Goal: Task Accomplishment & Management: Use online tool/utility

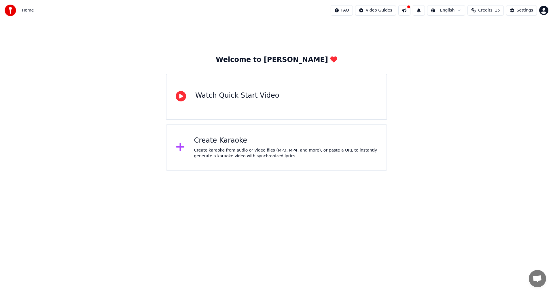
click at [218, 151] on div "Create karaoke from audio or video files (MP3, MP4, and more), or paste a URL t…" at bounding box center [285, 153] width 183 height 12
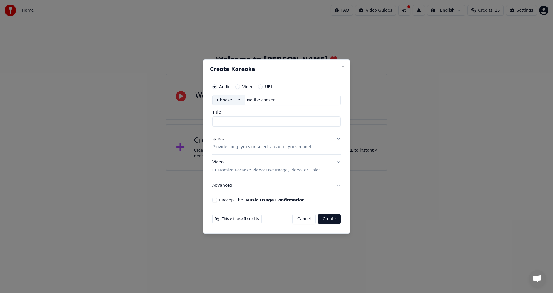
click at [314, 169] on button "Video Customize Karaoke Video: Use Image, Video, or Color" at bounding box center [276, 166] width 128 height 23
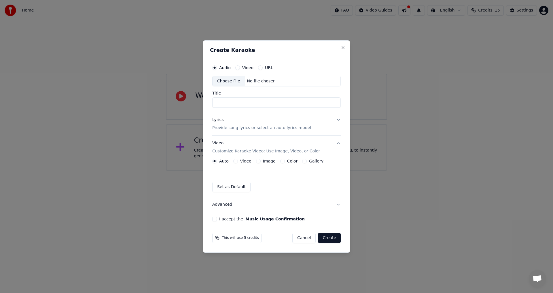
click at [232, 162] on div "Auto Video Image Color Gallery" at bounding box center [267, 161] width 111 height 5
click at [236, 162] on button "Video" at bounding box center [235, 161] width 5 height 5
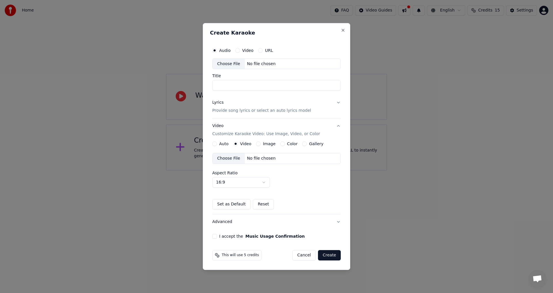
click at [279, 158] on div "Choose File No file chosen" at bounding box center [276, 158] width 128 height 11
click at [346, 31] on div "Create Karaoke Audio Video URL Choose File No file chosen Title Lyrics Provide …" at bounding box center [276, 146] width 147 height 247
click at [346, 28] on div "Create Karaoke Audio Video URL Choose File No file chosen Title Lyrics Provide …" at bounding box center [276, 146] width 147 height 247
click at [344, 30] on button "Close" at bounding box center [343, 30] width 5 height 5
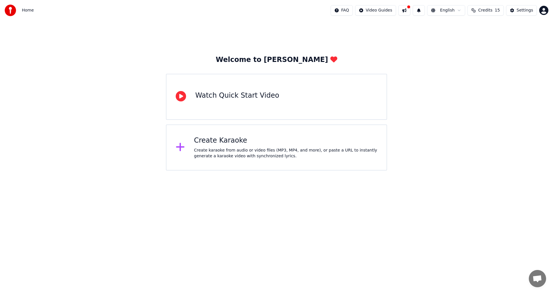
click at [209, 148] on div "Create karaoke from audio or video files (MP3, MP4, and more), or paste a URL t…" at bounding box center [285, 153] width 183 height 12
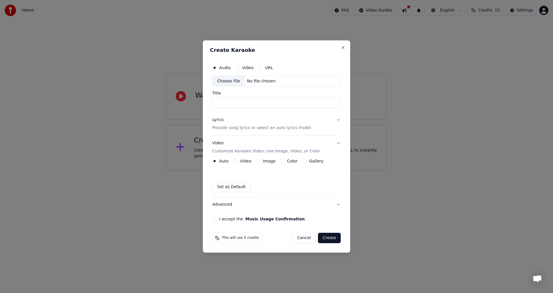
click at [235, 160] on button "Video" at bounding box center [235, 161] width 5 height 5
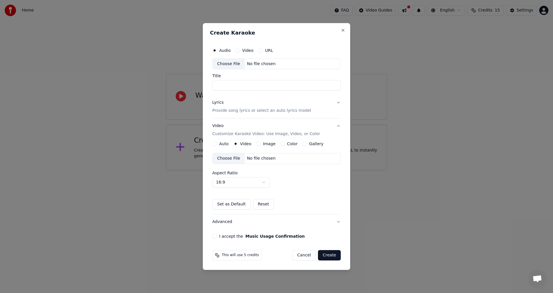
click at [269, 160] on div "No file chosen" at bounding box center [261, 159] width 33 height 6
click at [235, 162] on div "Choose File" at bounding box center [229, 158] width 32 height 10
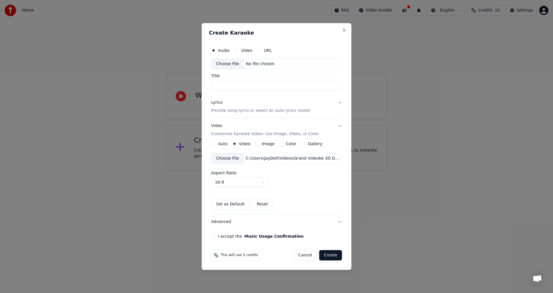
click at [228, 66] on div "Choose File" at bounding box center [227, 64] width 32 height 10
type input "***"
click at [337, 101] on button "Lyrics Provide song lyrics or select an auto lyrics model" at bounding box center [276, 106] width 131 height 23
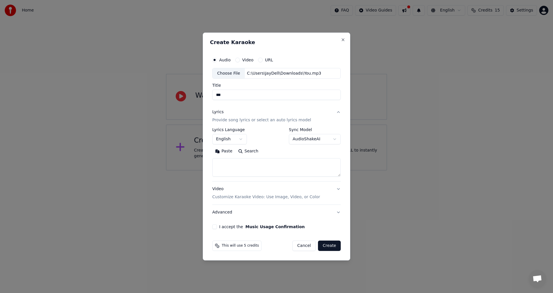
click at [336, 110] on button "Lyrics Provide song lyrics or select an auto lyrics model" at bounding box center [276, 116] width 128 height 23
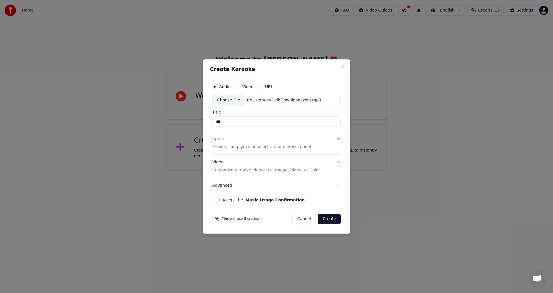
click at [338, 138] on button "Lyrics Provide song lyrics or select an auto lyrics model" at bounding box center [276, 143] width 128 height 23
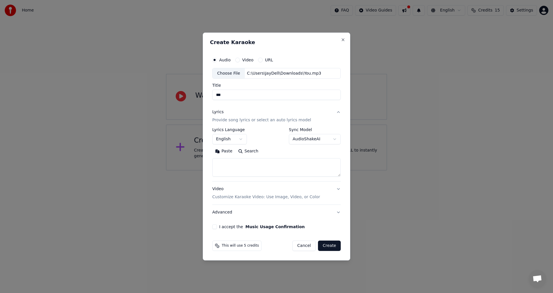
click at [251, 93] on input "***" at bounding box center [276, 95] width 128 height 10
click at [244, 167] on textarea at bounding box center [276, 167] width 128 height 18
click at [226, 153] on button "Paste" at bounding box center [223, 151] width 23 height 9
click at [215, 226] on button "I accept the Music Usage Confirmation" at bounding box center [214, 226] width 5 height 5
click at [284, 187] on div "Video Customize Karaoke Video: Use Image, Video, or Color" at bounding box center [266, 193] width 108 height 14
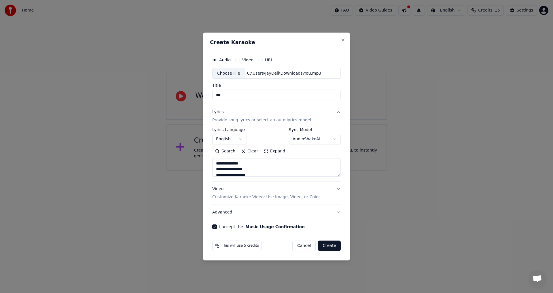
type textarea "**********"
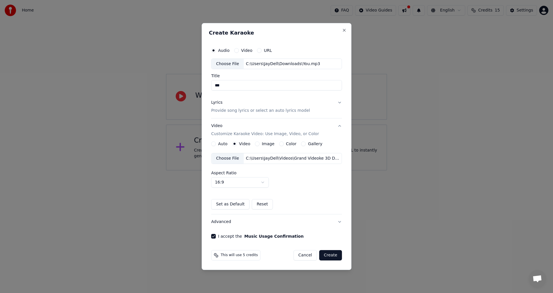
click at [334, 255] on button "Create" at bounding box center [330, 255] width 23 height 10
click at [334, 255] on div "Cancel Create" at bounding box center [318, 255] width 48 height 10
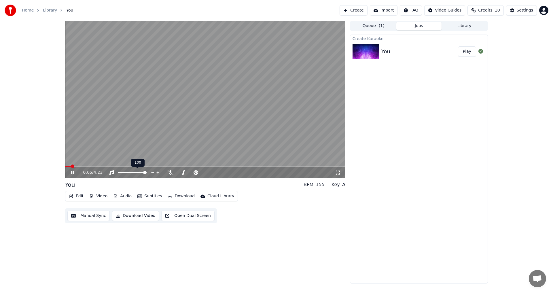
click at [142, 173] on span at bounding box center [132, 172] width 29 height 1
click at [138, 171] on span at bounding box center [136, 172] width 3 height 3
click at [65, 166] on span at bounding box center [66, 165] width 3 height 3
click at [133, 173] on span at bounding box center [125, 172] width 15 height 1
click at [129, 173] on span at bounding box center [128, 172] width 3 height 3
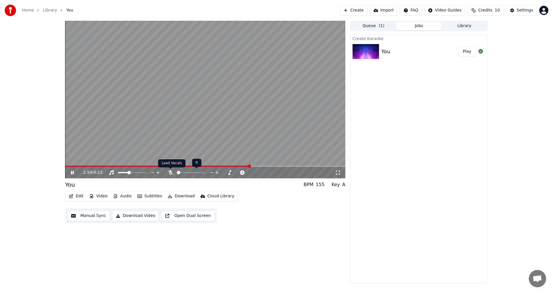
click at [171, 172] on icon at bounding box center [171, 172] width 6 height 5
click at [157, 165] on video at bounding box center [205, 100] width 280 height 158
click at [73, 170] on div "2:57 / 4:23" at bounding box center [205, 173] width 276 height 6
click at [67, 171] on div "2:57 / 4:23" at bounding box center [205, 173] width 280 height 12
click at [72, 173] on icon at bounding box center [72, 173] width 3 height 4
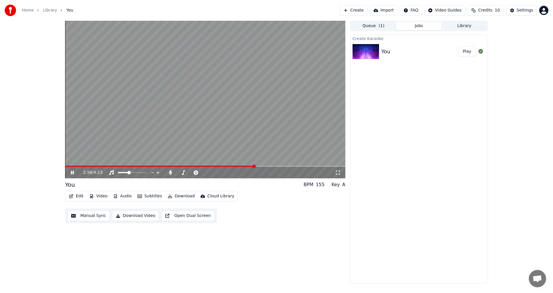
click at [251, 164] on video at bounding box center [205, 100] width 280 height 158
drag, startPoint x: 234, startPoint y: 165, endPoint x: 168, endPoint y: 170, distance: 66.5
click at [172, 164] on video at bounding box center [205, 100] width 280 height 158
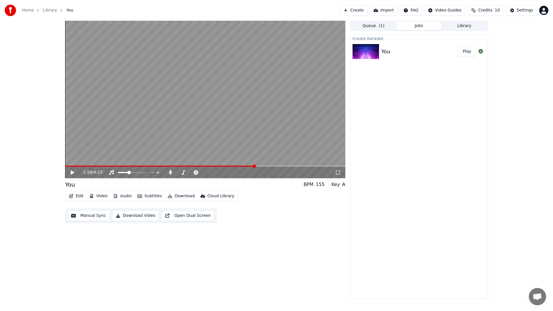
click at [161, 171] on div "2:58 / 4:23" at bounding box center [209, 173] width 252 height 6
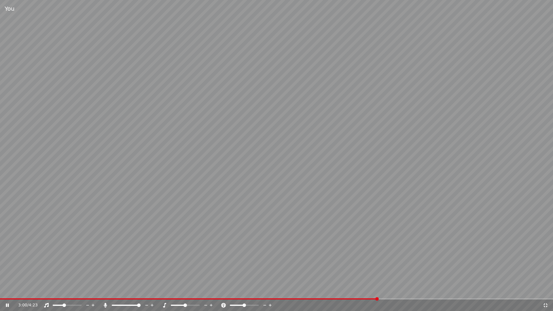
click at [546, 293] on icon at bounding box center [546, 305] width 6 height 5
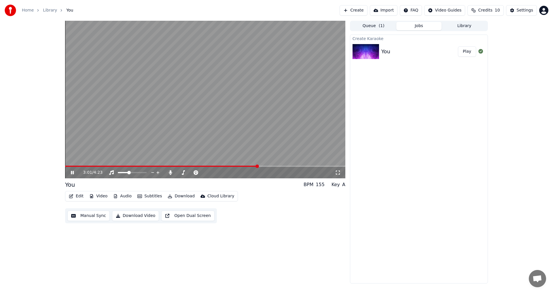
click at [256, 164] on video at bounding box center [205, 100] width 280 height 158
drag, startPoint x: 256, startPoint y: 164, endPoint x: 152, endPoint y: 161, distance: 104.3
click at [152, 161] on video at bounding box center [205, 100] width 280 height 158
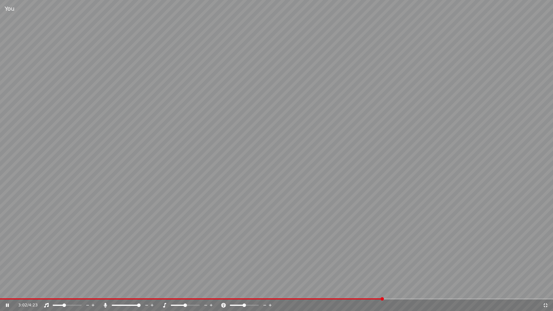
click at [547, 293] on icon at bounding box center [546, 305] width 6 height 5
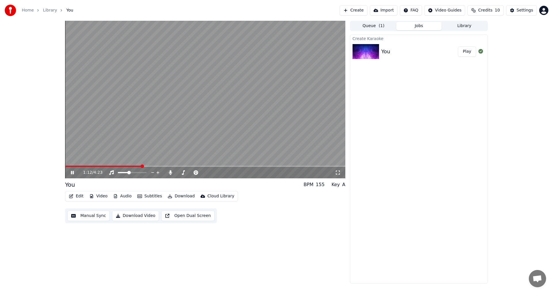
click at [142, 166] on span at bounding box center [103, 166] width 77 height 1
click at [142, 166] on span at bounding box center [142, 165] width 3 height 3
click at [170, 173] on icon at bounding box center [171, 172] width 6 height 5
click at [186, 172] on span at bounding box center [186, 172] width 3 height 3
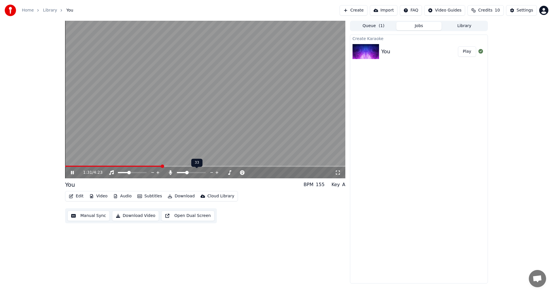
click at [186, 172] on span at bounding box center [186, 172] width 3 height 3
drag, startPoint x: 171, startPoint y: 163, endPoint x: 175, endPoint y: 165, distance: 4.3
click at [172, 163] on video at bounding box center [205, 100] width 280 height 158
click at [176, 165] on video at bounding box center [205, 100] width 280 height 158
click at [178, 166] on span at bounding box center [205, 166] width 280 height 1
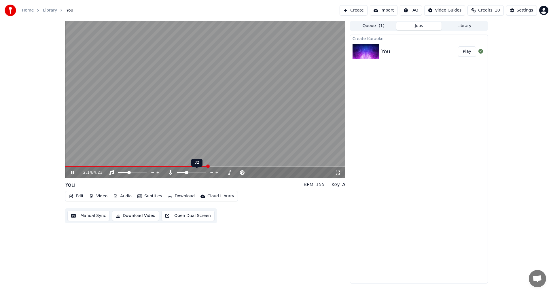
click at [186, 171] on span at bounding box center [186, 172] width 3 height 3
click at [73, 174] on icon at bounding box center [72, 172] width 3 height 3
click at [88, 216] on button "Manual Sync" at bounding box center [88, 216] width 42 height 10
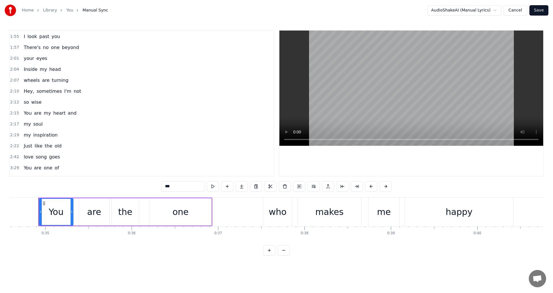
scroll to position [230, 0]
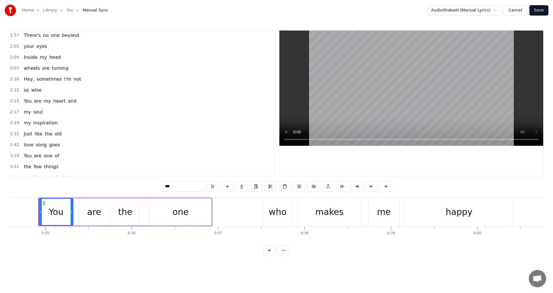
click at [13, 124] on span "2:19" at bounding box center [14, 123] width 9 height 6
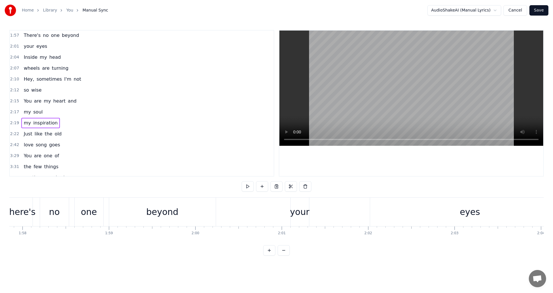
scroll to position [0, 12017]
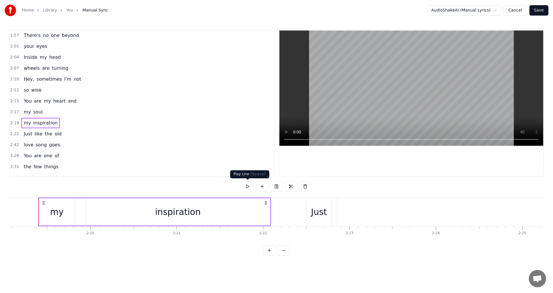
click at [249, 188] on button at bounding box center [248, 186] width 12 height 10
click at [249, 187] on button at bounding box center [248, 186] width 12 height 10
click at [248, 188] on button at bounding box center [248, 186] width 12 height 10
click at [74, 135] on div "2:22 Just like the old" at bounding box center [142, 133] width 264 height 11
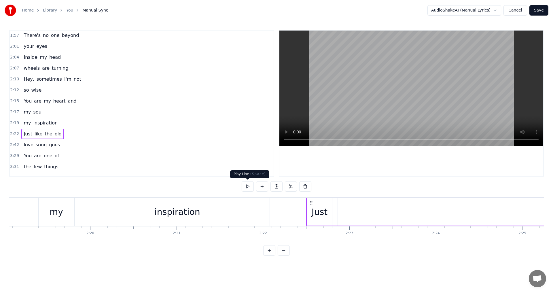
click at [249, 187] on button at bounding box center [248, 186] width 12 height 10
click at [323, 218] on div "Just" at bounding box center [320, 211] width 16 height 13
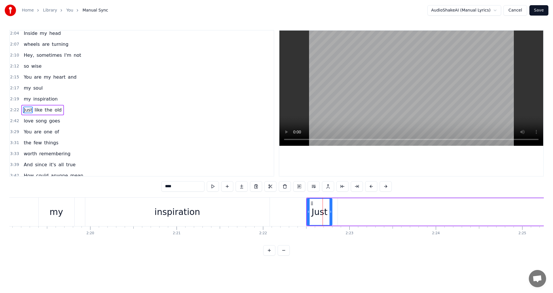
scroll to position [261, 0]
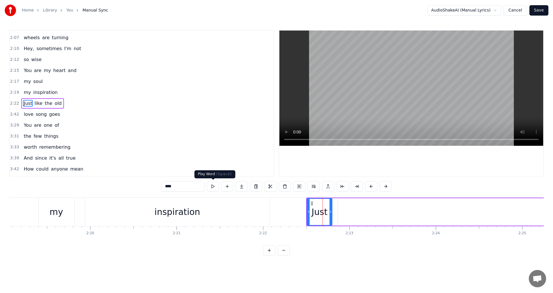
click at [213, 187] on button at bounding box center [213, 186] width 12 height 10
click at [34, 103] on span "like" at bounding box center [38, 103] width 9 height 7
type input "****"
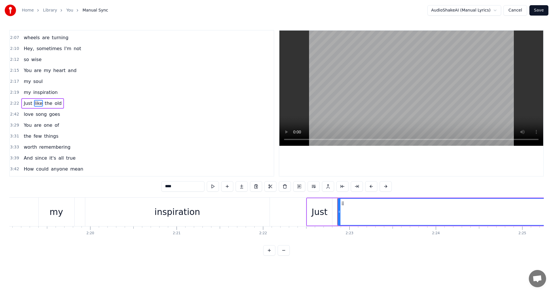
drag, startPoint x: 66, startPoint y: 103, endPoint x: 51, endPoint y: 103, distance: 15.3
click at [60, 103] on div "2:22 Just like the old" at bounding box center [142, 103] width 264 height 11
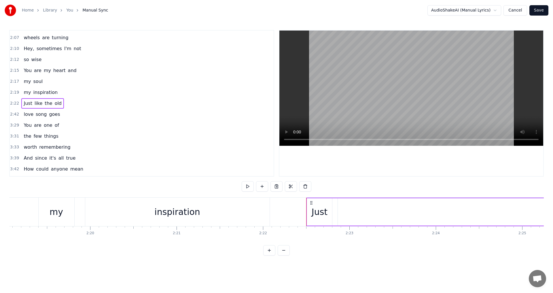
click at [38, 103] on span "like" at bounding box center [38, 103] width 9 height 7
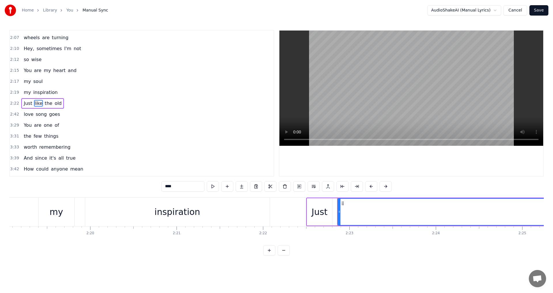
click at [44, 104] on span "the" at bounding box center [48, 103] width 9 height 7
type input "***"
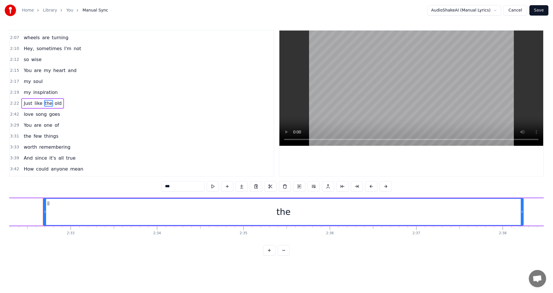
scroll to position [0, 13164]
click at [282, 187] on button at bounding box center [285, 186] width 12 height 10
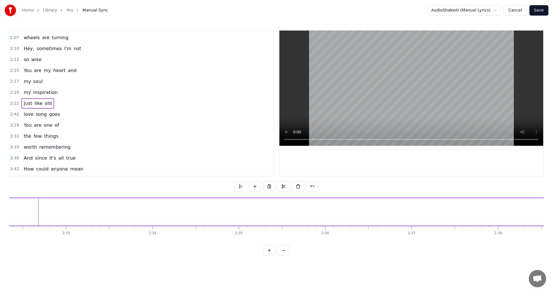
click at [28, 104] on span "Just" at bounding box center [28, 103] width 10 height 7
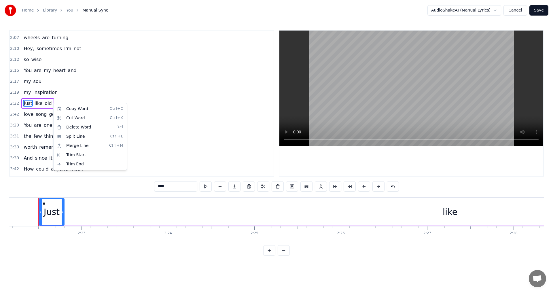
click at [63, 99] on html "Home Library You Manual Sync AudioShakeAI (Manual Lyrics) Cancel Save 0:34 You …" at bounding box center [276, 132] width 553 height 265
click at [38, 104] on span "like" at bounding box center [38, 103] width 9 height 7
type input "****"
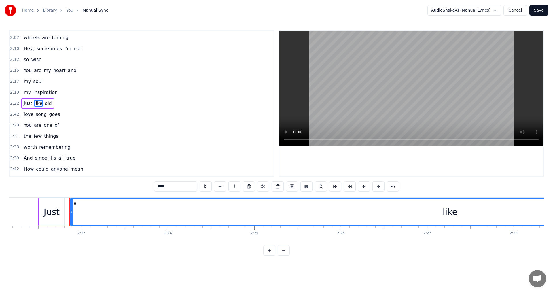
drag, startPoint x: 72, startPoint y: 215, endPoint x: 110, endPoint y: 215, distance: 38.3
click at [76, 215] on div "like" at bounding box center [449, 212] width 759 height 26
click at [203, 215] on div "like" at bounding box center [451, 212] width 755 height 26
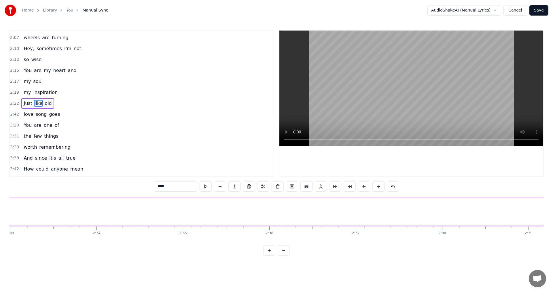
scroll to position [0, 12878]
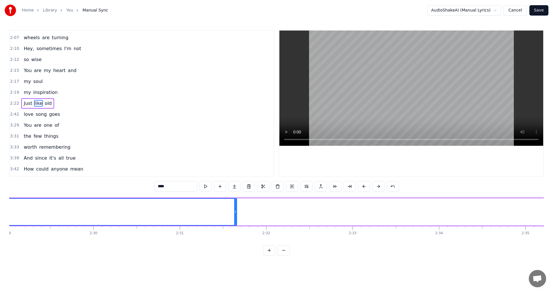
drag, startPoint x: 235, startPoint y: 211, endPoint x: 195, endPoint y: 211, distance: 40.3
drag, startPoint x: 161, startPoint y: 211, endPoint x: 142, endPoint y: 211, distance: 18.4
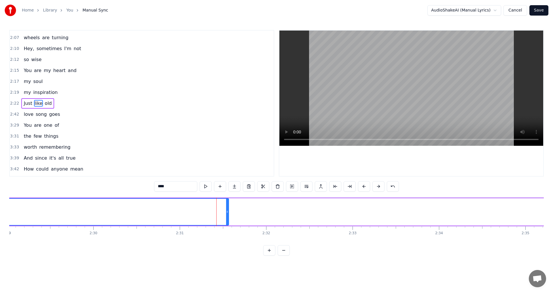
click at [40, 103] on div "Just like old" at bounding box center [37, 103] width 33 height 10
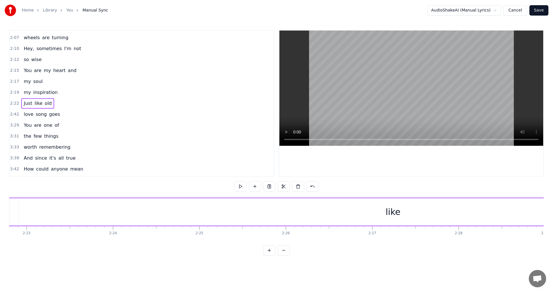
click at [40, 103] on div "Just like old" at bounding box center [37, 103] width 33 height 10
click at [192, 212] on div "like" at bounding box center [448, 211] width 748 height 27
click at [441, 212] on div "like" at bounding box center [448, 211] width 15 height 13
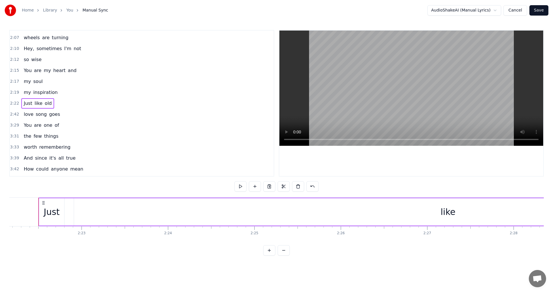
click at [441, 212] on div "like" at bounding box center [448, 211] width 15 height 13
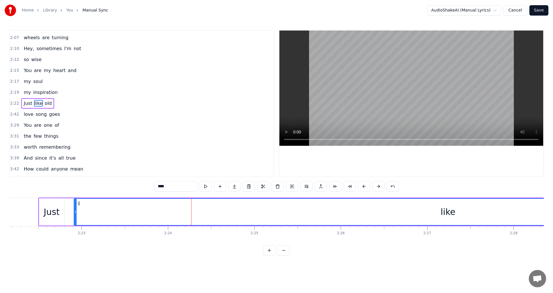
click at [192, 212] on div "like" at bounding box center [447, 212] width 747 height 26
click at [216, 213] on div "like" at bounding box center [447, 212] width 747 height 26
click at [186, 186] on input "****" at bounding box center [175, 186] width 43 height 10
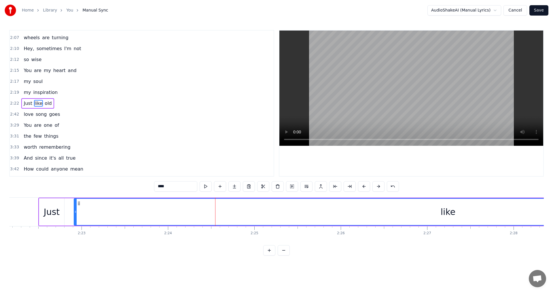
drag, startPoint x: 84, startPoint y: 97, endPoint x: 73, endPoint y: 99, distance: 12.0
click at [84, 97] on div "2:19 my inspiration" at bounding box center [142, 92] width 264 height 11
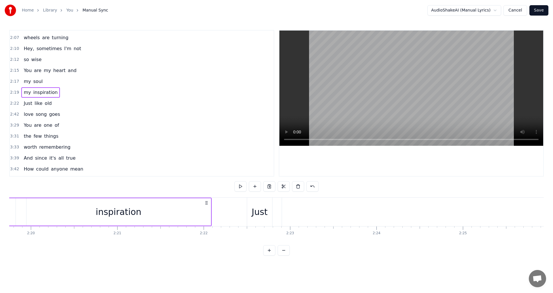
scroll to position [0, 12017]
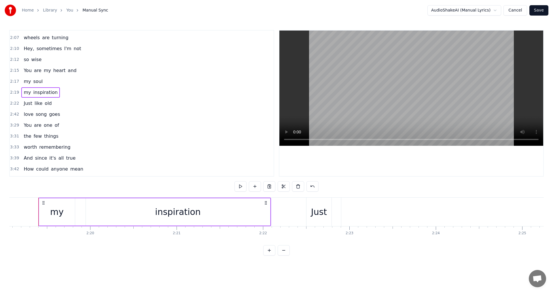
click at [14, 104] on span "2:22" at bounding box center [14, 104] width 9 height 6
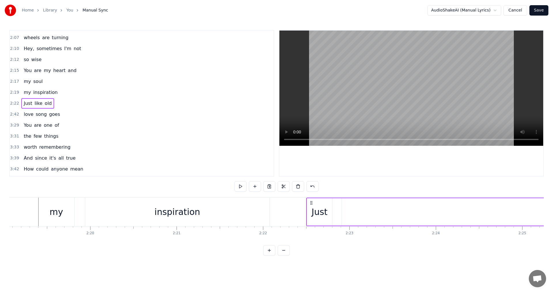
click at [14, 104] on span "2:22" at bounding box center [14, 104] width 9 height 6
click at [315, 190] on html "Home Library You Manual Sync AudioShakeAI (Manual Lyrics) Cancel Save 0:34 You …" at bounding box center [276, 132] width 553 height 265
click at [315, 186] on button at bounding box center [312, 186] width 12 height 10
click at [305, 188] on button at bounding box center [305, 186] width 12 height 10
click at [306, 188] on button at bounding box center [305, 186] width 12 height 10
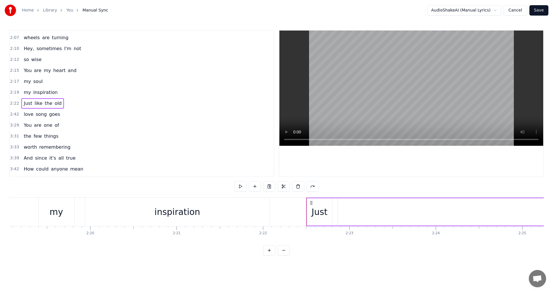
click at [15, 104] on span "2:22" at bounding box center [14, 104] width 9 height 6
click at [81, 103] on div "2:22 Just like the old" at bounding box center [142, 103] width 264 height 11
click at [66, 102] on div "2:22 Just like the old" at bounding box center [142, 103] width 264 height 11
click at [241, 186] on button at bounding box center [240, 186] width 12 height 10
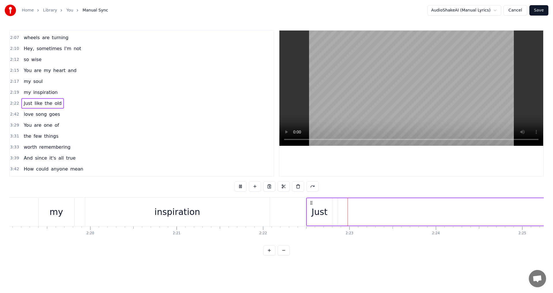
click at [241, 186] on button at bounding box center [240, 186] width 12 height 10
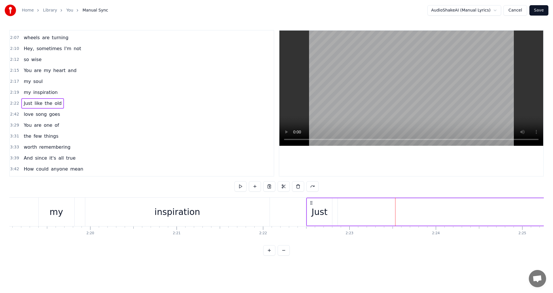
click at [36, 105] on span "like" at bounding box center [38, 103] width 9 height 7
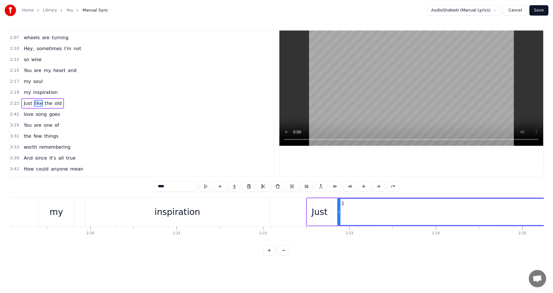
click at [344, 204] on icon at bounding box center [342, 203] width 5 height 5
click at [343, 203] on icon at bounding box center [342, 203] width 5 height 5
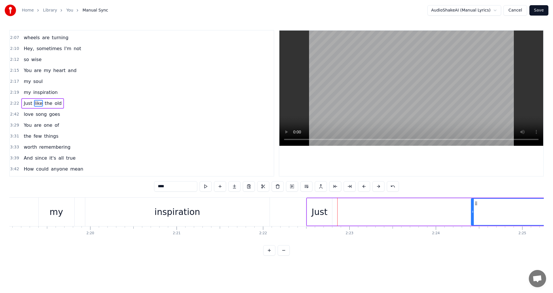
drag, startPoint x: 339, startPoint y: 213, endPoint x: 472, endPoint y: 217, distance: 133.4
click at [472, 217] on div at bounding box center [473, 212] width 2 height 26
click at [24, 104] on span "Just" at bounding box center [28, 103] width 10 height 7
type input "****"
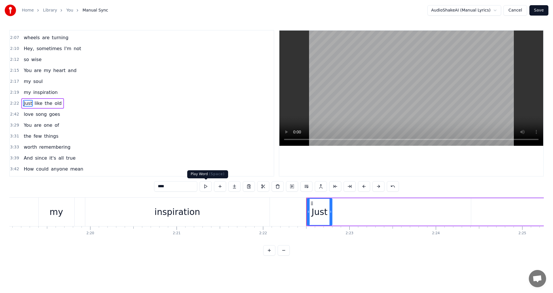
click at [205, 188] on button at bounding box center [206, 186] width 12 height 10
drag, startPoint x: 437, startPoint y: 218, endPoint x: 382, endPoint y: 218, distance: 55.6
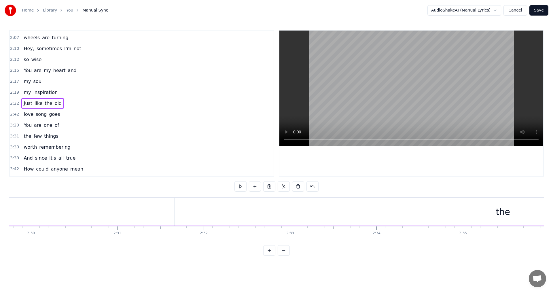
scroll to position [0, 13166]
click at [297, 219] on div "the" at bounding box center [278, 211] width 480 height 27
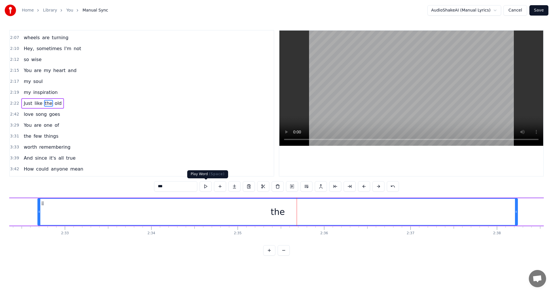
click at [208, 188] on button at bounding box center [206, 186] width 12 height 10
drag, startPoint x: 215, startPoint y: 209, endPoint x: 346, endPoint y: 207, distance: 130.5
click at [347, 208] on div "the" at bounding box center [278, 212] width 479 height 26
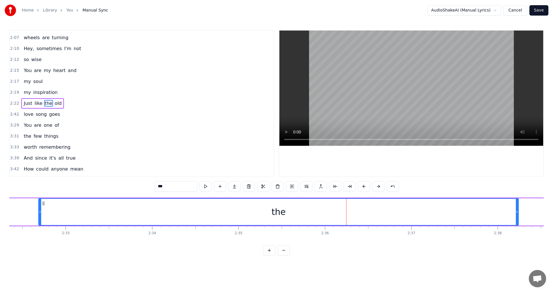
click at [250, 211] on div "the" at bounding box center [278, 212] width 479 height 26
click at [13, 103] on span "2:22" at bounding box center [14, 104] width 9 height 6
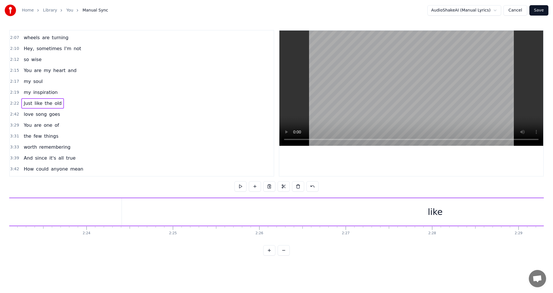
scroll to position [0, 12285]
click at [28, 103] on span "Just" at bounding box center [28, 103] width 10 height 7
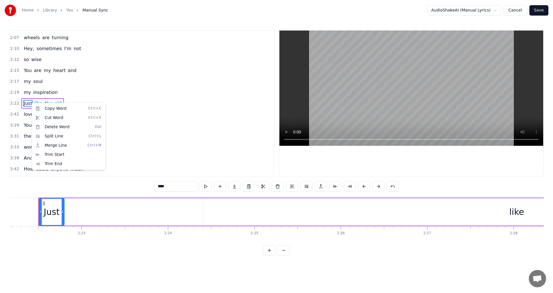
click at [114, 105] on html "Home Library You Manual Sync AudioShakeAI (Manual Lyrics) Cancel Save 0:34 You …" at bounding box center [276, 132] width 553 height 265
click at [34, 104] on span "like" at bounding box center [38, 103] width 9 height 7
type input "****"
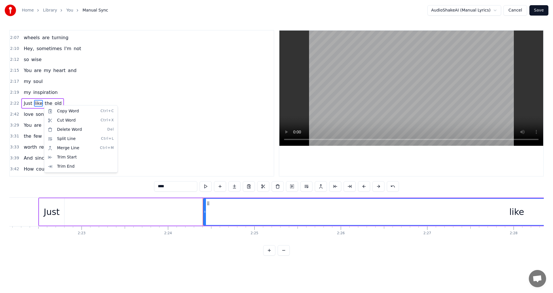
click at [73, 100] on html "Home Library You Manual Sync AudioShakeAI (Manual Lyrics) Cancel Save 0:34 You …" at bounding box center [276, 132] width 553 height 265
click at [285, 255] on button at bounding box center [284, 250] width 12 height 10
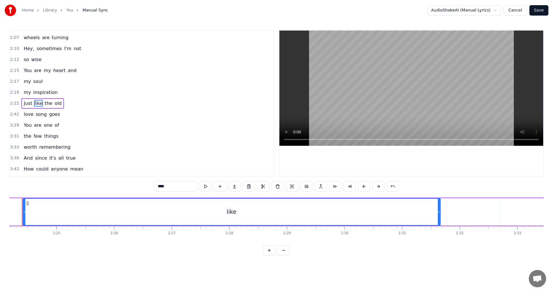
scroll to position [0, 8290]
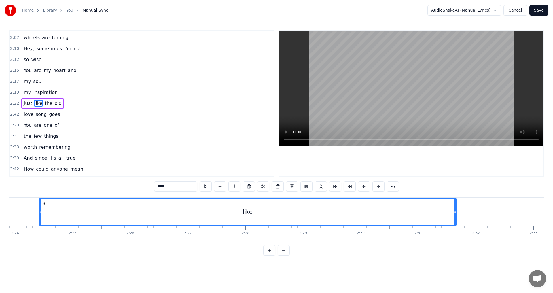
click at [286, 255] on button at bounding box center [284, 250] width 12 height 10
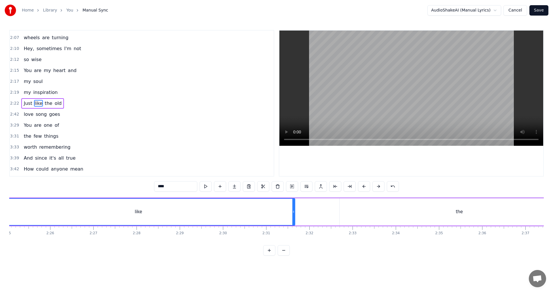
scroll to position [0, 6210]
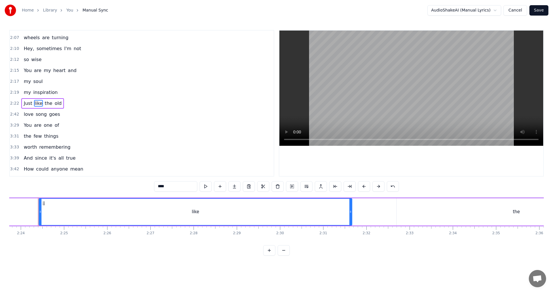
click at [286, 255] on button at bounding box center [284, 250] width 12 height 10
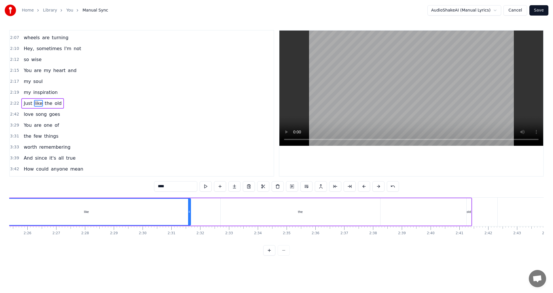
scroll to position [0, 4131]
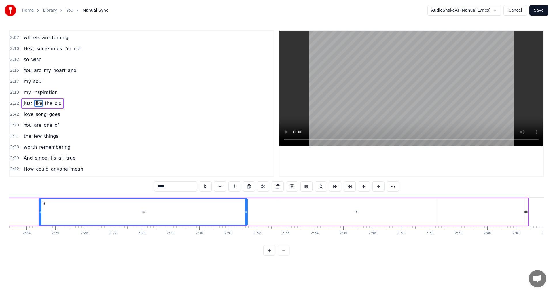
drag, startPoint x: 179, startPoint y: 266, endPoint x: 289, endPoint y: 274, distance: 111.1
click at [289, 265] on html "Home Library You Manual Sync AudioShakeAI (Manual Lyrics) Cancel Save 0:34 You …" at bounding box center [276, 132] width 553 height 265
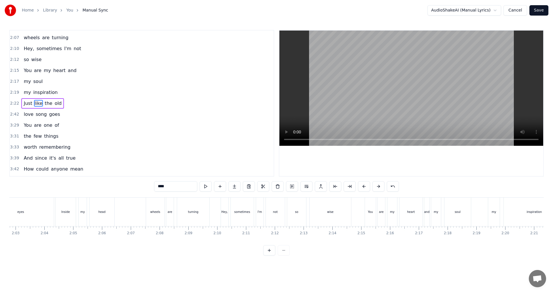
scroll to position [0, 3641]
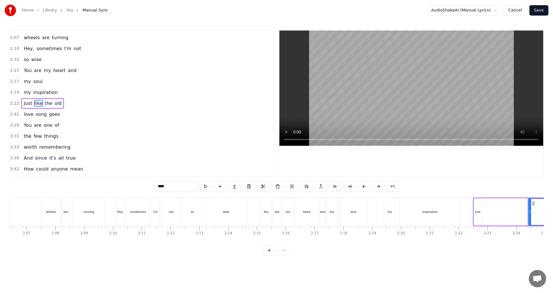
click at [272, 255] on button at bounding box center [269, 250] width 12 height 10
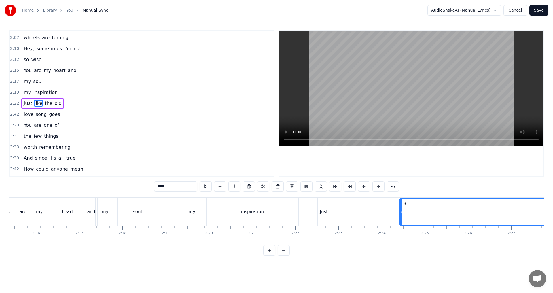
scroll to position [0, 6210]
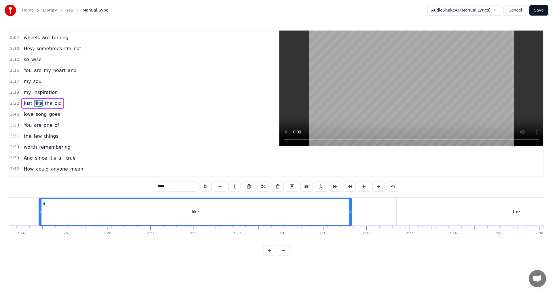
click at [16, 102] on span "2:22" at bounding box center [14, 104] width 9 height 6
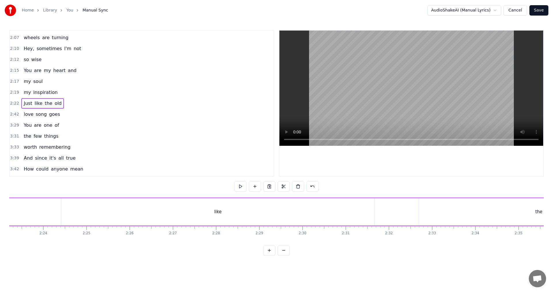
scroll to position [0, 6128]
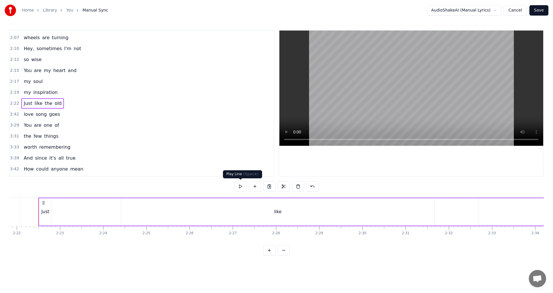
click at [244, 188] on button at bounding box center [240, 186] width 12 height 10
click at [237, 188] on button at bounding box center [240, 186] width 12 height 10
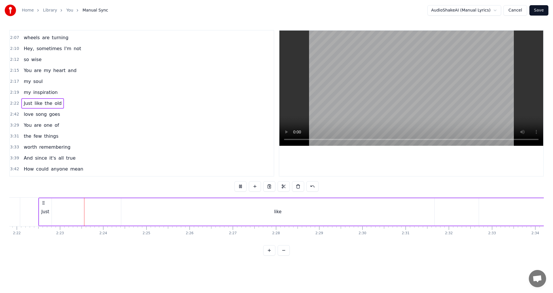
click at [237, 187] on button at bounding box center [240, 186] width 12 height 10
click at [241, 211] on div "like" at bounding box center [277, 211] width 313 height 27
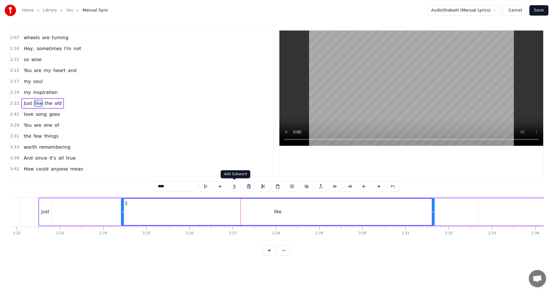
click at [237, 188] on button at bounding box center [234, 186] width 12 height 10
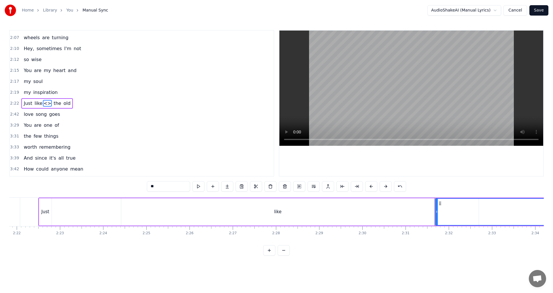
click at [44, 104] on span "<>" at bounding box center [47, 103] width 9 height 7
click at [43, 103] on span "<>" at bounding box center [47, 103] width 9 height 7
click at [187, 128] on html "Home Library You Manual Sync AudioShakeAI (Manual Lyrics) Cancel Save 0:34 You …" at bounding box center [276, 132] width 553 height 265
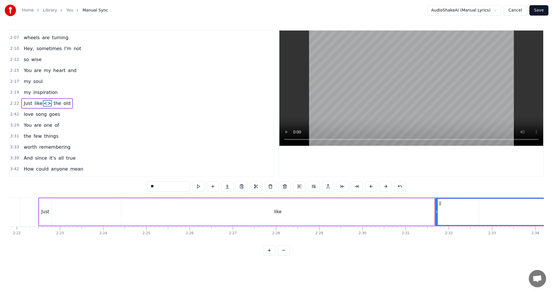
click at [173, 188] on input "**" at bounding box center [168, 186] width 43 height 10
type input "*"
click at [129, 187] on div "0:34 You are the one 0:37 who makes me happy 0:40 When everything else 0:43 tur…" at bounding box center [276, 143] width 535 height 226
click at [115, 210] on div "Just like the old" at bounding box center [447, 212] width 818 height 29
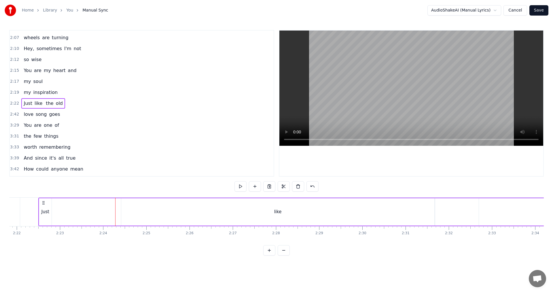
click at [36, 104] on span "like" at bounding box center [38, 103] width 9 height 7
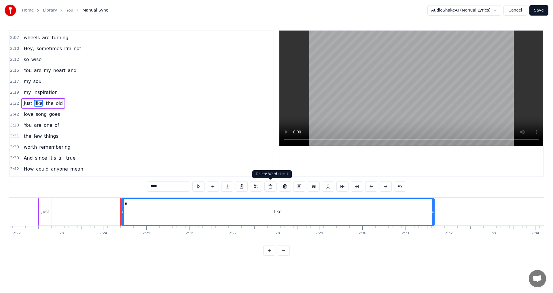
click at [271, 187] on button at bounding box center [270, 186] width 12 height 10
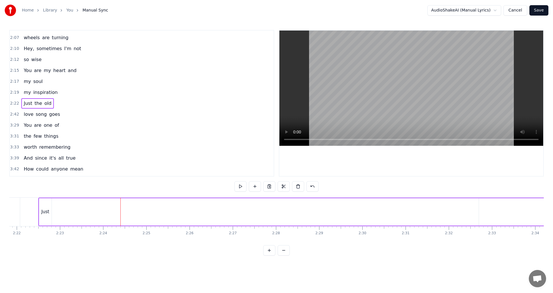
click at [37, 103] on span "the" at bounding box center [38, 103] width 9 height 7
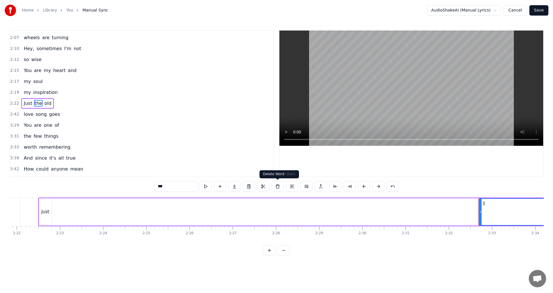
click at [281, 187] on button at bounding box center [278, 186] width 12 height 10
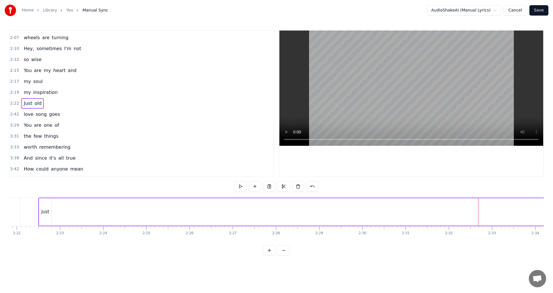
click at [36, 101] on span "old" at bounding box center [38, 103] width 8 height 7
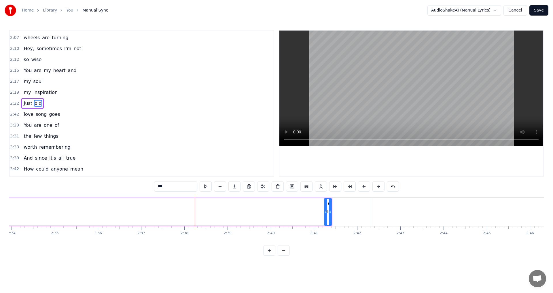
scroll to position [0, 6808]
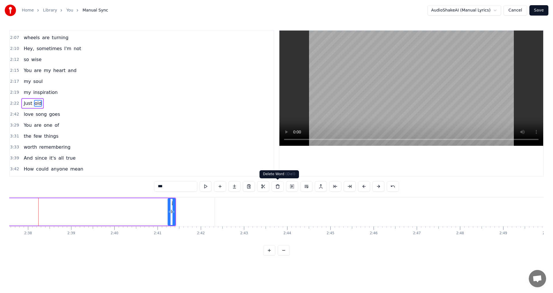
click at [279, 190] on button at bounding box center [278, 186] width 12 height 10
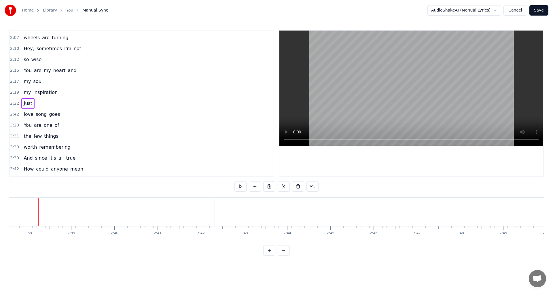
click at [14, 93] on span "2:19" at bounding box center [14, 93] width 9 height 6
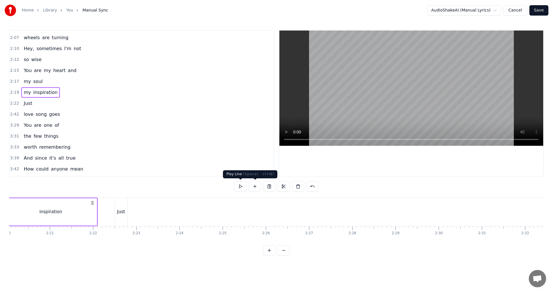
scroll to position [0, 5994]
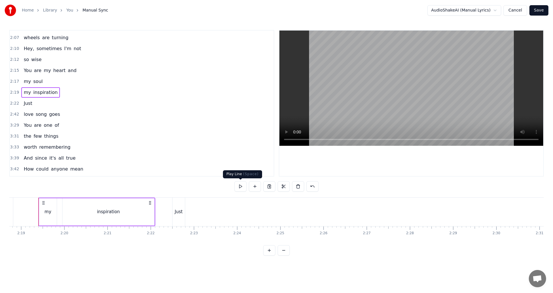
click at [241, 185] on button at bounding box center [240, 186] width 12 height 10
click at [12, 102] on span "2:22" at bounding box center [14, 104] width 9 height 6
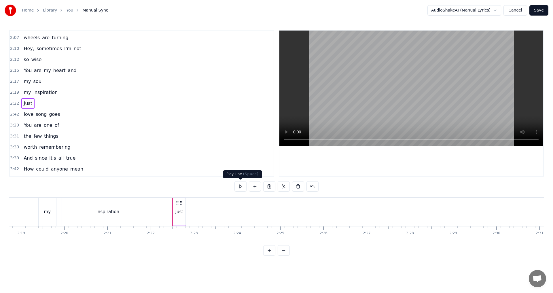
click at [240, 189] on button at bounding box center [240, 186] width 12 height 10
click at [255, 188] on button at bounding box center [255, 186] width 12 height 10
click at [37, 103] on span "<>" at bounding box center [38, 103] width 9 height 7
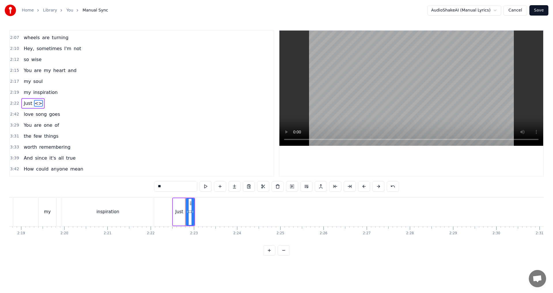
click at [188, 187] on input "**" at bounding box center [175, 186] width 43 height 10
drag, startPoint x: 188, startPoint y: 186, endPoint x: 130, endPoint y: 186, distance: 57.0
click at [130, 186] on div "0:34 You are the one 0:37 who makes me happy 0:40 When everything else 0:43 tur…" at bounding box center [276, 143] width 535 height 226
type input "****"
click at [207, 188] on button at bounding box center [206, 186] width 12 height 10
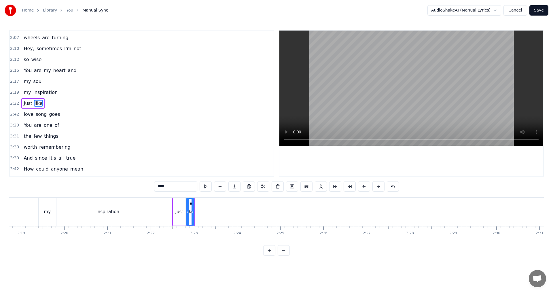
click at [10, 102] on span "2:22" at bounding box center [14, 104] width 9 height 6
click at [238, 187] on button at bounding box center [240, 186] width 12 height 10
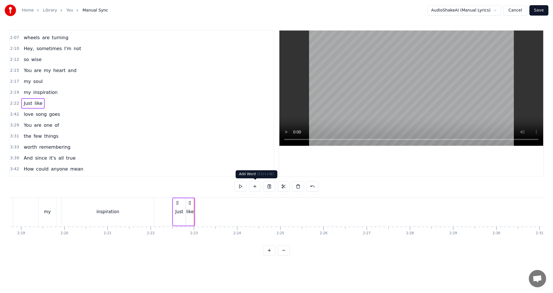
click at [253, 185] on button at bounding box center [255, 186] width 12 height 10
drag, startPoint x: 169, startPoint y: 189, endPoint x: 125, endPoint y: 189, distance: 44.4
click at [125, 189] on div "0:34 You are the one 0:37 who makes me happy 0:40 When everything else 0:43 tur…" at bounding box center [276, 143] width 535 height 226
type input "***"
click at [13, 103] on span "2:22" at bounding box center [14, 104] width 9 height 6
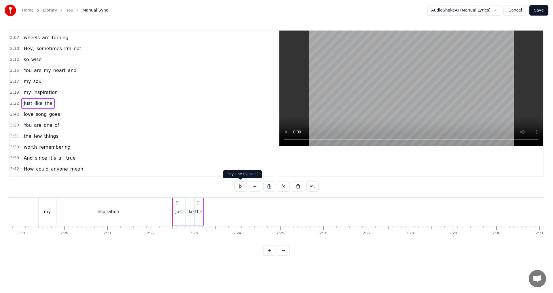
click at [240, 188] on button at bounding box center [240, 186] width 12 height 10
click at [10, 103] on span "2:22" at bounding box center [14, 104] width 9 height 6
click at [241, 186] on button at bounding box center [240, 186] width 12 height 10
click at [238, 187] on button at bounding box center [240, 186] width 12 height 10
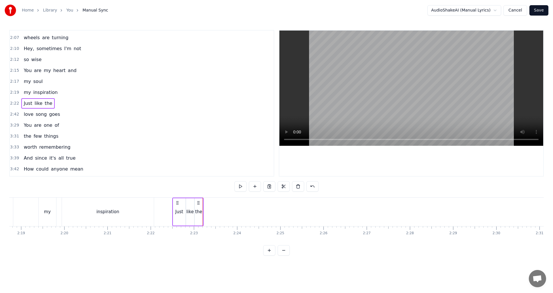
click at [28, 104] on span "Just" at bounding box center [28, 103] width 10 height 7
click at [34, 105] on span "like" at bounding box center [38, 103] width 9 height 7
type input "****"
click at [15, 104] on span "2:22" at bounding box center [14, 104] width 9 height 6
click at [244, 188] on button at bounding box center [240, 186] width 12 height 10
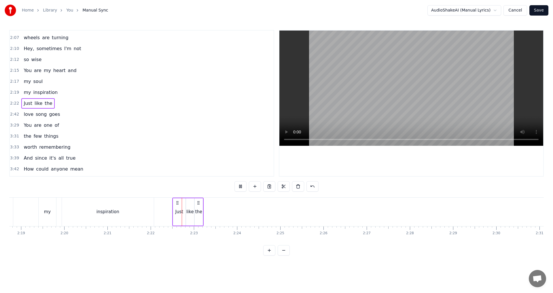
click at [244, 188] on button at bounding box center [240, 186] width 12 height 10
click at [241, 188] on button at bounding box center [240, 186] width 12 height 10
click at [241, 186] on button at bounding box center [240, 186] width 12 height 10
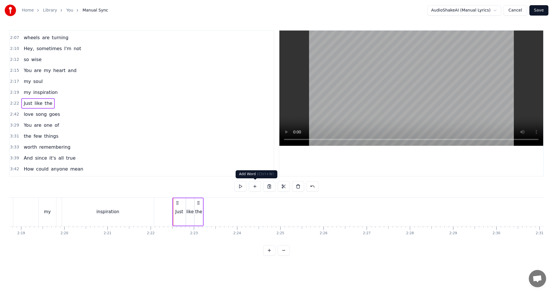
click at [254, 188] on button at bounding box center [255, 186] width 12 height 10
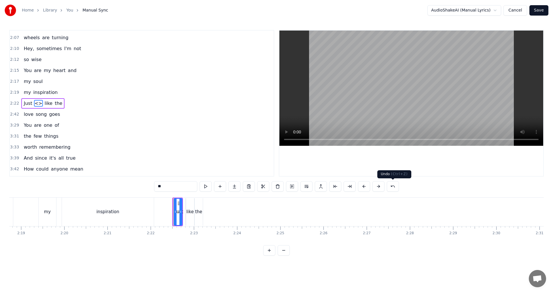
click at [395, 188] on button at bounding box center [393, 186] width 12 height 10
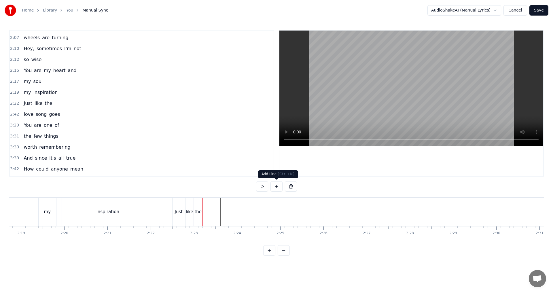
click at [277, 187] on button at bounding box center [276, 186] width 12 height 10
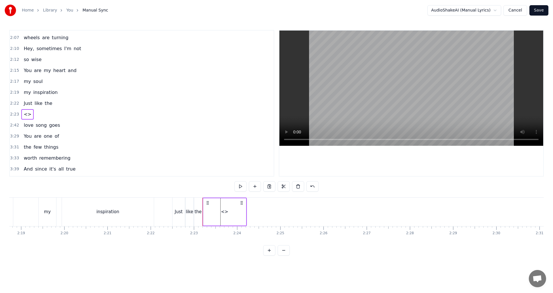
click at [228, 210] on div "<>" at bounding box center [224, 212] width 7 height 7
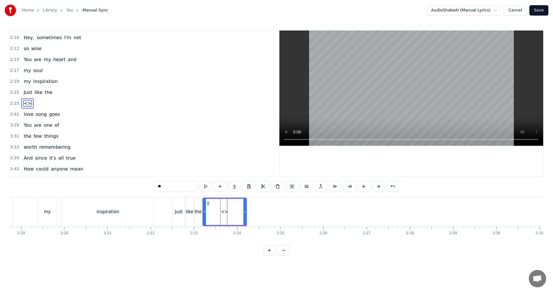
click at [131, 183] on div "0:34 You are the one 0:37 who makes me happy 0:40 When everything else 0:43 tur…" at bounding box center [276, 143] width 535 height 226
type input "*"
click at [54, 91] on div "2:22 Just like the" at bounding box center [142, 92] width 264 height 11
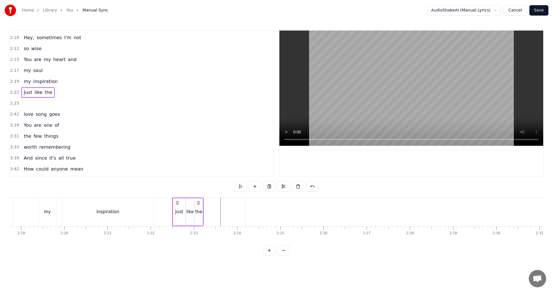
click at [10, 103] on span "2:23" at bounding box center [14, 104] width 9 height 6
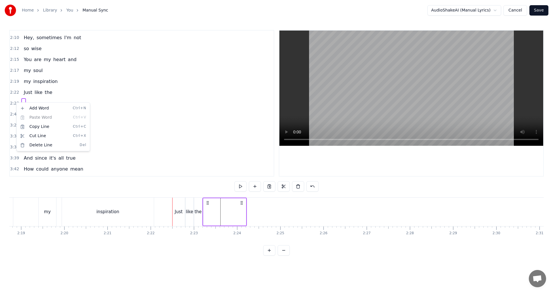
click at [298, 188] on html "Home Library You Manual Sync AudioShakeAI (Manual Lyrics) Cancel Save 0:34 You …" at bounding box center [276, 132] width 553 height 265
click at [295, 188] on button at bounding box center [298, 186] width 12 height 10
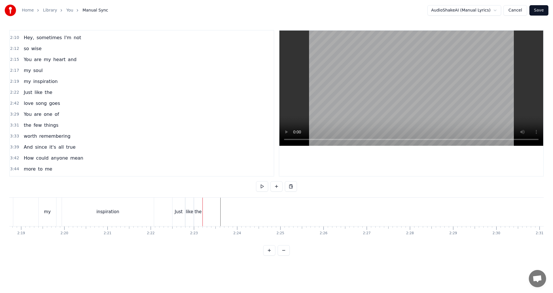
click at [60, 93] on div "2:22 Just like the" at bounding box center [142, 92] width 264 height 11
click at [11, 92] on span "2:22" at bounding box center [14, 93] width 9 height 6
click at [240, 187] on button at bounding box center [240, 186] width 12 height 10
click at [253, 187] on button at bounding box center [255, 186] width 12 height 10
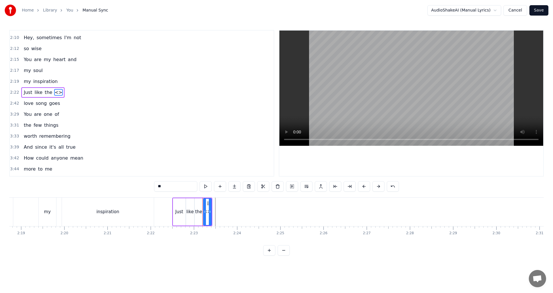
scroll to position [261, 0]
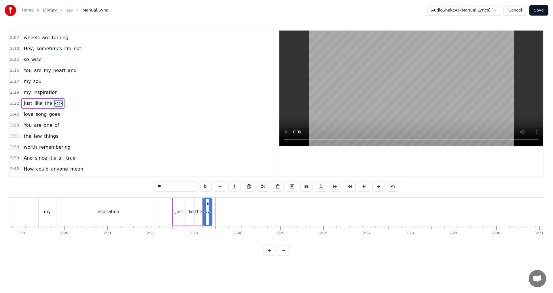
drag, startPoint x: 177, startPoint y: 190, endPoint x: 146, endPoint y: 189, distance: 30.5
click at [146, 189] on div "0:34 You are the one 0:37 who makes me happy 0:40 When everything else 0:43 tur…" at bounding box center [276, 143] width 535 height 226
type input "***"
click at [207, 187] on button at bounding box center [206, 186] width 12 height 10
click at [220, 187] on button at bounding box center [220, 186] width 12 height 10
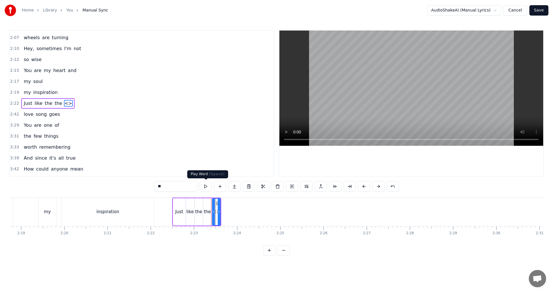
click at [181, 186] on input "**" at bounding box center [175, 186] width 43 height 10
drag, startPoint x: 172, startPoint y: 186, endPoint x: 138, endPoint y: 186, distance: 34.0
click at [139, 186] on div "0:34 You are the one 0:37 who makes me happy 0:40 When everything else 0:43 tur…" at bounding box center [276, 143] width 535 height 226
type input "***"
click at [204, 188] on button at bounding box center [206, 186] width 12 height 10
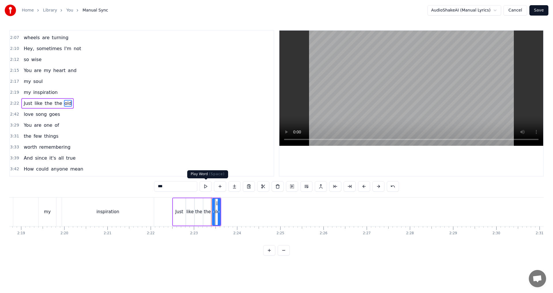
click at [205, 188] on button at bounding box center [206, 186] width 12 height 10
click at [15, 114] on span "2:42" at bounding box center [14, 114] width 9 height 6
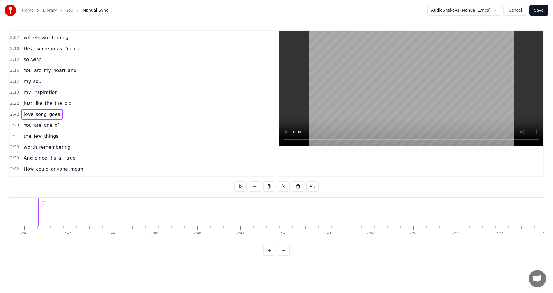
click at [13, 113] on span "2:42" at bounding box center [14, 114] width 9 height 6
drag, startPoint x: 347, startPoint y: 245, endPoint x: 352, endPoint y: 242, distance: 6.5
click at [346, 241] on div "You are the one who makes me happy When everything else turns to grey Yours is …" at bounding box center [276, 218] width 535 height 43
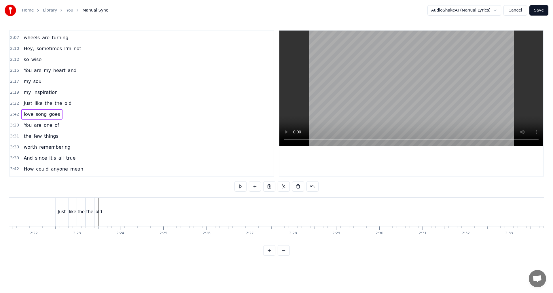
scroll to position [0, 6017]
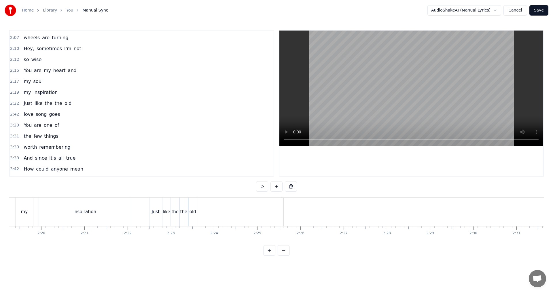
click at [283, 212] on div at bounding box center [283, 212] width 0 height 29
drag, startPoint x: 259, startPoint y: 212, endPoint x: 252, endPoint y: 212, distance: 7.2
drag, startPoint x: 250, startPoint y: 212, endPoint x: 242, endPoint y: 212, distance: 7.8
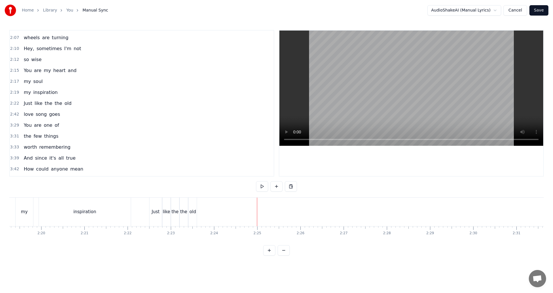
drag, startPoint x: 226, startPoint y: 211, endPoint x: 221, endPoint y: 210, distance: 5.0
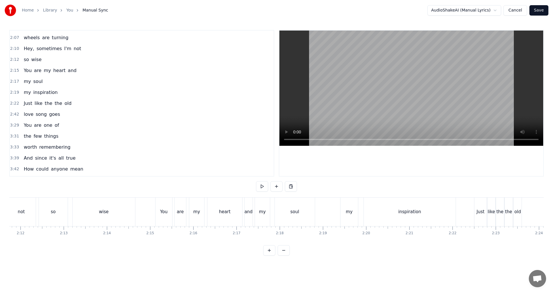
scroll to position [0, 5967]
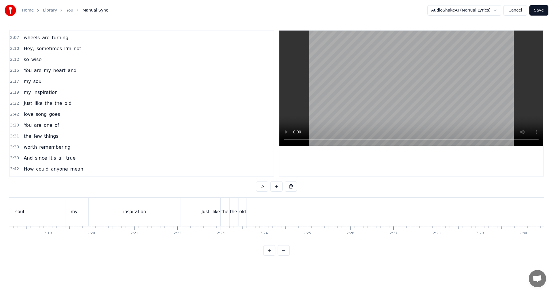
drag, startPoint x: 268, startPoint y: 215, endPoint x: 253, endPoint y: 215, distance: 15.0
click at [245, 215] on div "old" at bounding box center [242, 212] width 7 height 7
drag, startPoint x: 249, startPoint y: 215, endPoint x: 256, endPoint y: 215, distance: 6.3
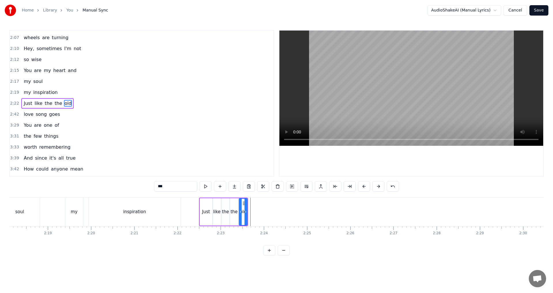
click at [245, 215] on div at bounding box center [245, 212] width 0 height 29
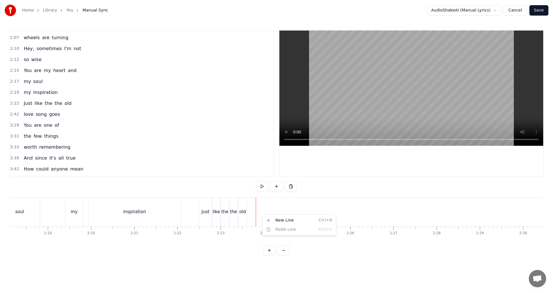
click at [274, 207] on html "Home Library You Manual Sync AudioShakeAI (Manual Lyrics) Cancel Save 0:34 You …" at bounding box center [276, 132] width 553 height 265
drag, startPoint x: 289, startPoint y: 211, endPoint x: 251, endPoint y: 210, distance: 38.9
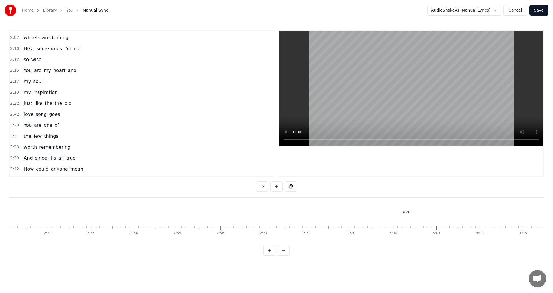
click at [392, 213] on div "love" at bounding box center [406, 212] width 1553 height 29
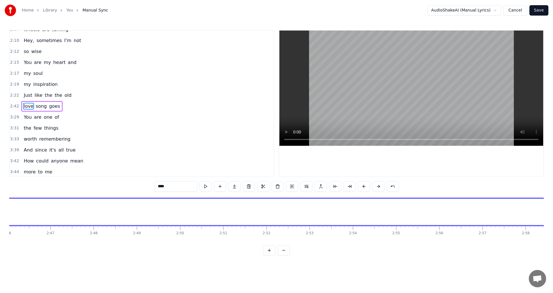
scroll to position [0, 6592]
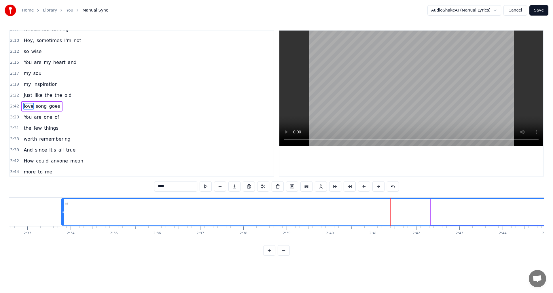
drag, startPoint x: 431, startPoint y: 212, endPoint x: 131, endPoint y: 223, distance: 300.1
click at [64, 206] on div at bounding box center [63, 212] width 2 height 26
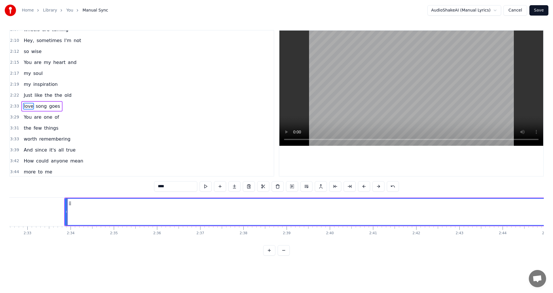
scroll to position [272, 0]
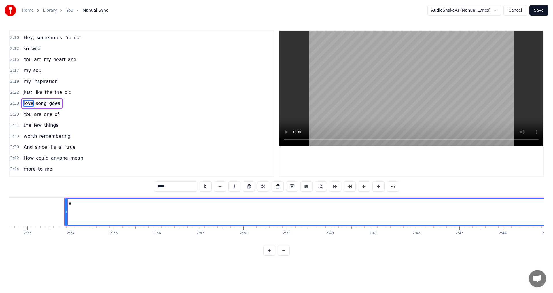
click at [285, 255] on button at bounding box center [284, 250] width 12 height 10
click at [285, 255] on div at bounding box center [276, 250] width 26 height 10
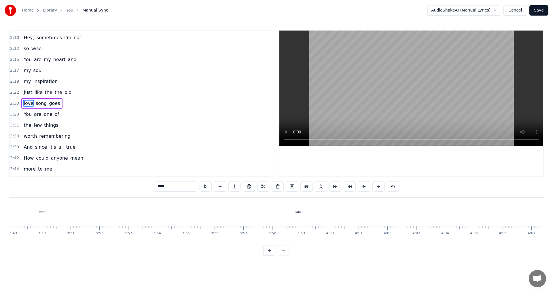
click at [285, 255] on div at bounding box center [276, 250] width 26 height 10
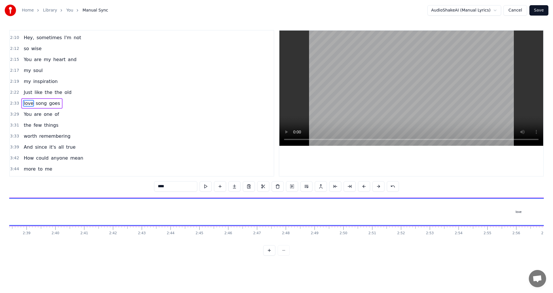
scroll to position [0, 4446]
click at [269, 255] on button at bounding box center [269, 250] width 12 height 10
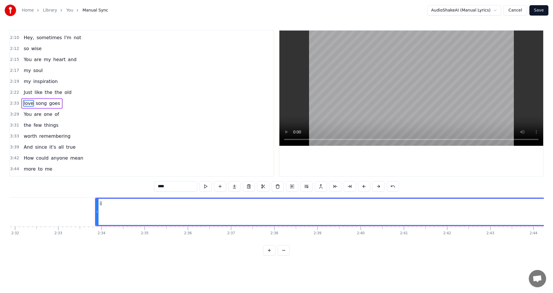
scroll to position [0, 6621]
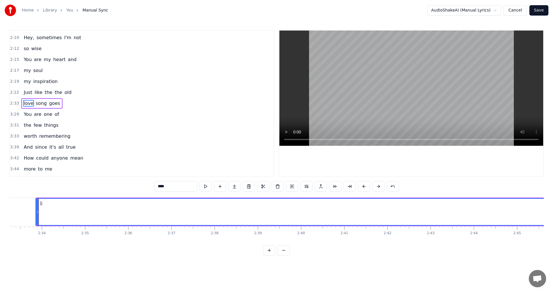
click at [269, 254] on button at bounding box center [269, 250] width 12 height 10
click at [284, 255] on button at bounding box center [284, 250] width 12 height 10
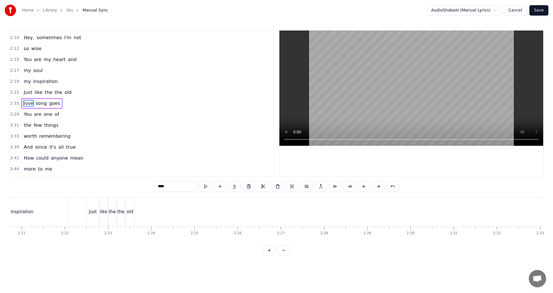
scroll to position [0, 6205]
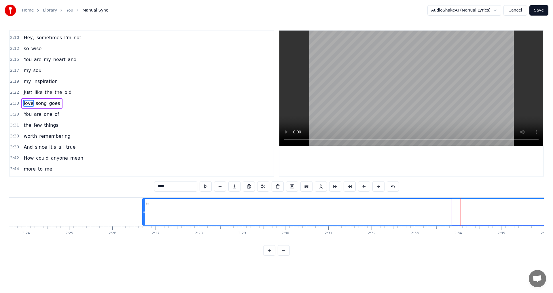
drag, startPoint x: 453, startPoint y: 213, endPoint x: 143, endPoint y: 210, distance: 309.9
click at [143, 210] on icon at bounding box center [144, 211] width 2 height 5
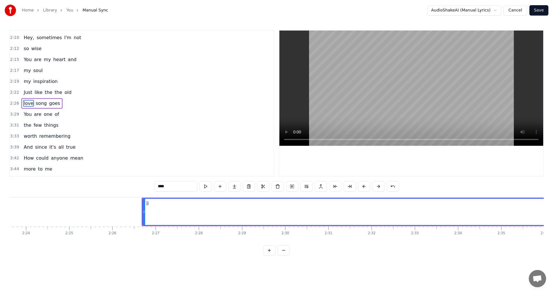
scroll to position [0, 5911]
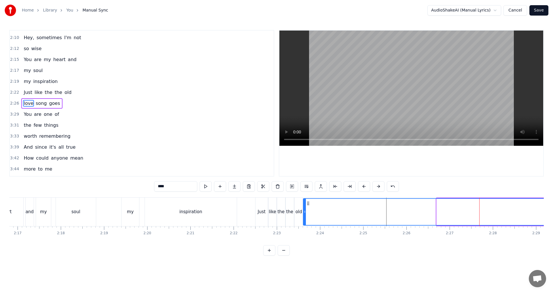
drag, startPoint x: 438, startPoint y: 211, endPoint x: 304, endPoint y: 214, distance: 133.7
click at [304, 214] on icon at bounding box center [305, 211] width 2 height 5
click at [260, 212] on div "Just" at bounding box center [262, 212] width 8 height 7
type input "****"
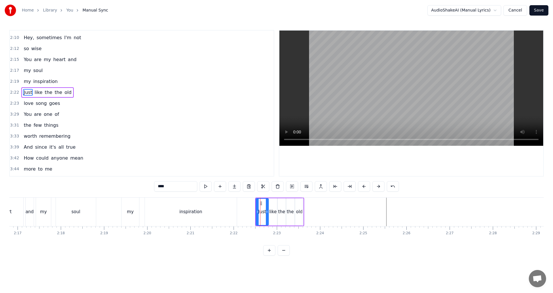
scroll to position [261, 0]
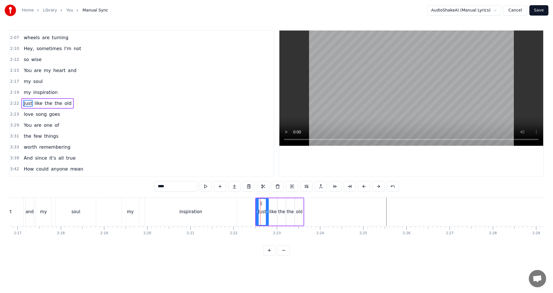
drag, startPoint x: 14, startPoint y: 103, endPoint x: 34, endPoint y: 105, distance: 20.2
click at [14, 103] on span "2:22" at bounding box center [14, 104] width 9 height 6
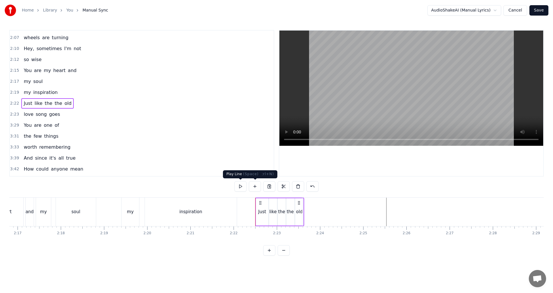
click at [242, 186] on button at bounding box center [240, 186] width 12 height 10
click at [112, 101] on div "2:22 Just like the the old" at bounding box center [142, 103] width 264 height 11
click at [243, 187] on button at bounding box center [240, 186] width 12 height 10
click at [105, 102] on div "2:22 Just like the the old" at bounding box center [142, 103] width 264 height 11
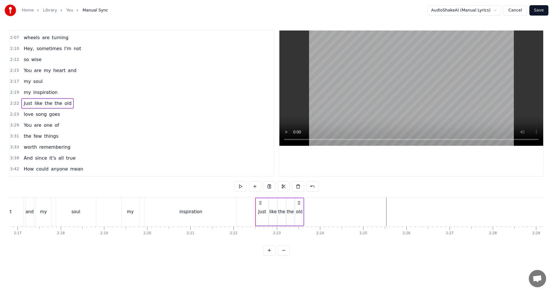
click at [105, 102] on div "2:22 Just like the the old" at bounding box center [142, 103] width 264 height 11
click at [105, 115] on div "2:23 love song goes" at bounding box center [142, 114] width 264 height 11
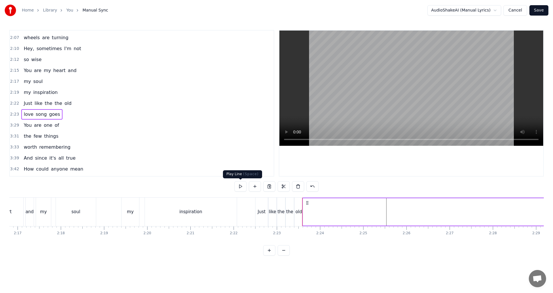
click at [239, 187] on button at bounding box center [240, 186] width 12 height 10
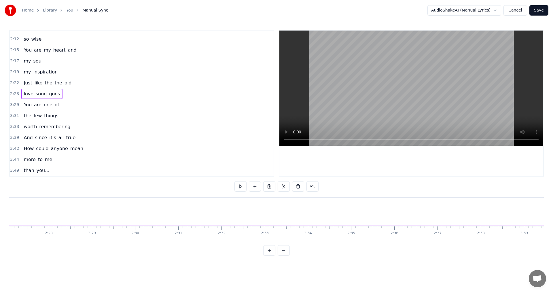
scroll to position [0, 6324]
click at [16, 104] on span "3:29" at bounding box center [14, 105] width 9 height 6
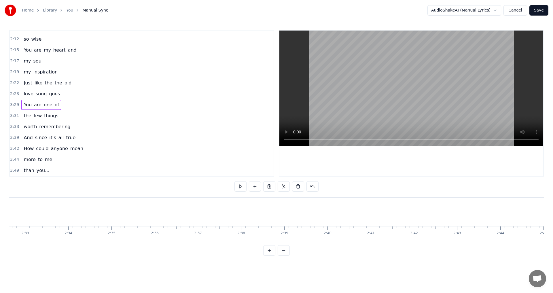
click at [14, 104] on span "3:29" at bounding box center [14, 105] width 9 height 6
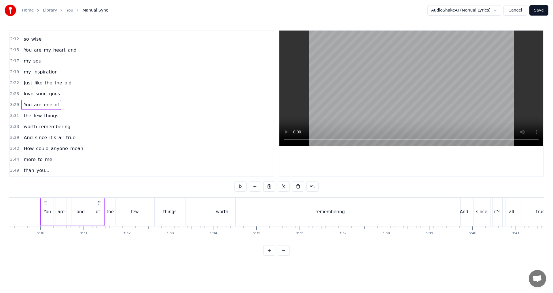
scroll to position [0, 9044]
click at [122, 172] on html "Home Library You Manual Sync AudioShakeAI (Manual Lyrics) Cancel Save 0:34 You …" at bounding box center [276, 132] width 553 height 265
click at [97, 203] on icon at bounding box center [97, 202] width 5 height 5
click at [45, 201] on icon at bounding box center [43, 202] width 5 height 5
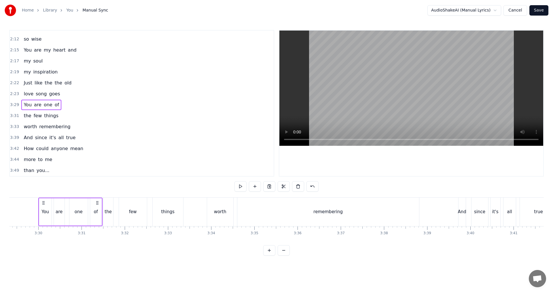
click at [12, 105] on span "3:29" at bounding box center [14, 105] width 9 height 6
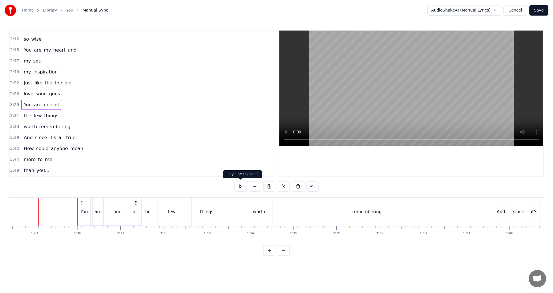
click at [244, 185] on button at bounding box center [240, 186] width 12 height 10
click at [238, 189] on button at bounding box center [240, 186] width 12 height 10
click at [13, 79] on div "2:22 Just like the the old" at bounding box center [142, 82] width 264 height 11
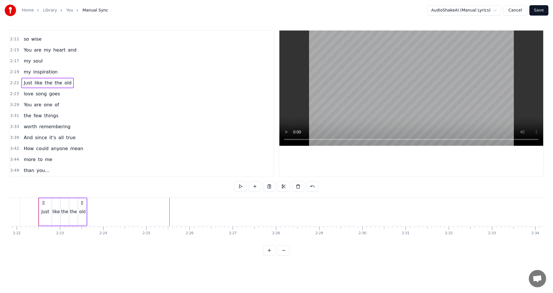
click at [13, 71] on span "2:19" at bounding box center [14, 72] width 9 height 6
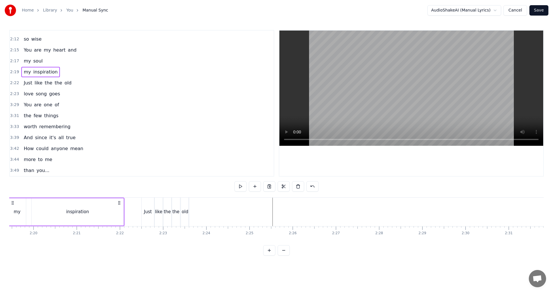
scroll to position [0, 5994]
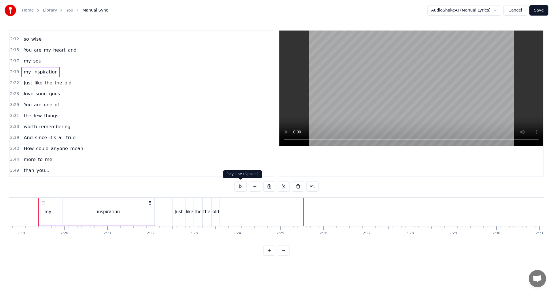
click at [242, 191] on button at bounding box center [240, 186] width 12 height 10
click at [13, 82] on span "2:22" at bounding box center [14, 83] width 9 height 6
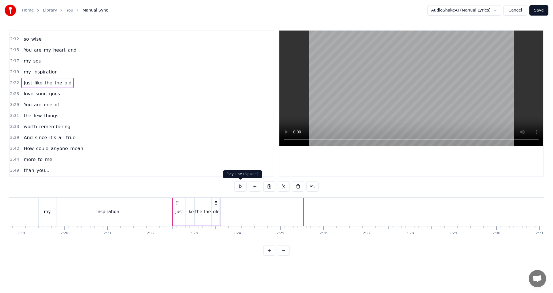
click at [239, 186] on button at bounding box center [240, 186] width 12 height 10
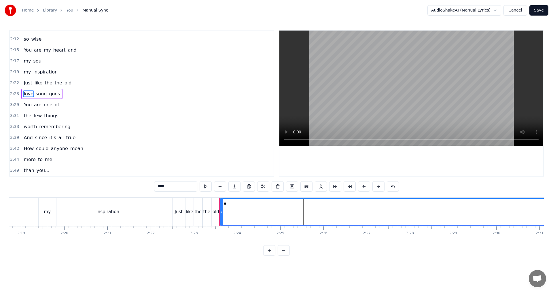
scroll to position [272, 0]
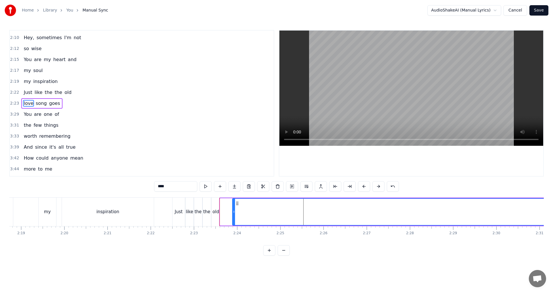
drag, startPoint x: 224, startPoint y: 214, endPoint x: 234, endPoint y: 214, distance: 9.8
click at [234, 214] on div at bounding box center [234, 212] width 2 height 26
click at [215, 207] on div "old" at bounding box center [216, 212] width 8 height 29
type input "***"
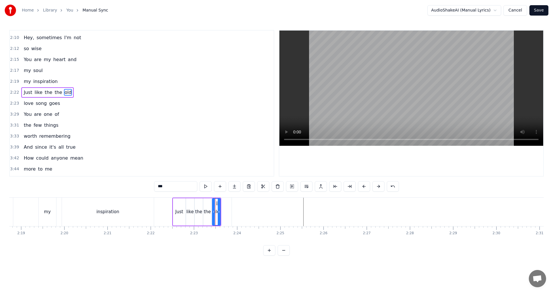
scroll to position [261, 0]
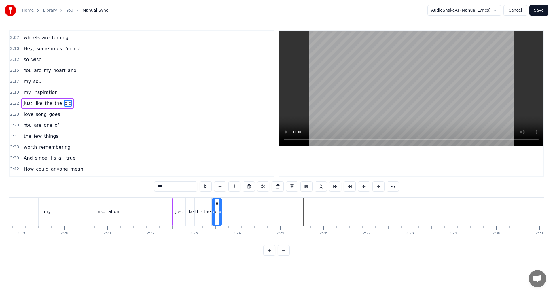
click at [221, 213] on icon at bounding box center [220, 211] width 2 height 5
click at [12, 92] on span "2:19" at bounding box center [14, 93] width 9 height 6
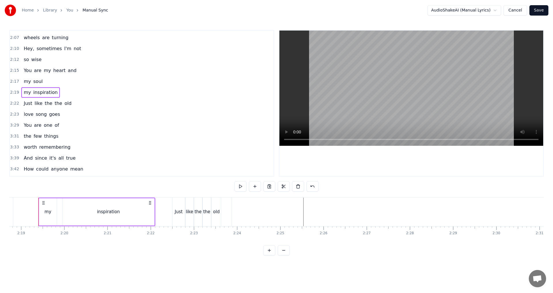
click at [242, 188] on button at bounding box center [240, 186] width 12 height 10
click at [12, 105] on span "2:22" at bounding box center [14, 104] width 9 height 6
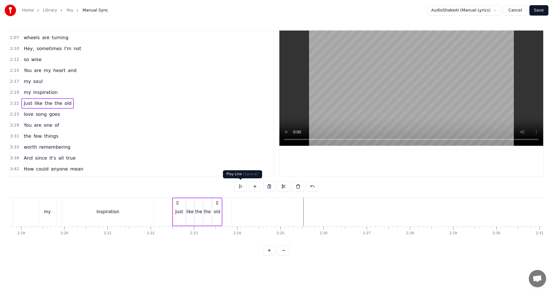
click at [244, 188] on button at bounding box center [240, 186] width 12 height 10
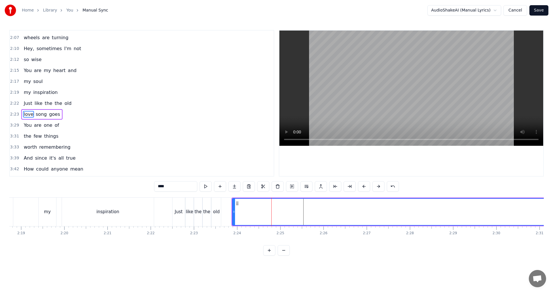
scroll to position [272, 0]
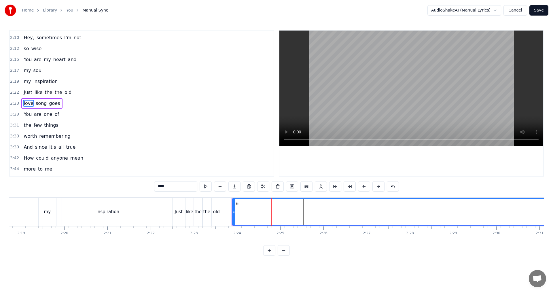
click at [209, 188] on button at bounding box center [206, 186] width 12 height 10
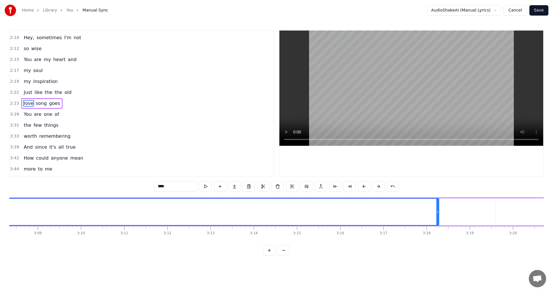
scroll to position [0, 8225]
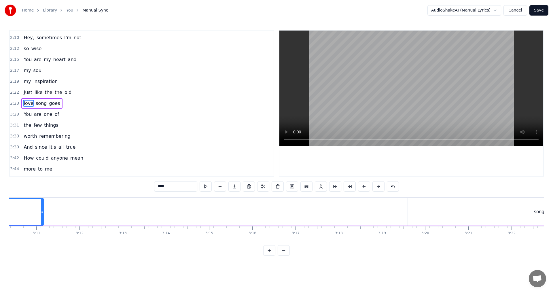
drag, startPoint x: 350, startPoint y: 210, endPoint x: 42, endPoint y: 214, distance: 307.6
click at [42, 214] on icon at bounding box center [42, 211] width 2 height 5
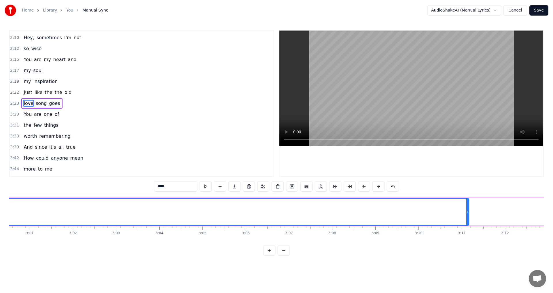
scroll to position [0, 7806]
click at [282, 255] on button at bounding box center [284, 250] width 12 height 10
click at [282, 255] on div at bounding box center [276, 250] width 26 height 10
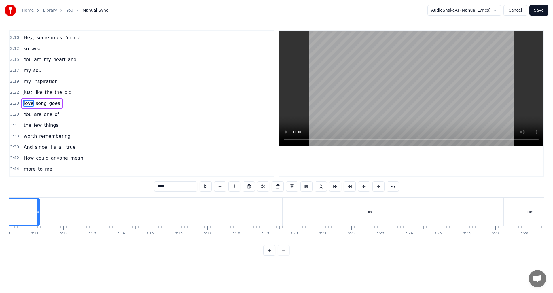
scroll to position [0, 5538]
click at [491, 213] on div "goes" at bounding box center [468, 211] width 52 height 27
type input "****"
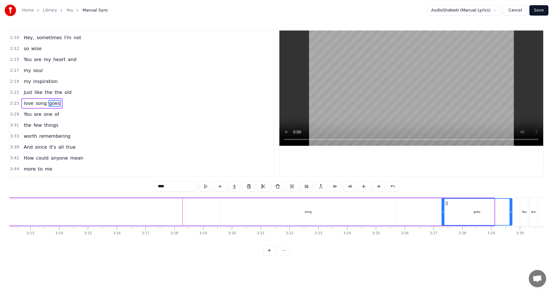
drag, startPoint x: 493, startPoint y: 213, endPoint x: 515, endPoint y: 215, distance: 22.6
click at [512, 215] on div at bounding box center [511, 212] width 2 height 26
drag, startPoint x: 515, startPoint y: 215, endPoint x: 488, endPoint y: 215, distance: 27.7
click at [488, 215] on div at bounding box center [488, 212] width 2 height 26
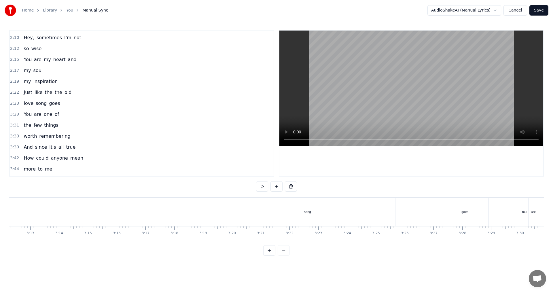
click at [16, 103] on span "2:23" at bounding box center [14, 104] width 9 height 6
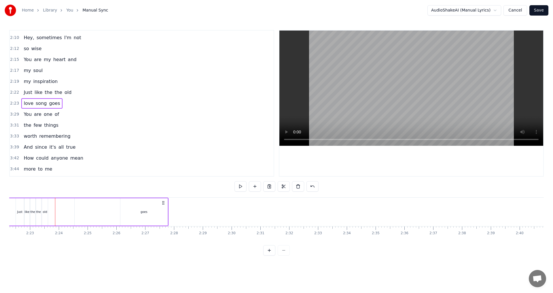
scroll to position [0, 4098]
drag, startPoint x: 443, startPoint y: 202, endPoint x: 151, endPoint y: 245, distance: 295.3
click at [151, 245] on div "0:34 You are the one 0:37 who makes me happy 0:40 When everything else 0:43 tur…" at bounding box center [276, 143] width 535 height 226
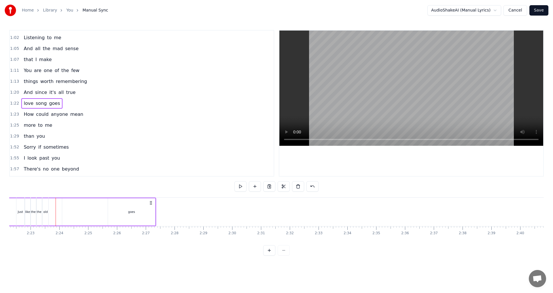
click at [14, 103] on span "1:22" at bounding box center [14, 104] width 9 height 6
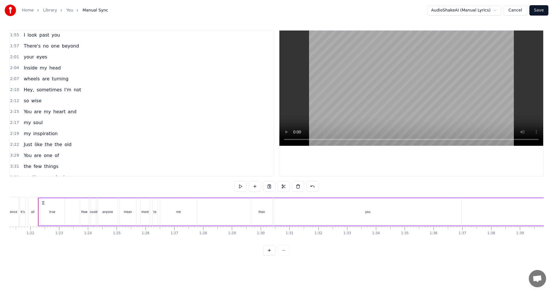
scroll to position [259, 0]
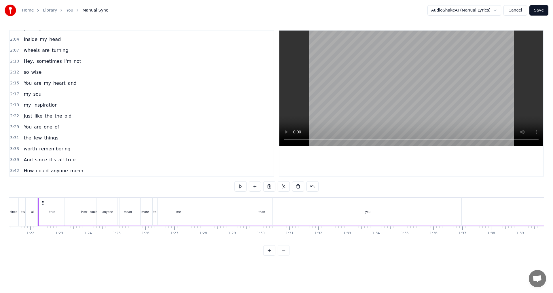
click at [16, 115] on span "2:22" at bounding box center [14, 116] width 9 height 6
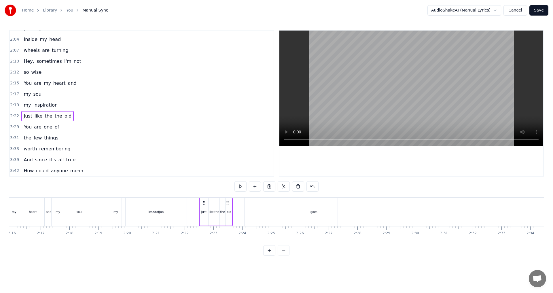
scroll to position [0, 4076]
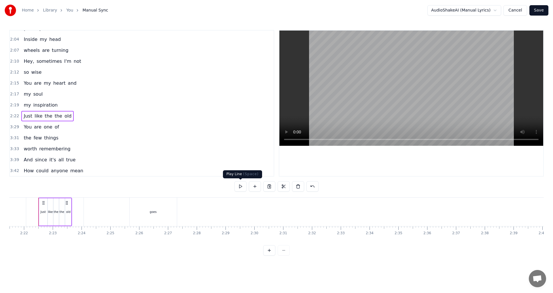
click at [241, 185] on button at bounding box center [240, 186] width 12 height 10
click at [14, 127] on span "3:29" at bounding box center [14, 127] width 9 height 6
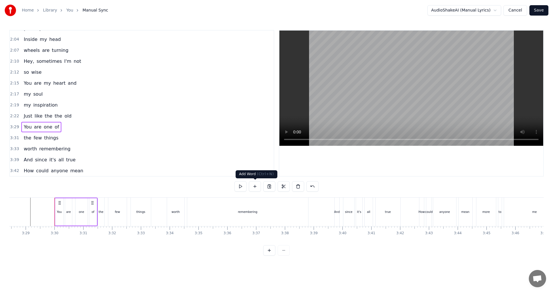
scroll to position [0, 6020]
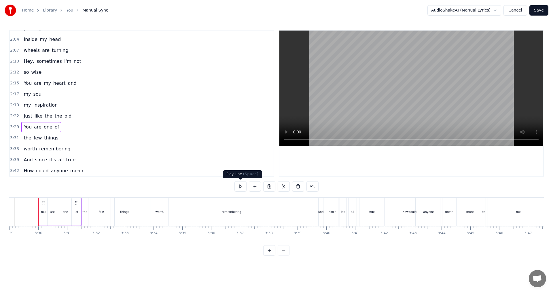
click at [240, 186] on button at bounding box center [240, 186] width 12 height 10
click at [14, 114] on span "2:22" at bounding box center [14, 116] width 9 height 6
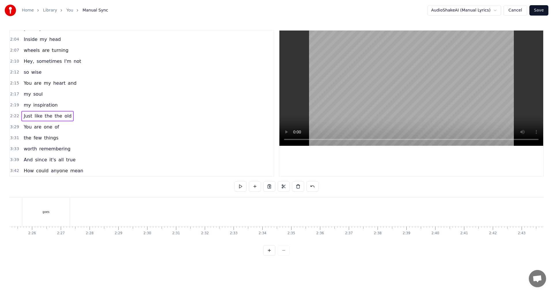
scroll to position [0, 4076]
click at [517, 10] on button "Cancel" at bounding box center [514, 10] width 23 height 10
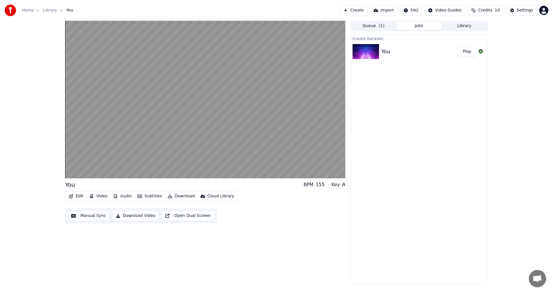
click at [73, 196] on icon "button" at bounding box center [71, 196] width 5 height 4
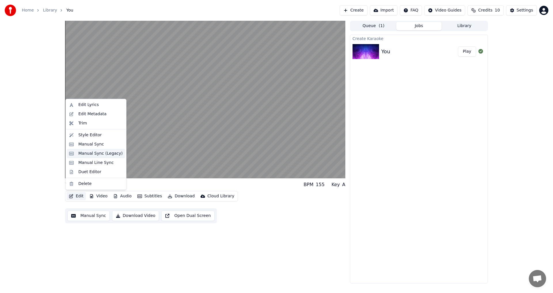
click at [95, 155] on div "Manual Sync (Legacy)" at bounding box center [100, 154] width 44 height 6
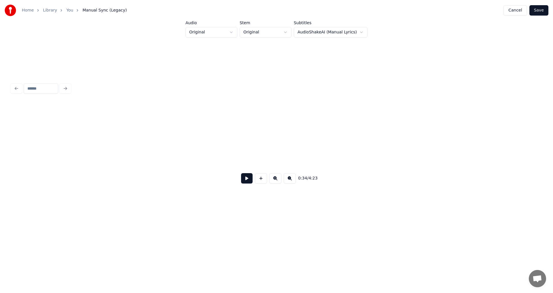
scroll to position [0, 2012]
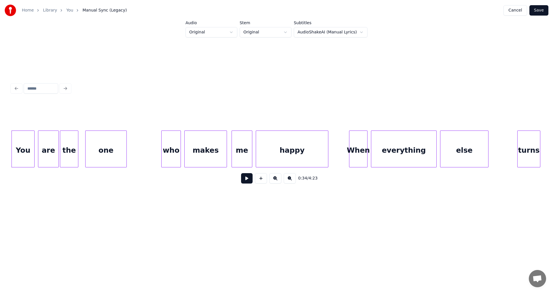
click at [287, 183] on button at bounding box center [290, 178] width 12 height 10
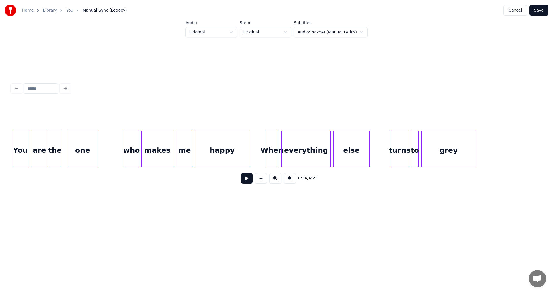
click at [287, 183] on button at bounding box center [290, 178] width 12 height 10
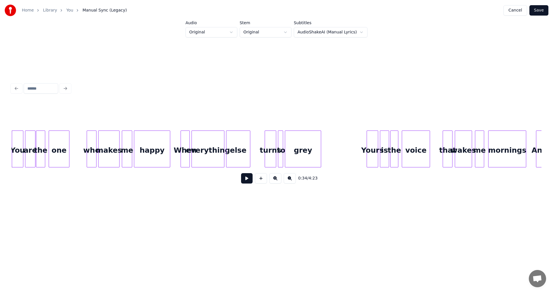
click at [287, 183] on button at bounding box center [290, 178] width 12 height 10
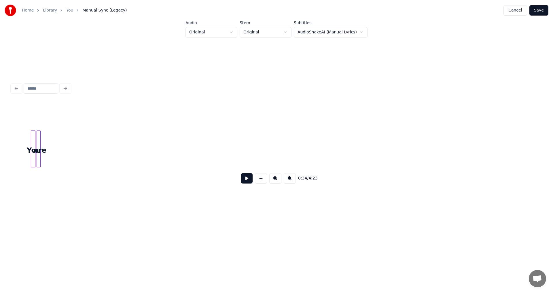
scroll to position [0, 503]
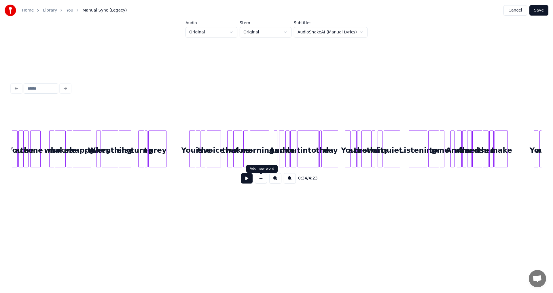
click at [274, 181] on button at bounding box center [275, 178] width 12 height 10
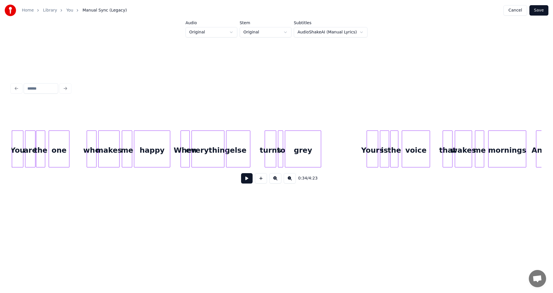
click at [274, 181] on button at bounding box center [275, 178] width 12 height 10
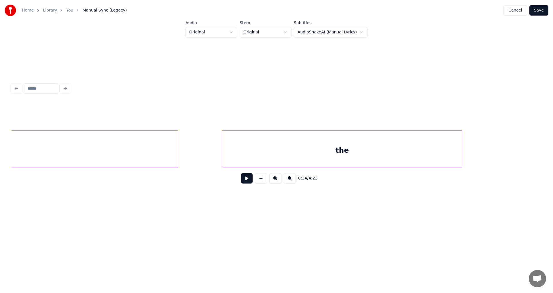
scroll to position [0, 6430]
click at [516, 11] on button "Cancel" at bounding box center [514, 10] width 23 height 10
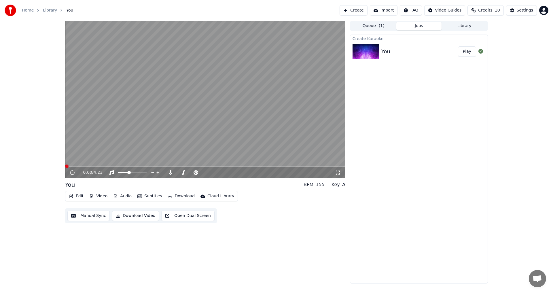
click at [88, 216] on button "Manual Sync" at bounding box center [88, 216] width 42 height 10
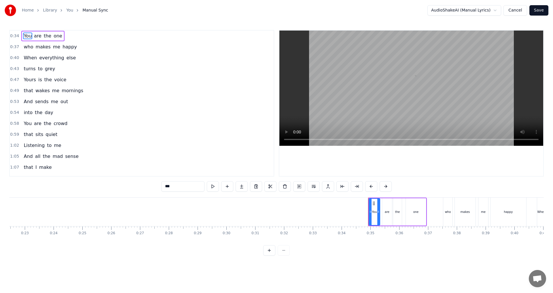
scroll to position [0, 977]
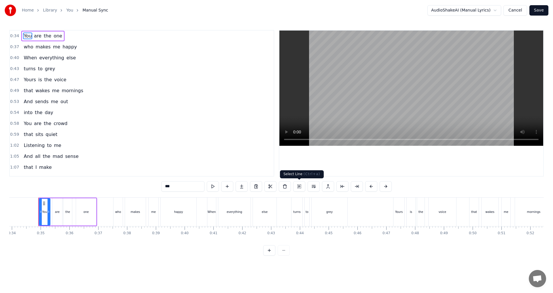
click at [302, 186] on button at bounding box center [299, 186] width 12 height 10
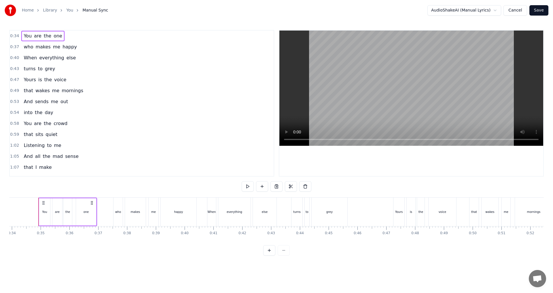
click at [302, 186] on button at bounding box center [305, 186] width 12 height 10
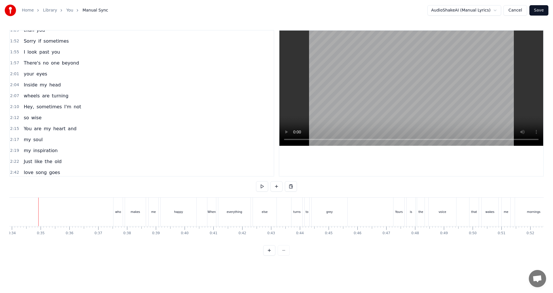
scroll to position [202, 0]
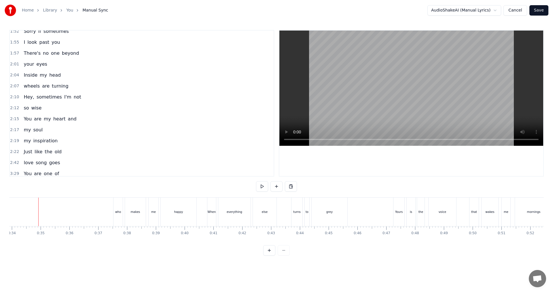
click at [14, 142] on span "2:19" at bounding box center [14, 141] width 9 height 6
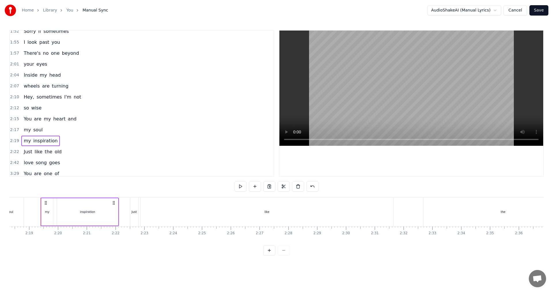
scroll to position [0, 3986]
click at [240, 184] on button at bounding box center [240, 186] width 12 height 10
click at [12, 152] on span "2:22" at bounding box center [14, 152] width 9 height 6
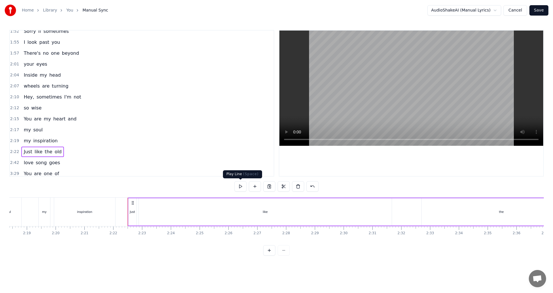
click at [240, 187] on button at bounding box center [240, 186] width 12 height 10
click at [240, 186] on button at bounding box center [240, 186] width 12 height 10
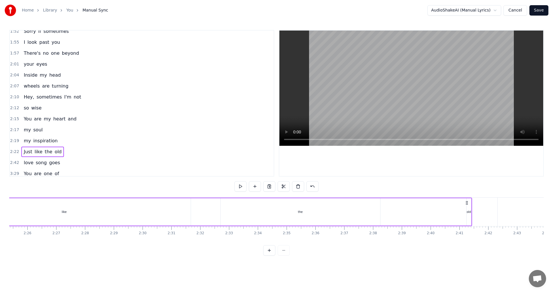
scroll to position [0, 4250]
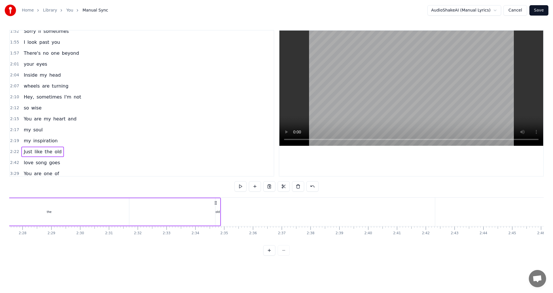
drag, startPoint x: 404, startPoint y: 202, endPoint x: 216, endPoint y: 203, distance: 188.7
click at [216, 203] on icon at bounding box center [215, 202] width 5 height 5
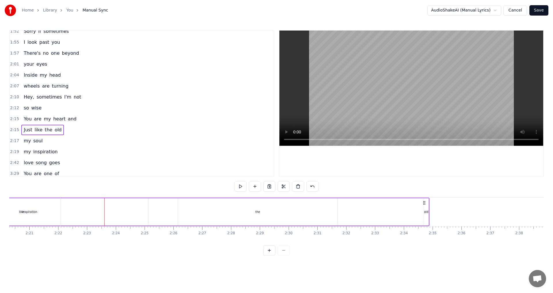
scroll to position [0, 3920]
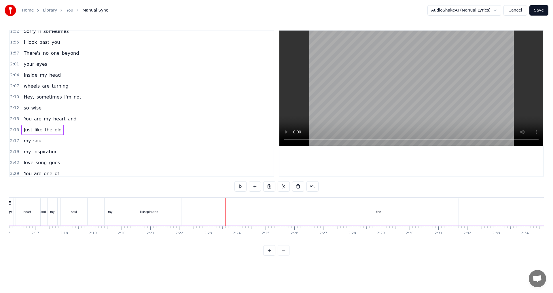
click at [239, 208] on div "like" at bounding box center [142, 211] width 253 height 27
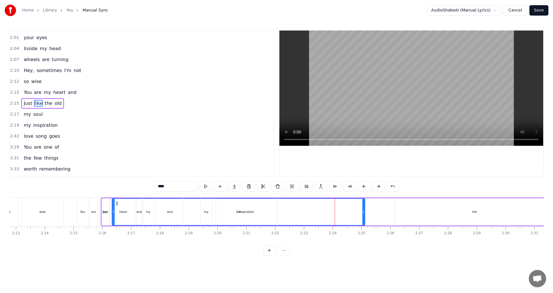
scroll to position [0, 3816]
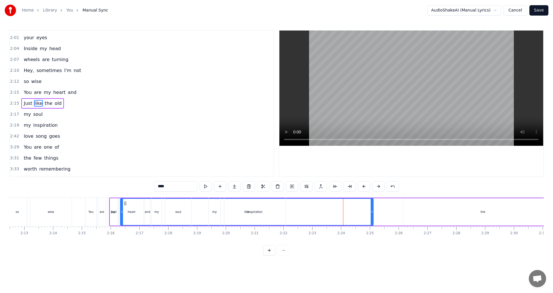
click at [14, 94] on span "2:15" at bounding box center [14, 93] width 9 height 6
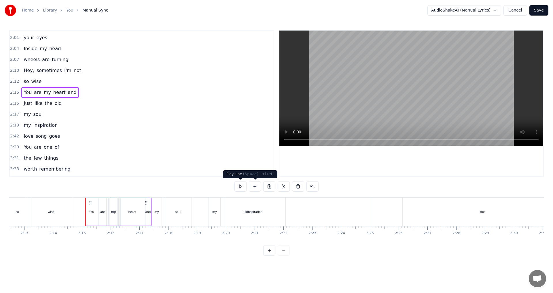
click at [241, 188] on button at bounding box center [240, 186] width 12 height 10
click at [10, 101] on span "2:15" at bounding box center [14, 104] width 9 height 6
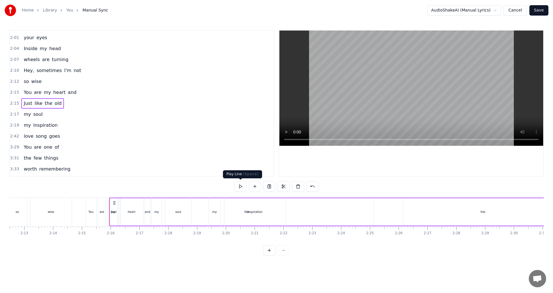
click at [242, 188] on button at bounding box center [240, 186] width 12 height 10
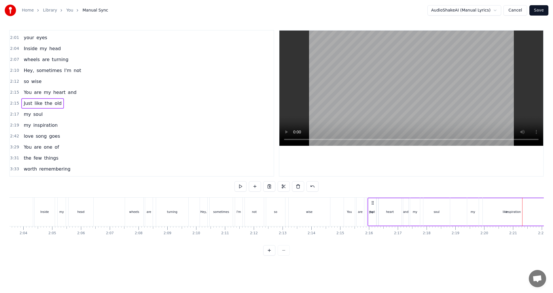
scroll to position [0, 3770]
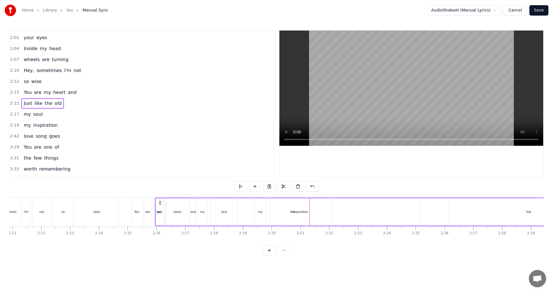
click at [522, 12] on button "Cancel" at bounding box center [514, 10] width 23 height 10
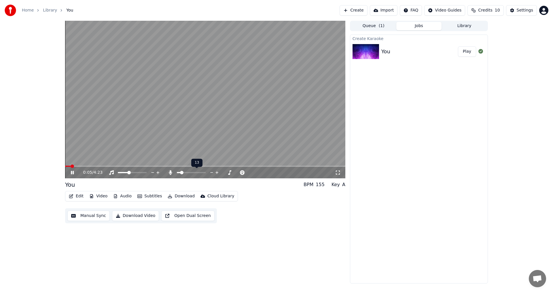
click at [181, 172] on span at bounding box center [181, 172] width 3 height 3
click at [183, 172] on span at bounding box center [183, 172] width 3 height 3
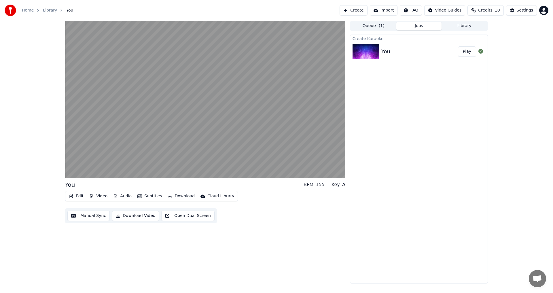
click at [91, 217] on button "Manual Sync" at bounding box center [88, 216] width 42 height 10
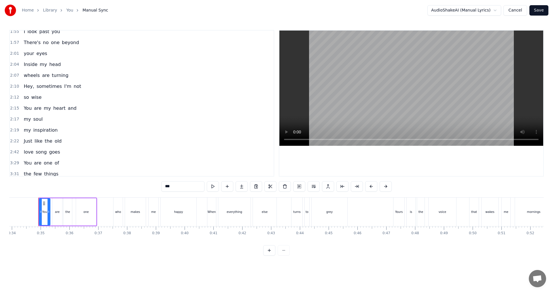
scroll to position [259, 0]
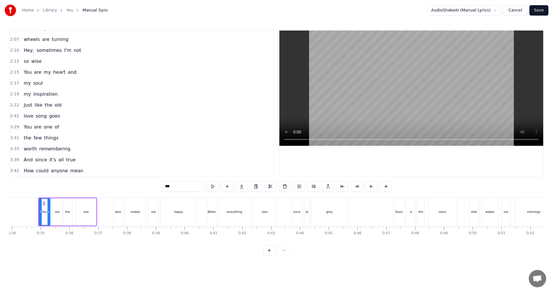
click at [15, 103] on span "2:22" at bounding box center [14, 105] width 9 height 6
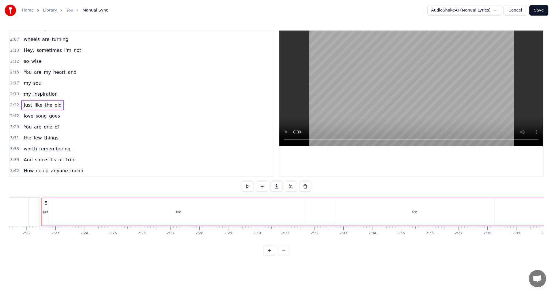
scroll to position [0, 4076]
click at [247, 186] on button at bounding box center [248, 186] width 12 height 10
click at [248, 186] on button at bounding box center [248, 186] width 12 height 10
click at [182, 212] on div "like" at bounding box center [176, 211] width 253 height 27
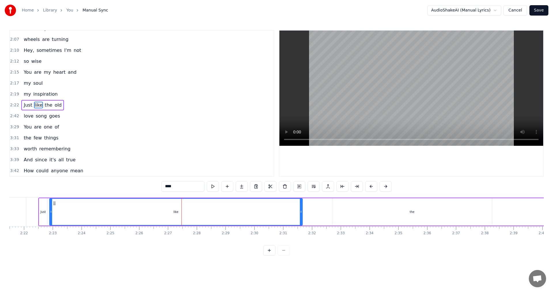
scroll to position [261, 0]
click at [174, 212] on div "like" at bounding box center [175, 212] width 5 height 4
click at [178, 212] on div "like" at bounding box center [175, 212] width 5 height 4
click at [166, 210] on div "like" at bounding box center [176, 212] width 252 height 26
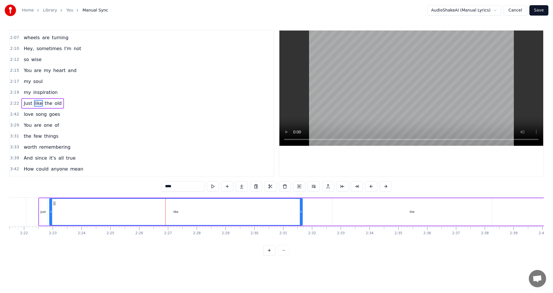
click at [46, 211] on div "Just" at bounding box center [43, 211] width 8 height 27
type input "****"
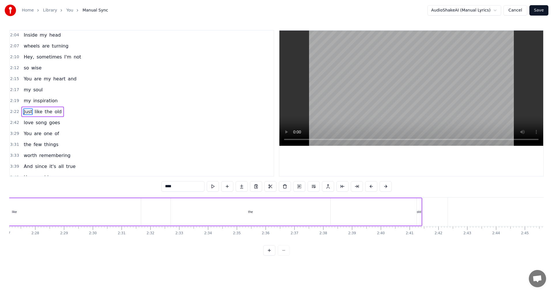
scroll to position [0, 4312]
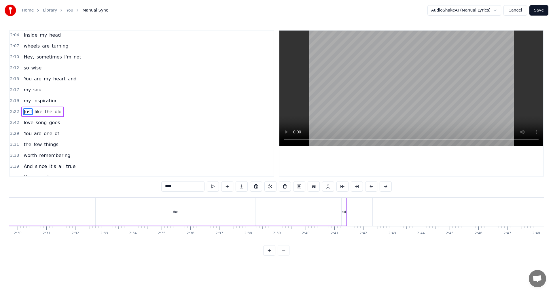
click at [326, 207] on div "Just like the old" at bounding box center [75, 212] width 546 height 29
click at [341, 203] on circle at bounding box center [341, 202] width 0 height 0
drag, startPoint x: 342, startPoint y: 203, endPoint x: 319, endPoint y: 205, distance: 23.2
click at [319, 205] on div "Just like the old" at bounding box center [52, 212] width 546 height 29
drag, startPoint x: 319, startPoint y: 203, endPoint x: 301, endPoint y: 204, distance: 17.9
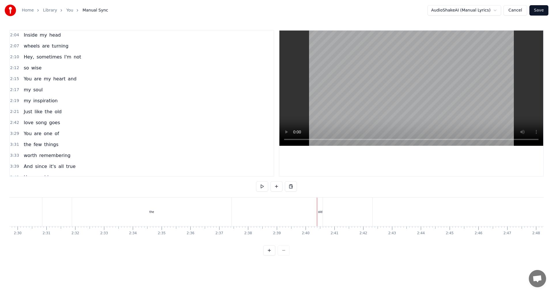
drag, startPoint x: 221, startPoint y: 214, endPoint x: 287, endPoint y: 214, distance: 66.5
click at [222, 214] on div "the" at bounding box center [152, 212] width 160 height 29
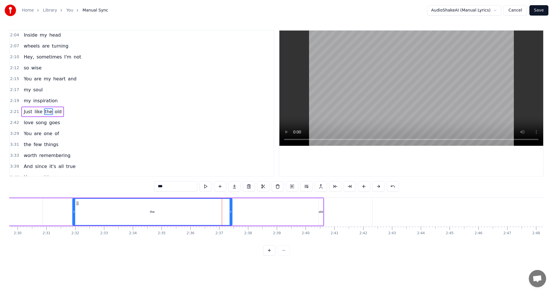
scroll to position [261, 0]
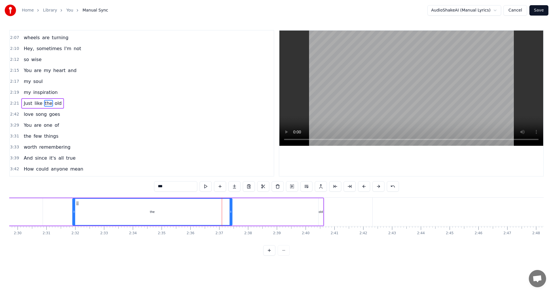
drag, startPoint x: 301, startPoint y: 212, endPoint x: 308, endPoint y: 211, distance: 6.7
click at [302, 212] on div "Just like the old" at bounding box center [51, 212] width 546 height 29
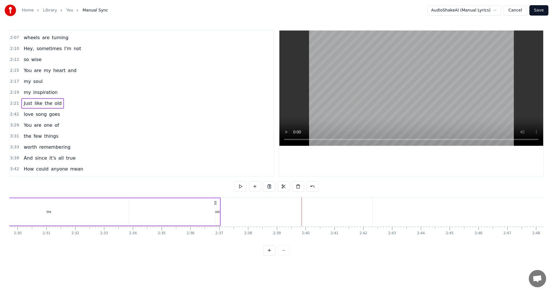
drag, startPoint x: 303, startPoint y: 202, endPoint x: 219, endPoint y: 210, distance: 84.8
click at [17, 82] on span "2:17" at bounding box center [14, 82] width 9 height 6
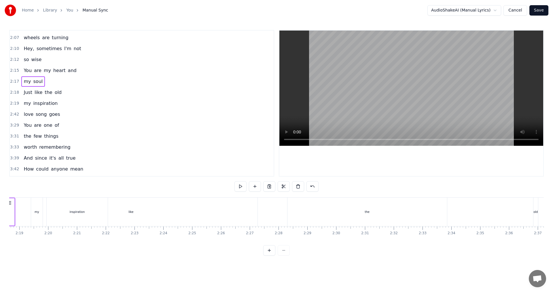
scroll to position [0, 3929]
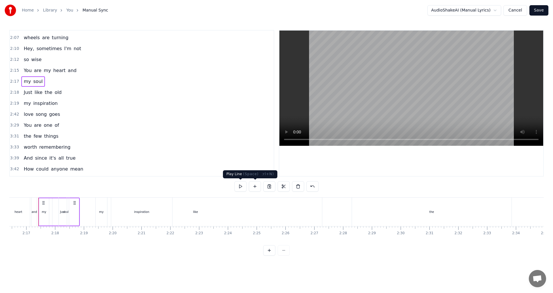
click at [243, 185] on button at bounding box center [240, 186] width 12 height 10
click at [312, 185] on button at bounding box center [312, 186] width 12 height 10
click at [308, 185] on button at bounding box center [305, 186] width 12 height 10
click at [308, 186] on button at bounding box center [305, 186] width 12 height 10
click at [16, 82] on span "2:17" at bounding box center [14, 82] width 9 height 6
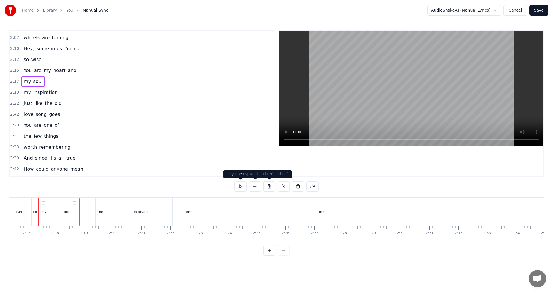
click at [242, 183] on button at bounding box center [240, 186] width 12 height 10
click at [11, 94] on span "2:19" at bounding box center [14, 93] width 9 height 6
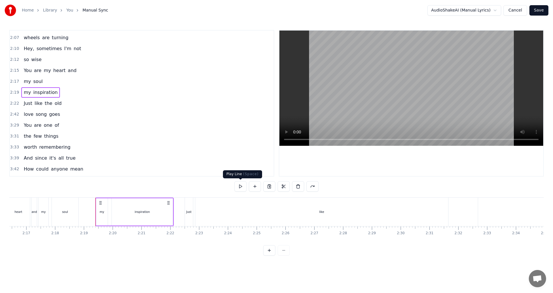
click at [241, 184] on button at bounding box center [240, 186] width 12 height 10
click at [17, 102] on span "2:22" at bounding box center [14, 104] width 9 height 6
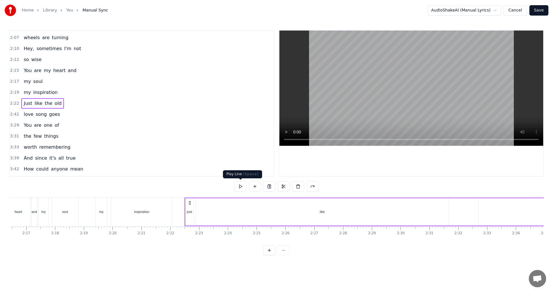
click at [240, 185] on button at bounding box center [240, 186] width 12 height 10
click at [308, 218] on div "like" at bounding box center [322, 211] width 253 height 27
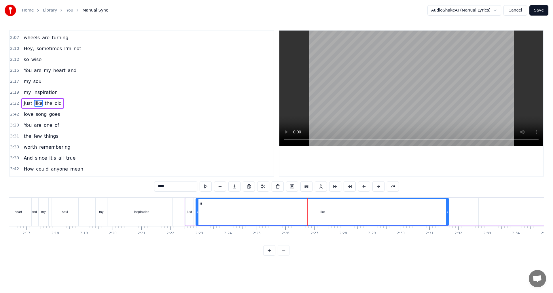
click at [206, 215] on div "like" at bounding box center [322, 212] width 252 height 26
click at [320, 202] on html "Home Library You Manual Sync AudioShakeAI (Manual Lyrics) Cancel Save 0:34 You …" at bounding box center [276, 132] width 553 height 265
click at [364, 185] on button at bounding box center [364, 186] width 12 height 10
click at [376, 187] on button at bounding box center [378, 186] width 12 height 10
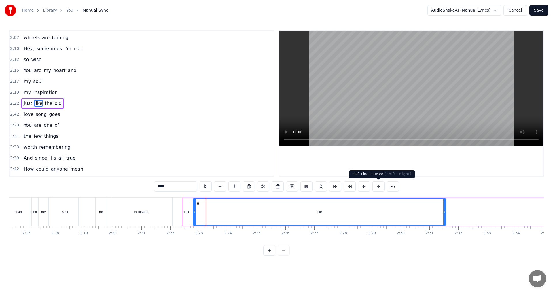
click at [376, 188] on button at bounding box center [378, 186] width 12 height 10
click at [347, 186] on button at bounding box center [350, 186] width 12 height 10
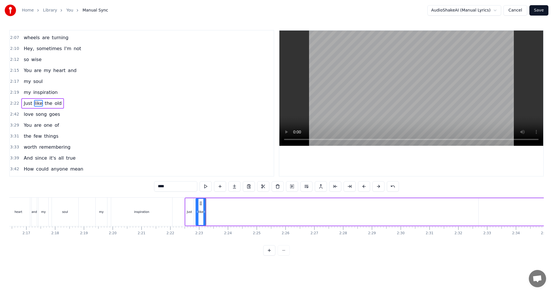
click at [15, 103] on span "2:22" at bounding box center [14, 104] width 9 height 6
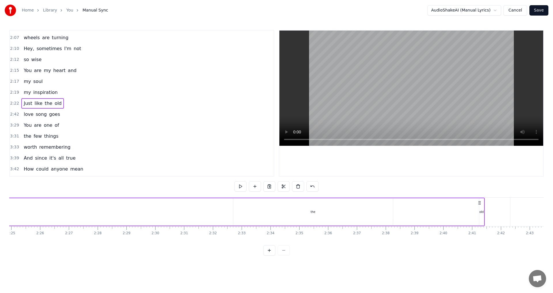
scroll to position [0, 4249]
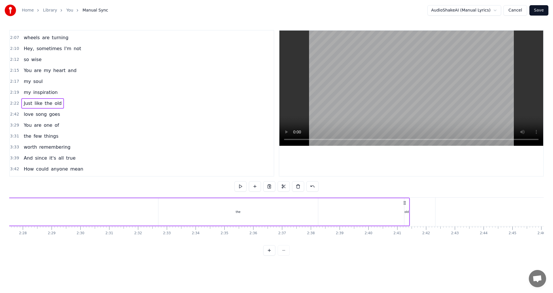
click at [242, 209] on div "the" at bounding box center [238, 211] width 160 height 27
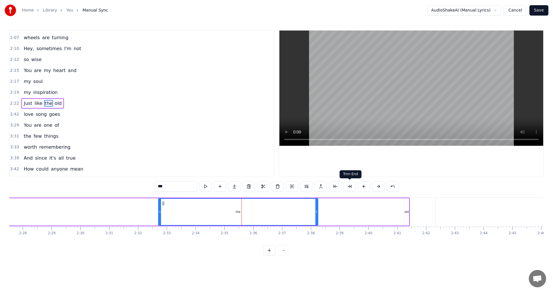
click at [352, 188] on button at bounding box center [350, 186] width 12 height 10
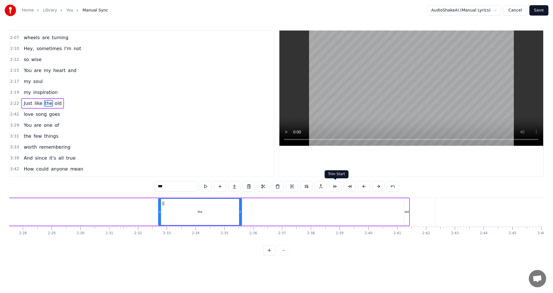
click at [334, 188] on button at bounding box center [335, 186] width 12 height 10
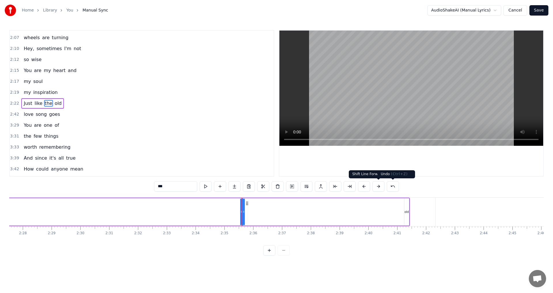
click at [395, 187] on button at bounding box center [393, 186] width 12 height 10
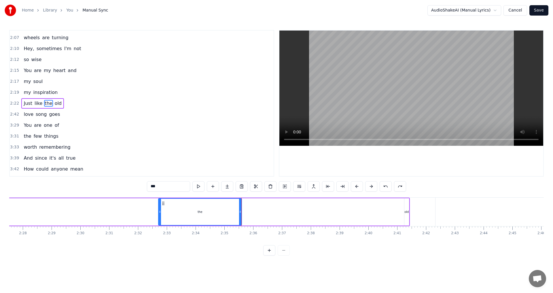
click at [35, 103] on span "like" at bounding box center [38, 103] width 9 height 7
type input "****"
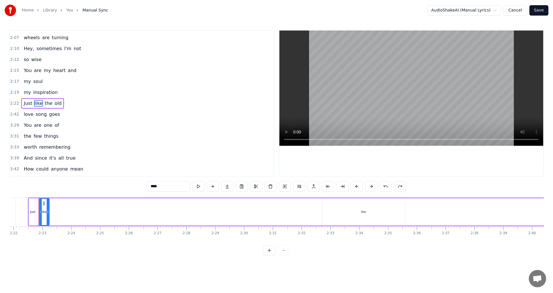
click at [18, 105] on div "2:22 Just like the old" at bounding box center [142, 103] width 264 height 11
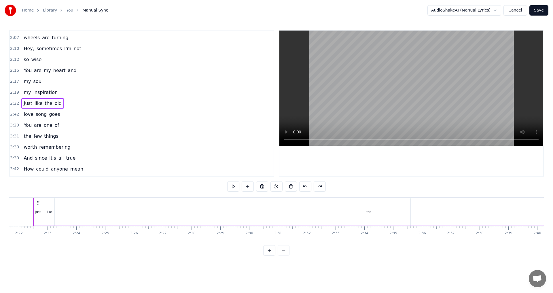
scroll to position [0, 4076]
click at [14, 103] on span "2:22" at bounding box center [14, 104] width 9 height 6
click at [364, 213] on div "the" at bounding box center [373, 211] width 83 height 27
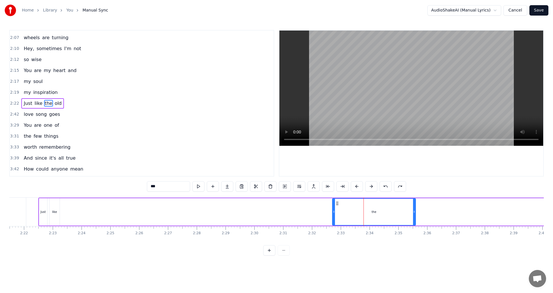
click at [162, 213] on div "Just like the old" at bounding box center [311, 212] width 546 height 29
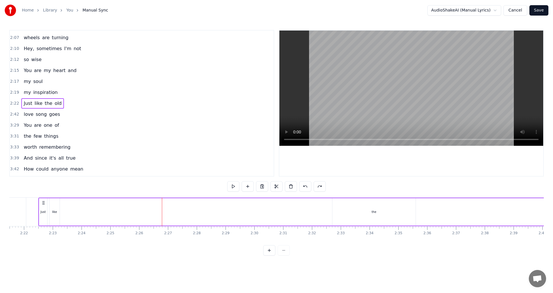
click at [175, 215] on div "Just like the old" at bounding box center [311, 212] width 546 height 29
click at [373, 207] on div "the" at bounding box center [373, 211] width 83 height 27
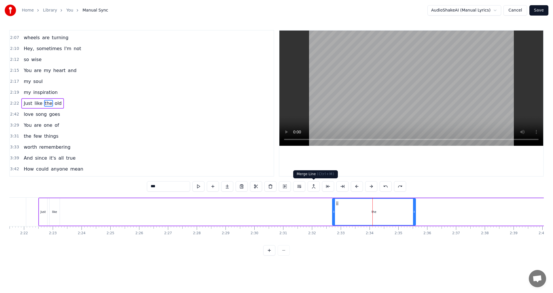
click at [313, 190] on button at bounding box center [314, 186] width 12 height 10
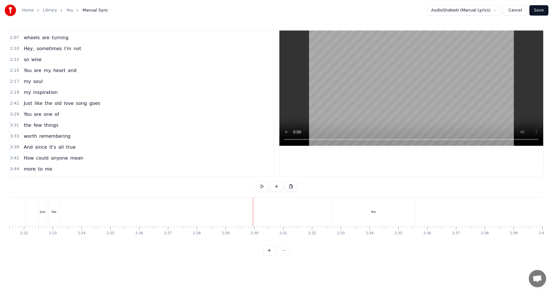
click at [9, 102] on div "0:34 You are the one 0:37 who makes me happy 0:40 When everything else 0:43 tur…" at bounding box center [141, 103] width 265 height 147
click at [12, 102] on span "2:42" at bounding box center [14, 104] width 9 height 6
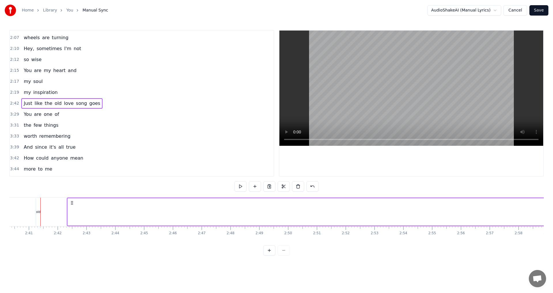
scroll to position [0, 4620]
click at [313, 189] on button at bounding box center [312, 186] width 12 height 10
click at [11, 103] on span "2:22" at bounding box center [14, 104] width 9 height 6
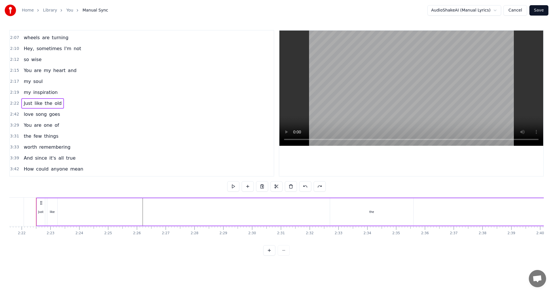
scroll to position [0, 4076]
click at [256, 209] on div "Just like the old" at bounding box center [311, 212] width 546 height 29
click at [370, 209] on div "the" at bounding box center [373, 211] width 83 height 27
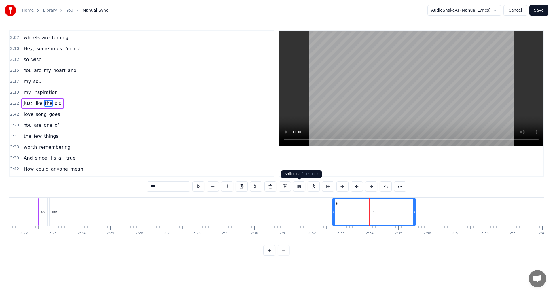
click at [298, 187] on button at bounding box center [299, 186] width 12 height 10
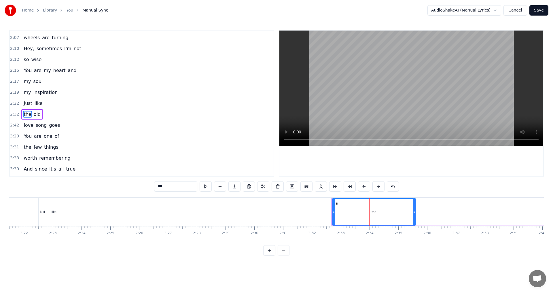
scroll to position [272, 0]
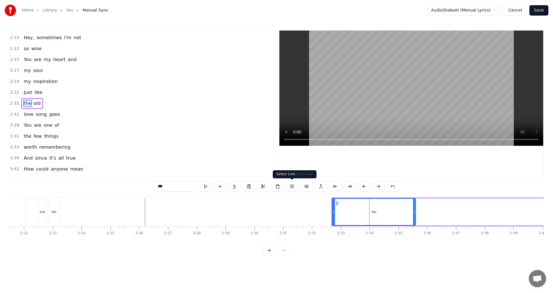
click at [287, 187] on button at bounding box center [292, 186] width 12 height 10
click at [292, 187] on button at bounding box center [292, 186] width 12 height 10
click at [367, 186] on button at bounding box center [364, 186] width 12 height 10
click at [366, 186] on button at bounding box center [364, 186] width 12 height 10
click at [366, 185] on button at bounding box center [364, 186] width 12 height 10
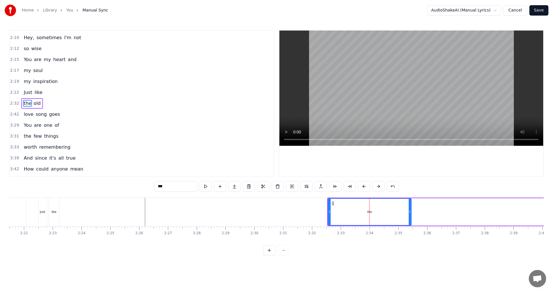
click at [366, 185] on button at bounding box center [364, 186] width 12 height 10
click at [348, 210] on div "the" at bounding box center [366, 212] width 83 height 26
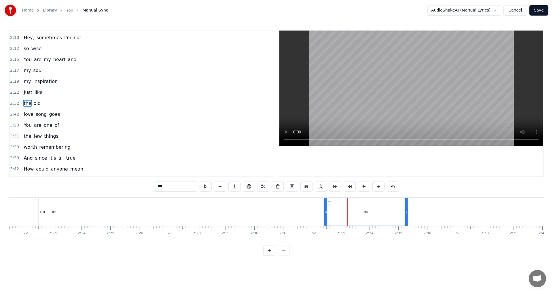
click at [336, 210] on div "the" at bounding box center [366, 212] width 83 height 29
click at [516, 8] on button "Cancel" at bounding box center [514, 10] width 23 height 10
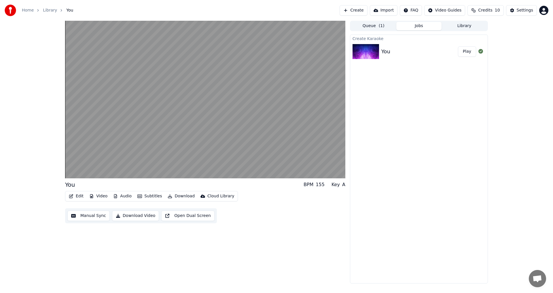
click at [83, 216] on button "Manual Sync" at bounding box center [88, 216] width 42 height 10
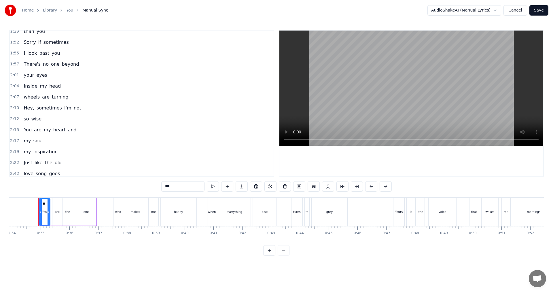
scroll to position [230, 0]
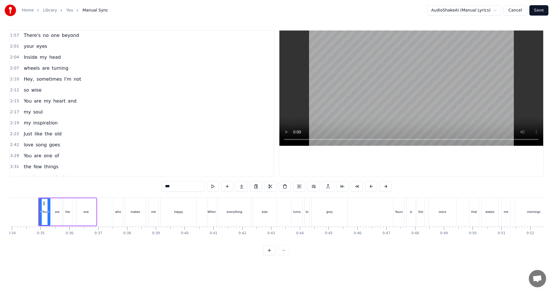
click at [14, 131] on span "2:22" at bounding box center [14, 134] width 9 height 6
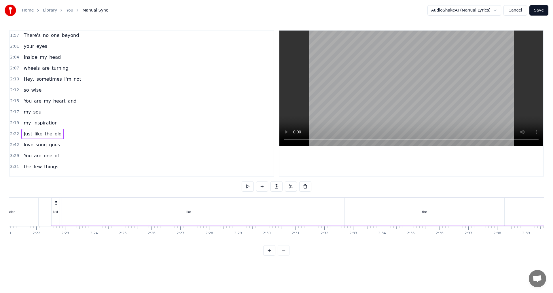
scroll to position [0, 4076]
click at [121, 212] on div "like" at bounding box center [176, 211] width 253 height 27
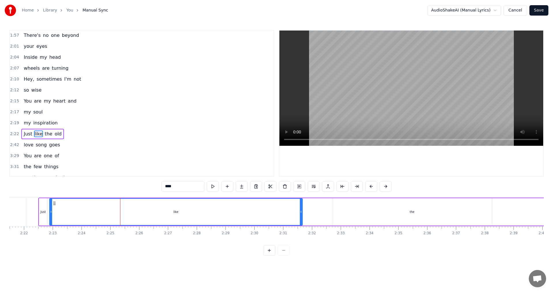
scroll to position [261, 0]
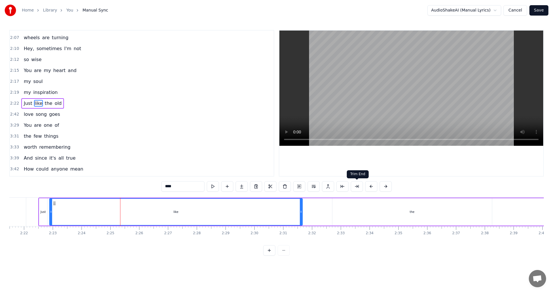
click at [354, 186] on button at bounding box center [357, 186] width 12 height 10
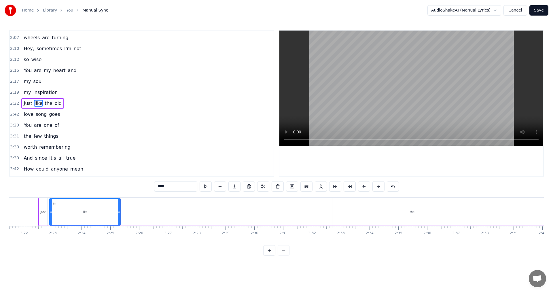
click at [383, 216] on div "the" at bounding box center [412, 211] width 160 height 27
type input "***"
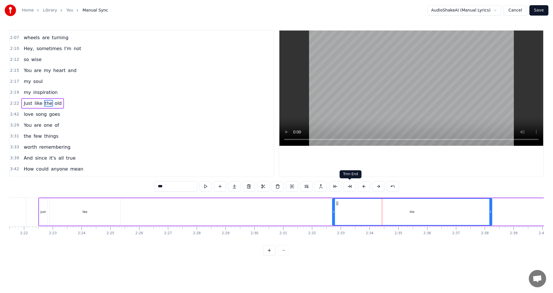
click at [350, 188] on button at bounding box center [350, 186] width 12 height 10
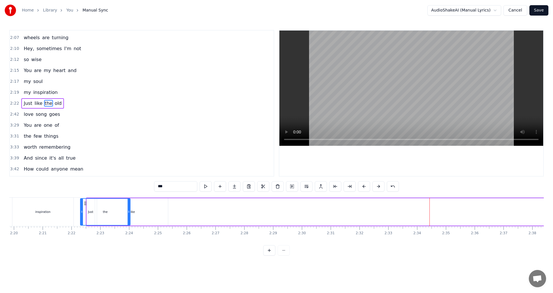
scroll to position [0, 4023]
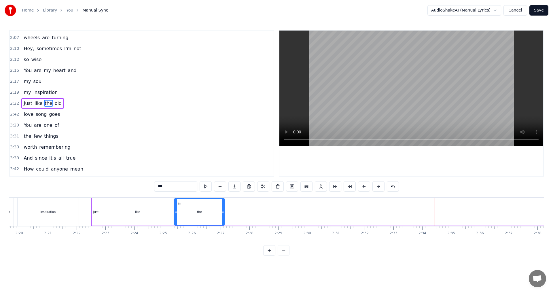
drag, startPoint x: 320, startPoint y: 203, endPoint x: 180, endPoint y: 217, distance: 141.3
click at [180, 217] on div "the" at bounding box center [199, 212] width 49 height 26
click at [359, 210] on div "Just like the old" at bounding box center [364, 212] width 546 height 29
click at [422, 214] on div "Just like the old" at bounding box center [364, 212] width 546 height 29
click at [387, 214] on div "Just like the old" at bounding box center [364, 212] width 546 height 29
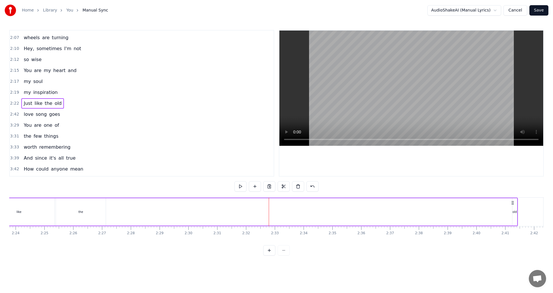
scroll to position [281, 0]
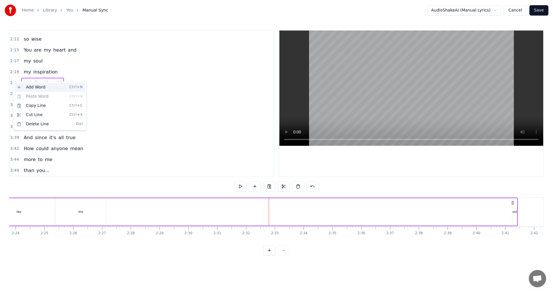
click at [43, 86] on div "Add Word Ctrl+N" at bounding box center [49, 87] width 71 height 9
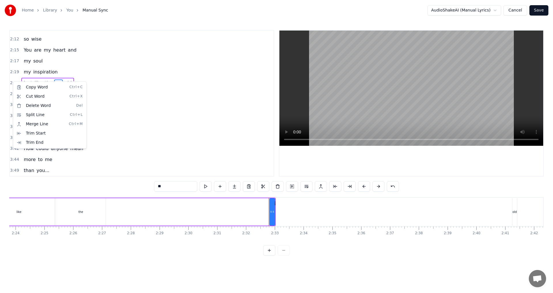
scroll to position [261, 0]
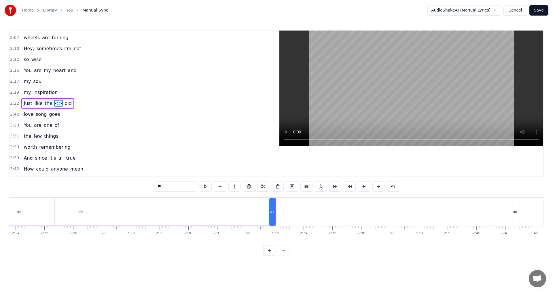
click at [27, 104] on span "Just" at bounding box center [28, 103] width 10 height 7
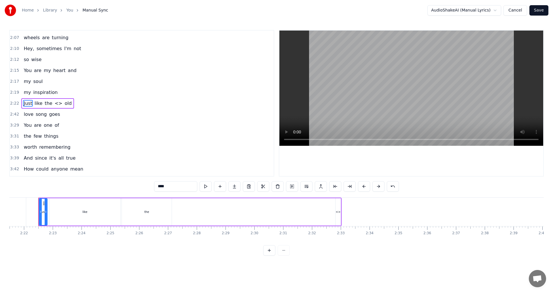
click at [36, 104] on span "like" at bounding box center [38, 103] width 9 height 7
click at [47, 103] on span "the" at bounding box center [48, 103] width 9 height 7
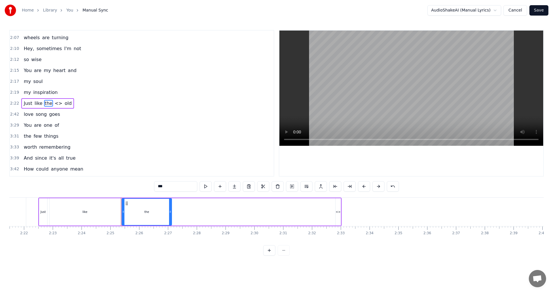
click at [64, 103] on span "old" at bounding box center [68, 103] width 8 height 7
type input "***"
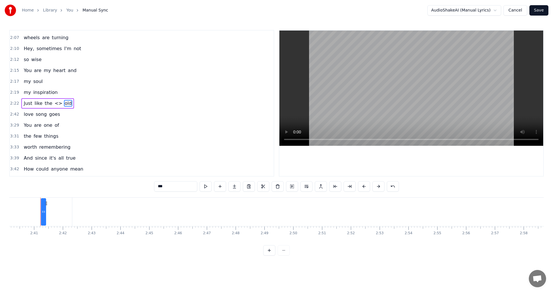
scroll to position [0, 4615]
click at [393, 188] on button at bounding box center [393, 186] width 12 height 10
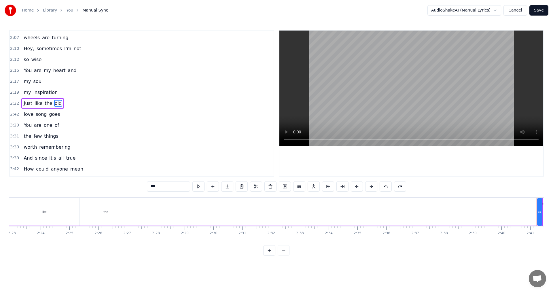
scroll to position [0, 3874]
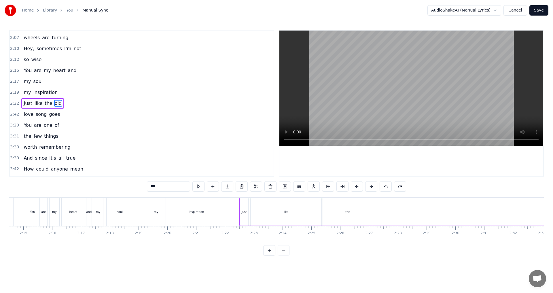
click at [14, 91] on span "2:19" at bounding box center [14, 93] width 9 height 6
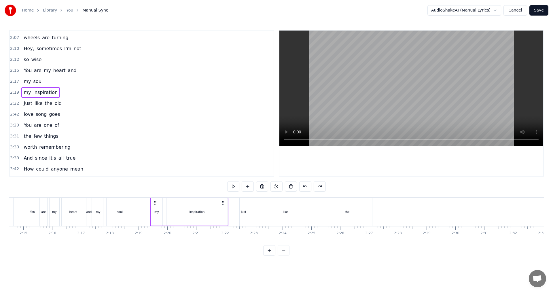
click at [14, 80] on span "2:17" at bounding box center [14, 82] width 9 height 6
drag, startPoint x: 14, startPoint y: 80, endPoint x: 19, endPoint y: 80, distance: 4.6
click at [14, 80] on span "2:17" at bounding box center [14, 82] width 9 height 6
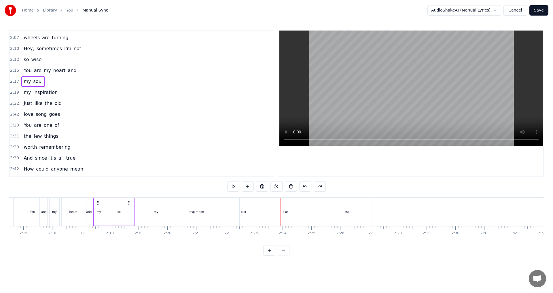
click at [30, 104] on span "Just" at bounding box center [28, 103] width 10 height 7
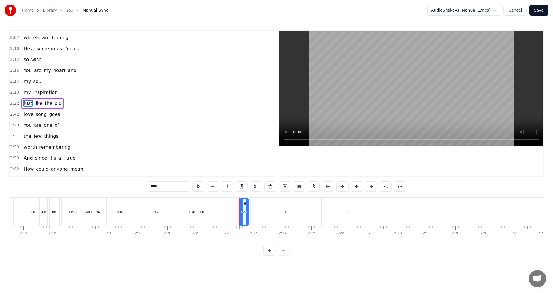
click at [35, 105] on span "like" at bounding box center [38, 103] width 9 height 7
click at [44, 104] on span "the" at bounding box center [48, 103] width 9 height 7
type input "***"
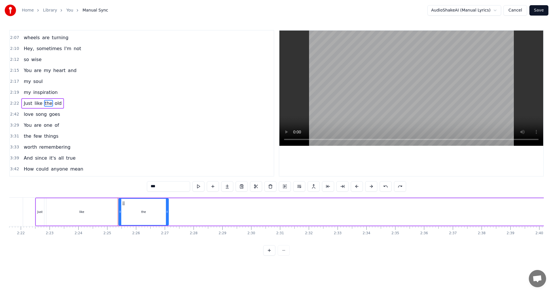
scroll to position [0, 4254]
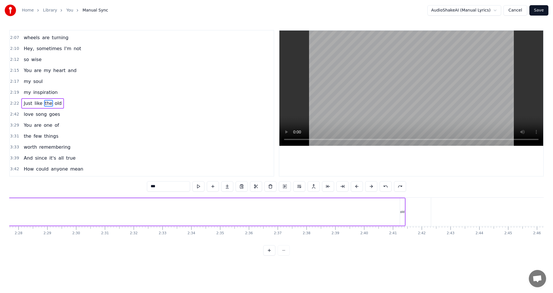
click at [397, 213] on div "Just like the old" at bounding box center [133, 212] width 546 height 29
click at [401, 211] on div "old" at bounding box center [402, 212] width 4 height 4
drag, startPoint x: 401, startPoint y: 212, endPoint x: 392, endPoint y: 212, distance: 8.9
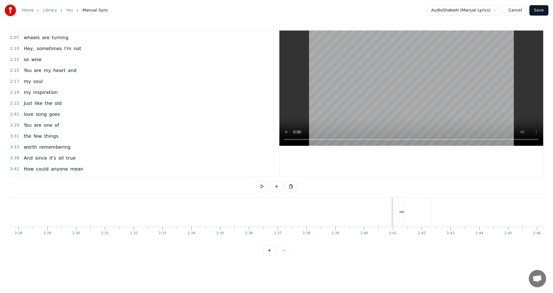
click at [402, 211] on div "old" at bounding box center [402, 212] width 4 height 4
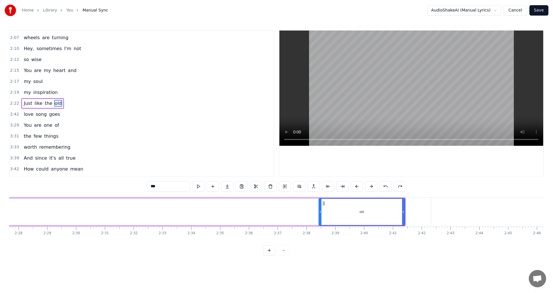
drag, startPoint x: 401, startPoint y: 211, endPoint x: 376, endPoint y: 217, distance: 25.7
click at [321, 214] on div at bounding box center [320, 212] width 2 height 26
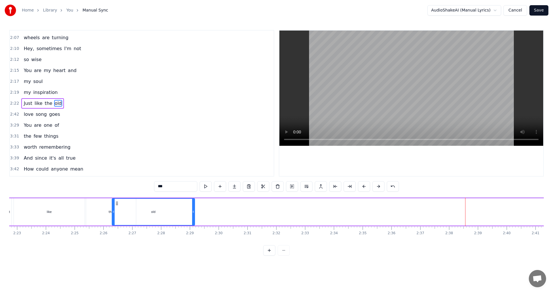
scroll to position [0, 4108]
drag, startPoint x: 327, startPoint y: 203, endPoint x: 143, endPoint y: 219, distance: 184.2
click at [143, 219] on div "old" at bounding box center [180, 212] width 82 height 26
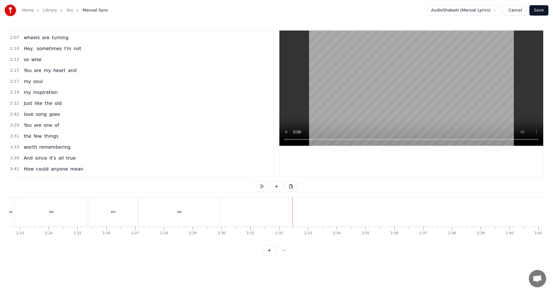
click at [9, 103] on div "Home Library You Manual Sync AudioShakeAI (Manual Lyrics) Cancel Save 0:34 You …" at bounding box center [276, 127] width 553 height 255
click at [14, 103] on span "2:22" at bounding box center [14, 104] width 9 height 6
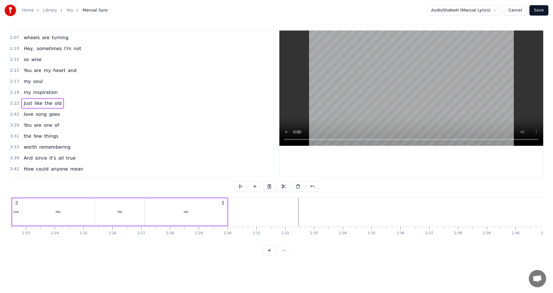
scroll to position [0, 4076]
click at [44, 213] on div "Just" at bounding box center [43, 212] width 5 height 4
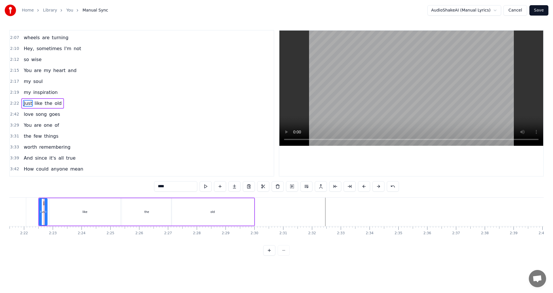
click at [68, 212] on div "like" at bounding box center [85, 211] width 71 height 27
click at [107, 211] on div "like" at bounding box center [85, 212] width 70 height 26
click at [96, 211] on div "like" at bounding box center [85, 212] width 70 height 26
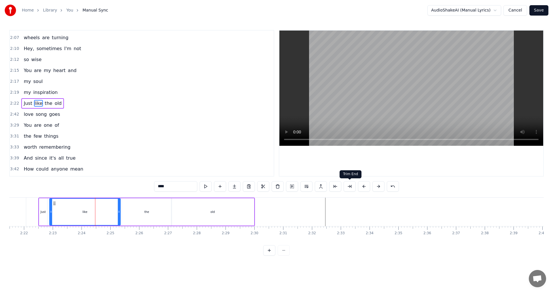
click at [347, 188] on button at bounding box center [350, 186] width 12 height 10
click at [145, 212] on div "the" at bounding box center [146, 212] width 5 height 4
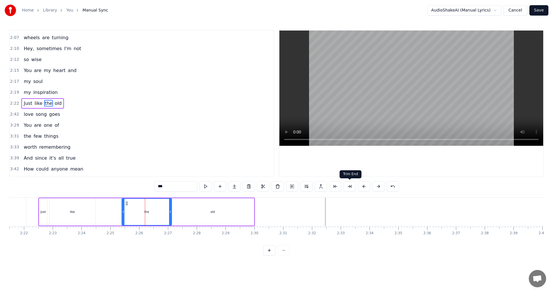
click at [350, 186] on button at bounding box center [350, 186] width 12 height 10
click at [228, 210] on div "old" at bounding box center [212, 211] width 83 height 27
type input "***"
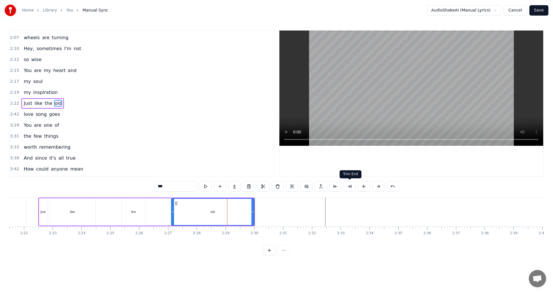
click at [349, 190] on button at bounding box center [350, 186] width 12 height 10
click at [12, 103] on span "2:22" at bounding box center [14, 104] width 9 height 6
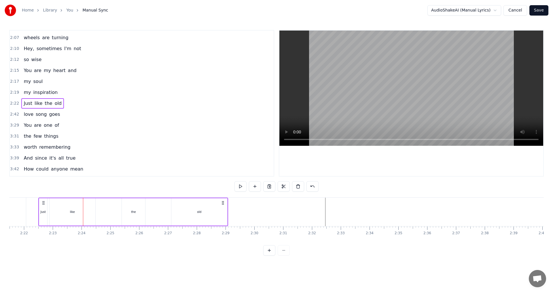
click at [45, 215] on div "Just" at bounding box center [43, 211] width 8 height 27
click at [61, 215] on div "like" at bounding box center [73, 211] width 46 height 27
type input "****"
click at [113, 214] on div "Just like the old" at bounding box center [133, 212] width 190 height 29
click at [130, 213] on div "the" at bounding box center [133, 211] width 23 height 27
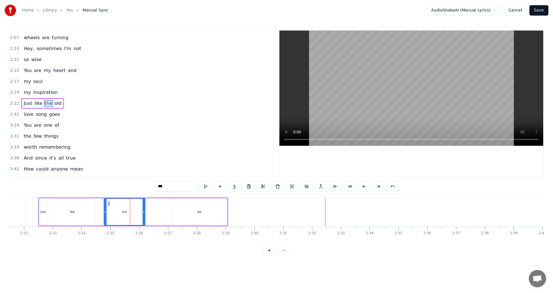
drag, startPoint x: 123, startPoint y: 212, endPoint x: 105, endPoint y: 212, distance: 17.9
click at [105, 212] on icon at bounding box center [105, 211] width 2 height 5
click at [87, 213] on div "like" at bounding box center [73, 211] width 46 height 27
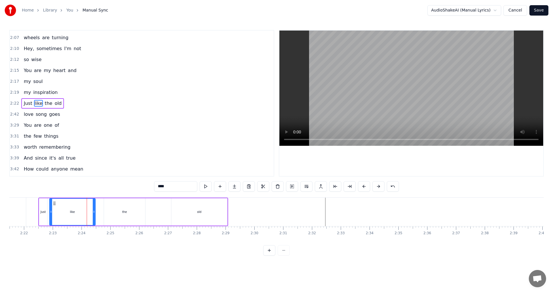
click at [122, 211] on div "the" at bounding box center [124, 211] width 41 height 27
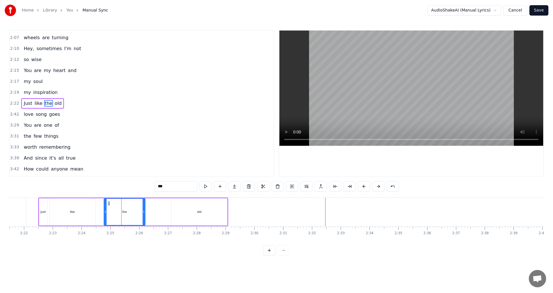
click at [122, 211] on div "the" at bounding box center [124, 212] width 41 height 26
click at [192, 211] on div "old" at bounding box center [199, 211] width 56 height 27
type input "***"
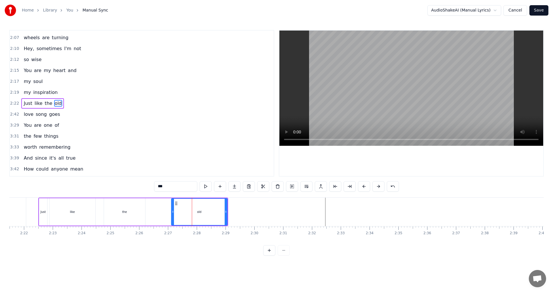
click at [14, 103] on span "2:22" at bounding box center [14, 104] width 9 height 6
click at [204, 213] on div "old" at bounding box center [199, 211] width 56 height 27
click at [308, 187] on button at bounding box center [306, 186] width 12 height 10
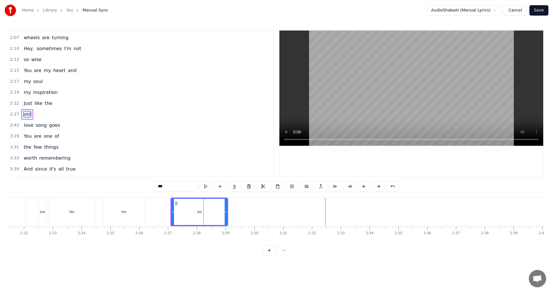
scroll to position [272, 0]
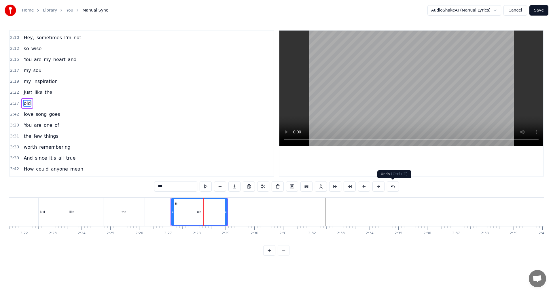
click at [392, 184] on button at bounding box center [393, 186] width 12 height 10
click at [284, 187] on button at bounding box center [285, 186] width 12 height 10
click at [203, 214] on div at bounding box center [203, 212] width 0 height 29
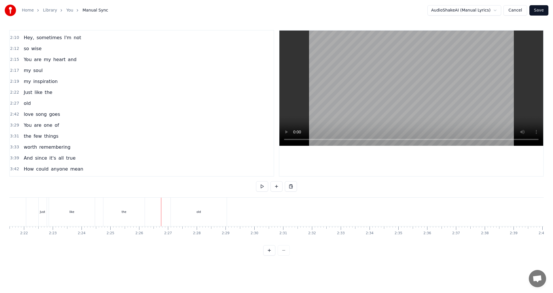
click at [203, 214] on div "old" at bounding box center [199, 212] width 56 height 29
click at [334, 211] on html "Home Library You Manual Sync AudioShakeAI (Manual Lyrics) Cancel Save 0:34 You …" at bounding box center [276, 132] width 553 height 265
click at [14, 103] on span "2:27" at bounding box center [14, 104] width 9 height 6
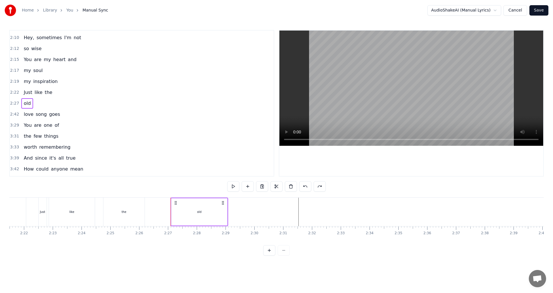
click at [171, 216] on div at bounding box center [171, 212] width 0 height 29
click at [207, 214] on div "old" at bounding box center [199, 212] width 56 height 29
click at [284, 213] on div "New Line Ctrl+N" at bounding box center [307, 213] width 71 height 9
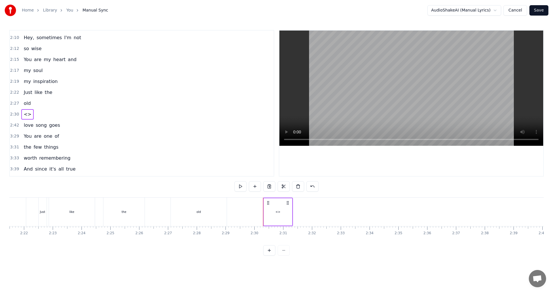
click at [280, 211] on div "<>" at bounding box center [277, 212] width 28 height 29
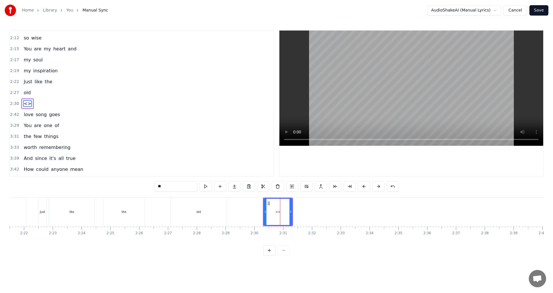
scroll to position [283, 0]
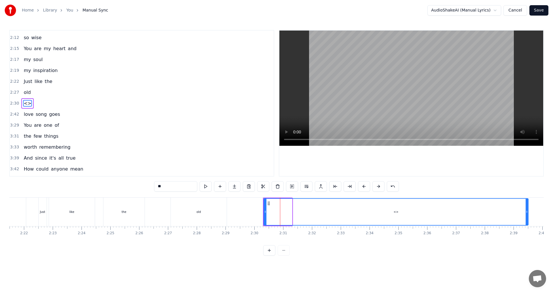
drag, startPoint x: 291, startPoint y: 210, endPoint x: 528, endPoint y: 213, distance: 236.2
click at [528, 213] on icon at bounding box center [527, 211] width 2 height 5
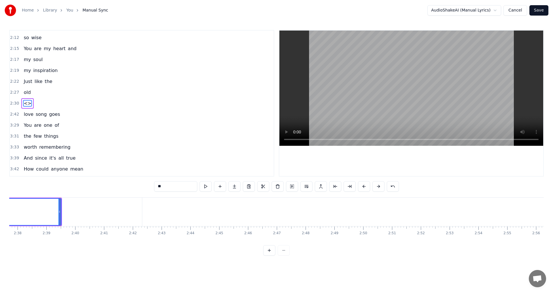
scroll to position [0, 4565]
drag, startPoint x: 39, startPoint y: 210, endPoint x: 211, endPoint y: 212, distance: 171.7
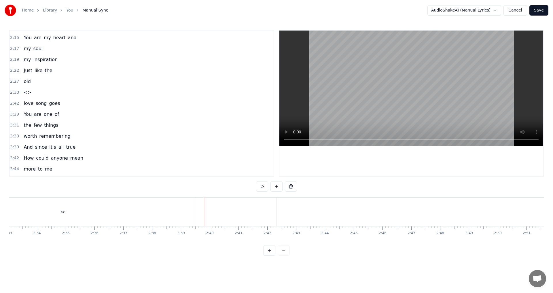
scroll to position [0, 4291]
click at [134, 210] on div "<>" at bounding box center [180, 212] width 264 height 29
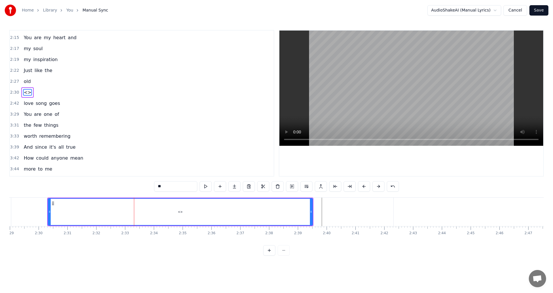
scroll to position [283, 0]
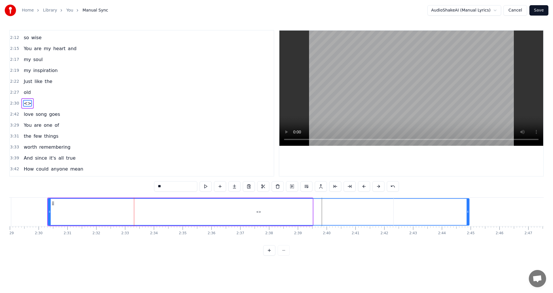
drag, startPoint x: 312, startPoint y: 210, endPoint x: 474, endPoint y: 210, distance: 162.7
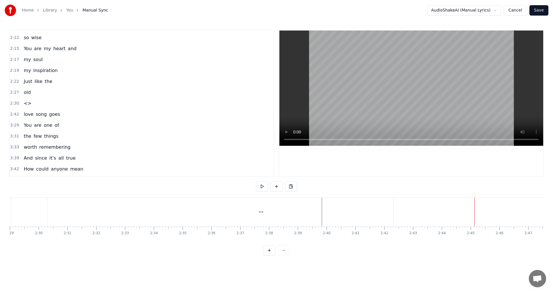
click at [244, 213] on div "<>" at bounding box center [261, 212] width 427 height 29
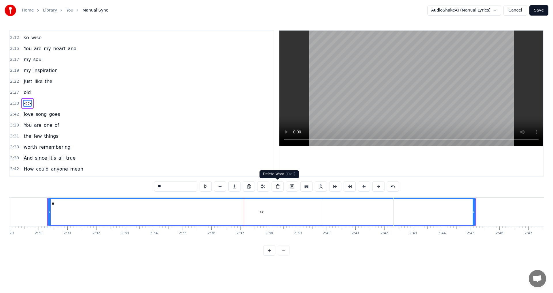
click at [277, 187] on button at bounding box center [278, 186] width 12 height 10
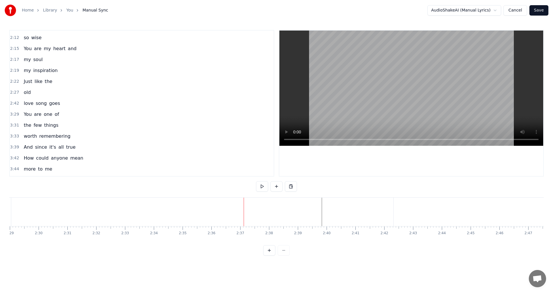
click at [14, 81] on span "2:22" at bounding box center [14, 82] width 9 height 6
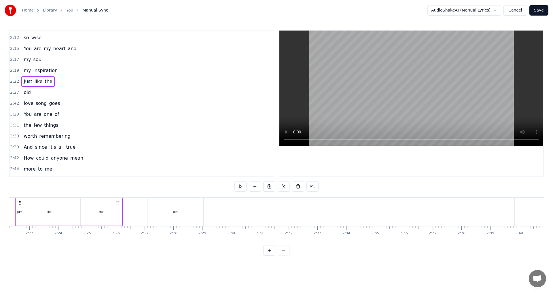
scroll to position [0, 4076]
click at [136, 213] on div "the" at bounding box center [124, 211] width 41 height 27
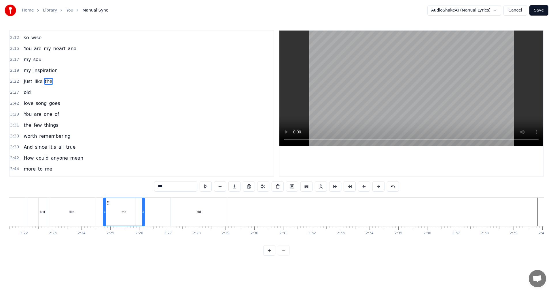
scroll to position [261, 0]
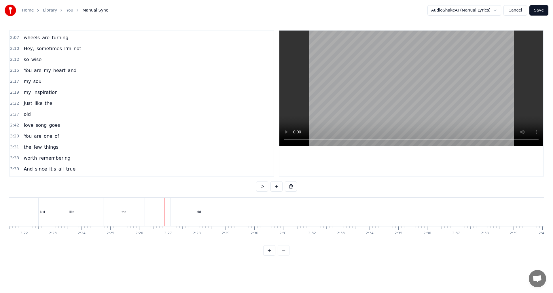
click at [187, 213] on div "old" at bounding box center [199, 212] width 56 height 29
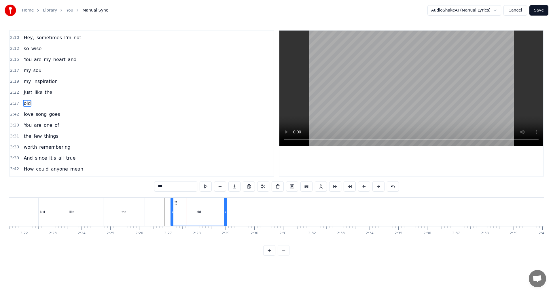
click at [194, 211] on div "old" at bounding box center [199, 212] width 56 height 29
drag, startPoint x: 172, startPoint y: 212, endPoint x: 151, endPoint y: 212, distance: 21.0
click at [172, 212] on icon at bounding box center [172, 211] width 2 height 5
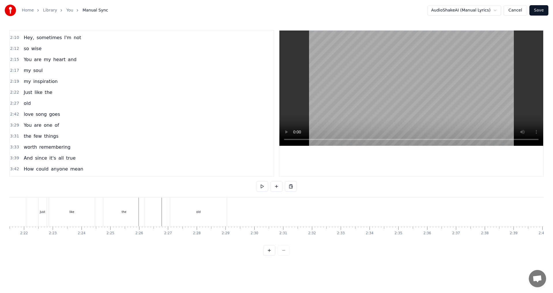
click at [133, 212] on div "the" at bounding box center [123, 212] width 41 height 29
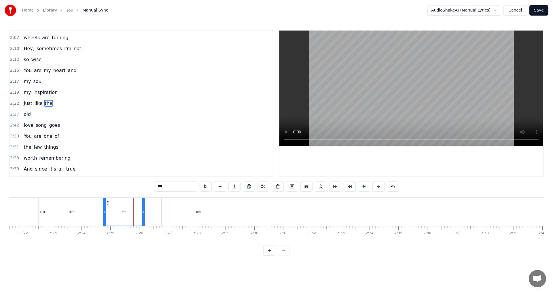
click at [180, 212] on div "old" at bounding box center [198, 212] width 56 height 29
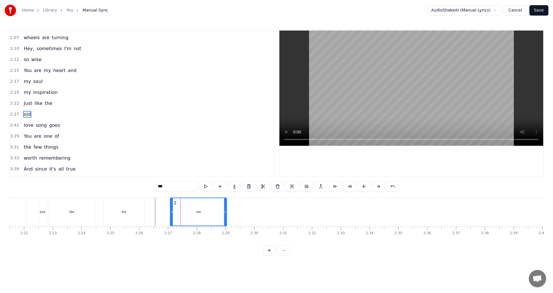
scroll to position [272, 0]
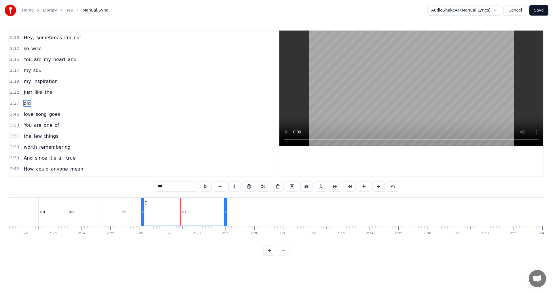
drag, startPoint x: 171, startPoint y: 211, endPoint x: 142, endPoint y: 210, distance: 28.8
click at [142, 210] on icon at bounding box center [143, 211] width 2 height 5
click at [13, 92] on span "2:22" at bounding box center [14, 93] width 9 height 6
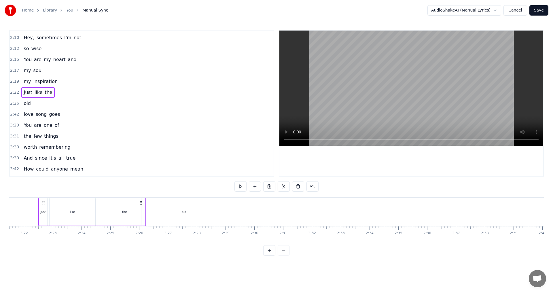
click at [516, 12] on button "Cancel" at bounding box center [514, 10] width 23 height 10
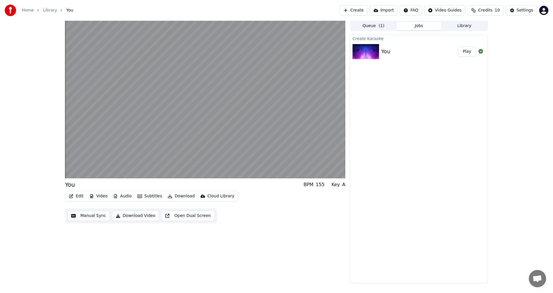
click at [80, 196] on button "Edit" at bounding box center [76, 196] width 19 height 8
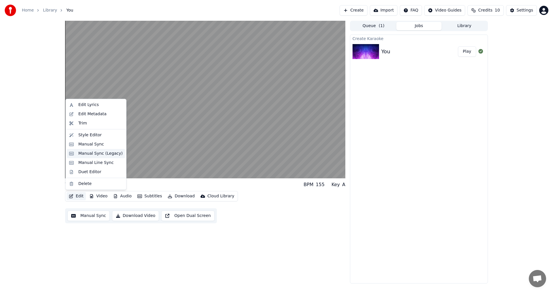
click at [110, 153] on div "Manual Sync (Legacy)" at bounding box center [100, 154] width 44 height 6
click at [110, 153] on html "Home Library You Create Import FAQ Video Guides Credits 10 Settings You BPM 155…" at bounding box center [276, 146] width 553 height 293
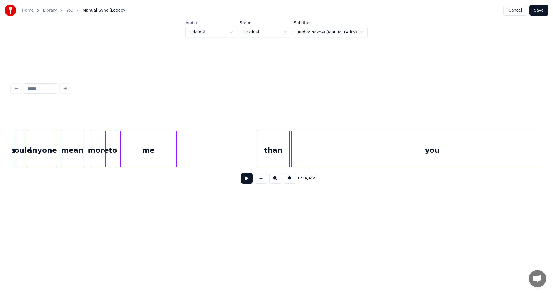
scroll to position [0, 3692]
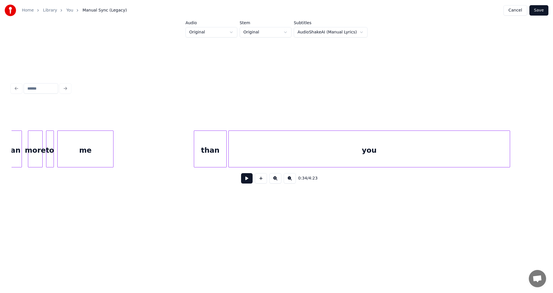
click at [293, 181] on button at bounding box center [290, 178] width 12 height 10
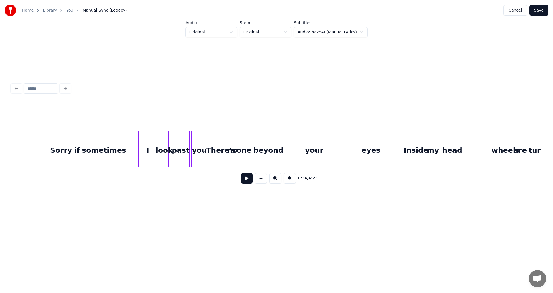
click at [292, 182] on button at bounding box center [290, 178] width 12 height 10
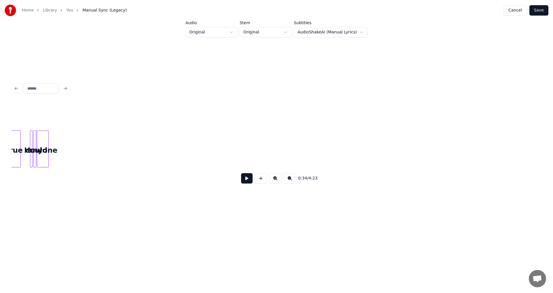
scroll to position [0, 2686]
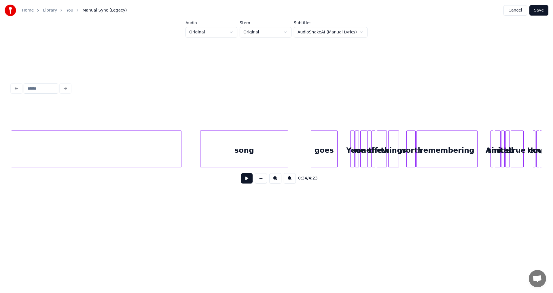
click at [277, 182] on button at bounding box center [275, 178] width 12 height 10
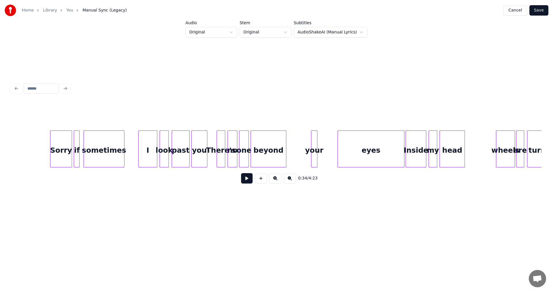
click at [276, 182] on button at bounding box center [275, 178] width 12 height 10
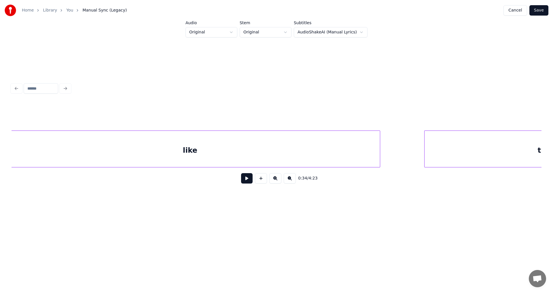
scroll to position [0, 6052]
click at [277, 151] on div "like" at bounding box center [322, 150] width 380 height 39
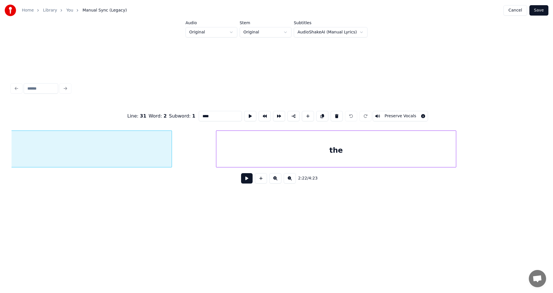
scroll to position [0, 6393]
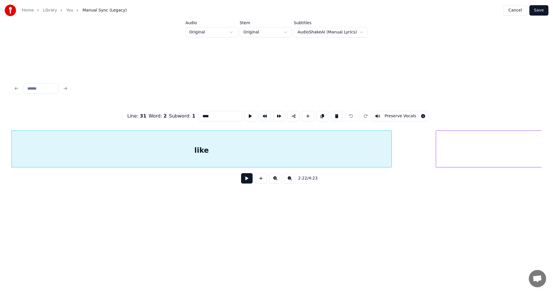
click at [251, 152] on div "like" at bounding box center [202, 150] width 380 height 39
click at [184, 152] on div "like" at bounding box center [202, 150] width 380 height 39
click at [179, 174] on div "2:21 / 4:23" at bounding box center [276, 178] width 521 height 13
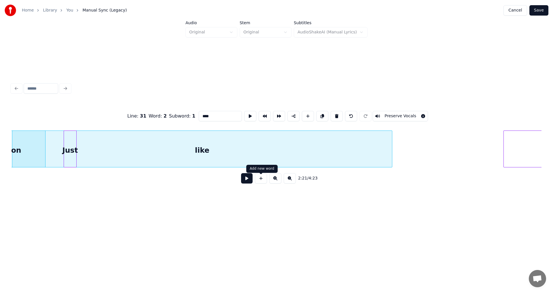
drag, startPoint x: 211, startPoint y: 188, endPoint x: 226, endPoint y: 175, distance: 20.2
click at [212, 186] on div "2:21 / 4:23" at bounding box center [277, 178] width 530 height 22
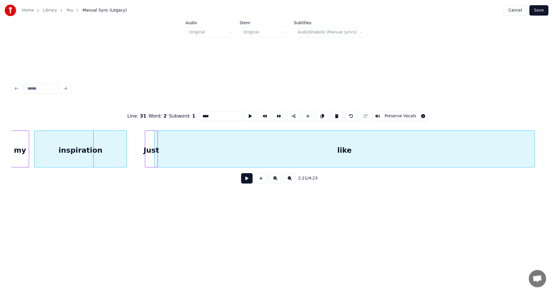
scroll to position [0, 6025]
click at [407, 153] on div "like" at bounding box center [342, 150] width 380 height 39
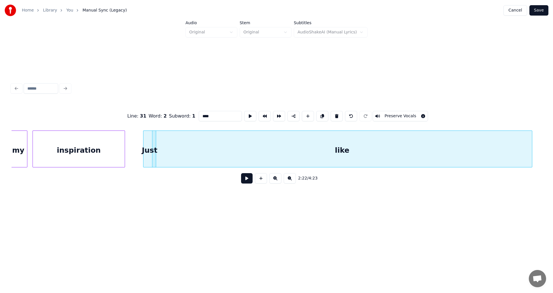
click at [396, 188] on div "2:22 / 4:23" at bounding box center [277, 178] width 530 height 22
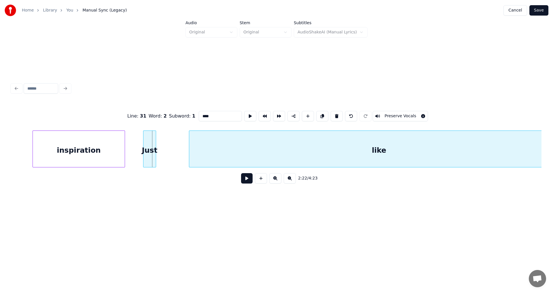
scroll to position [0, 6069]
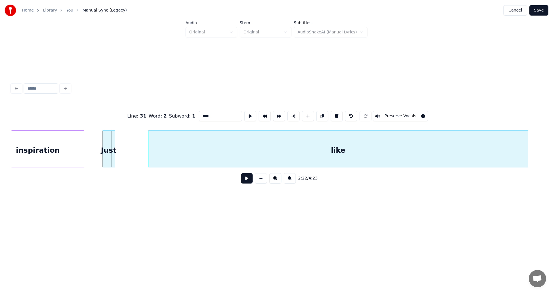
click at [241, 150] on div "like" at bounding box center [338, 150] width 380 height 39
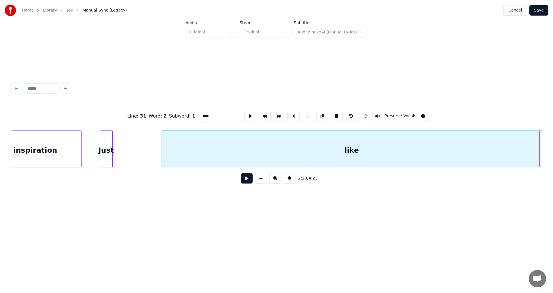
click at [244, 150] on div "like" at bounding box center [352, 150] width 380 height 39
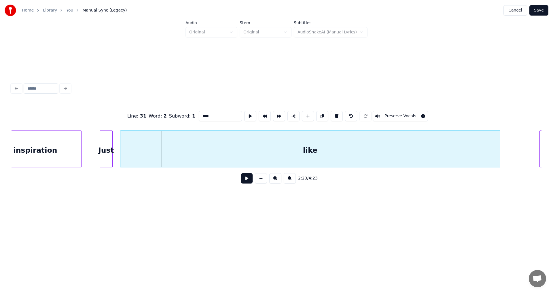
click at [260, 145] on div "like" at bounding box center [310, 150] width 380 height 39
click at [498, 146] on div at bounding box center [499, 149] width 2 height 36
click at [411, 148] on div "like" at bounding box center [301, 150] width 380 height 39
click at [388, 150] on div "like" at bounding box center [294, 150] width 380 height 39
click at [407, 150] on div "like" at bounding box center [301, 150] width 380 height 39
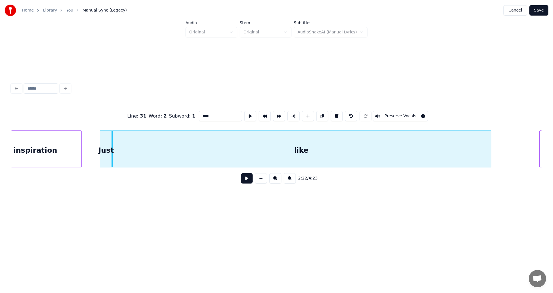
click at [381, 148] on div "like" at bounding box center [301, 150] width 380 height 39
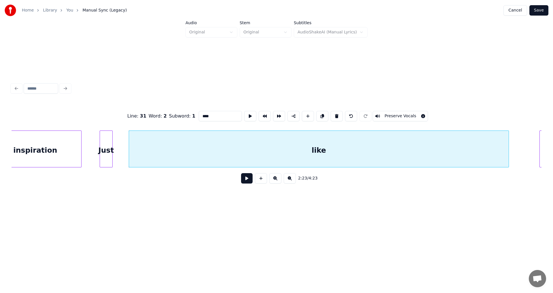
click at [375, 148] on div "like" at bounding box center [319, 150] width 380 height 39
click at [374, 148] on div "like" at bounding box center [313, 150] width 380 height 39
click at [289, 114] on button at bounding box center [293, 116] width 12 height 10
click at [259, 113] on button at bounding box center [265, 116] width 12 height 10
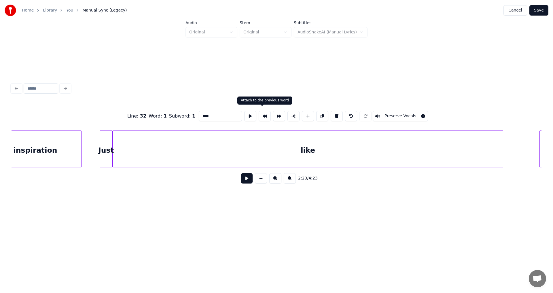
click at [260, 115] on button at bounding box center [265, 116] width 12 height 10
click at [291, 147] on div "like" at bounding box center [308, 150] width 390 height 39
click at [264, 114] on button at bounding box center [265, 116] width 12 height 10
click at [289, 114] on button at bounding box center [293, 116] width 12 height 10
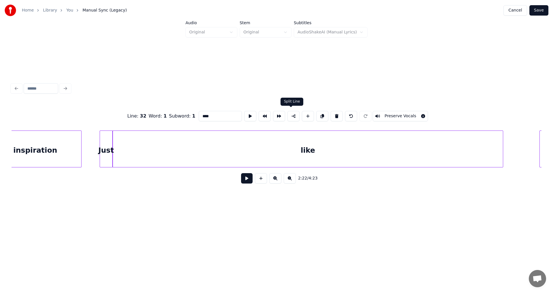
click at [289, 114] on button at bounding box center [293, 116] width 12 height 10
click at [394, 115] on button "Preserve Vocals" at bounding box center [400, 116] width 55 height 10
click at [373, 113] on button "Preserve Vocals" at bounding box center [400, 116] width 55 height 10
click at [417, 113] on button "Preserve Vocals" at bounding box center [400, 116] width 55 height 10
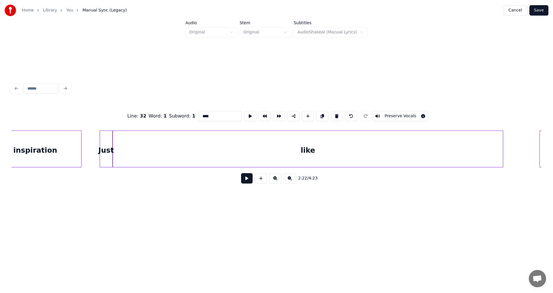
click at [244, 179] on button at bounding box center [247, 178] width 12 height 10
click at [518, 9] on button "Cancel" at bounding box center [514, 10] width 23 height 10
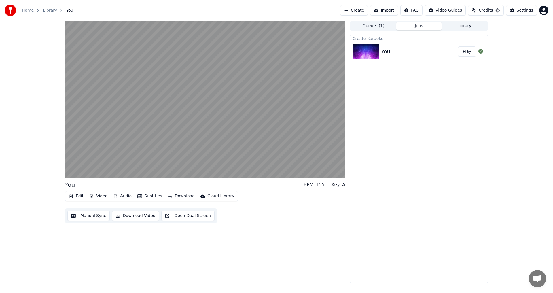
click at [72, 196] on icon "button" at bounding box center [71, 196] width 4 height 4
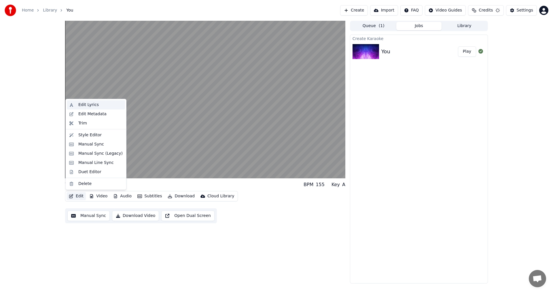
click at [92, 104] on div "Edit Lyrics" at bounding box center [88, 105] width 20 height 6
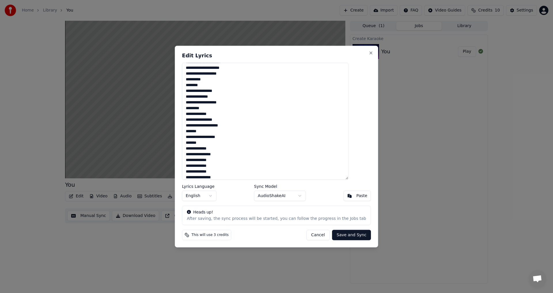
scroll to position [112, 0]
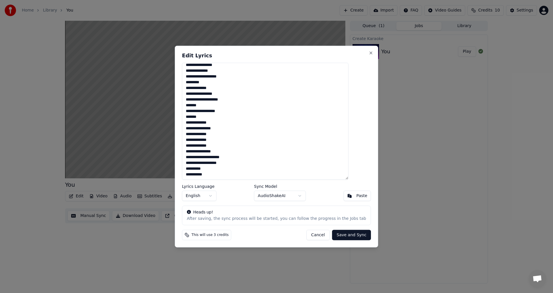
click at [197, 128] on textarea "**********" at bounding box center [265, 121] width 166 height 117
click at [369, 52] on button "Close" at bounding box center [371, 52] width 5 height 5
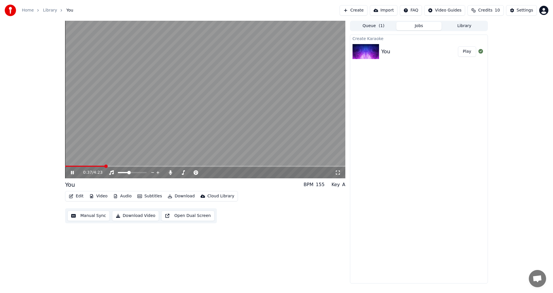
click at [72, 172] on icon at bounding box center [72, 172] width 3 height 3
click at [89, 217] on button "Manual Sync" at bounding box center [88, 216] width 42 height 10
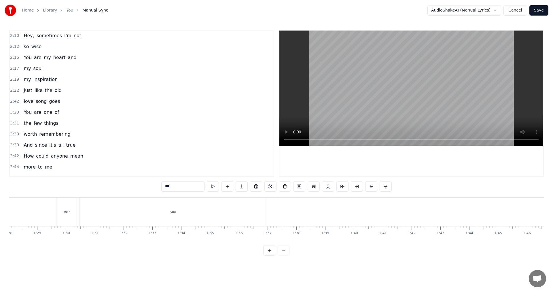
scroll to position [281, 0]
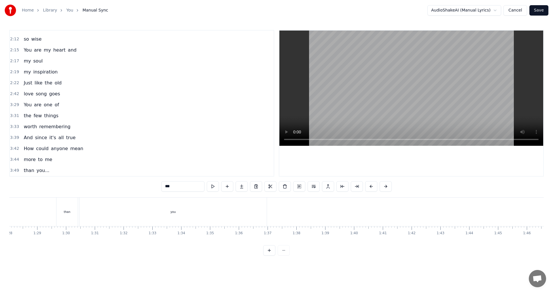
click at [15, 82] on span "2:22" at bounding box center [14, 83] width 9 height 6
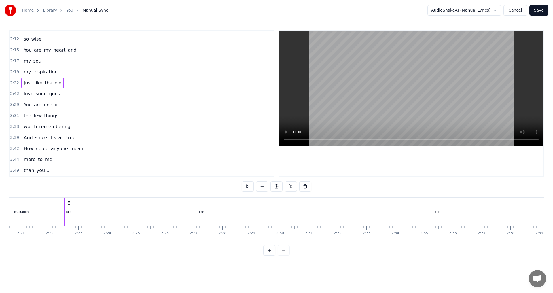
scroll to position [0, 4076]
click at [304, 186] on button at bounding box center [305, 186] width 12 height 10
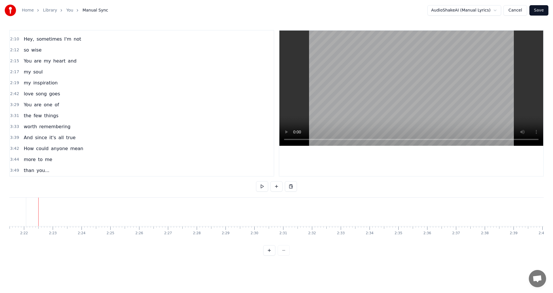
scroll to position [270, 0]
click at [14, 106] on span "3:29" at bounding box center [14, 105] width 9 height 6
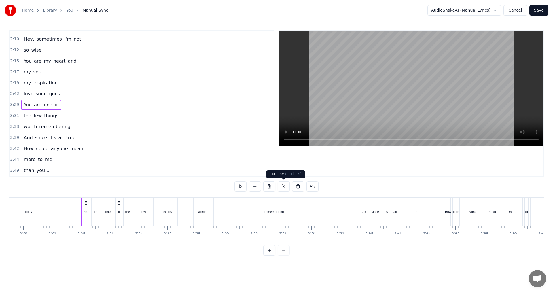
scroll to position [0, 6020]
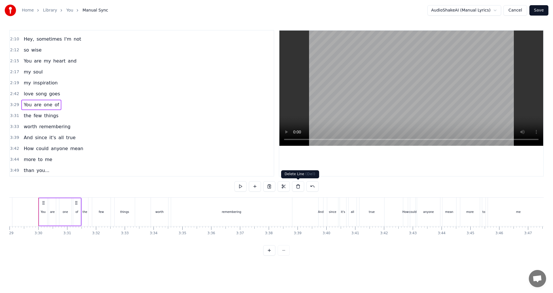
click at [301, 186] on button at bounding box center [298, 186] width 12 height 10
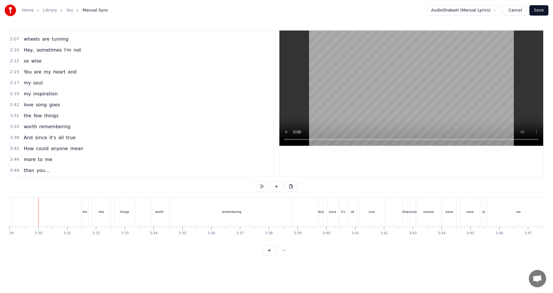
click at [14, 105] on span "2:42" at bounding box center [14, 105] width 9 height 6
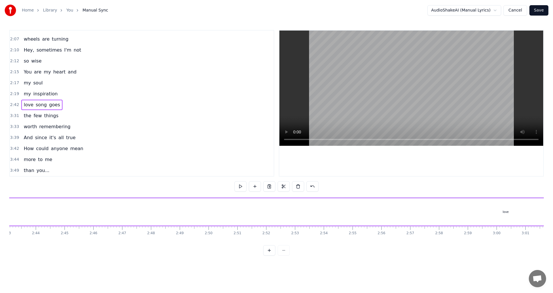
scroll to position [0, 4646]
click at [11, 104] on span "2:42" at bounding box center [14, 105] width 9 height 6
click at [300, 185] on button at bounding box center [298, 186] width 12 height 10
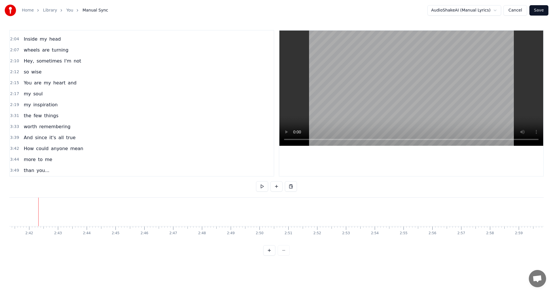
scroll to position [249, 0]
drag, startPoint x: 14, startPoint y: 113, endPoint x: 29, endPoint y: 113, distance: 14.1
click at [15, 113] on span "3:31" at bounding box center [14, 116] width 9 height 6
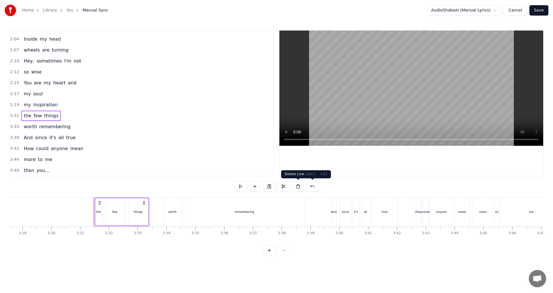
scroll to position [0, 6062]
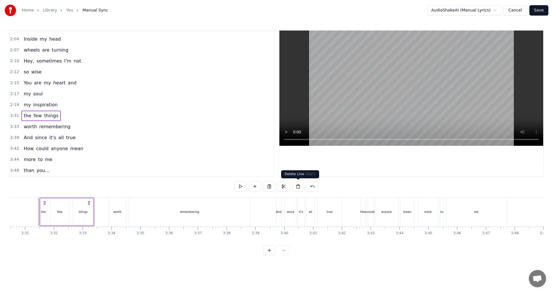
click at [300, 185] on button at bounding box center [298, 186] width 12 height 10
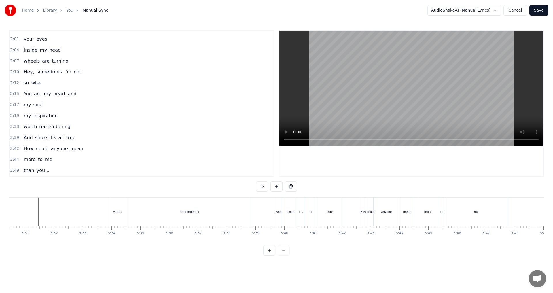
click at [14, 125] on span "3:33" at bounding box center [14, 127] width 9 height 6
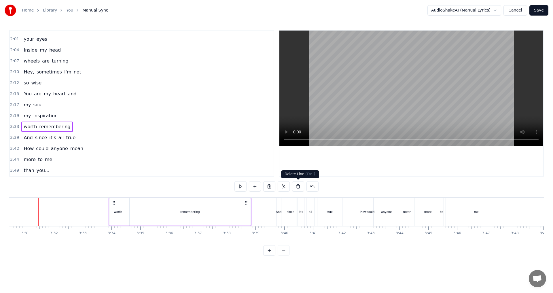
click at [298, 186] on button at bounding box center [298, 186] width 12 height 10
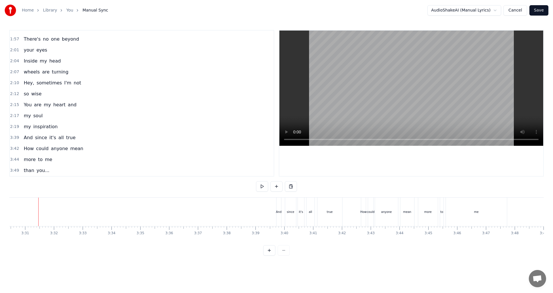
scroll to position [227, 0]
click at [14, 137] on span "3:39" at bounding box center [14, 138] width 9 height 6
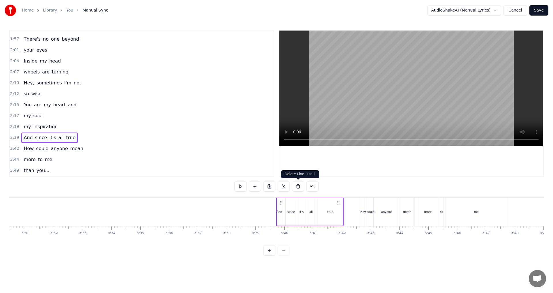
click at [296, 187] on button at bounding box center [298, 186] width 12 height 10
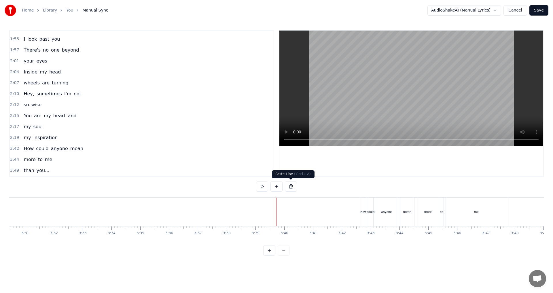
scroll to position [216, 0]
click at [15, 147] on span "3:42" at bounding box center [14, 149] width 9 height 6
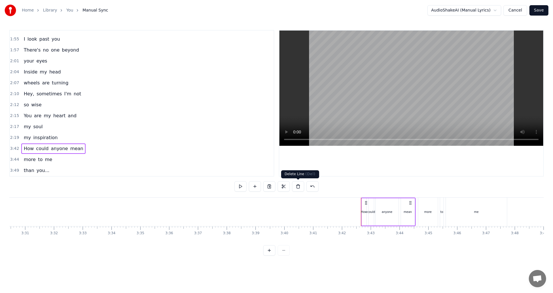
click at [297, 186] on button at bounding box center [298, 186] width 12 height 10
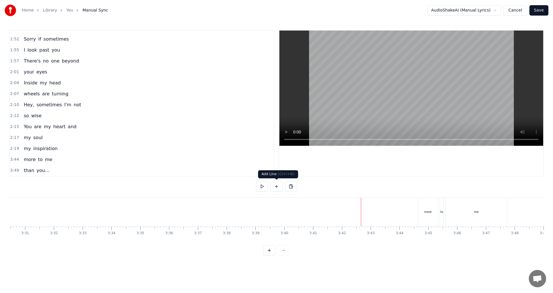
scroll to position [205, 0]
click at [16, 158] on span "3:44" at bounding box center [14, 160] width 9 height 6
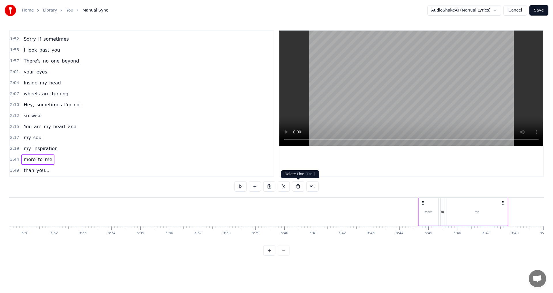
click at [297, 187] on button at bounding box center [298, 186] width 12 height 10
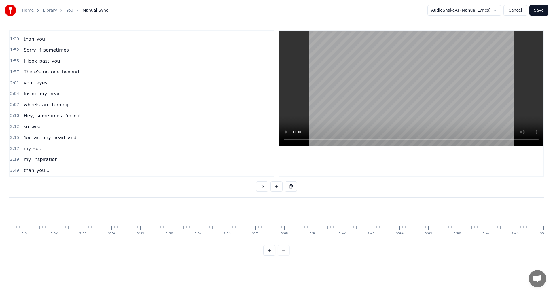
drag, startPoint x: 13, startPoint y: 170, endPoint x: 23, endPoint y: 170, distance: 10.4
click at [14, 170] on span "3:49" at bounding box center [14, 171] width 9 height 6
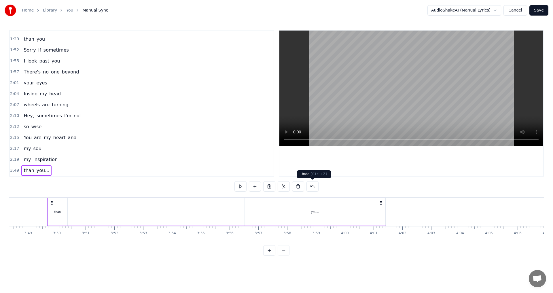
scroll to position [0, 6586]
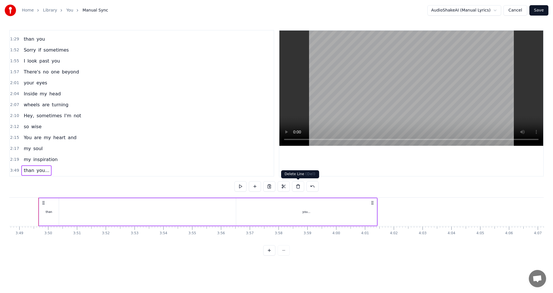
click at [295, 188] on button at bounding box center [298, 186] width 12 height 10
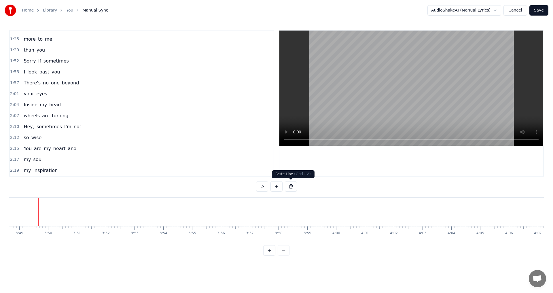
scroll to position [183, 0]
click at [78, 171] on div "2:19 my inspiration" at bounding box center [142, 170] width 264 height 11
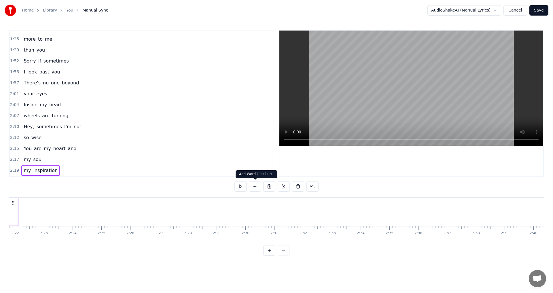
scroll to position [0, 3986]
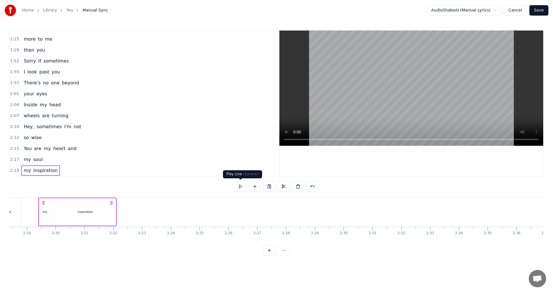
click at [241, 187] on button at bounding box center [240, 186] width 12 height 10
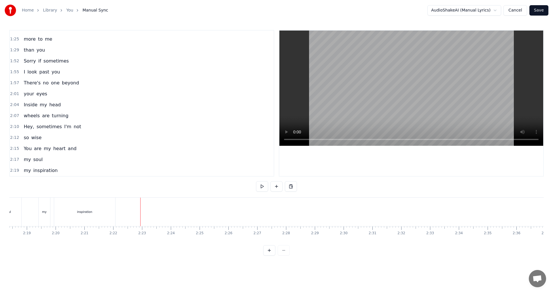
click at [116, 212] on div "my inspiration" at bounding box center [77, 212] width 78 height 29
click at [279, 186] on button at bounding box center [276, 186] width 12 height 10
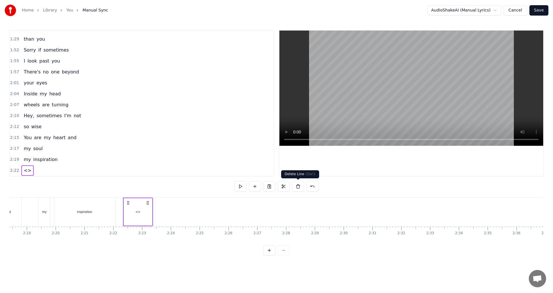
click at [299, 186] on button at bounding box center [298, 186] width 12 height 10
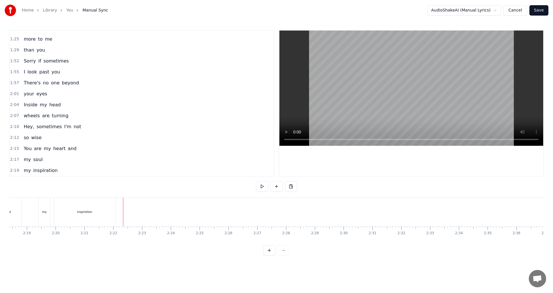
scroll to position [183, 0]
click at [95, 210] on div "inspiration" at bounding box center [84, 212] width 61 height 29
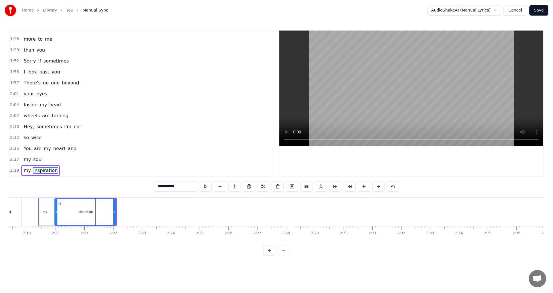
click at [16, 169] on span "2:19" at bounding box center [14, 171] width 9 height 6
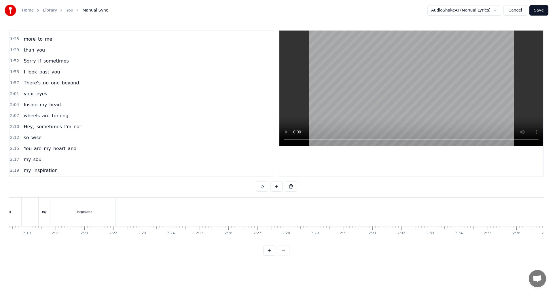
click at [98, 213] on div "inspiration" at bounding box center [84, 212] width 61 height 29
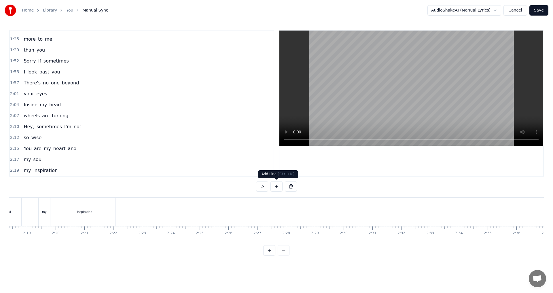
click at [279, 190] on button at bounding box center [276, 186] width 12 height 10
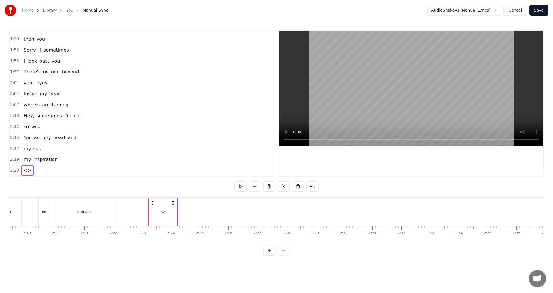
click at [167, 211] on div "<>" at bounding box center [163, 211] width 28 height 27
click at [184, 189] on input "**" at bounding box center [175, 186] width 43 height 10
click at [117, 185] on div "0:34 You are the one 0:37 who makes me happy 0:40 When everything else 0:43 tur…" at bounding box center [276, 143] width 535 height 226
paste input "**********"
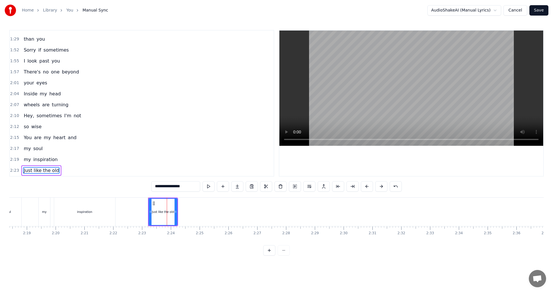
type input "**********"
click at [15, 171] on span "2:23" at bounding box center [14, 171] width 9 height 6
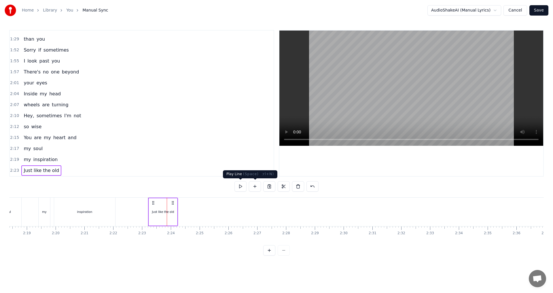
click at [242, 188] on button at bounding box center [240, 186] width 12 height 10
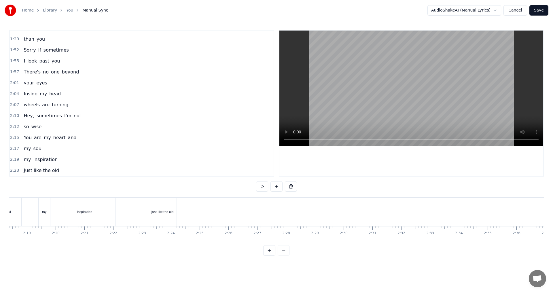
click at [103, 211] on div "inspiration" at bounding box center [84, 212] width 61 height 29
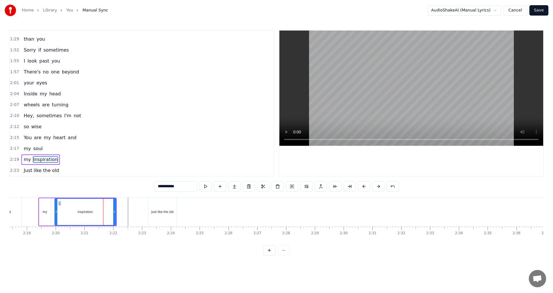
drag, startPoint x: 14, startPoint y: 158, endPoint x: 35, endPoint y: 158, distance: 21.3
click at [15, 158] on span "2:19" at bounding box center [14, 160] width 9 height 6
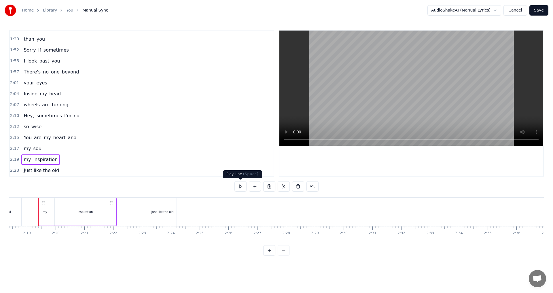
click at [241, 189] on button at bounding box center [240, 186] width 12 height 10
click at [14, 169] on span "2:23" at bounding box center [14, 171] width 9 height 6
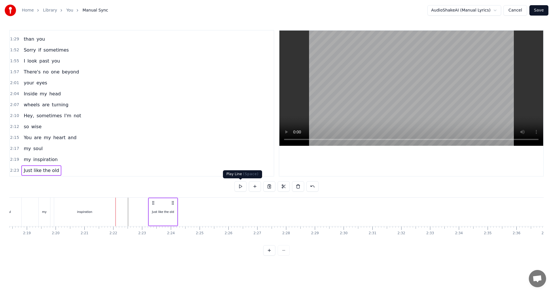
click at [241, 187] on button at bounding box center [240, 186] width 12 height 10
click at [11, 160] on span "2:19" at bounding box center [14, 160] width 9 height 6
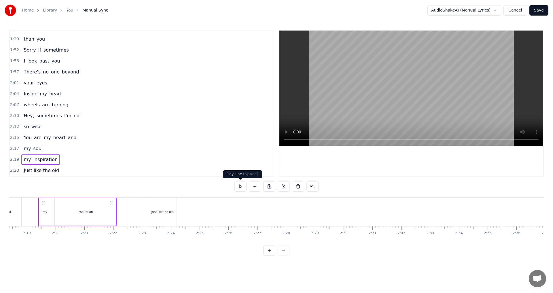
click at [239, 185] on button at bounding box center [240, 186] width 12 height 10
click at [161, 211] on div "Just like the old" at bounding box center [163, 212] width 22 height 4
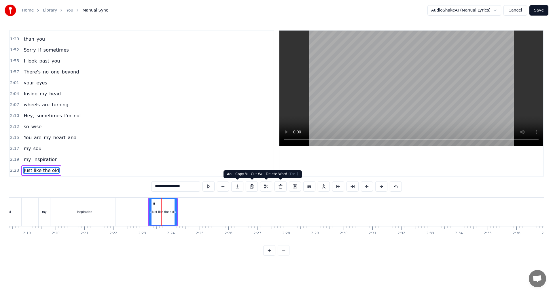
click at [277, 189] on button at bounding box center [281, 186] width 12 height 10
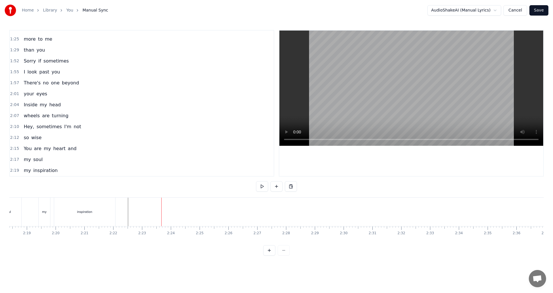
scroll to position [183, 0]
drag, startPoint x: 12, startPoint y: 169, endPoint x: 99, endPoint y: 175, distance: 87.8
click at [12, 169] on span "2:19" at bounding box center [14, 171] width 9 height 6
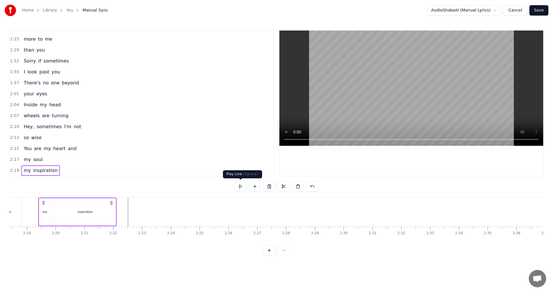
click at [236, 184] on button at bounding box center [240, 186] width 12 height 10
click at [254, 189] on button at bounding box center [255, 186] width 12 height 10
drag, startPoint x: 177, startPoint y: 185, endPoint x: 143, endPoint y: 182, distance: 33.6
click at [141, 182] on div "0:34 You are the one 0:37 who makes me happy 0:40 When everything else 0:43 tur…" at bounding box center [276, 143] width 535 height 226
paste input "**********"
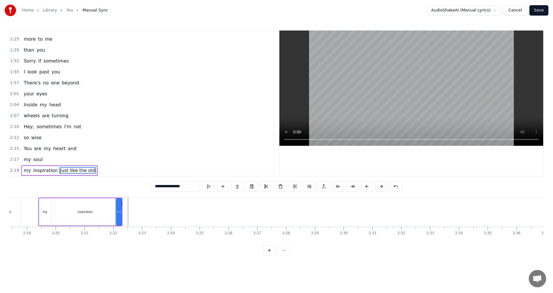
type input "**********"
click at [16, 170] on span "2:19" at bounding box center [14, 171] width 9 height 6
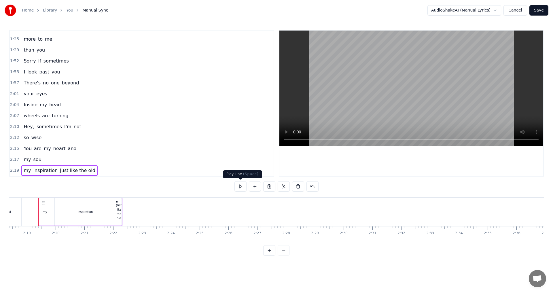
click at [242, 188] on button at bounding box center [240, 186] width 12 height 10
click at [120, 213] on div "Just like the old" at bounding box center [118, 211] width 5 height 17
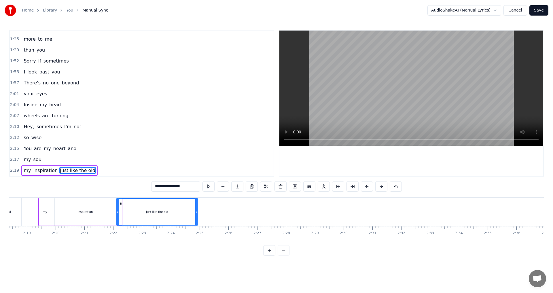
drag, startPoint x: 120, startPoint y: 212, endPoint x: 188, endPoint y: 213, distance: 67.7
click at [197, 212] on icon at bounding box center [196, 211] width 2 height 5
drag, startPoint x: 118, startPoint y: 210, endPoint x: 122, endPoint y: 211, distance: 4.0
click at [122, 211] on icon at bounding box center [122, 211] width 2 height 5
click at [307, 188] on button at bounding box center [309, 186] width 12 height 10
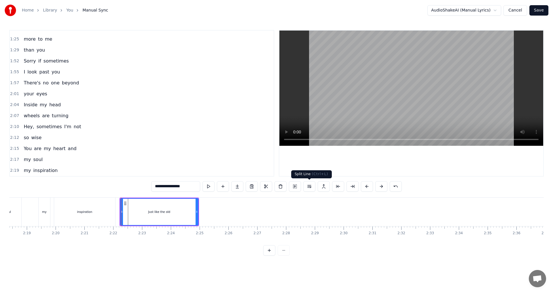
scroll to position [194, 0]
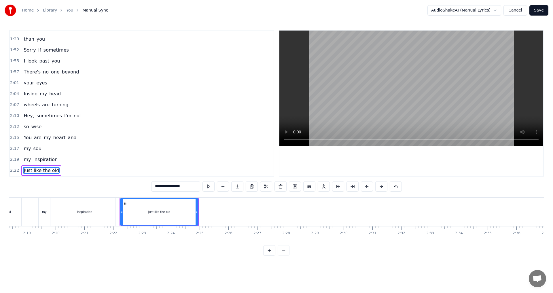
click at [15, 160] on span "2:19" at bounding box center [14, 160] width 9 height 6
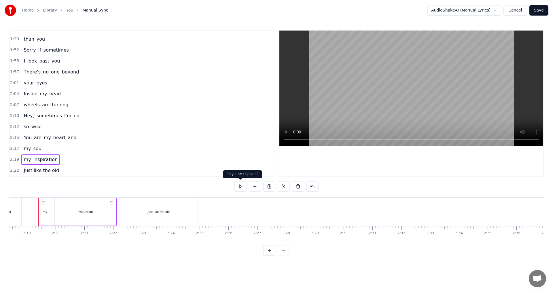
click at [244, 185] on button at bounding box center [240, 186] width 12 height 10
drag, startPoint x: 16, startPoint y: 170, endPoint x: 37, endPoint y: 175, distance: 21.9
click at [16, 170] on span "2:22" at bounding box center [14, 171] width 9 height 6
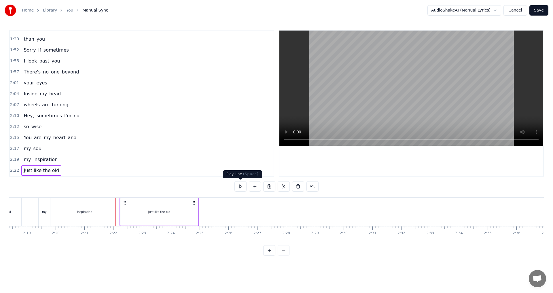
click at [239, 184] on button at bounding box center [240, 186] width 12 height 10
click at [92, 207] on div "inspiration" at bounding box center [84, 212] width 61 height 29
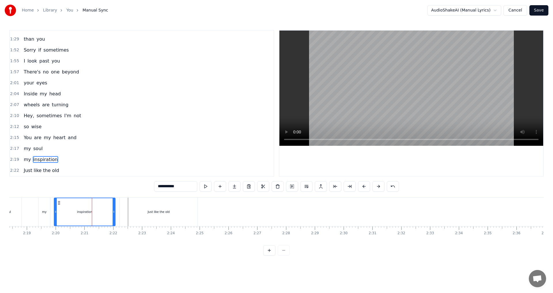
click at [120, 212] on div "Just like the old" at bounding box center [159, 212] width 78 height 29
type input "**********"
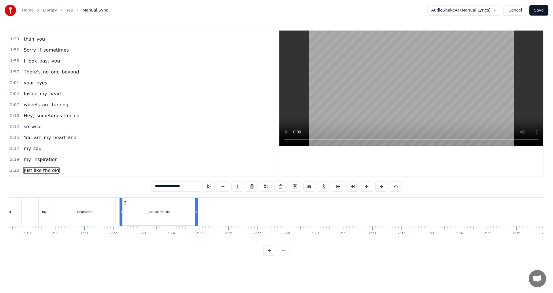
click at [151, 214] on div "Just like the old" at bounding box center [158, 211] width 77 height 27
click at [281, 185] on button at bounding box center [281, 186] width 12 height 10
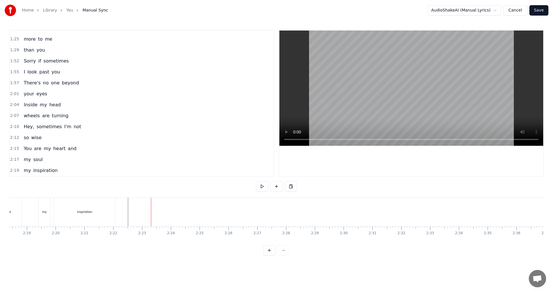
scroll to position [183, 0]
click at [14, 171] on span "2:19" at bounding box center [14, 171] width 9 height 6
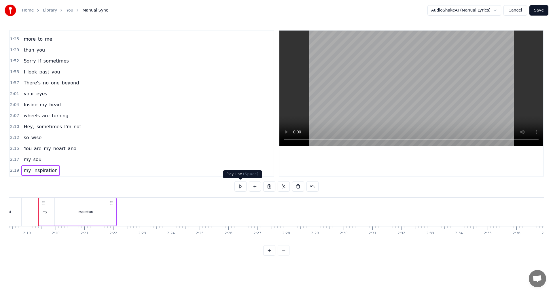
click at [240, 184] on button at bounding box center [240, 186] width 12 height 10
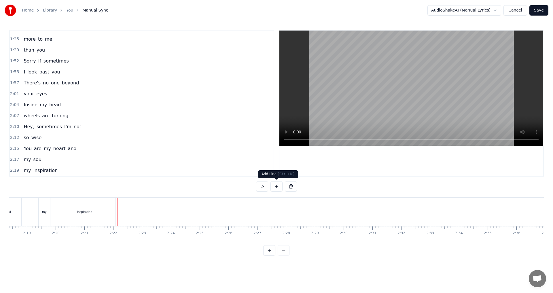
click at [275, 188] on button at bounding box center [276, 186] width 12 height 10
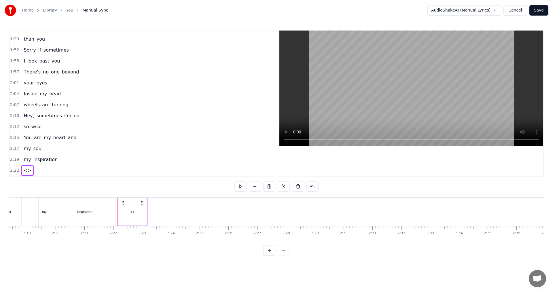
click at [131, 213] on div "<>" at bounding box center [132, 212] width 5 height 4
drag, startPoint x: 181, startPoint y: 188, endPoint x: 154, endPoint y: 188, distance: 27.9
click at [154, 188] on div "0:34 You are the one 0:37 who makes me happy 0:40 When everything else 0:43 tur…" at bounding box center [276, 143] width 535 height 226
paste input "**********"
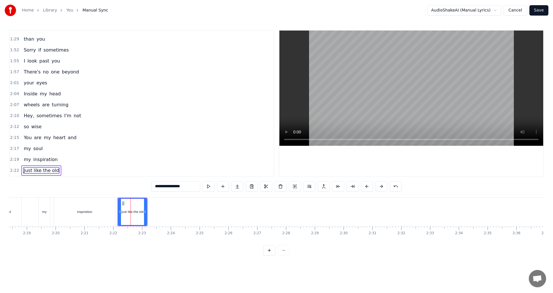
type input "**********"
drag, startPoint x: 12, startPoint y: 169, endPoint x: 58, endPoint y: 171, distance: 46.7
click at [13, 169] on span "2:22" at bounding box center [14, 171] width 9 height 6
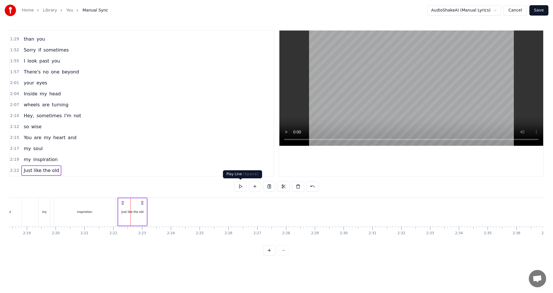
click at [240, 188] on button at bounding box center [240, 186] width 12 height 10
click at [87, 210] on div "inspiration" at bounding box center [84, 212] width 15 height 4
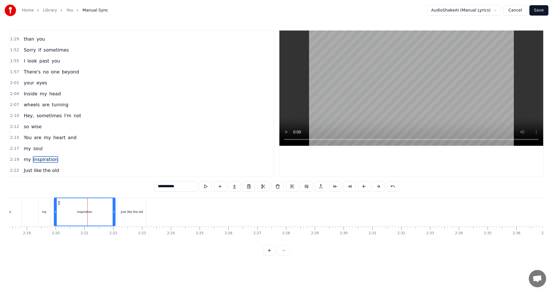
click at [133, 215] on div "Just like the old" at bounding box center [132, 212] width 28 height 29
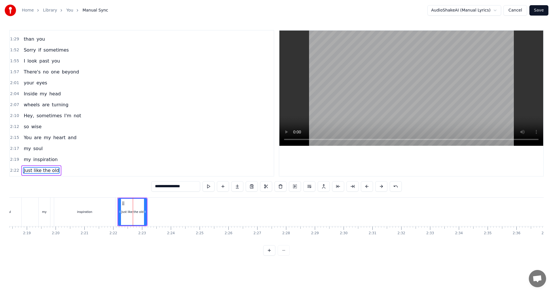
click at [86, 211] on div "inspiration" at bounding box center [84, 212] width 15 height 4
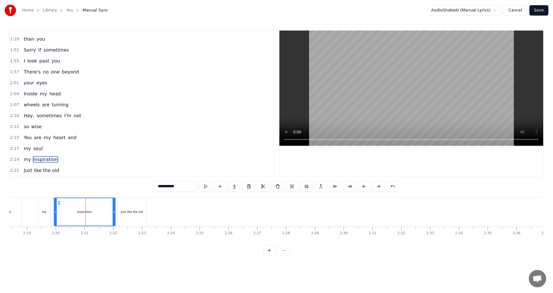
click at [137, 211] on div "Just like the old" at bounding box center [132, 212] width 22 height 4
type input "**********"
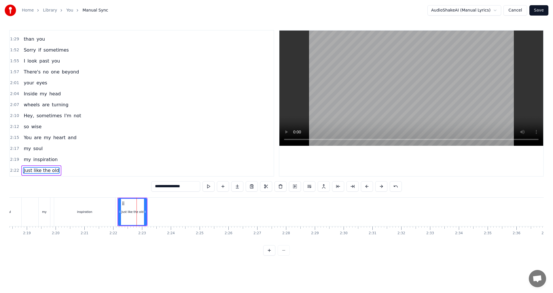
click at [27, 170] on span "Just like the old" at bounding box center [41, 170] width 37 height 7
click at [237, 186] on button at bounding box center [237, 186] width 12 height 10
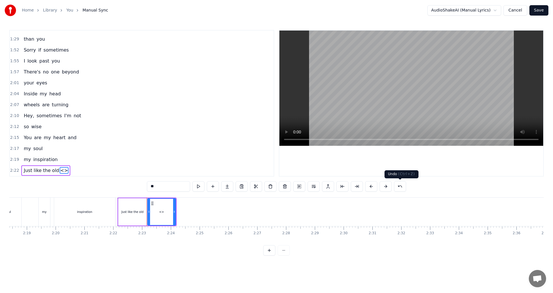
click at [402, 187] on button at bounding box center [400, 186] width 12 height 10
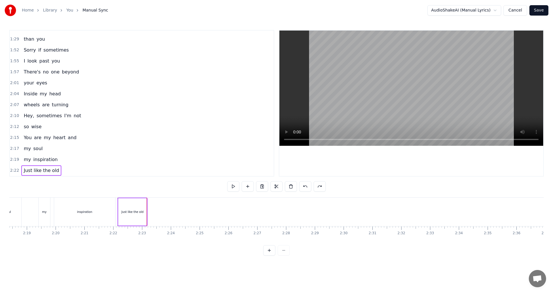
click at [130, 212] on div "Just like the old" at bounding box center [133, 212] width 22 height 4
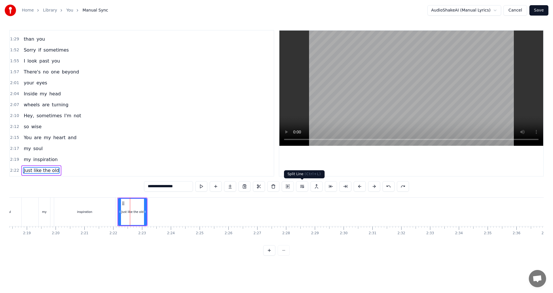
click at [302, 190] on button at bounding box center [302, 186] width 12 height 10
click at [302, 190] on div "**********" at bounding box center [276, 186] width 251 height 10
click at [307, 188] on button at bounding box center [309, 186] width 12 height 10
click at [327, 188] on button at bounding box center [324, 186] width 12 height 10
click at [337, 188] on button at bounding box center [338, 186] width 12 height 10
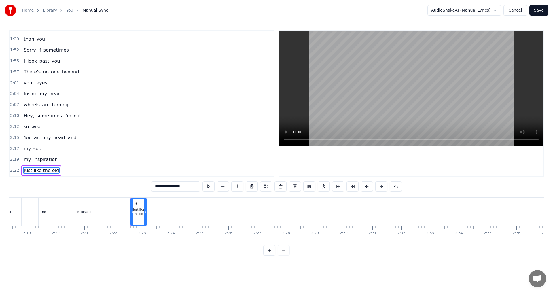
click at [14, 162] on span "2:19" at bounding box center [14, 160] width 9 height 6
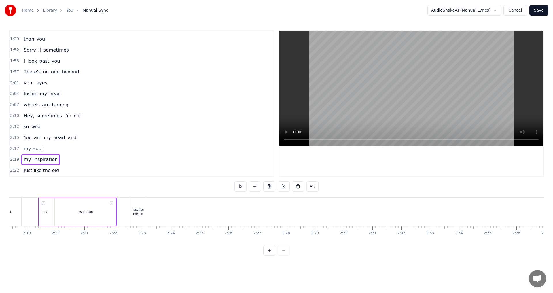
click at [14, 158] on span "2:19" at bounding box center [14, 160] width 9 height 6
click at [240, 185] on button at bounding box center [240, 186] width 12 height 10
click at [11, 170] on span "2:22" at bounding box center [14, 171] width 9 height 6
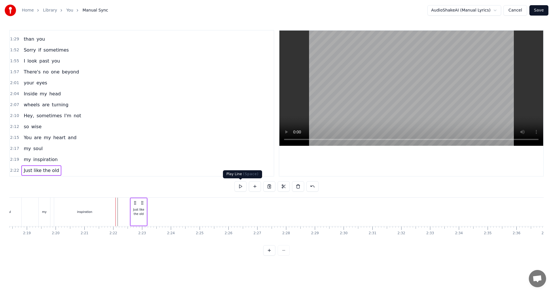
click at [236, 185] on button at bounding box center [240, 186] width 12 height 10
click at [136, 211] on div "Just like the old" at bounding box center [139, 211] width 16 height 9
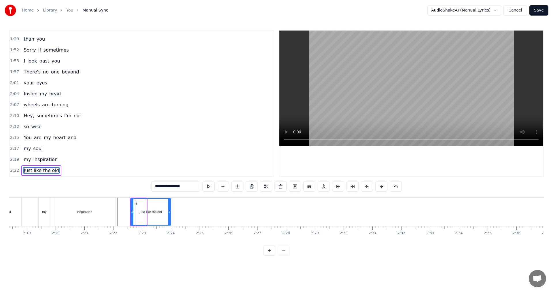
drag, startPoint x: 145, startPoint y: 212, endPoint x: 169, endPoint y: 212, distance: 24.2
click at [169, 212] on icon at bounding box center [169, 211] width 2 height 5
click at [13, 173] on span "2:22" at bounding box center [14, 171] width 9 height 6
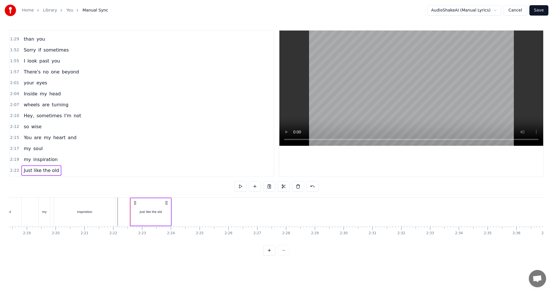
click at [13, 171] on span "2:22" at bounding box center [14, 171] width 9 height 6
click at [238, 186] on button at bounding box center [240, 186] width 12 height 10
click at [13, 172] on span "2:22" at bounding box center [14, 171] width 9 height 6
click at [239, 189] on button at bounding box center [240, 186] width 12 height 10
click at [140, 211] on div "Just like the old" at bounding box center [151, 211] width 40 height 27
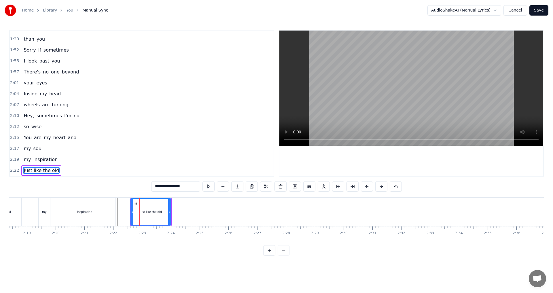
click at [24, 170] on span "Just like the old" at bounding box center [41, 170] width 37 height 7
click at [13, 169] on span "2:22" at bounding box center [14, 171] width 9 height 6
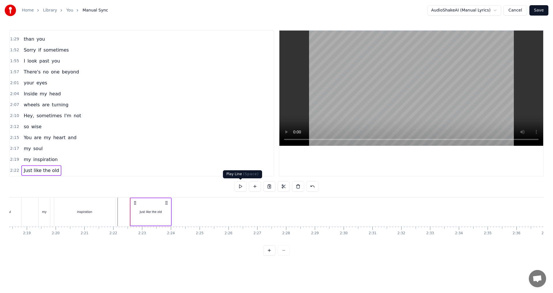
click at [236, 186] on button at bounding box center [240, 186] width 12 height 10
click at [236, 183] on button at bounding box center [240, 186] width 12 height 10
click at [14, 159] on span "2:19" at bounding box center [14, 160] width 9 height 6
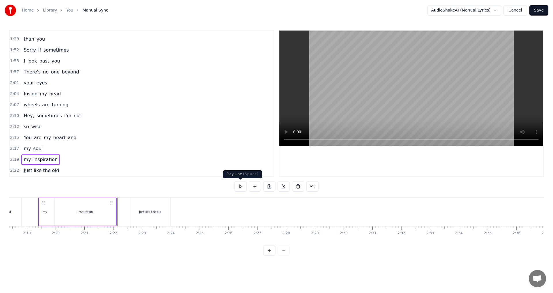
click at [176, 153] on div "2:17 my soul" at bounding box center [142, 148] width 264 height 11
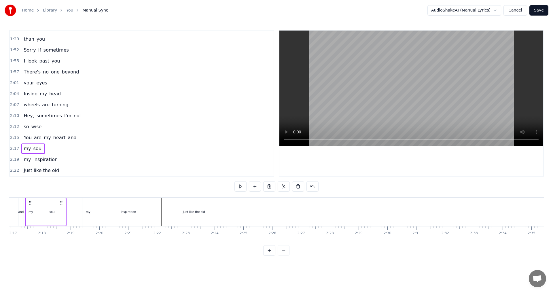
scroll to position [0, 3929]
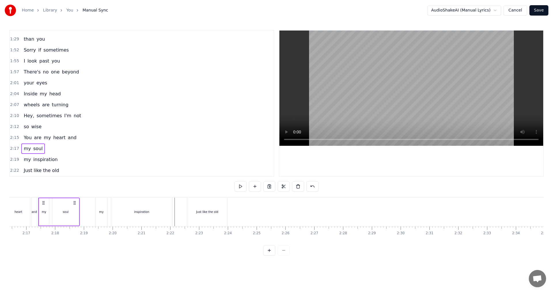
click at [170, 163] on div "2:19 my inspiration" at bounding box center [142, 159] width 264 height 11
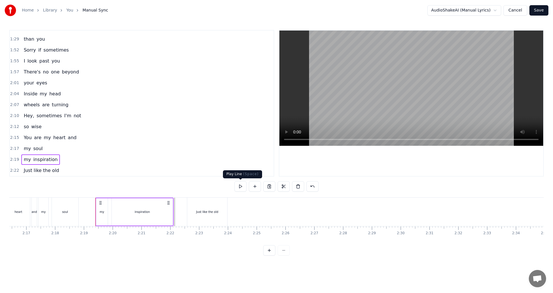
click at [239, 188] on button at bounding box center [240, 186] width 12 height 10
click at [67, 173] on div "2:22 Just like the old" at bounding box center [142, 170] width 264 height 11
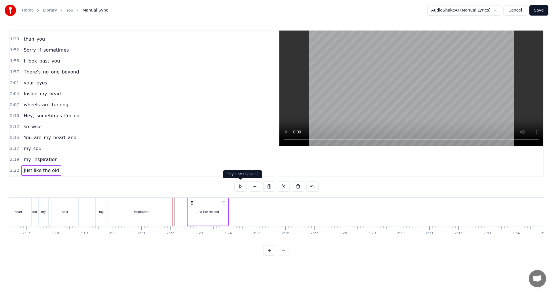
click at [239, 184] on button at bounding box center [240, 186] width 12 height 10
click at [256, 189] on button at bounding box center [255, 186] width 12 height 10
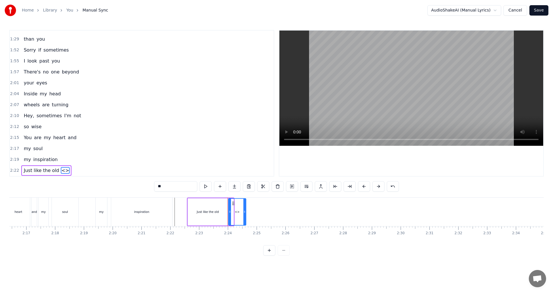
drag, startPoint x: 233, startPoint y: 211, endPoint x: 245, endPoint y: 211, distance: 12.1
click at [245, 211] on icon at bounding box center [244, 211] width 2 height 5
drag, startPoint x: 179, startPoint y: 188, endPoint x: 141, endPoint y: 185, distance: 38.1
click at [141, 185] on div "0:34 You are the one 0:37 who makes me happy 0:40 When everything else 0:43 tur…" at bounding box center [276, 143] width 535 height 226
paste input "**********"
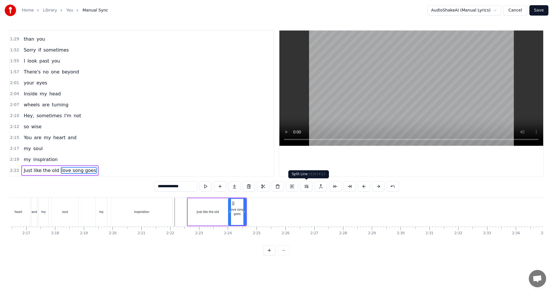
type input "**********"
click at [307, 187] on button at bounding box center [306, 186] width 12 height 10
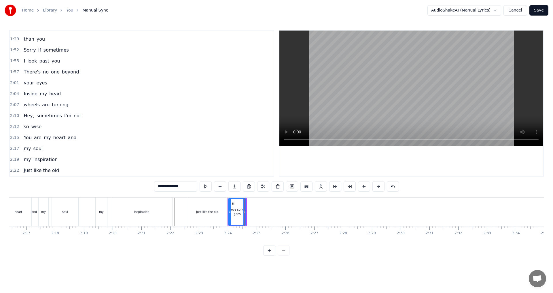
scroll to position [205, 0]
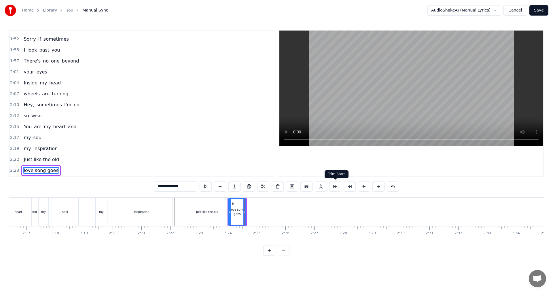
click at [337, 187] on button at bounding box center [335, 186] width 12 height 10
click at [248, 211] on div "love song goes" at bounding box center [245, 211] width 7 height 13
drag, startPoint x: 245, startPoint y: 212, endPoint x: 248, endPoint y: 212, distance: 3.2
click at [248, 212] on icon at bounding box center [247, 211] width 2 height 5
click at [243, 211] on div "love song goes" at bounding box center [246, 211] width 7 height 13
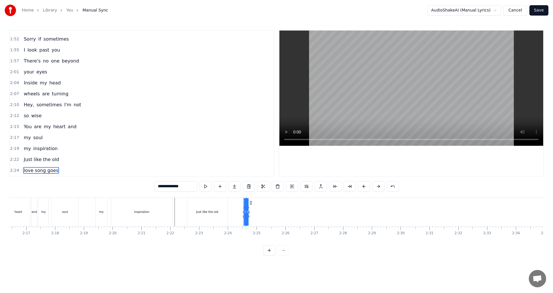
click at [248, 211] on icon at bounding box center [247, 211] width 2 height 5
click at [246, 212] on icon at bounding box center [245, 211] width 2 height 5
click at [245, 212] on div "love song goes" at bounding box center [246, 211] width 7 height 13
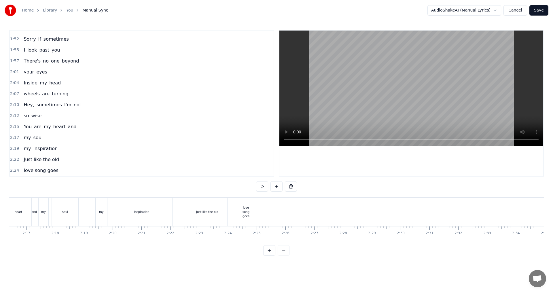
click at [246, 210] on div "love song goes" at bounding box center [246, 211] width 7 height 13
drag, startPoint x: 245, startPoint y: 209, endPoint x: 239, endPoint y: 209, distance: 6.0
click at [246, 209] on div "love song goes" at bounding box center [246, 211] width 7 height 13
click at [335, 185] on button at bounding box center [335, 186] width 12 height 10
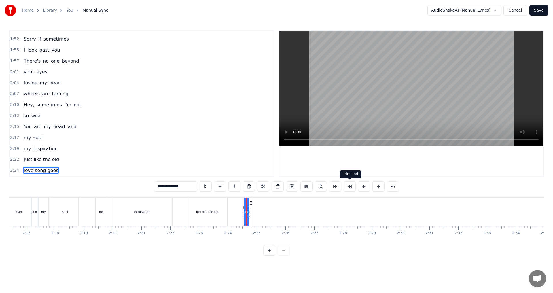
click at [349, 185] on button at bounding box center [350, 186] width 12 height 10
click at [393, 187] on button at bounding box center [393, 186] width 12 height 10
click at [388, 184] on button at bounding box center [386, 186] width 12 height 10
click at [387, 186] on button at bounding box center [386, 186] width 12 height 10
click at [387, 184] on button at bounding box center [386, 186] width 12 height 10
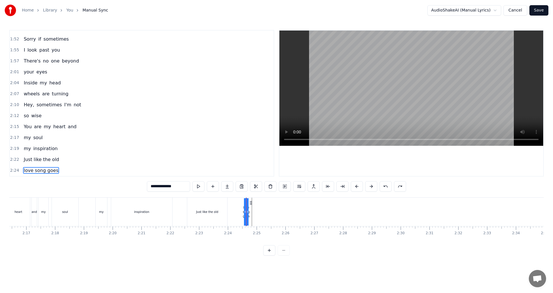
click at [387, 187] on button at bounding box center [386, 186] width 12 height 10
click at [9, 157] on div "**********" at bounding box center [276, 127] width 553 height 255
click at [10, 158] on span "2:22" at bounding box center [14, 160] width 9 height 6
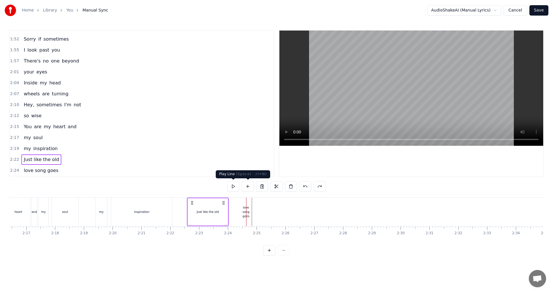
click at [238, 188] on button at bounding box center [233, 186] width 12 height 10
click at [14, 169] on span "2:24" at bounding box center [14, 171] width 9 height 6
click at [234, 187] on button at bounding box center [233, 186] width 12 height 10
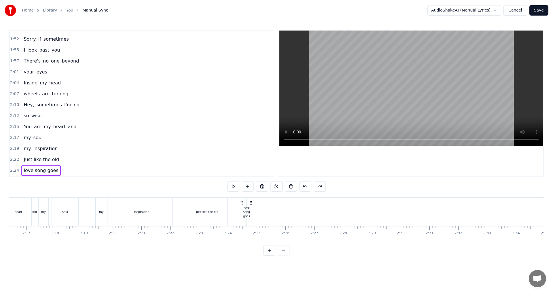
click at [247, 208] on div "love song goes" at bounding box center [246, 211] width 7 height 13
click at [248, 207] on div "love song goes" at bounding box center [246, 211] width 7 height 13
drag, startPoint x: 253, startPoint y: 202, endPoint x: 269, endPoint y: 202, distance: 16.1
click at [269, 202] on icon at bounding box center [268, 202] width 5 height 5
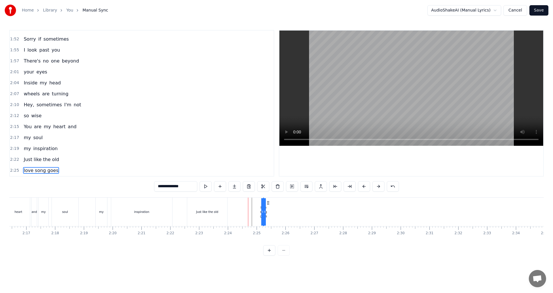
click at [262, 209] on div "love song goes" at bounding box center [263, 211] width 7 height 13
click at [339, 186] on button at bounding box center [335, 186] width 12 height 10
click at [349, 186] on button at bounding box center [350, 186] width 12 height 10
click at [279, 188] on button at bounding box center [278, 186] width 12 height 10
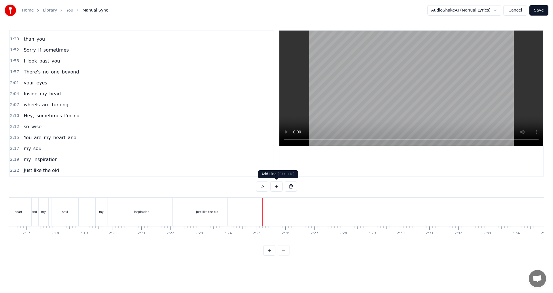
scroll to position [194, 0]
drag, startPoint x: 248, startPoint y: 211, endPoint x: 228, endPoint y: 211, distance: 19.9
click at [226, 211] on div "Just like the old" at bounding box center [207, 212] width 40 height 29
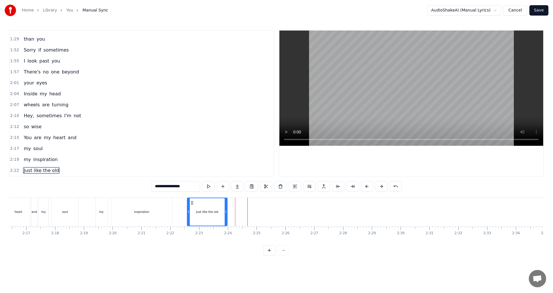
click at [228, 209] on div "Just like the old" at bounding box center [208, 212] width 42 height 29
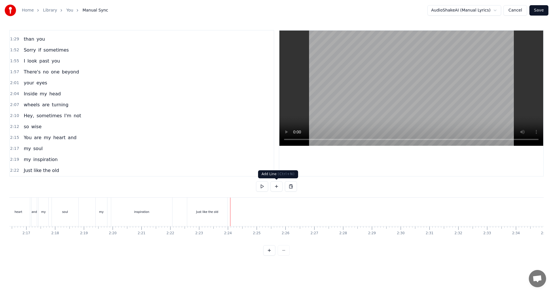
click at [277, 185] on button at bounding box center [276, 186] width 12 height 10
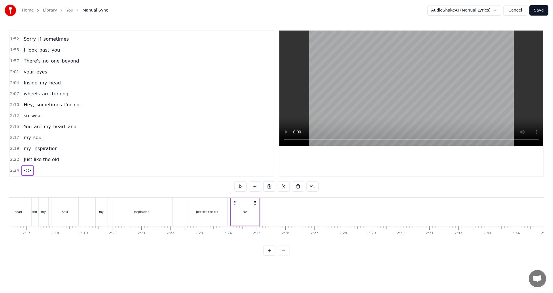
click at [26, 171] on span "<>" at bounding box center [27, 170] width 9 height 7
drag, startPoint x: 156, startPoint y: 189, endPoint x: 152, endPoint y: 189, distance: 3.5
click at [152, 189] on div "0:34 You are the one 0:37 who makes me happy 0:40 When everything else 0:43 tur…" at bounding box center [276, 143] width 535 height 226
paste input "**********"
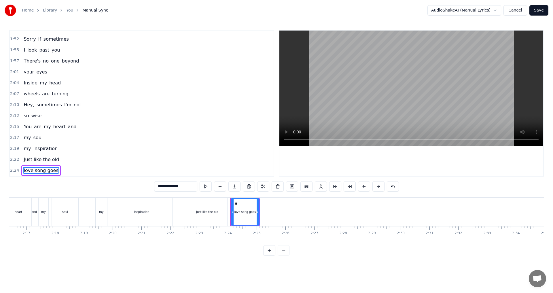
click at [199, 209] on div "Just like the old" at bounding box center [207, 212] width 40 height 29
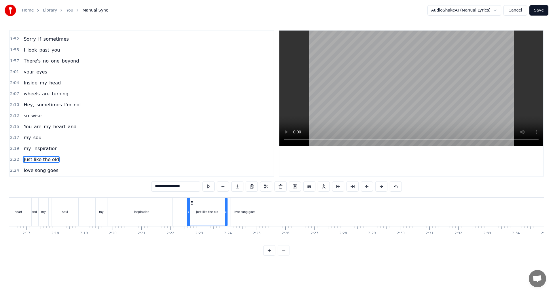
click at [251, 216] on div "love song goes" at bounding box center [244, 212] width 28 height 29
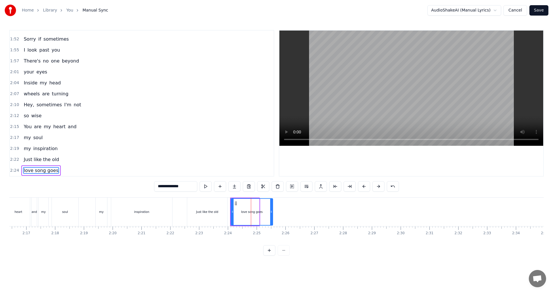
drag, startPoint x: 258, startPoint y: 211, endPoint x: 267, endPoint y: 211, distance: 8.9
click at [272, 211] on icon at bounding box center [271, 211] width 2 height 5
click at [206, 213] on div "Just like the old" at bounding box center [207, 212] width 22 height 4
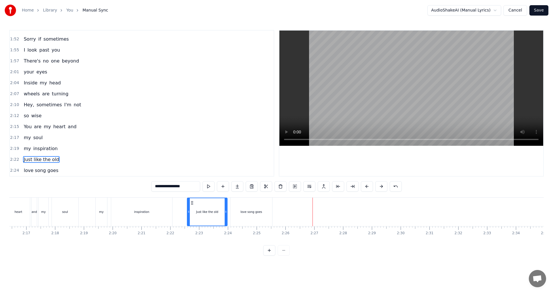
click at [264, 213] on div "love song goes" at bounding box center [251, 212] width 42 height 29
type input "**********"
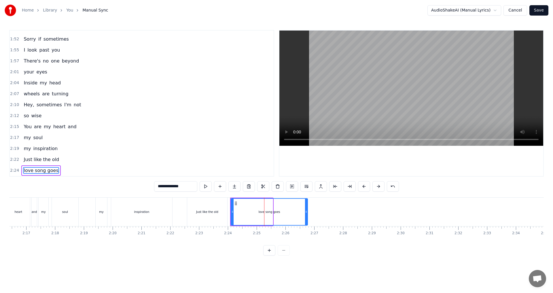
drag, startPoint x: 281, startPoint y: 213, endPoint x: 307, endPoint y: 215, distance: 25.4
click at [307, 215] on div at bounding box center [306, 212] width 2 height 26
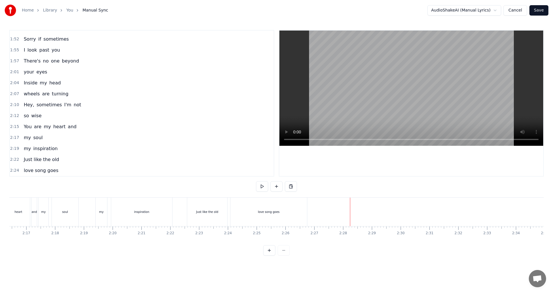
click at [275, 189] on button at bounding box center [276, 186] width 12 height 10
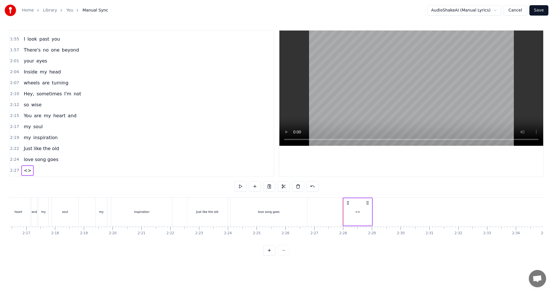
click at [358, 213] on div "<>" at bounding box center [357, 212] width 5 height 4
drag, startPoint x: 144, startPoint y: 186, endPoint x: 140, endPoint y: 185, distance: 4.1
click at [140, 186] on div "0:34 You are the one 0:37 who makes me happy 0:40 When everything else 0:43 tur…" at bounding box center [276, 143] width 535 height 226
paste input "**********"
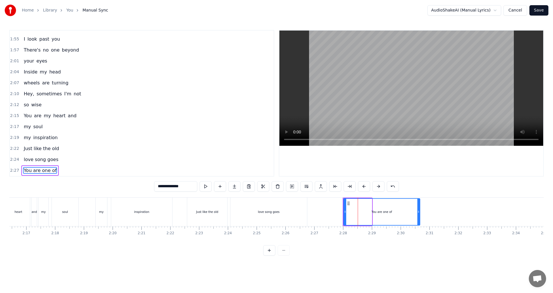
drag, startPoint x: 371, startPoint y: 210, endPoint x: 411, endPoint y: 206, distance: 40.5
click at [419, 206] on div at bounding box center [418, 212] width 2 height 26
type input "**********"
click at [14, 169] on span "2:27" at bounding box center [14, 171] width 9 height 6
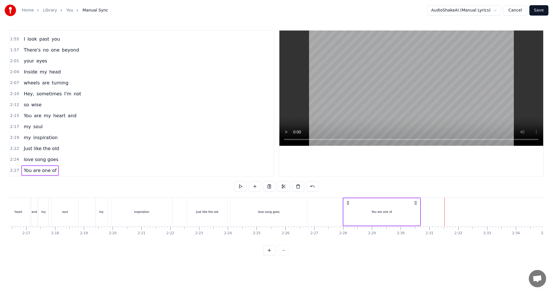
click at [25, 171] on span "You are one of" at bounding box center [40, 170] width 34 height 7
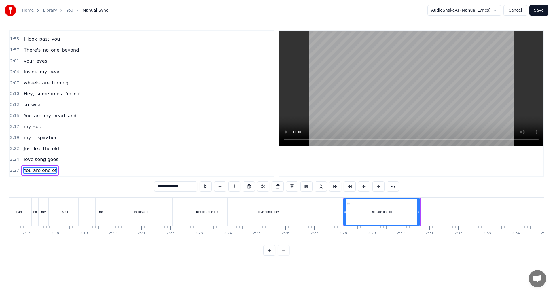
drag, startPoint x: 12, startPoint y: 171, endPoint x: 103, endPoint y: 158, distance: 92.6
click at [12, 171] on span "2:27" at bounding box center [14, 171] width 9 height 6
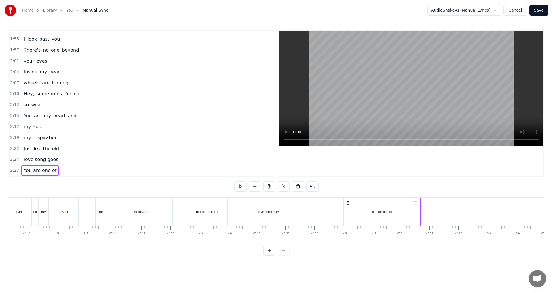
click at [412, 211] on div "You are one of" at bounding box center [382, 211] width 76 height 27
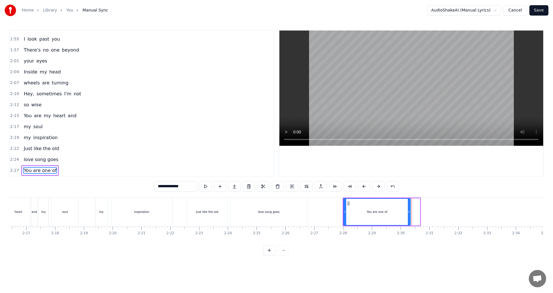
drag, startPoint x: 418, startPoint y: 211, endPoint x: 408, endPoint y: 213, distance: 9.7
click at [408, 213] on icon at bounding box center [409, 211] width 2 height 5
drag, startPoint x: 409, startPoint y: 212, endPoint x: 399, endPoint y: 213, distance: 9.5
click at [399, 213] on icon at bounding box center [399, 211] width 2 height 5
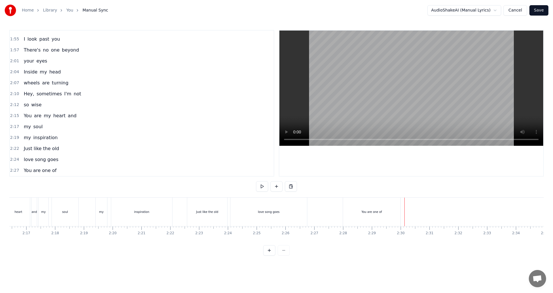
click at [394, 212] on div "You are one of" at bounding box center [371, 212] width 57 height 29
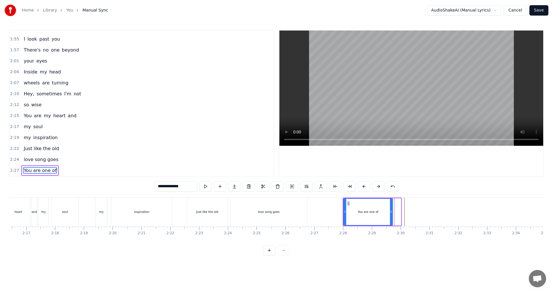
drag, startPoint x: 400, startPoint y: 211, endPoint x: 391, endPoint y: 211, distance: 8.4
click at [391, 211] on icon at bounding box center [391, 211] width 2 height 5
click at [13, 169] on span "2:27" at bounding box center [14, 171] width 9 height 6
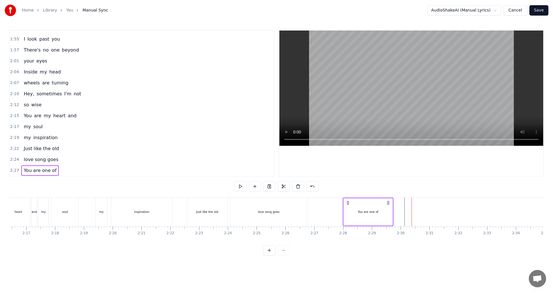
click at [277, 188] on button at bounding box center [276, 186] width 12 height 10
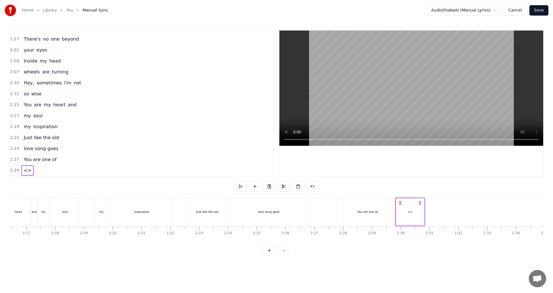
drag, startPoint x: 412, startPoint y: 216, endPoint x: 389, endPoint y: 210, distance: 22.9
click at [411, 216] on div "<>" at bounding box center [410, 211] width 28 height 27
drag, startPoint x: 167, startPoint y: 189, endPoint x: 151, endPoint y: 188, distance: 15.9
click at [151, 188] on div "0:34 You are the one 0:37 who makes me happy 0:40 When everything else 0:43 tur…" at bounding box center [276, 143] width 535 height 226
paste input "**********"
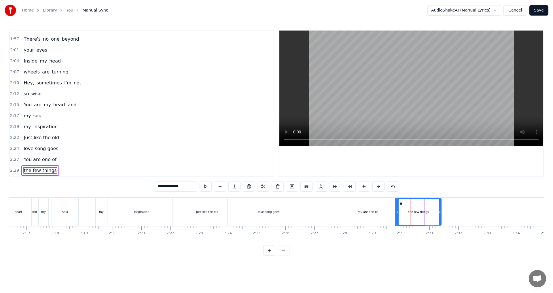
drag, startPoint x: 423, startPoint y: 211, endPoint x: 443, endPoint y: 211, distance: 20.2
click at [440, 211] on circle at bounding box center [440, 211] width 0 height 0
type input "**********"
click at [12, 149] on span "2:24" at bounding box center [14, 149] width 9 height 6
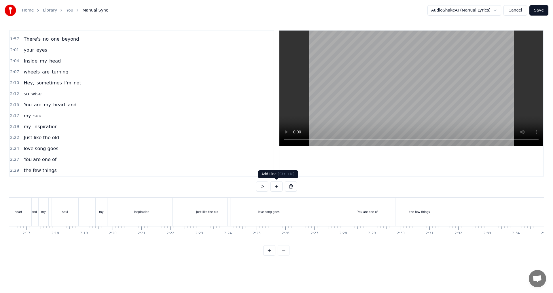
click at [275, 188] on button at bounding box center [276, 186] width 12 height 10
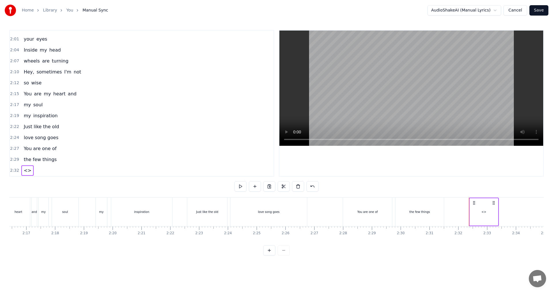
click at [485, 215] on div "<>" at bounding box center [484, 211] width 28 height 27
drag, startPoint x: 176, startPoint y: 185, endPoint x: 141, endPoint y: 185, distance: 34.6
click at [141, 185] on div "0:34 You are the one 0:37 who makes me happy 0:40 When everything else 0:43 tur…" at bounding box center [276, 143] width 535 height 226
paste input "**********"
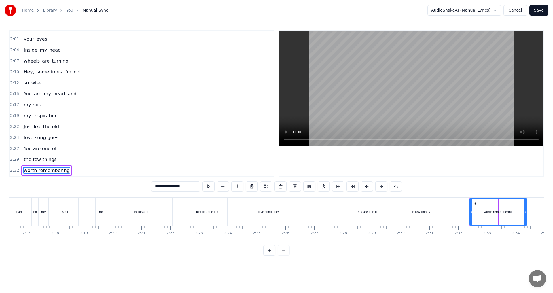
drag, startPoint x: 497, startPoint y: 211, endPoint x: 503, endPoint y: 224, distance: 13.5
click at [526, 214] on div at bounding box center [525, 212] width 2 height 26
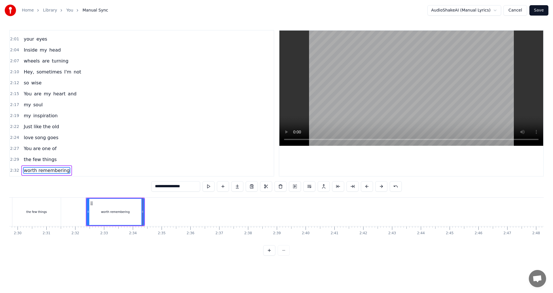
scroll to position [0, 4220]
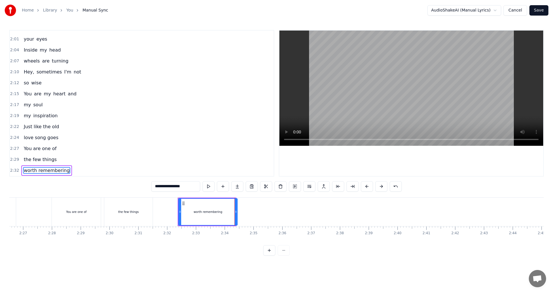
click at [235, 209] on div at bounding box center [236, 212] width 2 height 26
click at [238, 210] on icon at bounding box center [237, 211] width 2 height 5
type input "**********"
click at [14, 158] on span "2:29" at bounding box center [14, 160] width 9 height 6
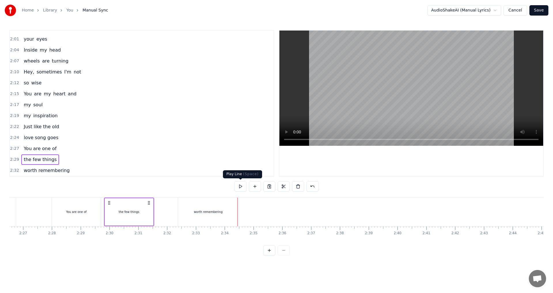
click at [238, 186] on button at bounding box center [240, 186] width 12 height 10
click at [207, 211] on div "worth remembering" at bounding box center [213, 212] width 29 height 4
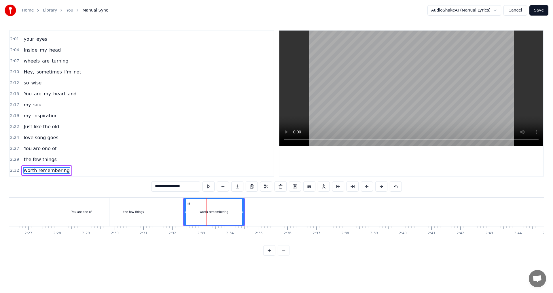
click at [133, 212] on div "the few things" at bounding box center [133, 212] width 21 height 4
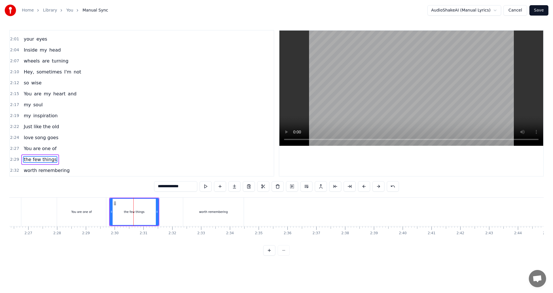
click at [208, 214] on div "worth remembering" at bounding box center [213, 212] width 60 height 29
type input "**********"
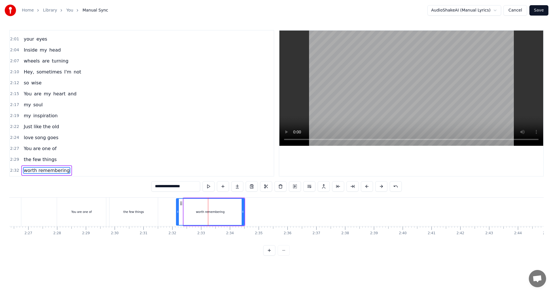
drag, startPoint x: 185, startPoint y: 211, endPoint x: 177, endPoint y: 210, distance: 7.6
click at [177, 210] on icon at bounding box center [178, 211] width 2 height 5
click at [194, 213] on div "worth remembering" at bounding box center [210, 212] width 67 height 26
drag, startPoint x: 178, startPoint y: 211, endPoint x: 174, endPoint y: 219, distance: 8.6
click at [169, 209] on div at bounding box center [169, 212] width 2 height 26
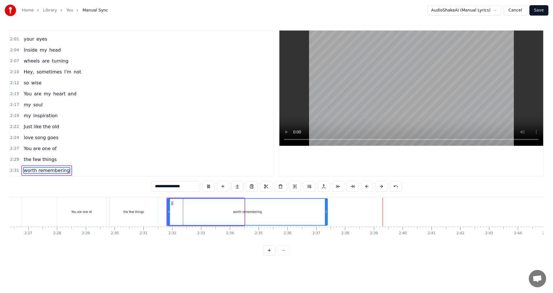
drag, startPoint x: 243, startPoint y: 212, endPoint x: 326, endPoint y: 214, distance: 83.3
click at [326, 214] on div at bounding box center [326, 212] width 2 height 26
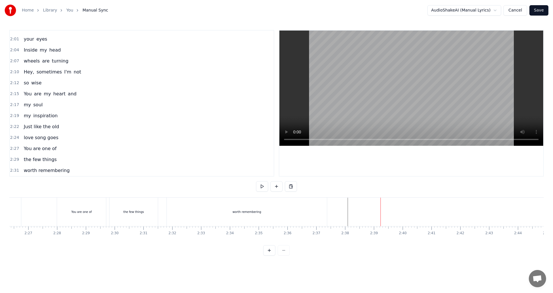
click at [309, 209] on div "worth remembering" at bounding box center [247, 212] width 160 height 29
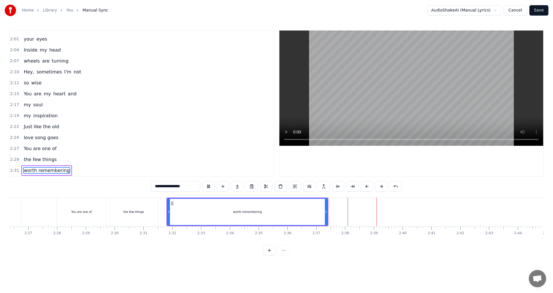
click at [124, 218] on div "the few things" at bounding box center [133, 212] width 48 height 29
type input "**********"
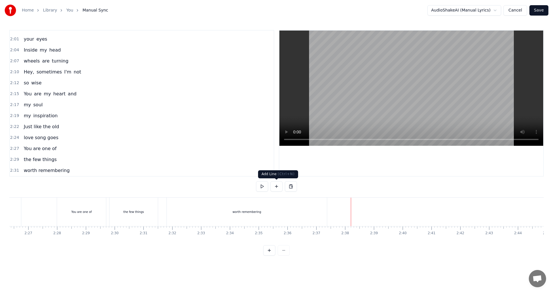
click at [277, 186] on button at bounding box center [276, 186] width 12 height 10
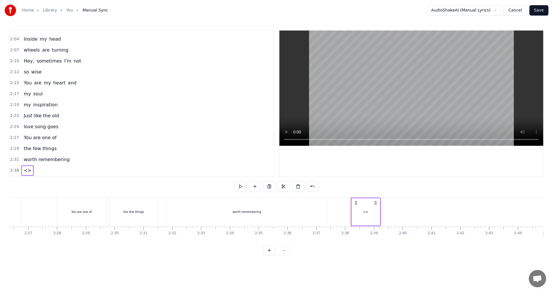
click at [369, 214] on div "<>" at bounding box center [366, 211] width 28 height 27
click at [145, 185] on div "0:34 You are the one 0:37 who makes me happy 0:40 When everything else 0:43 tur…" at bounding box center [276, 143] width 535 height 226
paste input "**********"
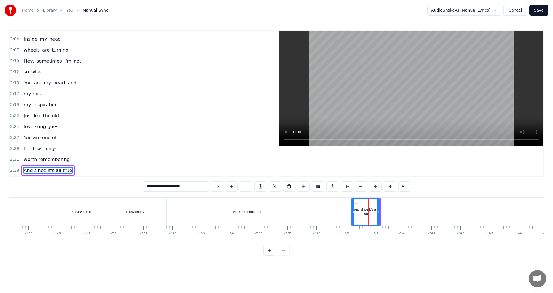
type input "**********"
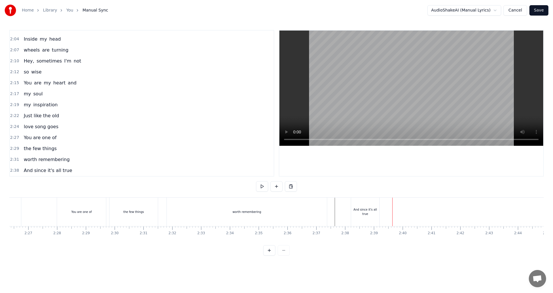
click at [374, 213] on div "And since it's all true" at bounding box center [365, 211] width 28 height 9
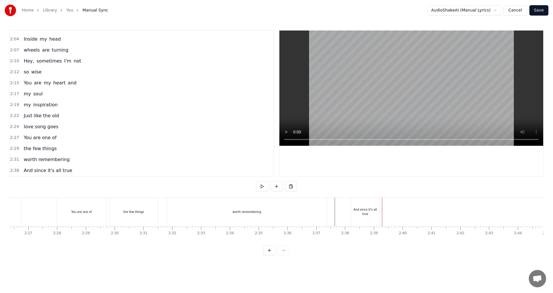
click at [374, 210] on div "And since it's all true" at bounding box center [365, 211] width 28 height 9
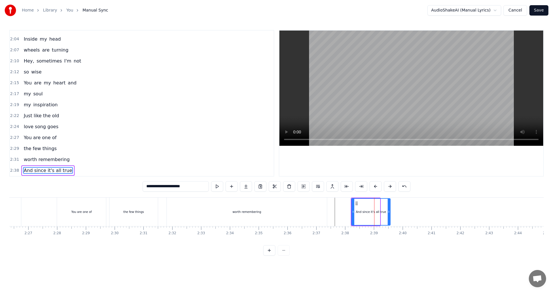
drag, startPoint x: 379, startPoint y: 211, endPoint x: 391, endPoint y: 211, distance: 11.2
click at [390, 211] on icon at bounding box center [389, 211] width 2 height 5
click at [299, 214] on div "worth remembering" at bounding box center [247, 212] width 160 height 29
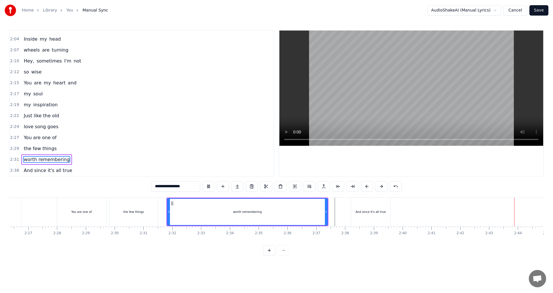
click at [262, 213] on div "worth remembering" at bounding box center [248, 212] width 160 height 26
click at [121, 208] on div "the few things" at bounding box center [133, 212] width 48 height 29
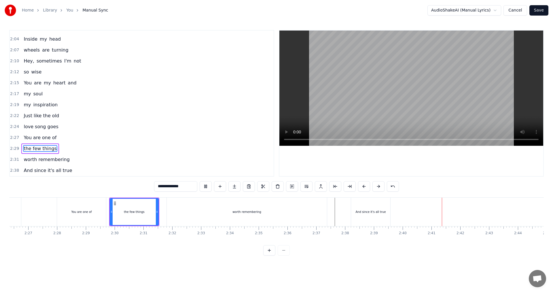
drag, startPoint x: 371, startPoint y: 209, endPoint x: 391, endPoint y: 212, distance: 20.6
click at [371, 210] on div "And since it's all true" at bounding box center [370, 212] width 30 height 4
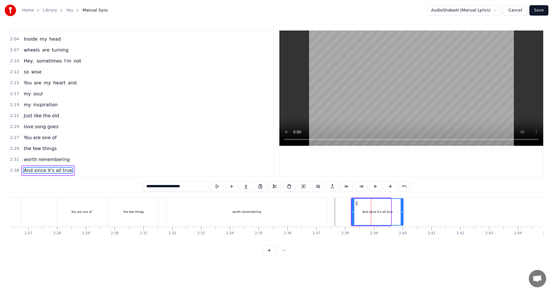
drag, startPoint x: 390, startPoint y: 211, endPoint x: 402, endPoint y: 213, distance: 12.5
click at [402, 213] on icon at bounding box center [402, 211] width 2 height 5
click at [242, 215] on div "worth remembering" at bounding box center [247, 212] width 160 height 29
type input "**********"
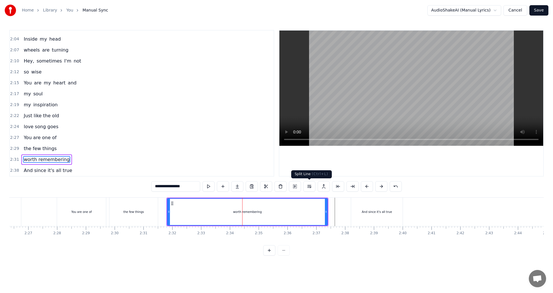
click at [306, 188] on button at bounding box center [309, 186] width 12 height 10
click at [308, 187] on button at bounding box center [309, 186] width 12 height 10
click at [262, 215] on div "worth remembering" at bounding box center [248, 212] width 160 height 26
click at [252, 213] on div "worth remembering" at bounding box center [247, 212] width 29 height 4
click at [243, 211] on div "worth remembering" at bounding box center [247, 212] width 29 height 4
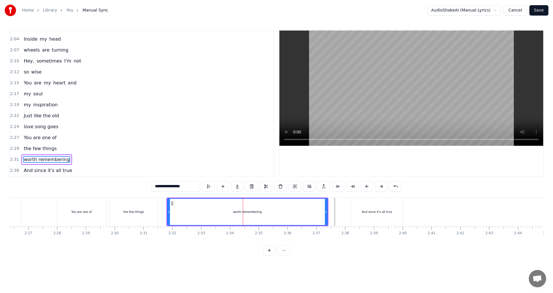
click at [241, 211] on div "worth remembering" at bounding box center [247, 212] width 29 height 4
click at [238, 211] on div "worth remembering" at bounding box center [247, 212] width 29 height 4
click at [38, 158] on span "worth remembering" at bounding box center [46, 159] width 47 height 7
click at [29, 161] on span "worth remembering" at bounding box center [46, 159] width 47 height 7
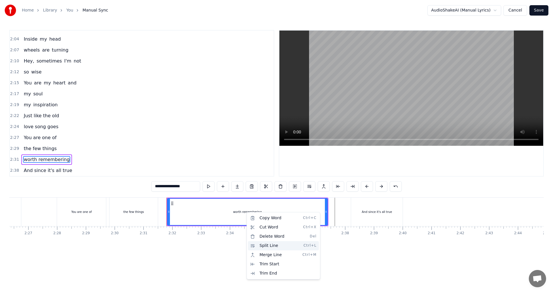
click at [274, 246] on div "Split Line Ctrl+L" at bounding box center [283, 245] width 71 height 9
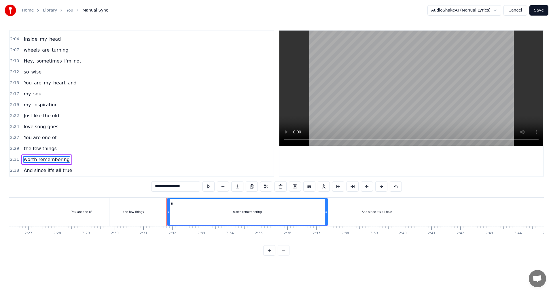
click at [269, 214] on div "worth remembering" at bounding box center [248, 212] width 160 height 26
click at [247, 214] on div "worth remembering" at bounding box center [248, 212] width 160 height 26
click at [238, 211] on html "**********" at bounding box center [276, 132] width 553 height 265
click at [312, 202] on html "**********" at bounding box center [276, 132] width 553 height 265
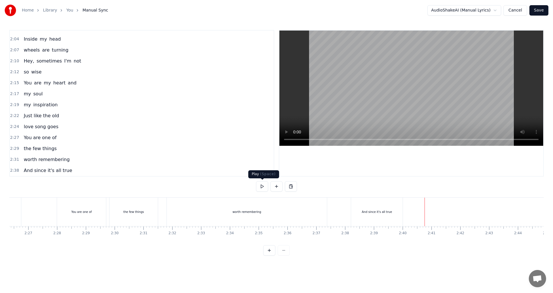
click at [276, 188] on button at bounding box center [276, 186] width 12 height 10
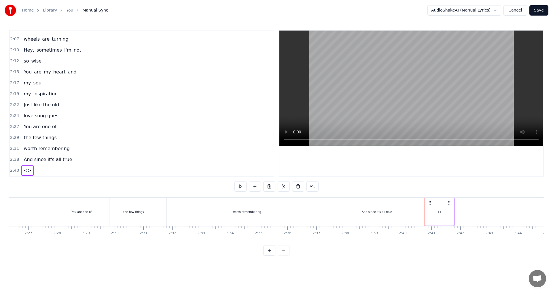
click at [444, 210] on div "<>" at bounding box center [439, 211] width 28 height 27
drag, startPoint x: 174, startPoint y: 185, endPoint x: 142, endPoint y: 184, distance: 31.7
click at [142, 184] on div "0:34 You are the one 0:37 who makes me happy 0:40 When everything else 0:43 tur…" at bounding box center [276, 143] width 535 height 226
paste input "**********"
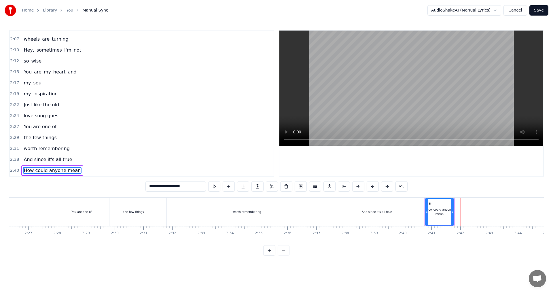
drag, startPoint x: 195, startPoint y: 187, endPoint x: 182, endPoint y: 188, distance: 12.4
click at [182, 188] on input "**********" at bounding box center [175, 186] width 60 height 10
type input "**********"
click at [218, 188] on button at bounding box center [221, 186] width 12 height 10
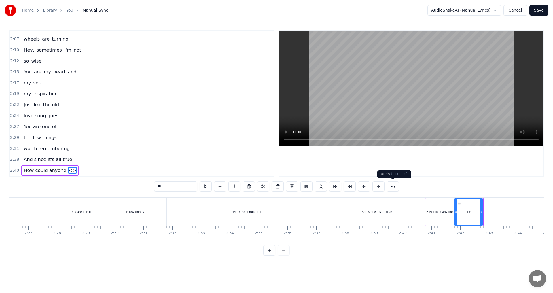
click at [389, 189] on button at bounding box center [393, 186] width 12 height 10
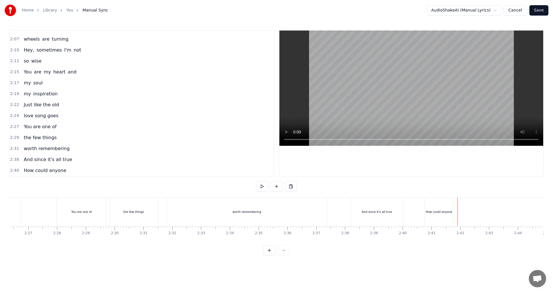
click at [385, 210] on div "And since it's all true" at bounding box center [377, 212] width 30 height 4
click at [276, 188] on button at bounding box center [276, 186] width 12 height 10
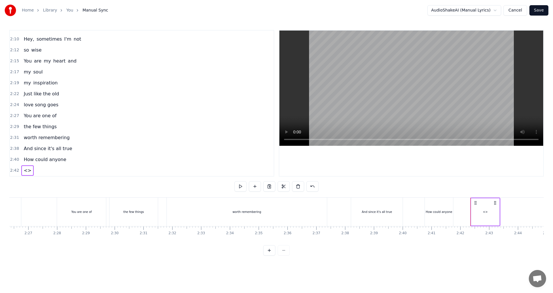
click at [484, 216] on div "<>" at bounding box center [485, 211] width 28 height 27
drag, startPoint x: 149, startPoint y: 185, endPoint x: 145, endPoint y: 184, distance: 3.2
click at [145, 184] on div "0:34 You are the one 0:37 who makes me happy 0:40 When everything else 0:43 tur…" at bounding box center [276, 143] width 535 height 226
paste input "**********"
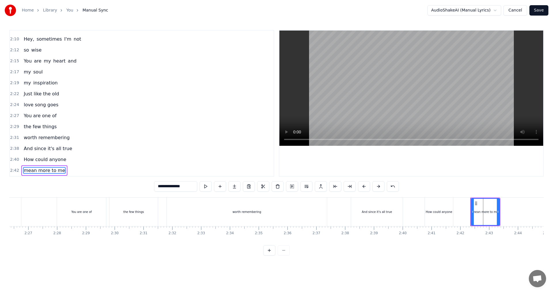
type input "**********"
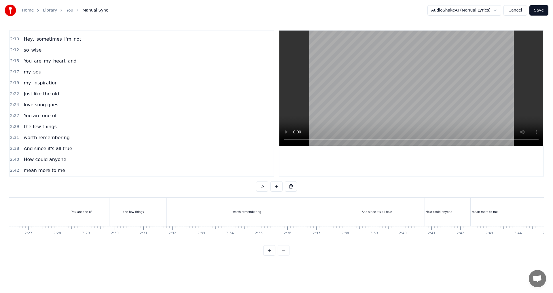
click at [491, 211] on div "mean more to me" at bounding box center [485, 212] width 26 height 4
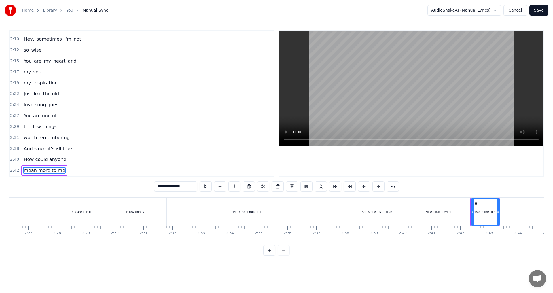
click at [499, 211] on div "mean more to me" at bounding box center [485, 211] width 29 height 27
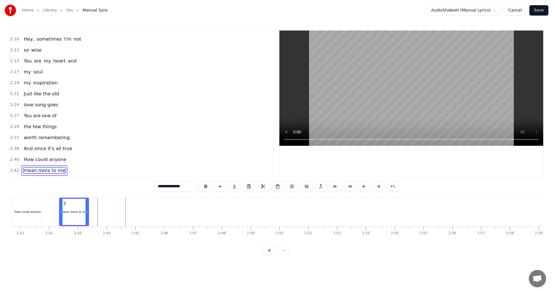
scroll to position [0, 4697]
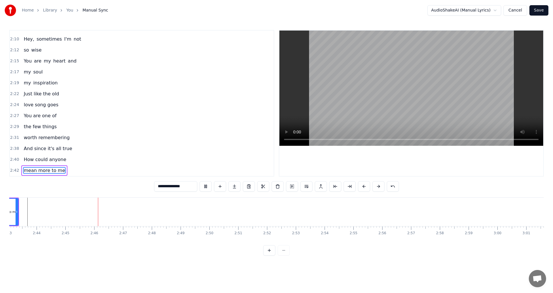
click at [11, 209] on div "mean more to me" at bounding box center [4, 212] width 28 height 26
drag, startPoint x: 43, startPoint y: 209, endPoint x: 101, endPoint y: 212, distance: 57.1
click at [101, 212] on div at bounding box center [101, 212] width 2 height 26
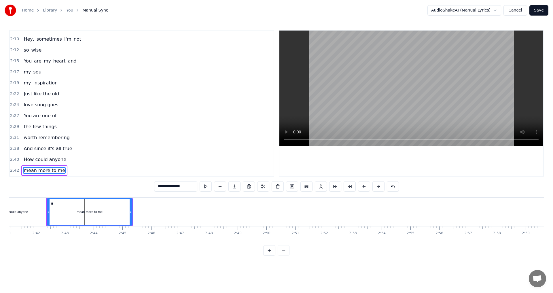
scroll to position [0, 4581]
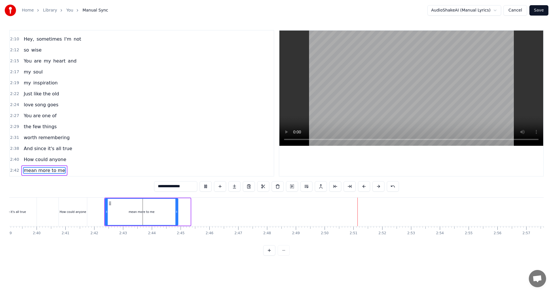
drag, startPoint x: 190, startPoint y: 210, endPoint x: 177, endPoint y: 209, distance: 12.5
click at [177, 209] on div at bounding box center [176, 212] width 2 height 26
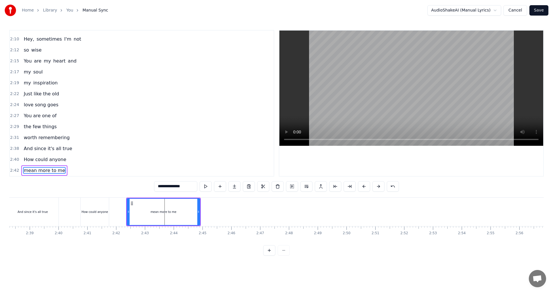
scroll to position [0, 4494]
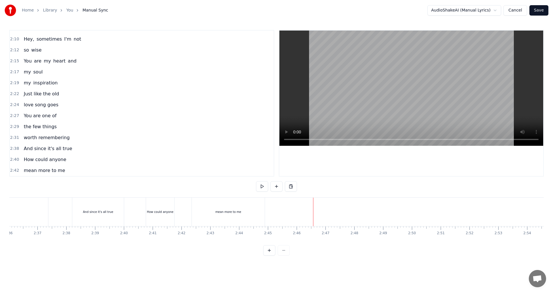
click at [278, 187] on button at bounding box center [276, 186] width 12 height 10
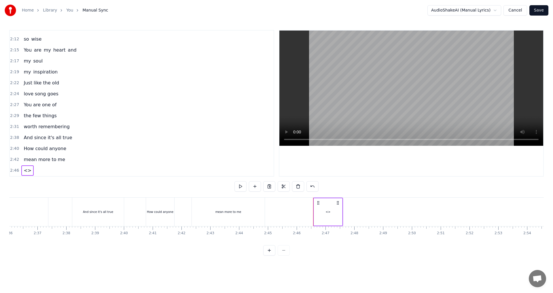
drag, startPoint x: 335, startPoint y: 210, endPoint x: 287, endPoint y: 196, distance: 49.1
click at [335, 210] on div "<>" at bounding box center [328, 211] width 28 height 27
drag, startPoint x: 157, startPoint y: 185, endPoint x: 151, endPoint y: 185, distance: 6.3
click at [151, 185] on div "0:34 You are the one 0:37 who makes me happy 0:40 When everything else 0:43 tur…" at bounding box center [276, 143] width 535 height 226
paste input "******"
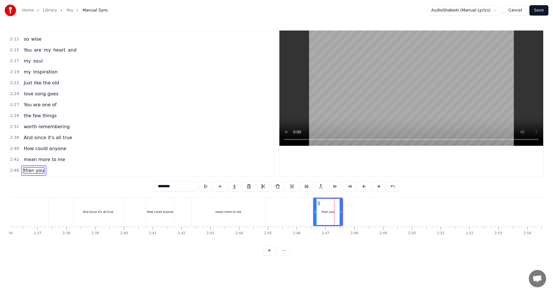
type input "********"
click at [209, 188] on button at bounding box center [206, 186] width 12 height 10
click at [207, 190] on button at bounding box center [206, 186] width 12 height 10
click at [331, 209] on div "than you" at bounding box center [328, 212] width 28 height 26
drag, startPoint x: 341, startPoint y: 213, endPoint x: 388, endPoint y: 215, distance: 47.3
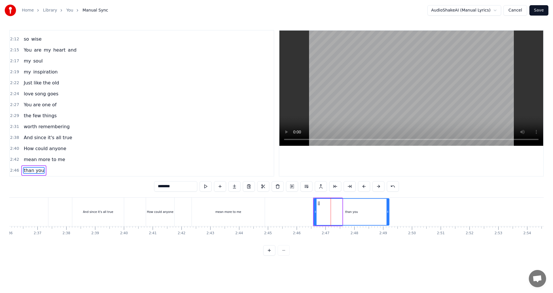
click at [388, 215] on div at bounding box center [388, 212] width 2 height 26
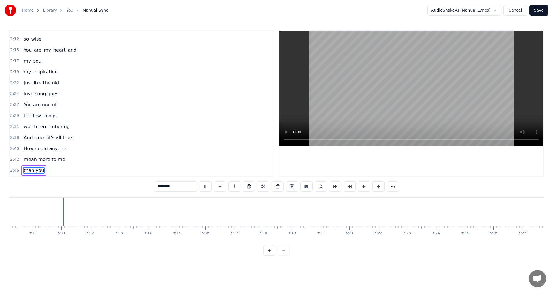
scroll to position [0, 5458]
click at [517, 11] on button "Cancel" at bounding box center [514, 10] width 23 height 10
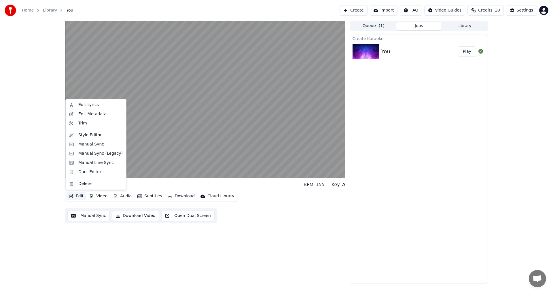
click at [76, 195] on button "Edit" at bounding box center [76, 196] width 19 height 8
click at [98, 107] on div "Edit Lyrics" at bounding box center [100, 105] width 44 height 6
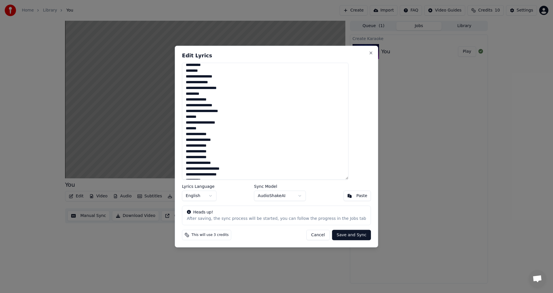
scroll to position [112, 0]
click at [357, 52] on div "**********" at bounding box center [276, 147] width 203 height 202
click at [369, 53] on button "Close" at bounding box center [371, 52] width 5 height 5
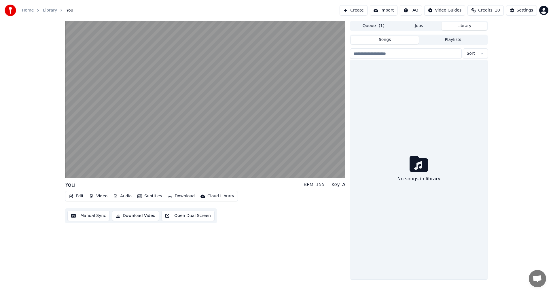
click at [461, 26] on button "Library" at bounding box center [465, 26] width 46 height 8
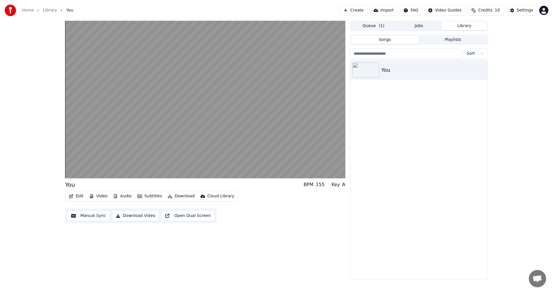
click at [448, 25] on button "Library" at bounding box center [465, 26] width 46 height 8
click at [427, 25] on button "Jobs" at bounding box center [419, 26] width 46 height 8
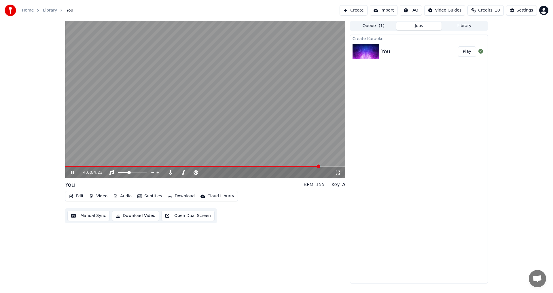
click at [228, 166] on span at bounding box center [192, 166] width 255 height 1
click at [80, 197] on button "Edit" at bounding box center [76, 196] width 19 height 8
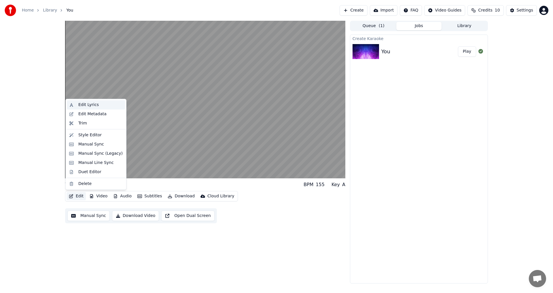
click at [92, 103] on div "Edit Lyrics" at bounding box center [88, 105] width 20 height 6
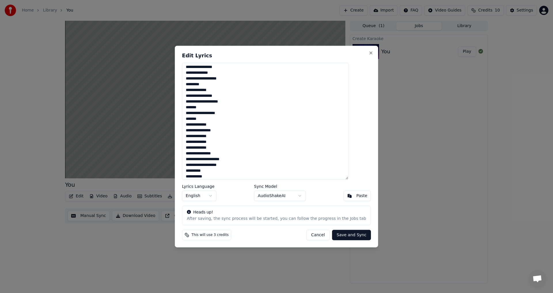
scroll to position [112, 0]
click at [221, 176] on textarea "**********" at bounding box center [265, 121] width 166 height 117
click at [369, 51] on button "Close" at bounding box center [371, 52] width 5 height 5
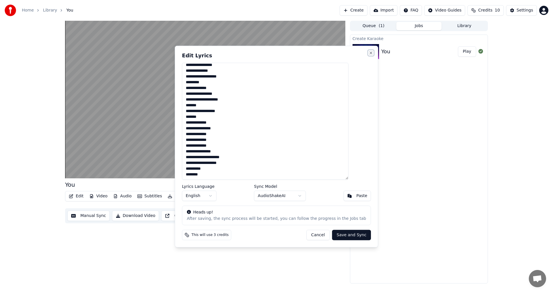
type textarea "**********"
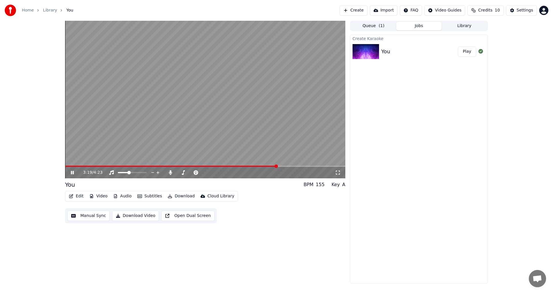
click at [128, 98] on video at bounding box center [205, 100] width 280 height 158
click at [78, 198] on button "Edit" at bounding box center [76, 196] width 19 height 8
click at [254, 155] on video at bounding box center [205, 100] width 280 height 158
click at [127, 172] on span at bounding box center [127, 172] width 3 height 3
click at [283, 164] on span at bounding box center [284, 165] width 3 height 3
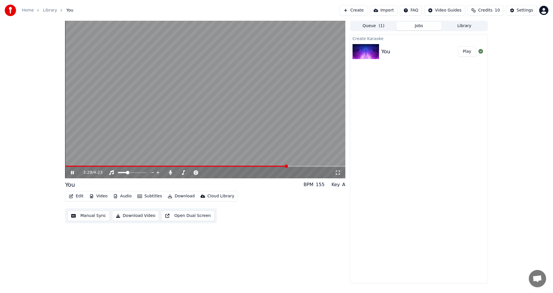
click at [245, 164] on video at bounding box center [205, 100] width 280 height 158
click at [204, 166] on span at bounding box center [134, 166] width 139 height 1
click at [73, 172] on icon at bounding box center [72, 173] width 3 height 4
click at [217, 166] on span at bounding box center [205, 166] width 280 height 1
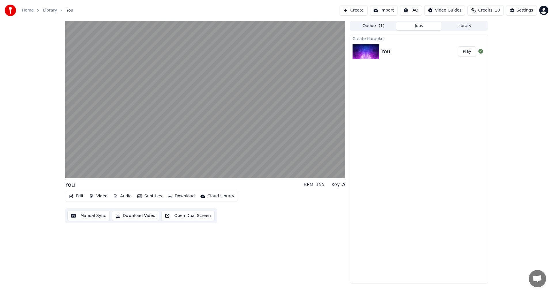
click at [78, 195] on button "Edit" at bounding box center [76, 196] width 19 height 8
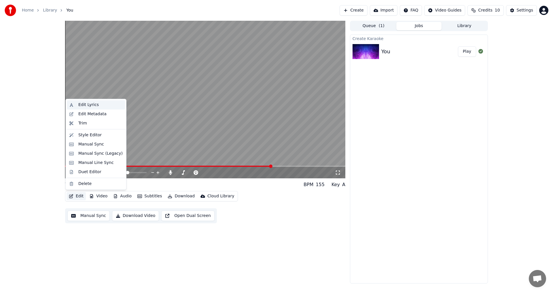
click at [108, 106] on div "Edit Lyrics" at bounding box center [100, 105] width 44 height 6
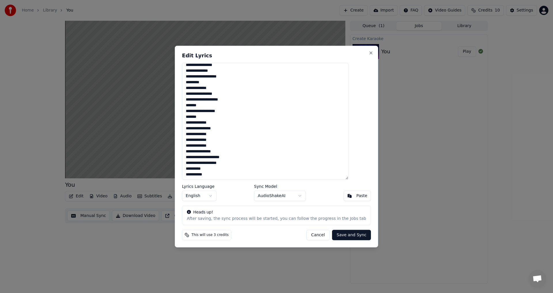
drag, startPoint x: 203, startPoint y: 111, endPoint x: 228, endPoint y: 179, distance: 71.7
click at [228, 179] on textarea "**********" at bounding box center [265, 121] width 166 height 117
click at [226, 176] on textarea "**********" at bounding box center [265, 121] width 166 height 117
drag, startPoint x: 288, startPoint y: 49, endPoint x: 347, endPoint y: 53, distance: 59.4
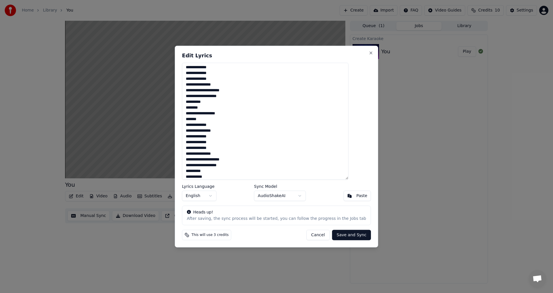
click at [347, 53] on div "**********" at bounding box center [276, 147] width 203 height 202
click at [244, 148] on textarea "**********" at bounding box center [265, 121] width 166 height 117
click at [369, 51] on button "Close" at bounding box center [371, 52] width 5 height 5
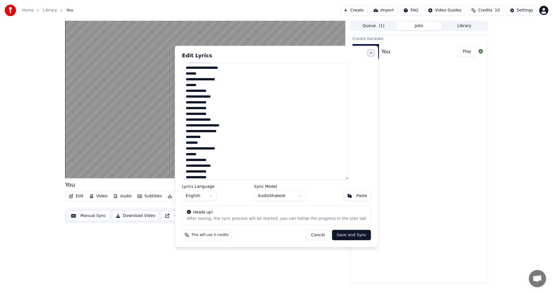
type textarea "**********"
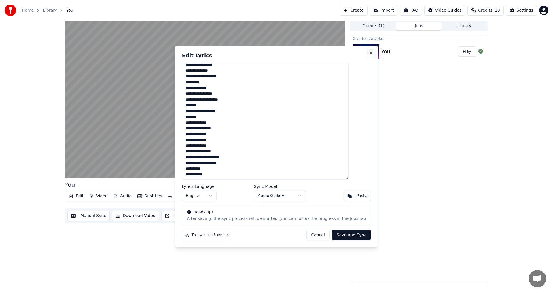
scroll to position [112, 0]
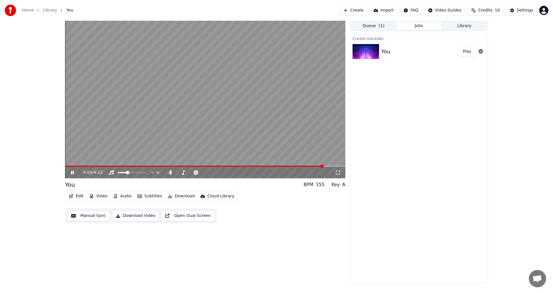
click at [81, 198] on button "Edit" at bounding box center [76, 196] width 19 height 8
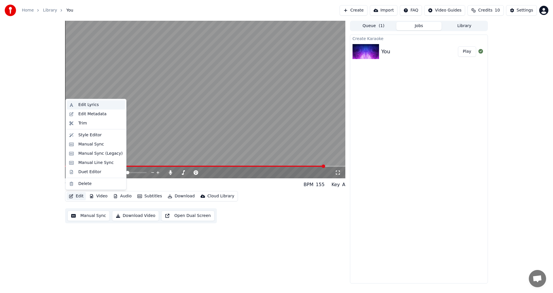
click at [97, 104] on div "Edit Lyrics" at bounding box center [100, 105] width 44 height 6
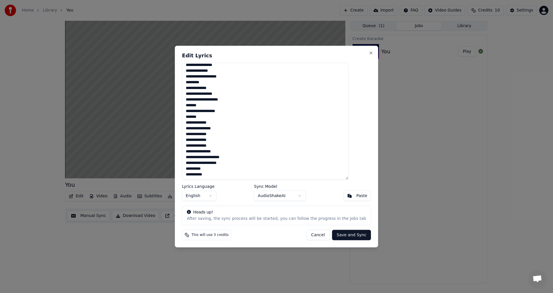
drag, startPoint x: 197, startPoint y: 111, endPoint x: 232, endPoint y: 180, distance: 77.2
click at [240, 190] on div "**********" at bounding box center [276, 147] width 203 height 202
click at [221, 175] on textarea "**********" at bounding box center [265, 121] width 166 height 117
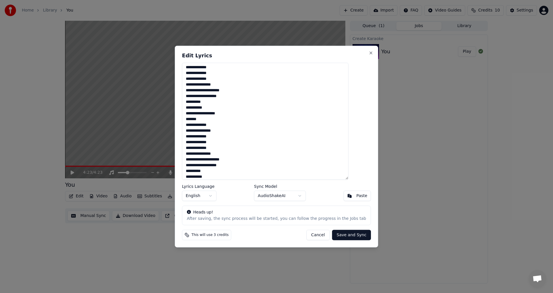
scroll to position [181, 0]
click at [369, 54] on button "Close" at bounding box center [371, 52] width 5 height 5
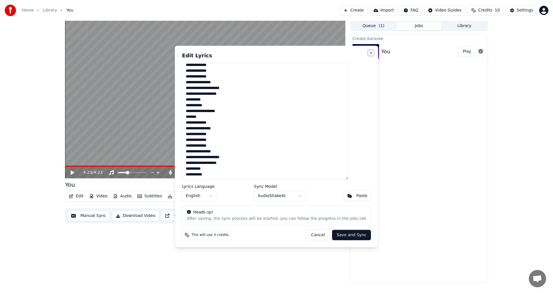
type textarea "**********"
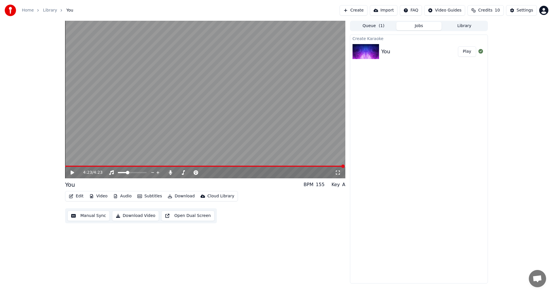
click at [82, 198] on button "Edit" at bounding box center [76, 196] width 19 height 8
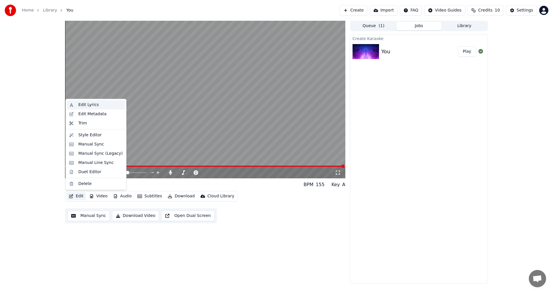
click at [89, 105] on div "Edit Lyrics" at bounding box center [88, 105] width 20 height 6
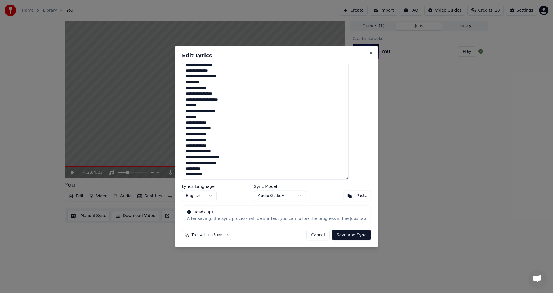
click at [222, 173] on textarea "**********" at bounding box center [265, 121] width 166 height 117
click at [218, 175] on textarea "**********" at bounding box center [265, 121] width 166 height 117
drag, startPoint x: 197, startPoint y: 111, endPoint x: 231, endPoint y: 179, distance: 75.7
click at [233, 181] on div "**********" at bounding box center [276, 147] width 203 height 202
click at [230, 176] on textarea "**********" at bounding box center [265, 121] width 166 height 117
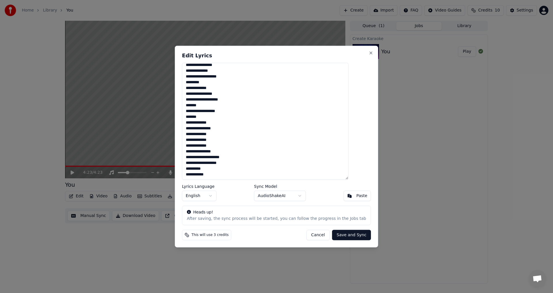
scroll to position [116, 0]
paste textarea "**********"
click at [220, 177] on textarea "**********" at bounding box center [265, 121] width 166 height 117
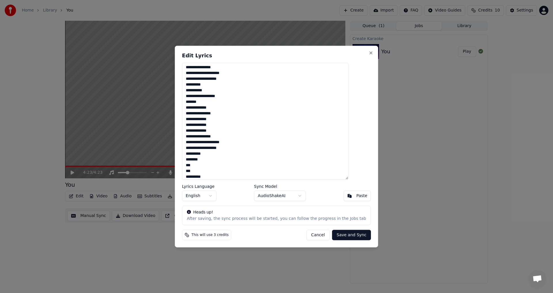
scroll to position [199, 0]
drag, startPoint x: 219, startPoint y: 178, endPoint x: 188, endPoint y: 178, distance: 30.8
click at [188, 178] on div "**********" at bounding box center [276, 147] width 203 height 202
paste textarea "**********"
click at [201, 175] on textarea "**********" at bounding box center [265, 121] width 166 height 117
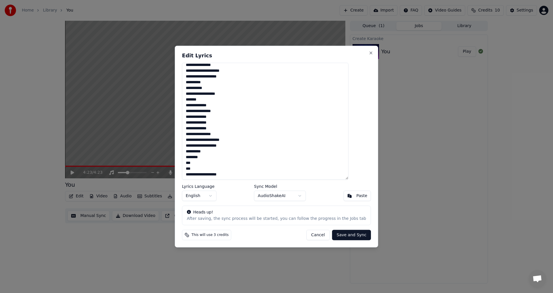
click at [208, 174] on textarea "**********" at bounding box center [265, 121] width 166 height 117
click at [217, 174] on textarea "**********" at bounding box center [265, 121] width 166 height 117
click at [225, 175] on textarea "**********" at bounding box center [265, 121] width 166 height 117
click at [233, 175] on textarea "**********" at bounding box center [265, 121] width 166 height 117
drag, startPoint x: 249, startPoint y: 176, endPoint x: 234, endPoint y: 172, distance: 15.4
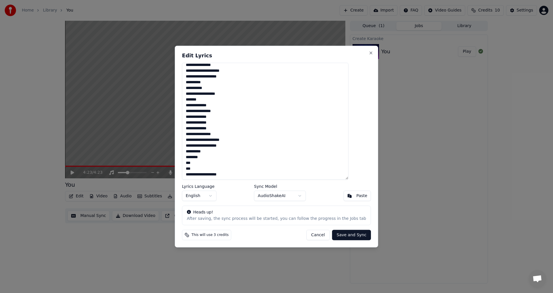
click at [234, 172] on textarea "**********" at bounding box center [265, 121] width 166 height 117
click at [220, 90] on textarea "**********" at bounding box center [265, 121] width 166 height 117
type textarea "**********"
click at [340, 237] on button "Save and Sync" at bounding box center [351, 235] width 39 height 10
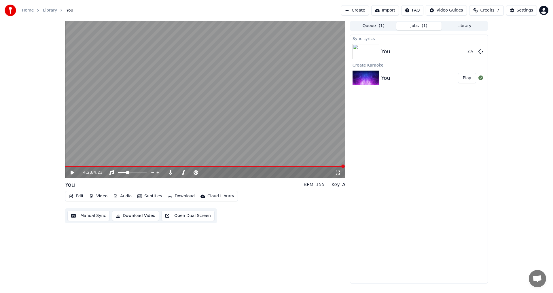
drag, startPoint x: 74, startPoint y: 172, endPoint x: 79, endPoint y: 175, distance: 5.5
click at [75, 173] on icon at bounding box center [77, 172] width 14 height 5
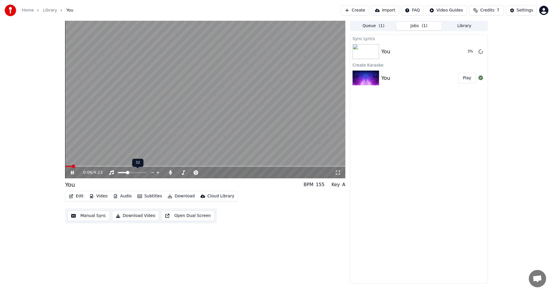
click at [133, 171] on div at bounding box center [137, 173] width 46 height 6
click at [129, 172] on span at bounding box center [128, 172] width 3 height 3
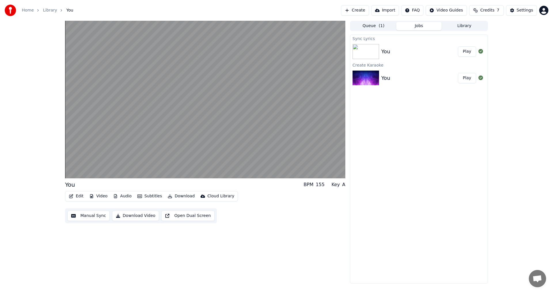
click at [467, 54] on button "Play" at bounding box center [467, 51] width 18 height 10
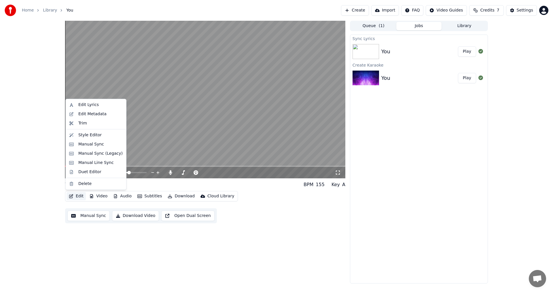
click at [79, 195] on button "Edit" at bounding box center [76, 196] width 19 height 8
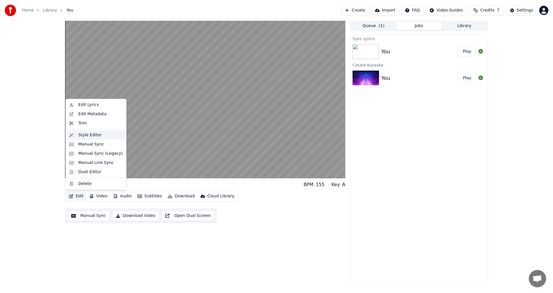
click at [91, 135] on div "Style Editor" at bounding box center [89, 135] width 23 height 6
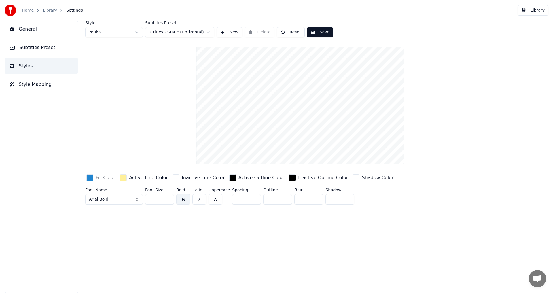
click at [533, 10] on button "Library" at bounding box center [533, 10] width 31 height 10
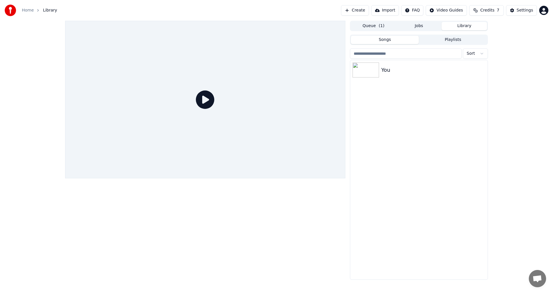
click at [382, 26] on span "( 1 )" at bounding box center [382, 26] width 6 height 6
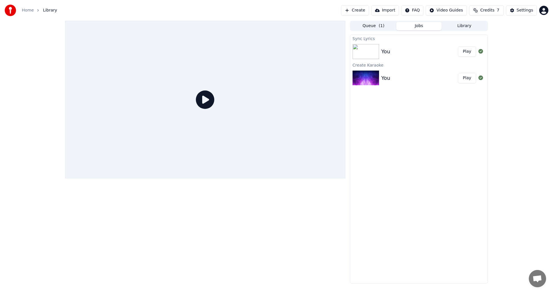
click at [423, 26] on button "Jobs" at bounding box center [419, 26] width 46 height 8
click at [470, 50] on button "Play" at bounding box center [467, 51] width 18 height 10
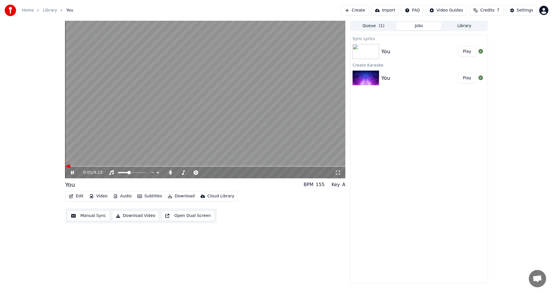
click at [79, 196] on button "Edit" at bounding box center [76, 196] width 19 height 8
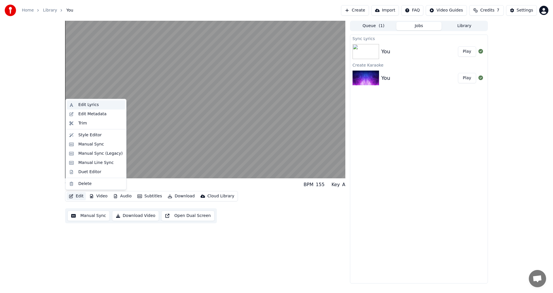
click at [88, 107] on div "Edit Lyrics" at bounding box center [88, 105] width 20 height 6
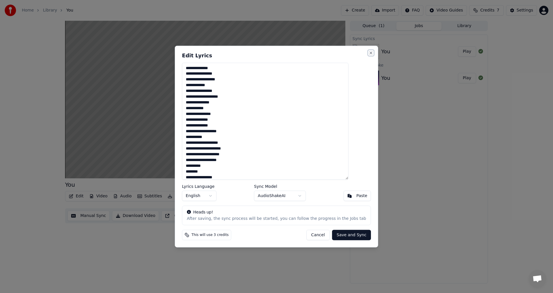
click at [369, 54] on button "Close" at bounding box center [371, 52] width 5 height 5
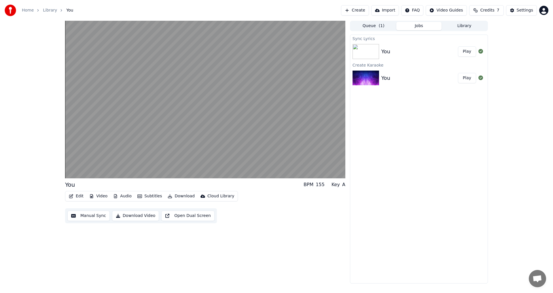
click at [74, 197] on button "Edit" at bounding box center [76, 196] width 19 height 8
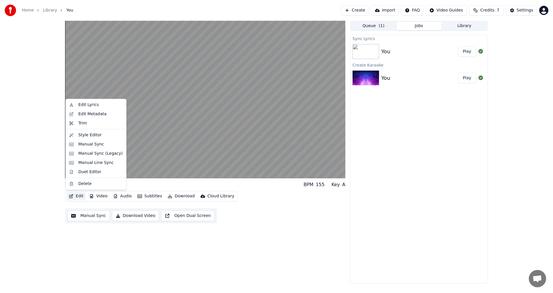
click at [74, 197] on button "Edit" at bounding box center [76, 196] width 19 height 8
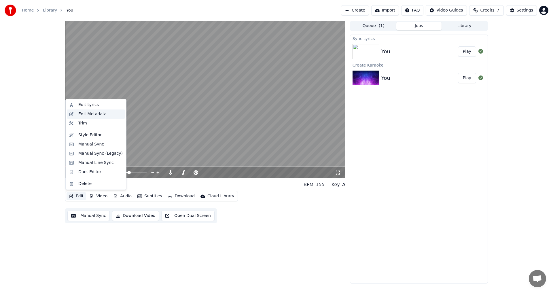
click at [91, 114] on div "Edit Metadata" at bounding box center [92, 114] width 28 height 6
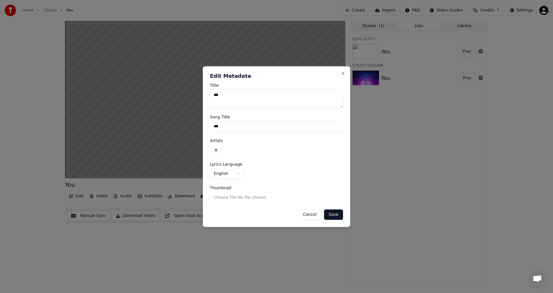
click at [236, 96] on textarea "***" at bounding box center [276, 99] width 133 height 18
type textarea "**********"
click at [338, 216] on button "Save" at bounding box center [333, 214] width 19 height 10
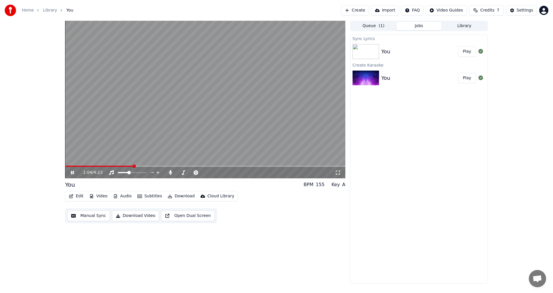
click at [468, 49] on button "Play" at bounding box center [467, 51] width 18 height 10
click at [78, 198] on button "Edit" at bounding box center [76, 196] width 19 height 8
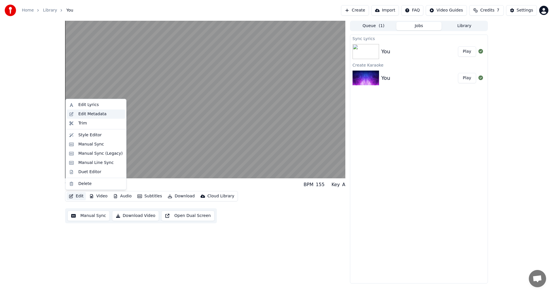
click at [99, 118] on div "Edit Metadata" at bounding box center [96, 113] width 58 height 9
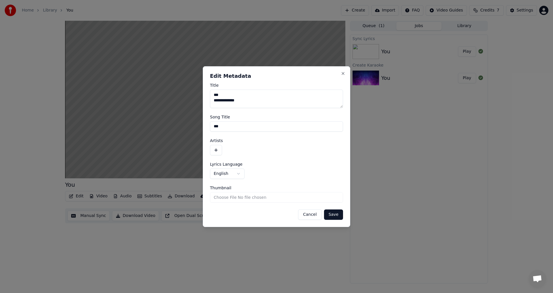
click at [224, 96] on textarea "**********" at bounding box center [276, 99] width 133 height 18
drag, startPoint x: 247, startPoint y: 101, endPoint x: 202, endPoint y: 104, distance: 45.0
click at [202, 104] on body "**********" at bounding box center [276, 146] width 553 height 293
type textarea "*"
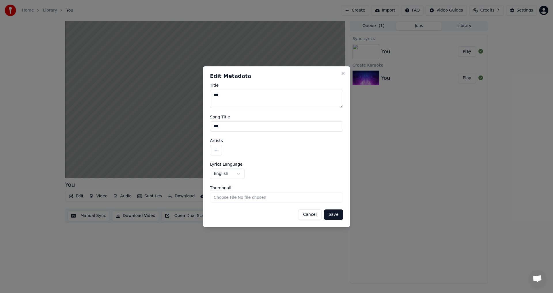
type textarea "***"
click at [214, 151] on button "button" at bounding box center [216, 150] width 12 height 10
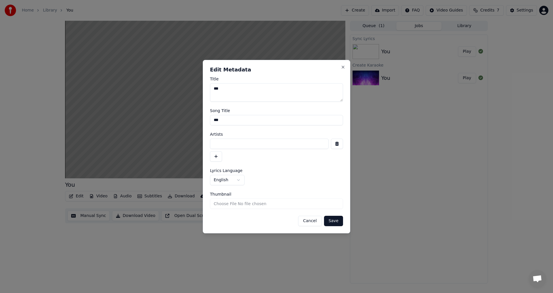
click at [233, 142] on input at bounding box center [269, 144] width 119 height 10
type input "*"
type input "**********"
click at [333, 221] on button "Save" at bounding box center [333, 221] width 19 height 10
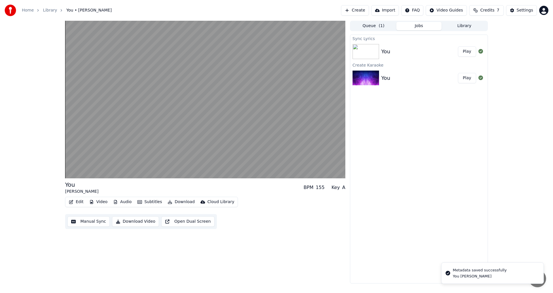
click at [464, 51] on button "Play" at bounding box center [467, 51] width 18 height 10
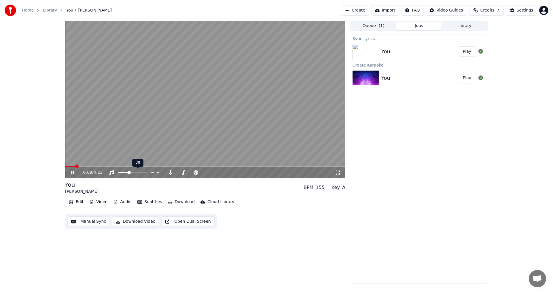
click at [132, 172] on div at bounding box center [137, 173] width 46 height 6
click at [132, 173] on span at bounding box center [131, 172] width 3 height 3
click at [170, 173] on icon at bounding box center [170, 172] width 3 height 5
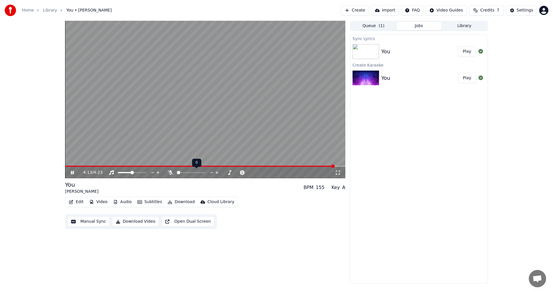
click at [183, 172] on span at bounding box center [191, 172] width 29 height 1
click at [189, 171] on div at bounding box center [196, 173] width 46 height 6
click at [192, 170] on div at bounding box center [196, 173] width 46 height 6
click at [189, 171] on div at bounding box center [196, 173] width 46 height 6
click at [189, 172] on span at bounding box center [188, 172] width 3 height 3
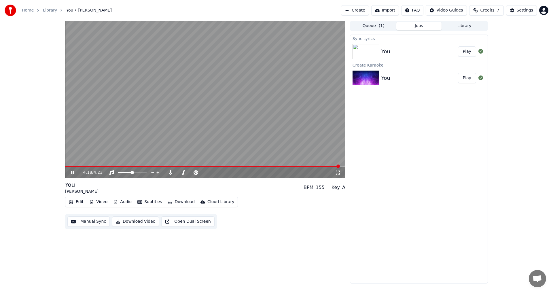
click at [75, 204] on button "Edit" at bounding box center [76, 202] width 19 height 8
click at [101, 221] on button "Manual Sync" at bounding box center [88, 221] width 42 height 10
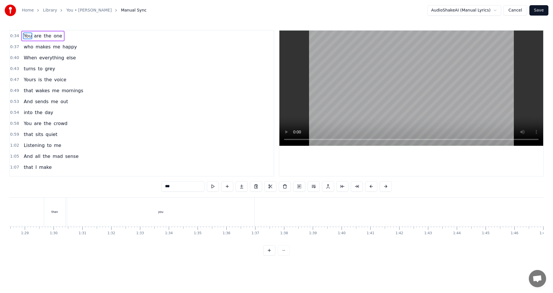
scroll to position [0, 2552]
click at [172, 215] on div "you" at bounding box center [156, 212] width 187 height 29
type input "***"
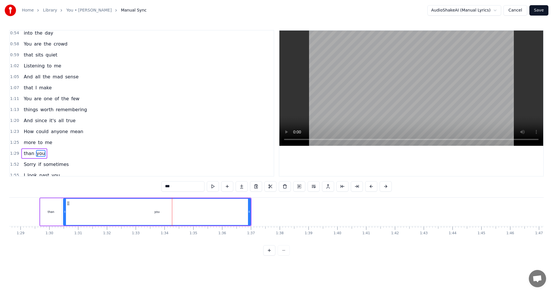
scroll to position [130, 0]
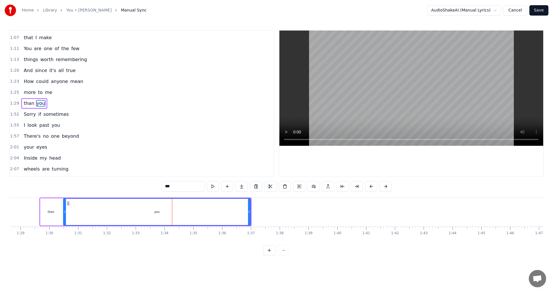
click at [14, 105] on span "1:29" at bounding box center [14, 104] width 9 height 6
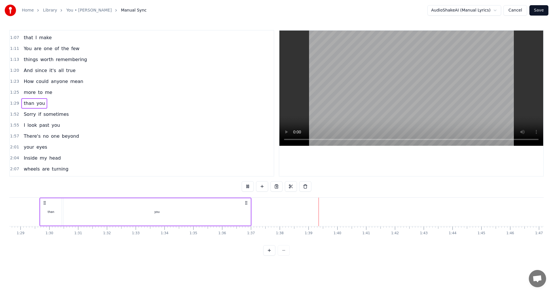
click at [15, 102] on span "1:29" at bounding box center [14, 104] width 9 height 6
click at [12, 103] on span "1:29" at bounding box center [14, 104] width 9 height 6
click at [228, 221] on div "you" at bounding box center [156, 211] width 187 height 27
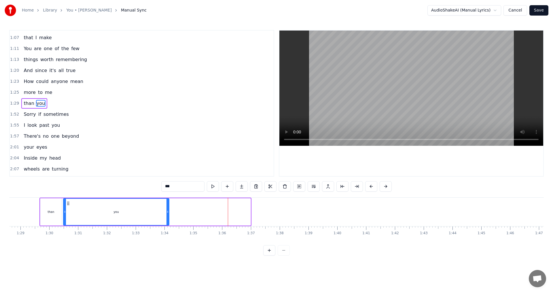
drag, startPoint x: 250, startPoint y: 211, endPoint x: 169, endPoint y: 212, distance: 81.5
click at [169, 212] on icon at bounding box center [167, 211] width 2 height 5
click at [12, 102] on span "1:29" at bounding box center [14, 104] width 9 height 6
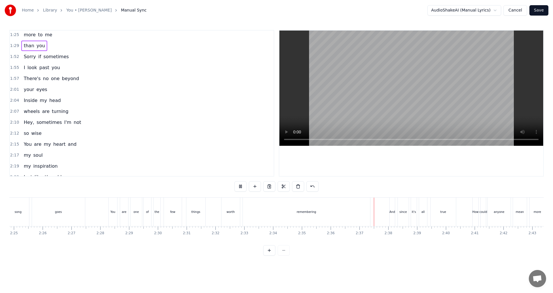
scroll to position [158, 0]
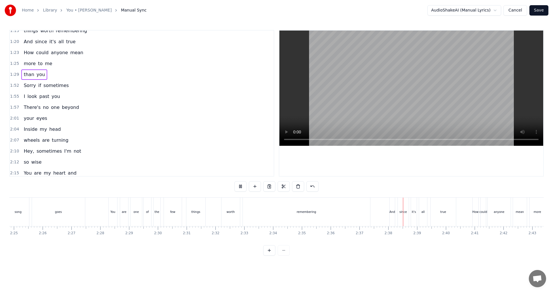
click at [13, 64] on span "1:25" at bounding box center [14, 64] width 9 height 6
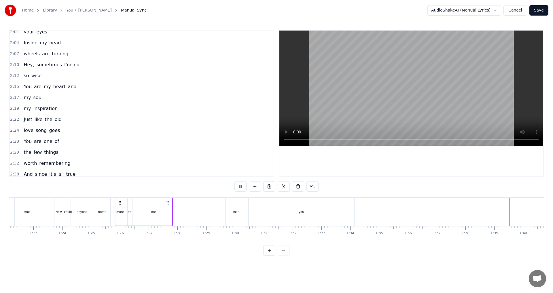
scroll to position [274, 0]
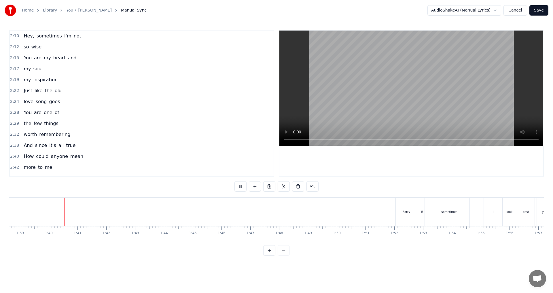
click at [14, 125] on span "2:29" at bounding box center [14, 124] width 9 height 6
click at [12, 124] on span "2:29" at bounding box center [14, 124] width 9 height 6
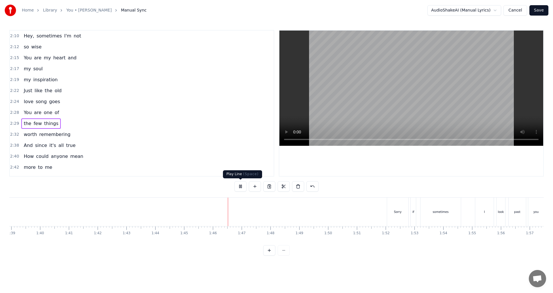
click at [241, 183] on button at bounding box center [240, 186] width 12 height 10
click at [241, 184] on button at bounding box center [240, 186] width 12 height 10
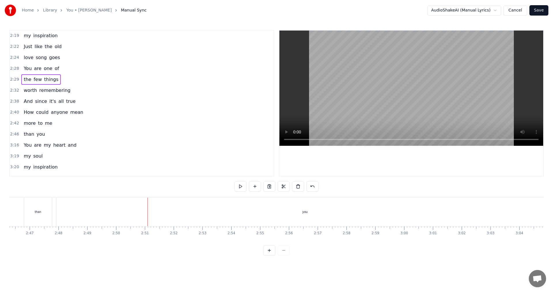
scroll to position [331, 0]
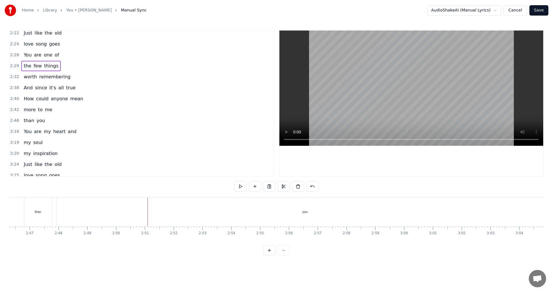
click at [14, 111] on span "2:42" at bounding box center [14, 110] width 9 height 6
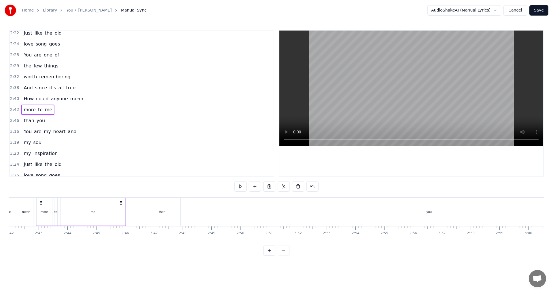
scroll to position [0, 4663]
click at [14, 120] on span "2:46" at bounding box center [14, 121] width 9 height 6
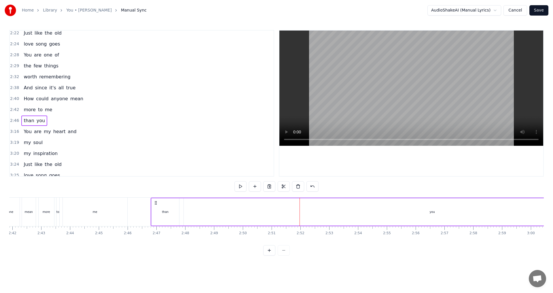
click at [387, 211] on div "you" at bounding box center [432, 211] width 497 height 27
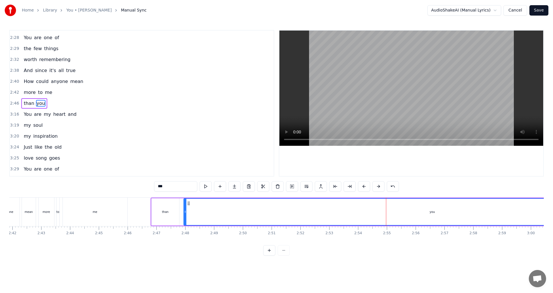
click at [455, 211] on div "you" at bounding box center [432, 212] width 497 height 26
drag, startPoint x: 426, startPoint y: 211, endPoint x: 414, endPoint y: 210, distance: 11.5
click at [414, 210] on div "you" at bounding box center [432, 212] width 497 height 26
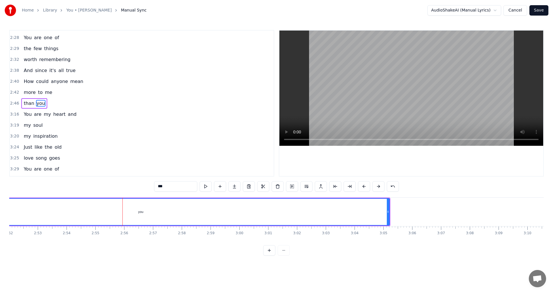
scroll to position [0, 4959]
drag, startPoint x: 380, startPoint y: 211, endPoint x: 190, endPoint y: 215, distance: 189.6
click at [156, 219] on div "you" at bounding box center [137, 212] width 497 height 26
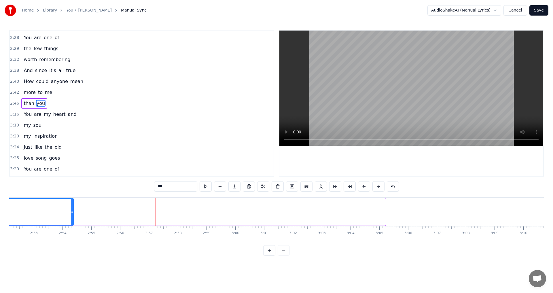
drag, startPoint x: 359, startPoint y: 210, endPoint x: 72, endPoint y: 211, distance: 287.5
click at [72, 211] on icon at bounding box center [72, 211] width 2 height 5
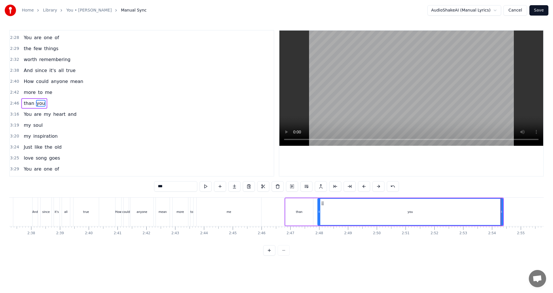
scroll to position [0, 4538]
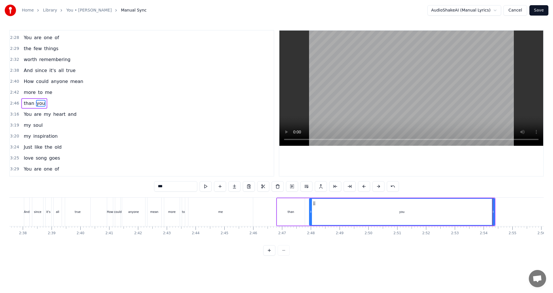
click at [434, 210] on div "you" at bounding box center [402, 212] width 185 height 26
drag, startPoint x: 493, startPoint y: 212, endPoint x: 458, endPoint y: 212, distance: 35.1
click at [492, 212] on icon at bounding box center [493, 211] width 2 height 5
drag, startPoint x: 458, startPoint y: 212, endPoint x: 429, endPoint y: 213, distance: 28.8
click at [410, 213] on div "you" at bounding box center [401, 212] width 183 height 26
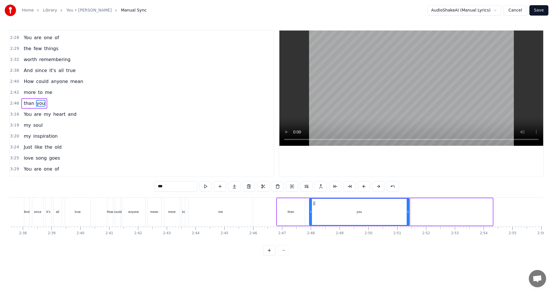
drag, startPoint x: 491, startPoint y: 212, endPoint x: 408, endPoint y: 211, distance: 83.2
click at [408, 211] on icon at bounding box center [408, 211] width 2 height 5
click at [11, 104] on span "2:46" at bounding box center [14, 104] width 9 height 6
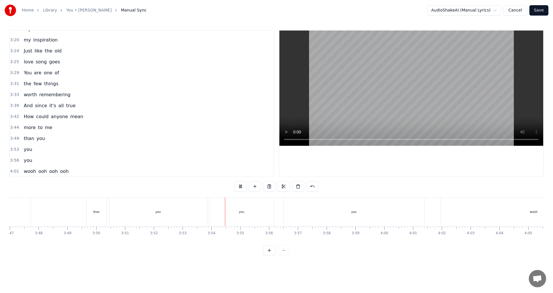
scroll to position [446, 0]
click at [13, 124] on span "3:44" at bounding box center [14, 127] width 9 height 6
click at [241, 186] on button at bounding box center [240, 186] width 12 height 10
click at [241, 185] on button at bounding box center [240, 186] width 12 height 10
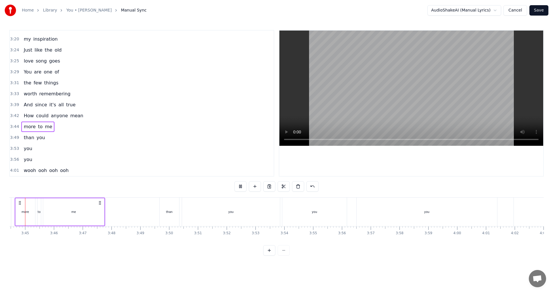
scroll to position [0, 6441]
click at [13, 138] on span "3:49" at bounding box center [14, 138] width 9 height 6
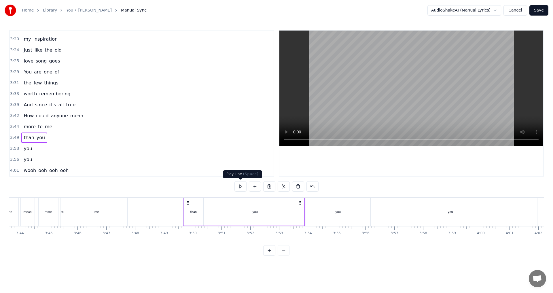
click at [238, 188] on button at bounding box center [240, 186] width 12 height 10
click at [28, 151] on span "you" at bounding box center [28, 148] width 10 height 7
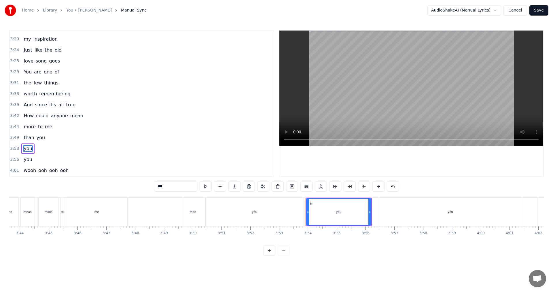
click at [16, 149] on span "3:53" at bounding box center [14, 149] width 9 height 6
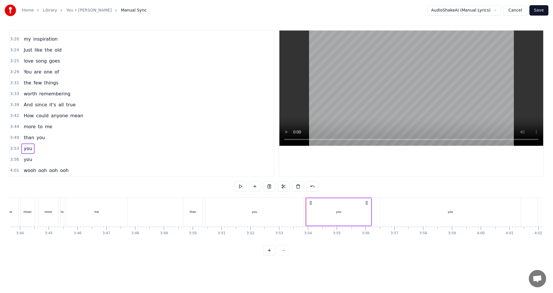
click at [26, 149] on span "you" at bounding box center [28, 148] width 10 height 7
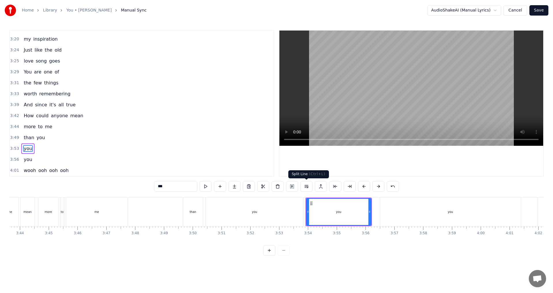
click at [310, 188] on button at bounding box center [306, 186] width 12 height 10
click at [305, 187] on button at bounding box center [306, 186] width 12 height 10
click at [336, 187] on button at bounding box center [335, 186] width 12 height 10
click at [14, 149] on span "3:53" at bounding box center [14, 149] width 9 height 6
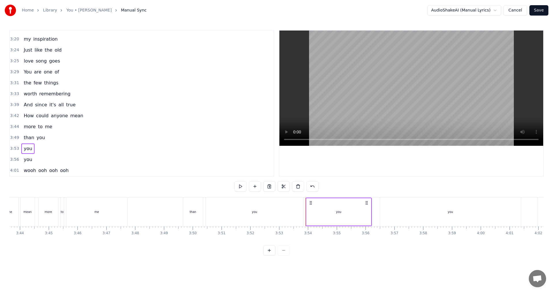
click at [12, 137] on span "3:49" at bounding box center [14, 138] width 9 height 6
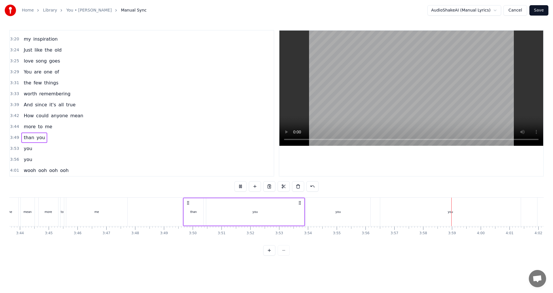
click at [24, 149] on span "you" at bounding box center [28, 148] width 10 height 7
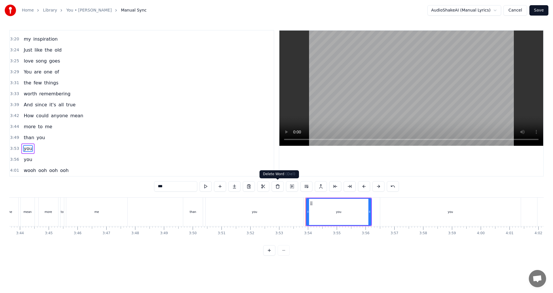
click at [276, 187] on button at bounding box center [278, 186] width 12 height 10
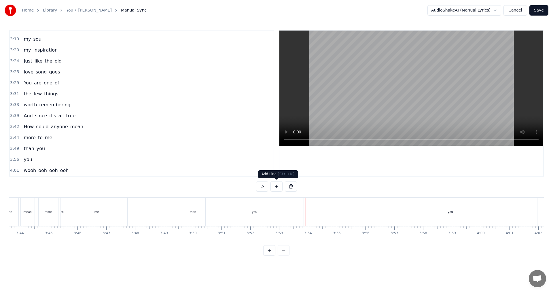
scroll to position [435, 0]
click at [29, 160] on span "you" at bounding box center [28, 159] width 10 height 7
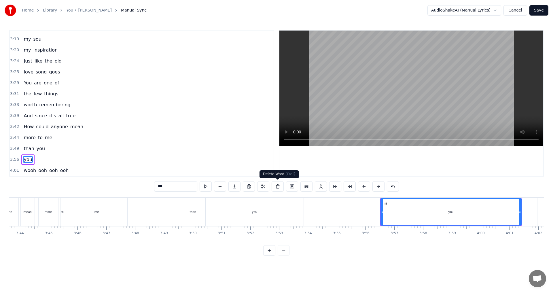
click at [280, 187] on button at bounding box center [278, 186] width 12 height 10
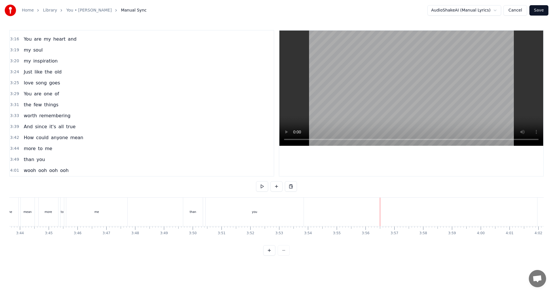
click at [38, 169] on span "ooh" at bounding box center [43, 170] width 10 height 7
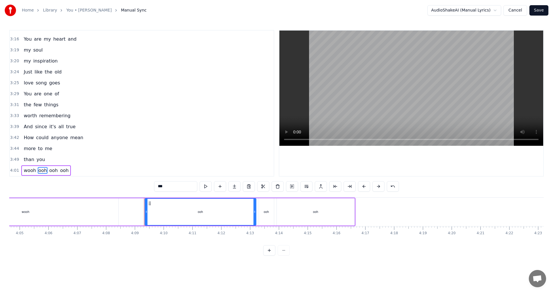
click at [19, 170] on div "4:01 wooh ooh ooh ooh" at bounding box center [142, 170] width 264 height 11
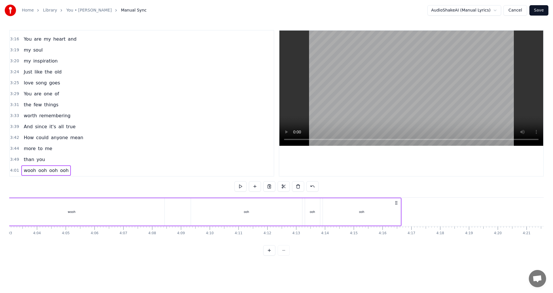
click at [13, 170] on span "4:01" at bounding box center [14, 171] width 9 height 6
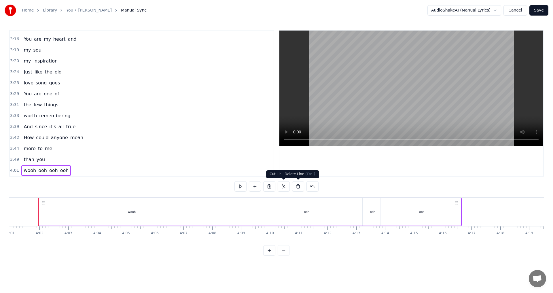
click at [299, 188] on button at bounding box center [298, 186] width 12 height 10
click at [299, 188] on div "0:34 You are the one 0:37 who makes me happy 0:40 When everything else 0:43 tur…" at bounding box center [276, 143] width 535 height 226
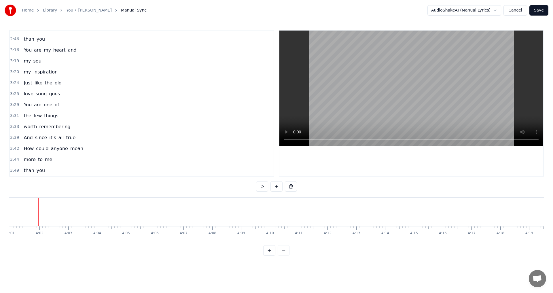
scroll to position [413, 0]
click at [16, 170] on span "3:49" at bounding box center [14, 171] width 9 height 6
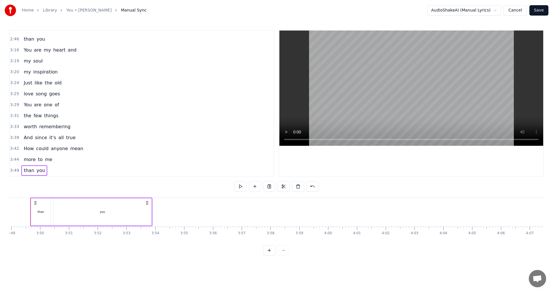
scroll to position [0, 6586]
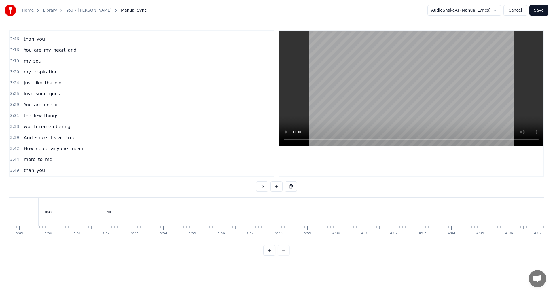
click at [276, 185] on button at bounding box center [276, 186] width 12 height 10
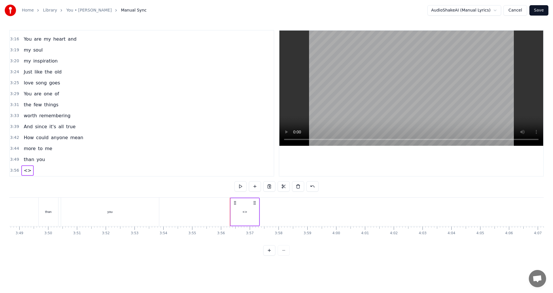
click at [243, 207] on div "<>" at bounding box center [245, 211] width 28 height 27
drag, startPoint x: 174, startPoint y: 184, endPoint x: 140, endPoint y: 184, distance: 33.4
click at [140, 184] on div "0:34 You are the one 0:37 who makes me happy 0:40 When everything else 0:43 tur…" at bounding box center [276, 143] width 535 height 226
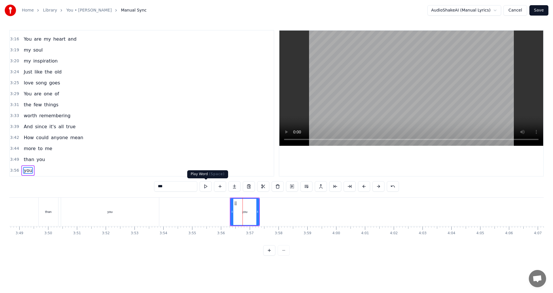
type input "***"
click at [204, 187] on button at bounding box center [206, 186] width 12 height 10
click at [257, 212] on icon at bounding box center [257, 211] width 2 height 5
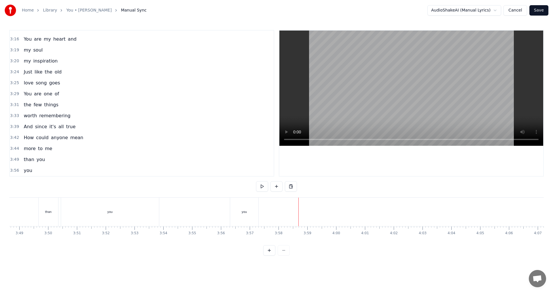
click at [249, 211] on div "you" at bounding box center [244, 212] width 28 height 29
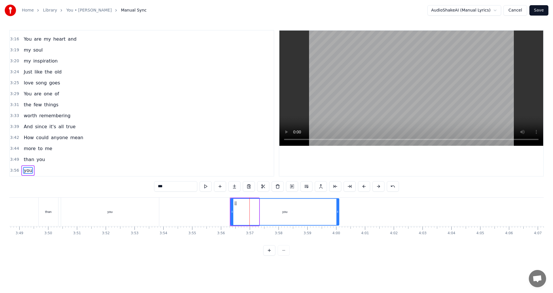
drag, startPoint x: 257, startPoint y: 210, endPoint x: 250, endPoint y: 194, distance: 17.5
click at [336, 210] on icon at bounding box center [337, 211] width 2 height 5
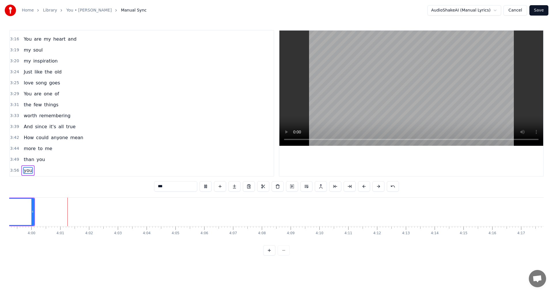
scroll to position [0, 6899]
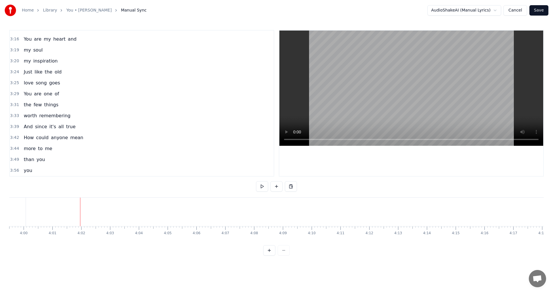
click at [275, 189] on button at bounding box center [276, 186] width 12 height 10
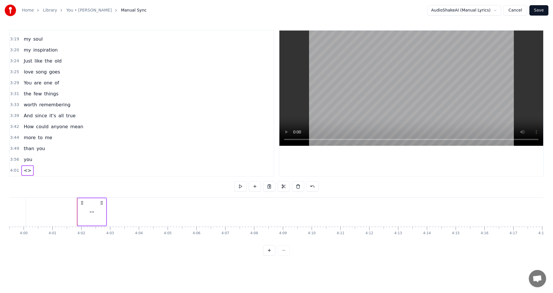
click at [94, 211] on div "<>" at bounding box center [92, 211] width 28 height 27
click at [138, 186] on div "0:34 You are the one 0:37 who makes me happy 0:40 When everything else 0:43 tur…" at bounding box center [276, 143] width 535 height 226
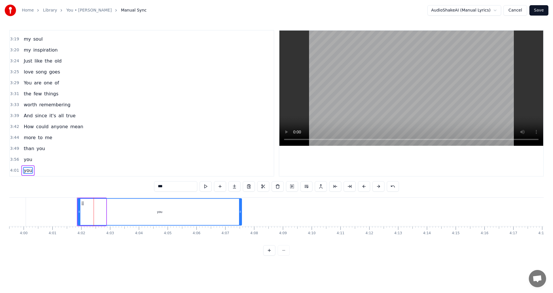
drag, startPoint x: 105, startPoint y: 210, endPoint x: 241, endPoint y: 217, distance: 135.8
click at [241, 217] on div at bounding box center [240, 212] width 2 height 26
type input "***"
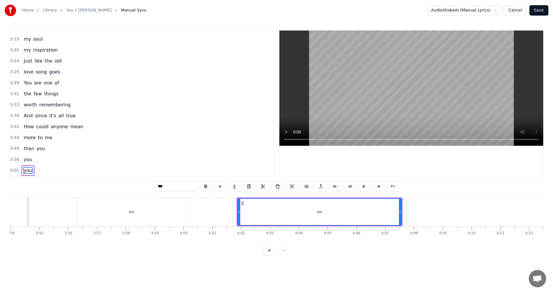
scroll to position [0, 6724]
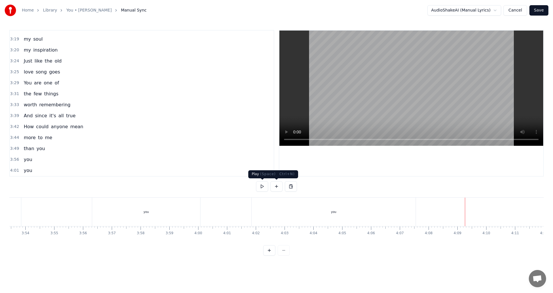
click at [277, 189] on button at bounding box center [276, 186] width 12 height 10
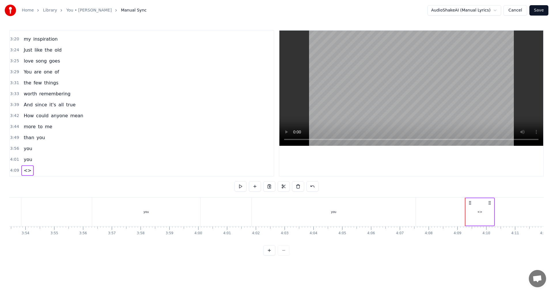
click at [26, 171] on span "<>" at bounding box center [27, 170] width 9 height 7
click at [137, 187] on div "0:34 You are the one 0:37 who makes me happy 0:40 When everything else 0:43 tur…" at bounding box center [276, 143] width 535 height 226
paste input "**********"
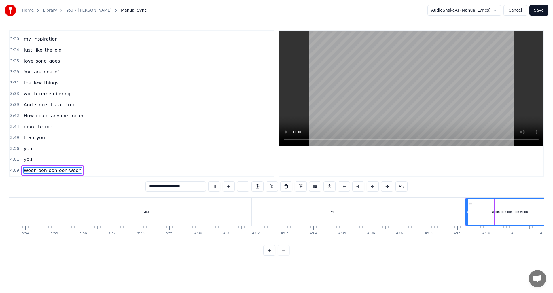
drag, startPoint x: 493, startPoint y: 212, endPoint x: 553, endPoint y: 211, distance: 59.9
click at [553, 211] on div "Home Library You • Martin Nievera Manual Sync AudioShakeAI (Manual Lyrics) Canc…" at bounding box center [276, 127] width 553 height 255
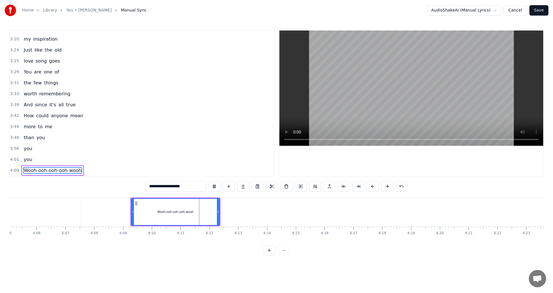
scroll to position [0, 7065]
click at [198, 211] on div "Wooh-ooh-ooh-ooh-wooh" at bounding box center [169, 212] width 88 height 26
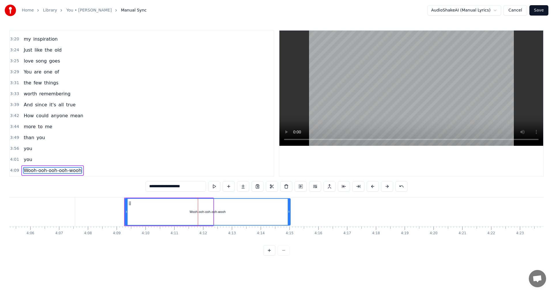
drag, startPoint x: 212, startPoint y: 211, endPoint x: 289, endPoint y: 212, distance: 77.2
click at [289, 212] on icon at bounding box center [289, 211] width 2 height 5
click at [38, 170] on span "Wooh-ooh-ooh-ooh-wooh" at bounding box center [52, 170] width 59 height 7
click at [35, 170] on span "Wooh-ooh-ooh-ooh-wooh" at bounding box center [52, 170] width 59 height 7
click at [28, 170] on span "Wooh-ooh-ooh-ooh-wooh" at bounding box center [52, 170] width 59 height 7
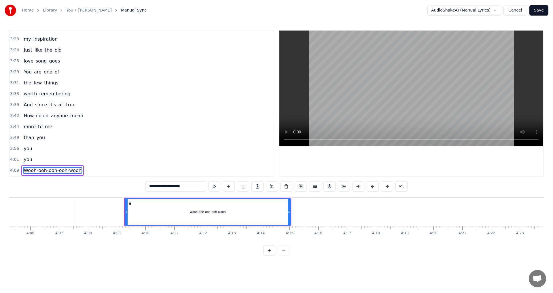
click at [174, 184] on input "**********" at bounding box center [175, 186] width 60 height 10
click at [163, 186] on input "**********" at bounding box center [175, 186] width 60 height 10
click at [160, 186] on input "**********" at bounding box center [175, 186] width 60 height 10
click at [158, 185] on input "**********" at bounding box center [175, 186] width 60 height 10
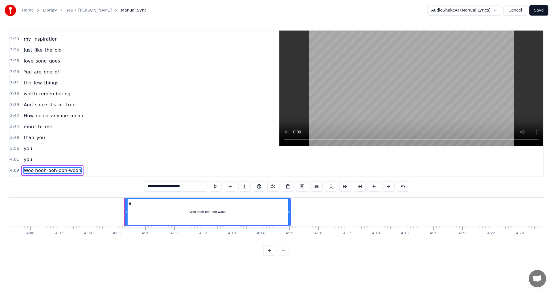
click at [170, 185] on input "**********" at bounding box center [175, 186] width 63 height 10
click at [164, 207] on div "Woo hoo ooh ooh wooh" at bounding box center [207, 212] width 165 height 26
drag, startPoint x: 152, startPoint y: 189, endPoint x: 160, endPoint y: 190, distance: 7.3
click at [153, 189] on input "**********" at bounding box center [175, 186] width 60 height 10
click at [152, 186] on input "**********" at bounding box center [175, 186] width 55 height 10
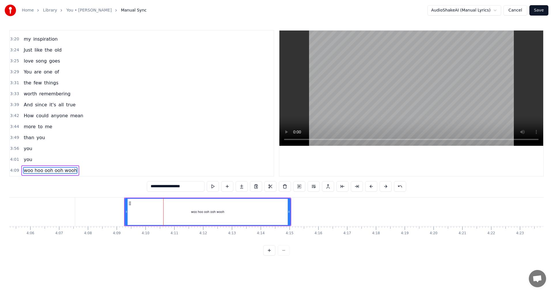
type input "**********"
click at [14, 147] on span "3:56" at bounding box center [14, 149] width 9 height 6
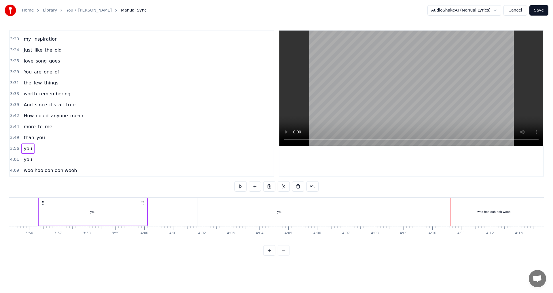
click at [14, 137] on span "3:49" at bounding box center [14, 138] width 9 height 6
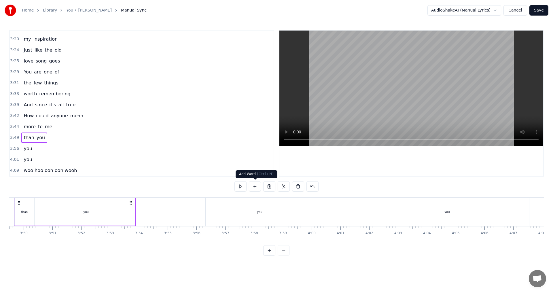
scroll to position [0, 6586]
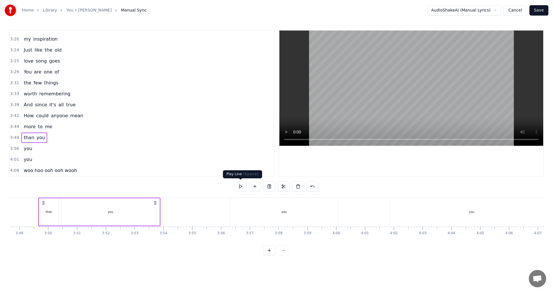
click at [242, 189] on button at bounding box center [240, 186] width 12 height 10
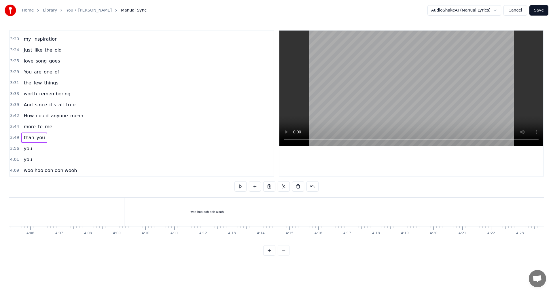
scroll to position [0, 7065]
click at [538, 11] on button "Save" at bounding box center [538, 10] width 19 height 10
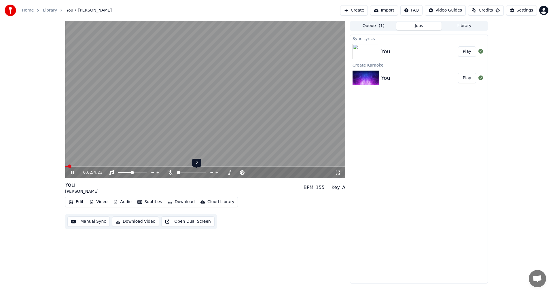
click at [177, 173] on span at bounding box center [178, 172] width 3 height 3
click at [463, 51] on button "Play" at bounding box center [467, 51] width 18 height 10
click at [72, 171] on icon at bounding box center [77, 172] width 14 height 5
click at [69, 173] on div "0:00 / 4:23" at bounding box center [205, 173] width 276 height 6
click at [70, 171] on icon at bounding box center [77, 172] width 14 height 5
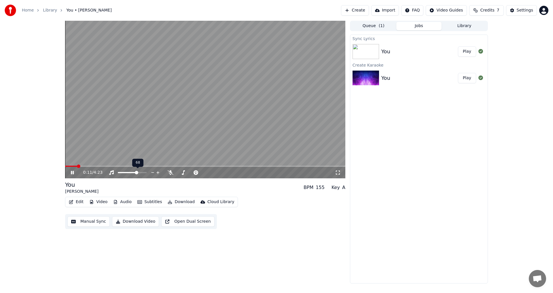
click at [137, 174] on span at bounding box center [136, 172] width 3 height 3
click at [147, 174] on span at bounding box center [144, 172] width 3 height 3
click at [466, 79] on button "Play" at bounding box center [467, 78] width 18 height 10
click at [465, 54] on button "Play" at bounding box center [467, 51] width 18 height 10
click at [130, 173] on span at bounding box center [124, 172] width 12 height 1
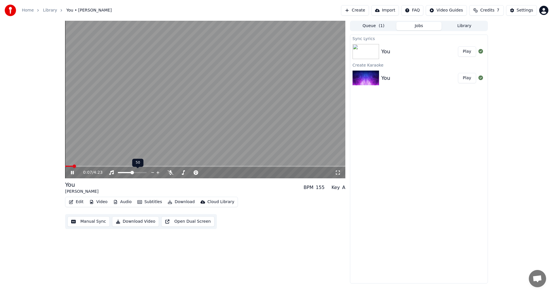
click at [132, 174] on span at bounding box center [131, 172] width 3 height 3
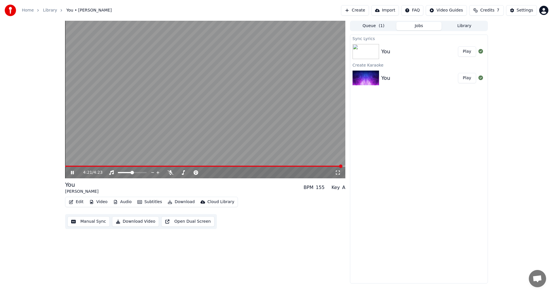
click at [139, 221] on button "Download Video" at bounding box center [135, 221] width 47 height 10
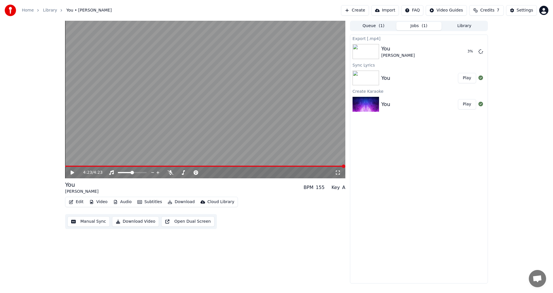
click at [466, 26] on button "Library" at bounding box center [465, 26] width 46 height 8
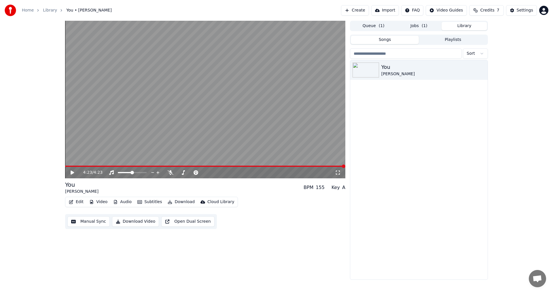
click at [450, 39] on button "Playlists" at bounding box center [453, 40] width 68 height 8
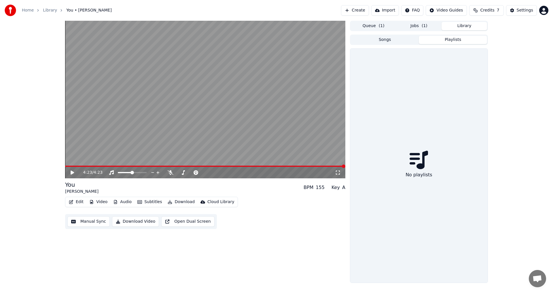
click at [387, 39] on button "Songs" at bounding box center [385, 40] width 68 height 8
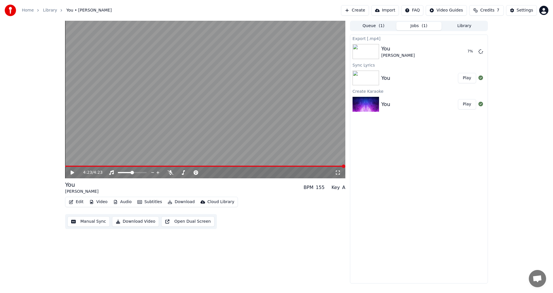
click at [419, 22] on button "Jobs ( 1 )" at bounding box center [419, 26] width 46 height 8
click at [372, 26] on button "Queue ( 1 )" at bounding box center [374, 26] width 46 height 8
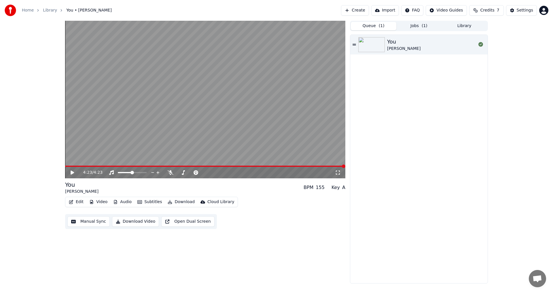
click at [413, 27] on button "Jobs ( 1 )" at bounding box center [419, 26] width 46 height 8
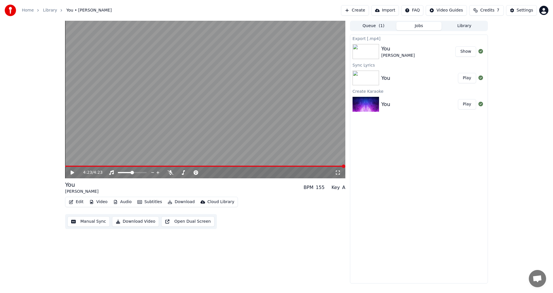
click at [463, 51] on button "Show" at bounding box center [465, 51] width 21 height 10
click at [147, 174] on span at bounding box center [144, 172] width 3 height 3
click at [139, 224] on button "Download Video" at bounding box center [135, 221] width 47 height 10
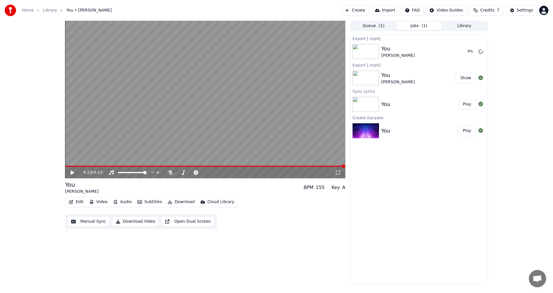
click at [460, 26] on button "Library" at bounding box center [465, 26] width 46 height 8
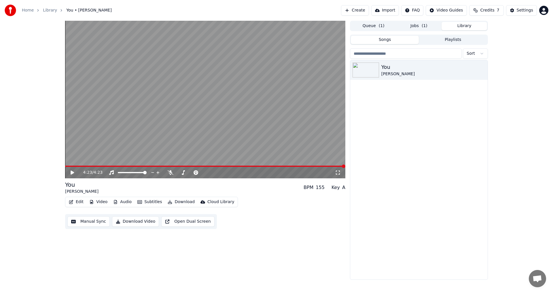
click at [424, 28] on span "( 1 )" at bounding box center [425, 26] width 6 height 6
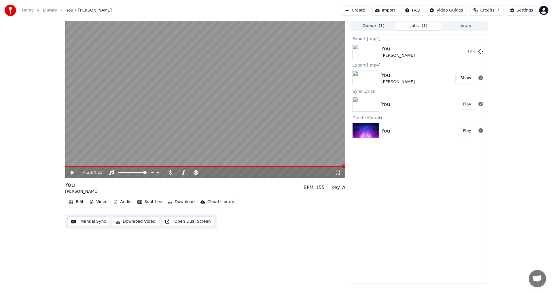
click at [389, 78] on div "You" at bounding box center [397, 75] width 33 height 8
click at [371, 125] on img at bounding box center [366, 130] width 26 height 15
click at [491, 11] on span "Credits" at bounding box center [487, 10] width 14 height 6
click at [457, 38] on td "15" at bounding box center [455, 38] width 16 height 10
drag, startPoint x: 457, startPoint y: 38, endPoint x: 465, endPoint y: 38, distance: 7.8
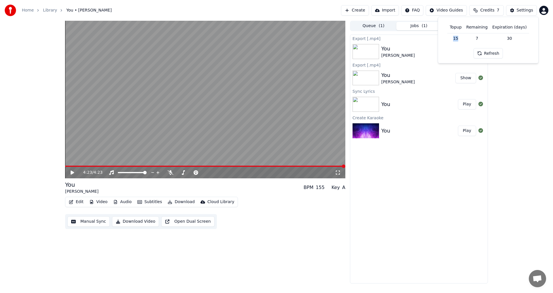
click at [464, 38] on td "15" at bounding box center [455, 38] width 16 height 10
click at [430, 185] on div "Export [.mp4] You Martin Nievera 27 % Export [.mp4] You Martin Nievera Show Syn…" at bounding box center [419, 159] width 138 height 249
click at [497, 8] on button "Credits 7" at bounding box center [486, 10] width 35 height 10
click at [489, 54] on button "Refresh" at bounding box center [489, 53] width 30 height 10
click at [467, 169] on div "Export [.mp4] You Martin Nievera 33 % Export [.mp4] You Martin Nievera Show Syn…" at bounding box center [419, 159] width 138 height 249
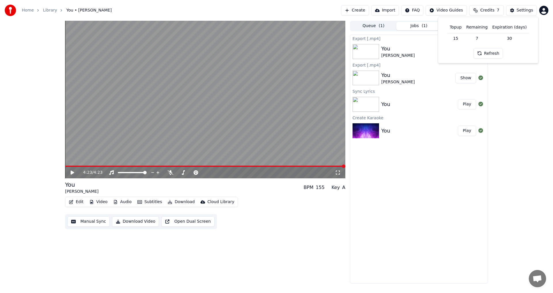
click at [467, 169] on div "Export [.mp4] You Martin Nievera 33 % Export [.mp4] You Martin Nievera Show Syn…" at bounding box center [419, 159] width 138 height 249
click at [463, 51] on button "Show" at bounding box center [465, 51] width 21 height 10
click at [147, 172] on span at bounding box center [144, 172] width 3 height 3
click at [159, 171] on icon at bounding box center [157, 173] width 5 height 6
click at [197, 170] on span at bounding box center [195, 168] width 3 height 3
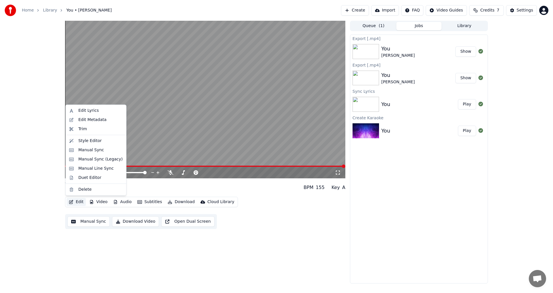
click at [81, 204] on button "Edit" at bounding box center [76, 202] width 19 height 8
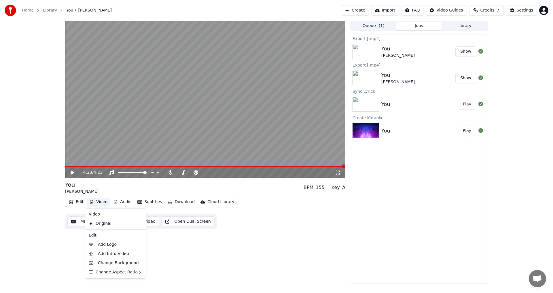
click at [97, 204] on button "Video" at bounding box center [98, 202] width 23 height 8
click at [127, 264] on div "Change Background" at bounding box center [118, 263] width 41 height 6
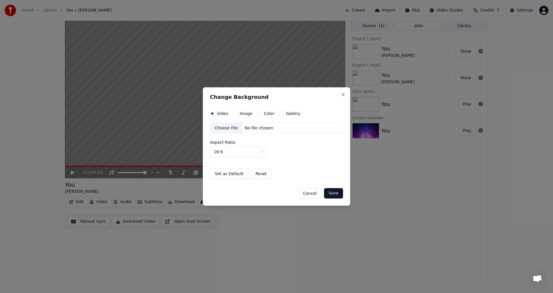
click at [345, 93] on div "Change Background Video Image Color Gallery Choose File No file chosen Aspect R…" at bounding box center [276, 146] width 147 height 119
click at [343, 94] on button "Close" at bounding box center [343, 94] width 5 height 5
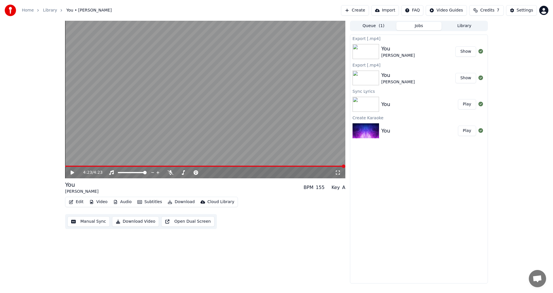
click at [367, 11] on button "Create" at bounding box center [355, 10] width 28 height 10
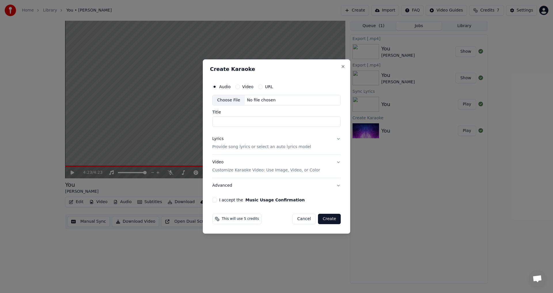
click at [235, 101] on div "Choose File" at bounding box center [229, 100] width 32 height 10
click at [342, 67] on button "Close" at bounding box center [343, 66] width 5 height 5
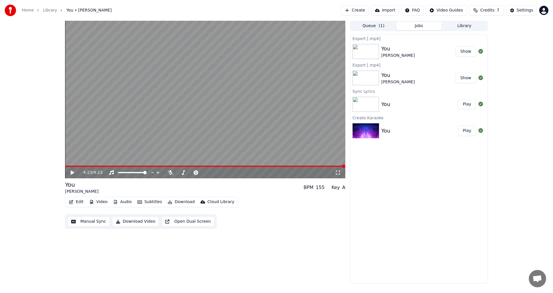
click at [353, 7] on button "Create" at bounding box center [355, 10] width 28 height 10
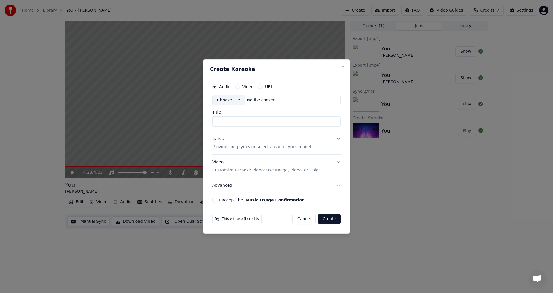
click at [243, 85] on label "Video" at bounding box center [247, 87] width 11 height 4
click at [240, 84] on button "Video" at bounding box center [237, 86] width 5 height 5
click at [215, 89] on div "Audio Video URL" at bounding box center [276, 87] width 128 height 12
click at [214, 88] on button "Audio" at bounding box center [214, 86] width 5 height 5
click at [234, 102] on div "Choose File" at bounding box center [229, 100] width 32 height 10
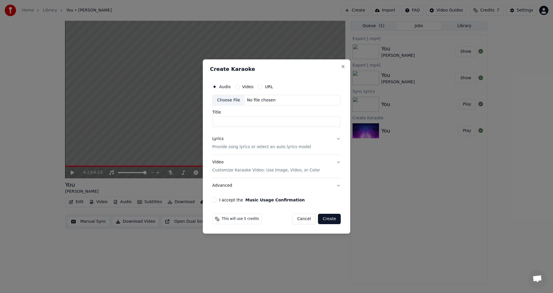
click at [238, 101] on div "Choose File" at bounding box center [229, 100] width 32 height 10
click at [231, 102] on div "Choose File" at bounding box center [229, 100] width 32 height 10
click at [343, 65] on button "Close" at bounding box center [343, 66] width 5 height 5
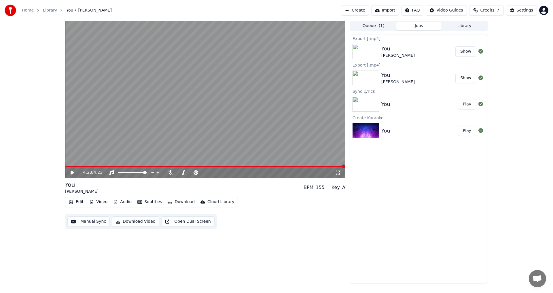
click at [357, 7] on button "Create" at bounding box center [355, 10] width 28 height 10
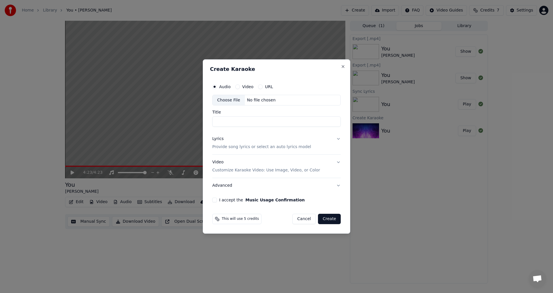
click at [222, 101] on div "Choose File" at bounding box center [229, 100] width 32 height 10
click at [239, 86] on button "Video" at bounding box center [237, 86] width 5 height 5
click at [230, 101] on div "Choose File" at bounding box center [229, 100] width 32 height 10
type input "**********"
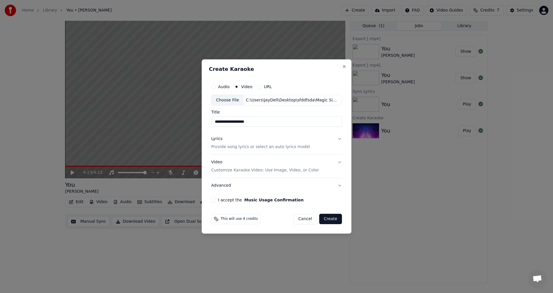
click at [216, 86] on button "Audio" at bounding box center [213, 86] width 5 height 5
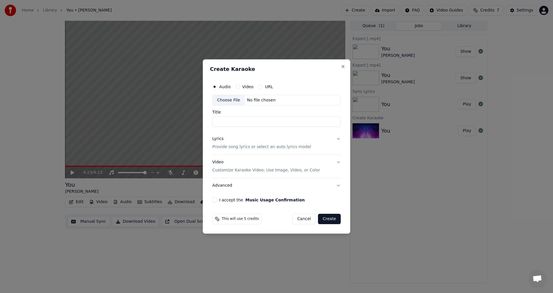
click at [238, 87] on button "Video" at bounding box center [237, 86] width 5 height 5
click at [214, 88] on button "Audio" at bounding box center [214, 86] width 5 height 5
click at [228, 103] on div "Choose File" at bounding box center [229, 100] width 32 height 10
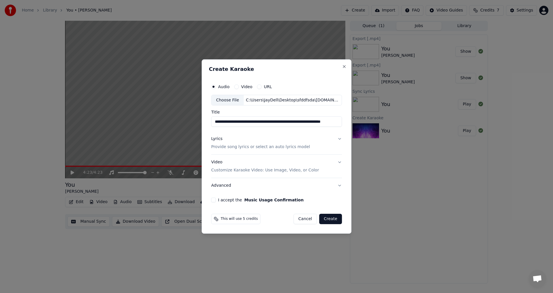
click at [261, 121] on input "**********" at bounding box center [276, 122] width 131 height 10
drag, startPoint x: 261, startPoint y: 122, endPoint x: 206, endPoint y: 122, distance: 54.4
click at [206, 122] on div "**********" at bounding box center [277, 146] width 150 height 175
click at [257, 124] on input "**********" at bounding box center [276, 122] width 131 height 10
drag, startPoint x: 258, startPoint y: 122, endPoint x: 207, endPoint y: 120, distance: 51.9
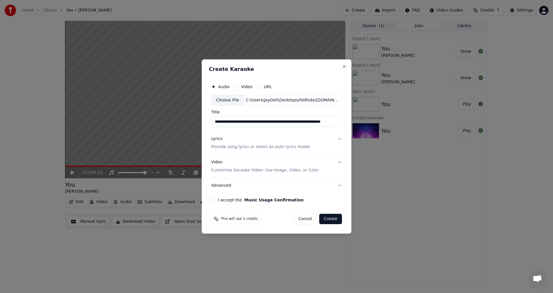
click at [207, 120] on div "**********" at bounding box center [277, 146] width 150 height 175
click at [216, 121] on input "**********" at bounding box center [276, 122] width 131 height 10
click at [217, 122] on input "**********" at bounding box center [276, 122] width 131 height 10
click at [304, 121] on input "**********" at bounding box center [276, 122] width 131 height 10
drag, startPoint x: 310, startPoint y: 122, endPoint x: 235, endPoint y: 123, distance: 75.2
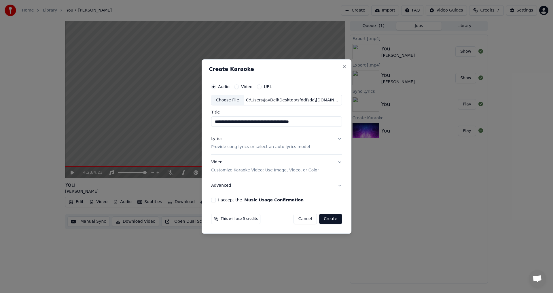
click at [235, 123] on input "**********" at bounding box center [276, 122] width 131 height 10
type input "*********"
click at [336, 138] on button "Lyrics Provide song lyrics or select an auto lyrics model" at bounding box center [276, 143] width 131 height 23
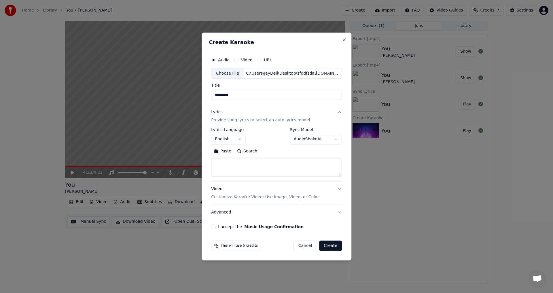
click at [218, 152] on button "Paste" at bounding box center [222, 151] width 23 height 9
drag, startPoint x: 280, startPoint y: 168, endPoint x: 323, endPoint y: 168, distance: 43.2
click at [283, 168] on textarea at bounding box center [275, 167] width 128 height 18
click at [229, 192] on div "Video Customize Karaoke Video: Use Image, Video, or Color" at bounding box center [265, 193] width 108 height 14
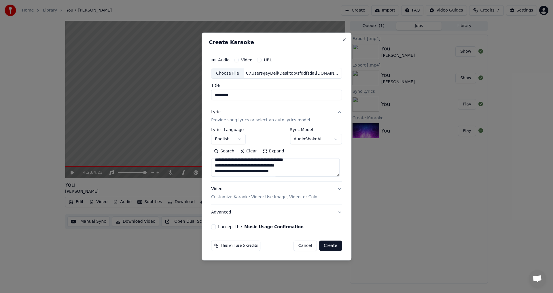
type textarea "**********"
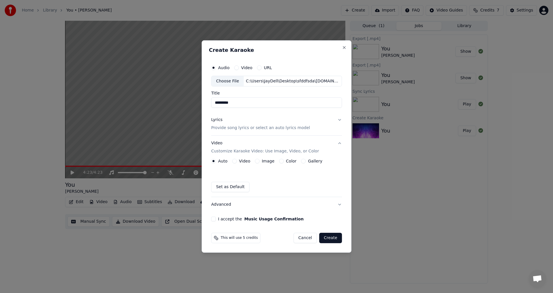
click at [235, 160] on button "Video" at bounding box center [234, 161] width 5 height 5
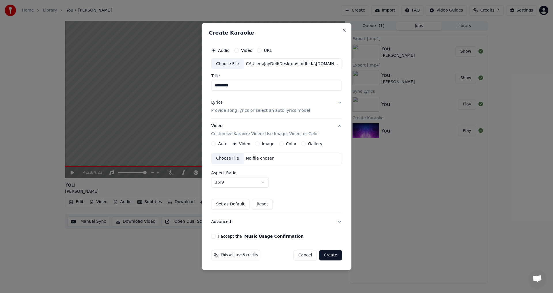
click at [231, 157] on div "Choose File" at bounding box center [227, 158] width 32 height 10
click at [274, 75] on label "Title" at bounding box center [276, 76] width 131 height 4
click at [274, 80] on input "*********" at bounding box center [276, 85] width 131 height 10
click at [207, 92] on div "Create Karaoke Audio Video URL Choose File C:\Users\JayDell\Desktop\sfddfsda\Sp…" at bounding box center [277, 146] width 150 height 247
click at [332, 258] on button "Create" at bounding box center [330, 255] width 23 height 10
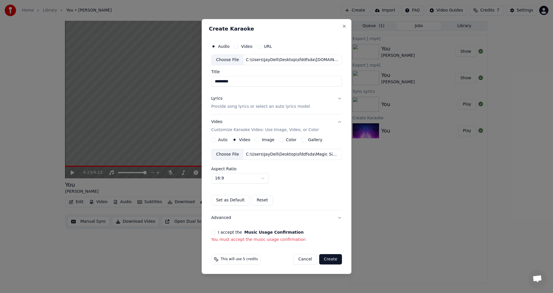
click at [216, 231] on button "I accept the Music Usage Confirmation" at bounding box center [213, 232] width 5 height 5
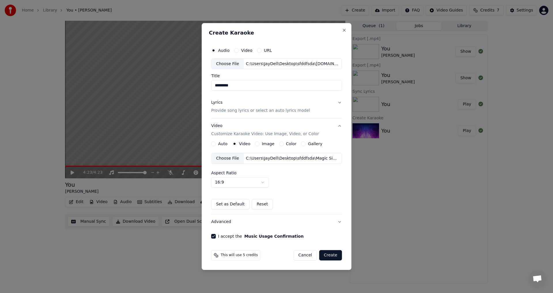
click at [333, 258] on button "Create" at bounding box center [330, 255] width 23 height 10
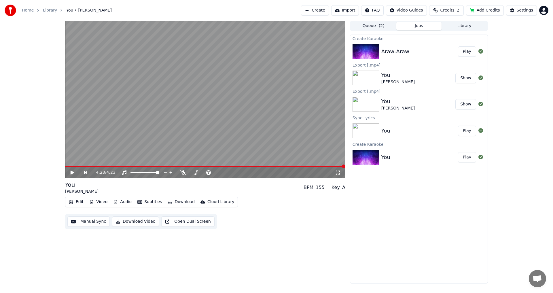
click at [463, 52] on button "Play" at bounding box center [467, 51] width 18 height 10
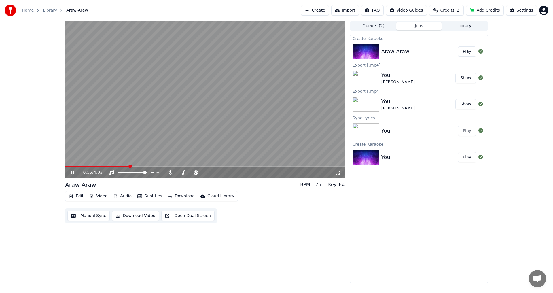
click at [120, 165] on video at bounding box center [205, 100] width 280 height 158
click at [71, 170] on icon at bounding box center [77, 172] width 14 height 5
click at [124, 165] on video at bounding box center [205, 100] width 280 height 158
click at [122, 166] on span at bounding box center [123, 165] width 3 height 3
click at [75, 173] on icon at bounding box center [77, 172] width 14 height 5
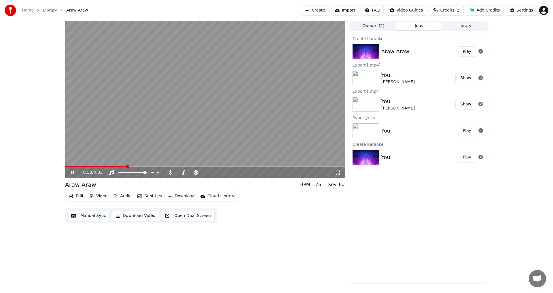
drag, startPoint x: 70, startPoint y: 171, endPoint x: 70, endPoint y: 167, distance: 4.0
click at [70, 169] on div "0:53 / 4:03" at bounding box center [205, 173] width 280 height 12
click at [73, 170] on div "0:55 / 4:03" at bounding box center [205, 173] width 276 height 6
click at [73, 172] on icon at bounding box center [72, 172] width 3 height 3
click at [120, 164] on span at bounding box center [121, 165] width 3 height 3
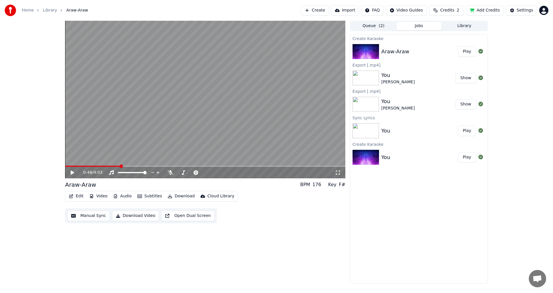
click at [70, 172] on icon at bounding box center [77, 172] width 14 height 5
click at [116, 167] on span at bounding box center [90, 166] width 51 height 1
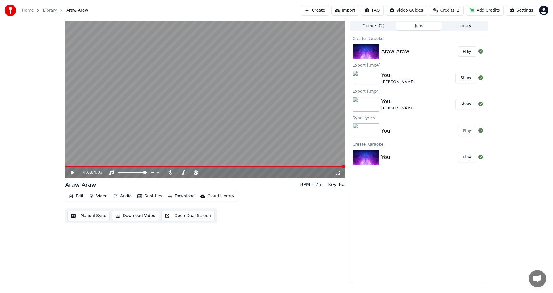
click at [75, 194] on button "Edit" at bounding box center [76, 196] width 19 height 8
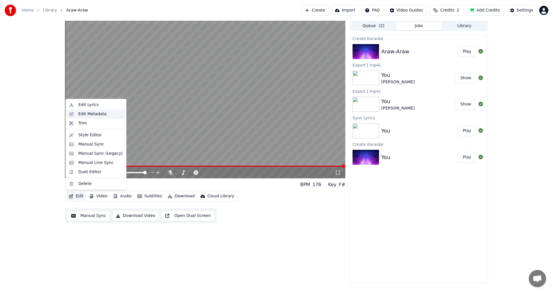
click at [90, 117] on div "Edit Metadata" at bounding box center [92, 114] width 28 height 6
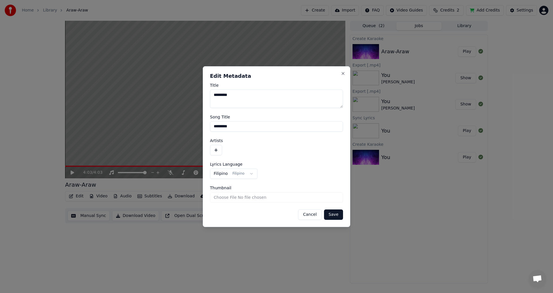
click at [217, 149] on button "button" at bounding box center [216, 150] width 12 height 10
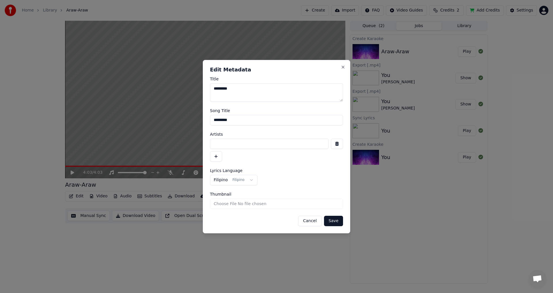
click at [243, 145] on input at bounding box center [269, 144] width 119 height 10
type input "*"
type input "*****"
click at [336, 221] on button "Save" at bounding box center [333, 221] width 19 height 10
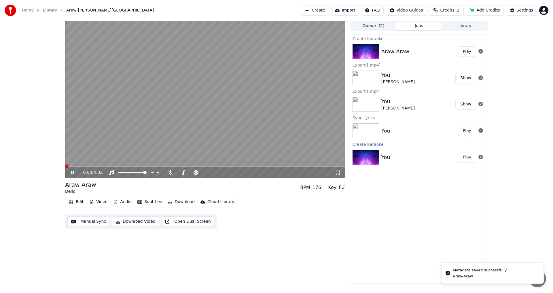
click at [69, 174] on div "0:00 / 4:03" at bounding box center [205, 173] width 276 height 6
click at [70, 174] on icon at bounding box center [77, 172] width 14 height 5
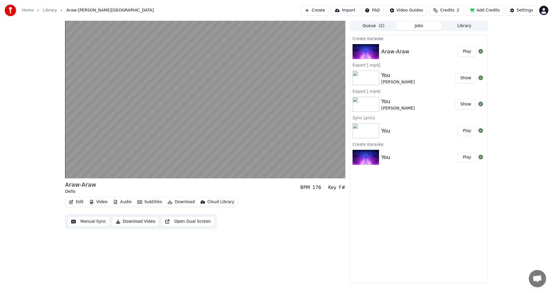
click at [76, 203] on button "Edit" at bounding box center [76, 202] width 19 height 8
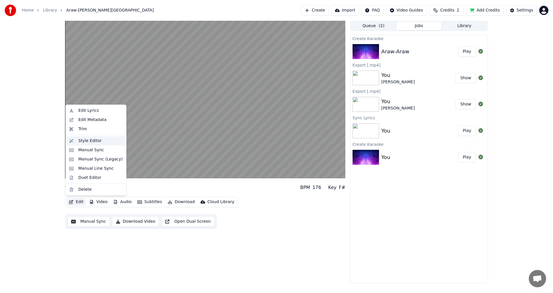
click at [100, 141] on div "Style Editor" at bounding box center [100, 141] width 44 height 6
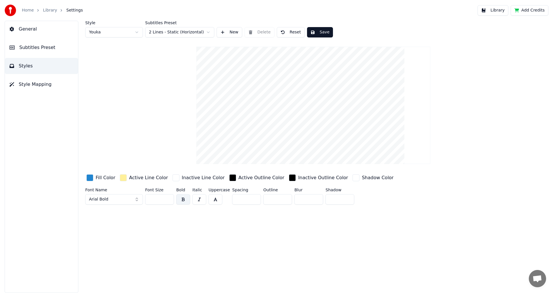
click at [92, 178] on div "button" at bounding box center [89, 177] width 7 height 7
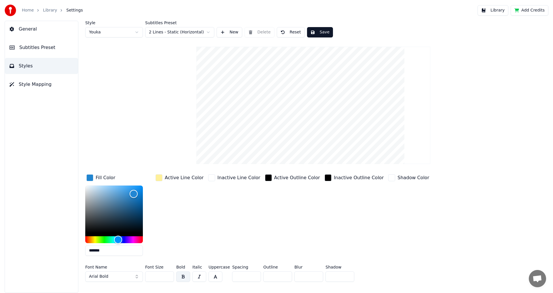
click at [160, 178] on div "button" at bounding box center [159, 177] width 7 height 7
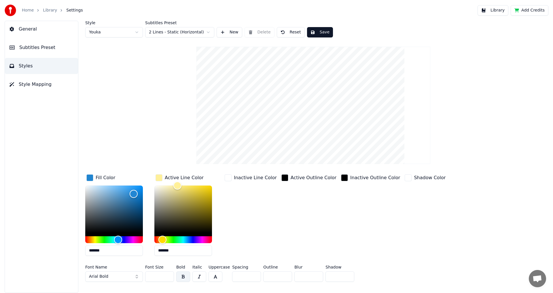
click at [65, 194] on div "General Subtitles Preset Styles Style Mapping" at bounding box center [42, 157] width 74 height 272
click at [44, 12] on link "Library" at bounding box center [50, 10] width 14 height 6
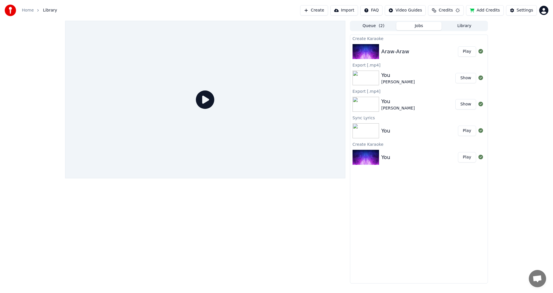
click at [462, 52] on button "Play" at bounding box center [467, 51] width 18 height 10
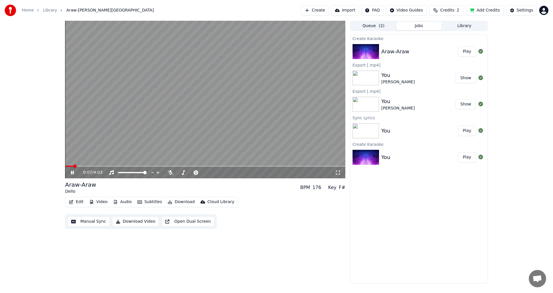
click at [129, 222] on button "Download Video" at bounding box center [135, 221] width 47 height 10
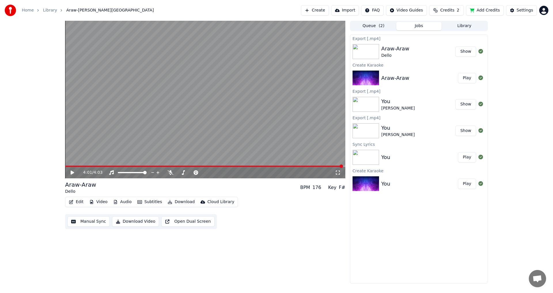
click at [463, 49] on button "Show" at bounding box center [465, 51] width 21 height 10
click at [541, 12] on html "Home Library Araw-Araw • Dello Create Import FAQ Video Guides Credits 2 Add Cre…" at bounding box center [276, 146] width 553 height 293
click at [516, 56] on div "Sign Out" at bounding box center [518, 60] width 66 height 9
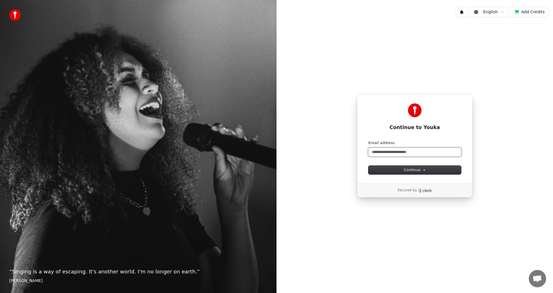
click at [398, 155] on input "Email address" at bounding box center [414, 152] width 93 height 9
type input "*"
click at [403, 168] on button "Continue" at bounding box center [414, 170] width 93 height 9
type input "**********"
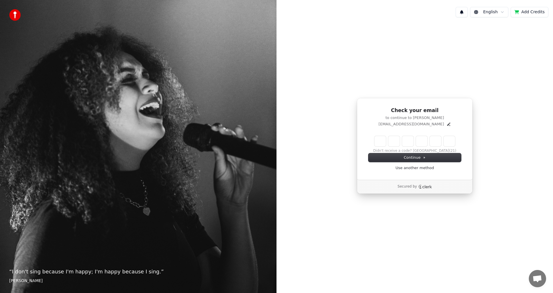
click at [383, 141] on input "Enter verification code" at bounding box center [414, 141] width 81 height 10
type input "******"
